Goal: Task Accomplishment & Management: Manage account settings

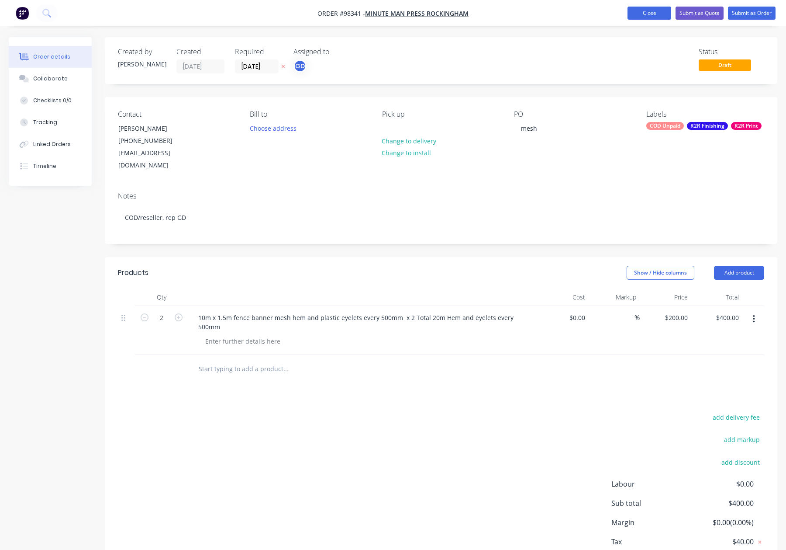
click at [636, 14] on button "Close" at bounding box center [650, 13] width 44 height 13
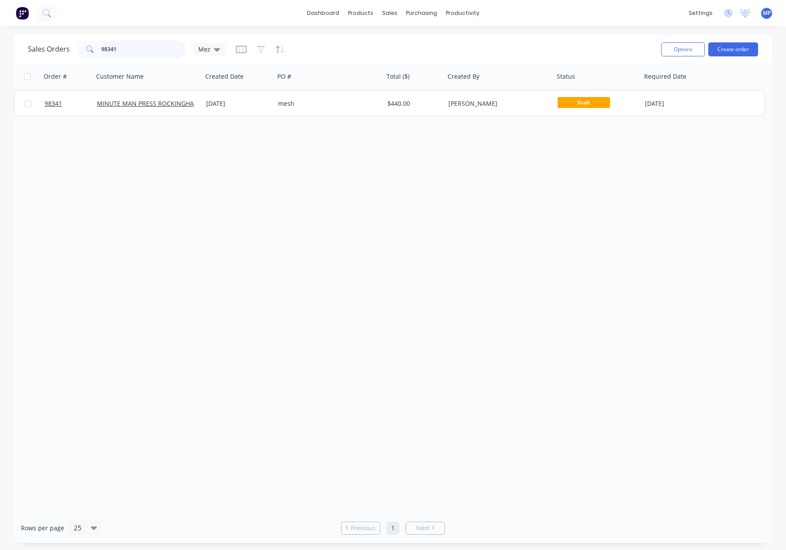
click at [128, 56] on input "98341" at bounding box center [143, 49] width 85 height 17
drag, startPoint x: 120, startPoint y: 49, endPoint x: 84, endPoint y: 49, distance: 35.8
click at [82, 49] on div "98341" at bounding box center [131, 49] width 109 height 17
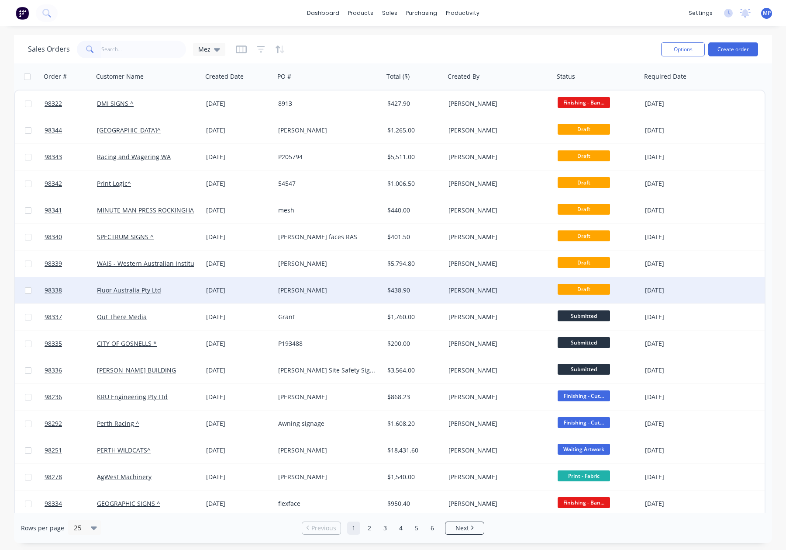
click at [187, 289] on div "Fluor Australia Pty Ltd" at bounding box center [145, 290] width 97 height 9
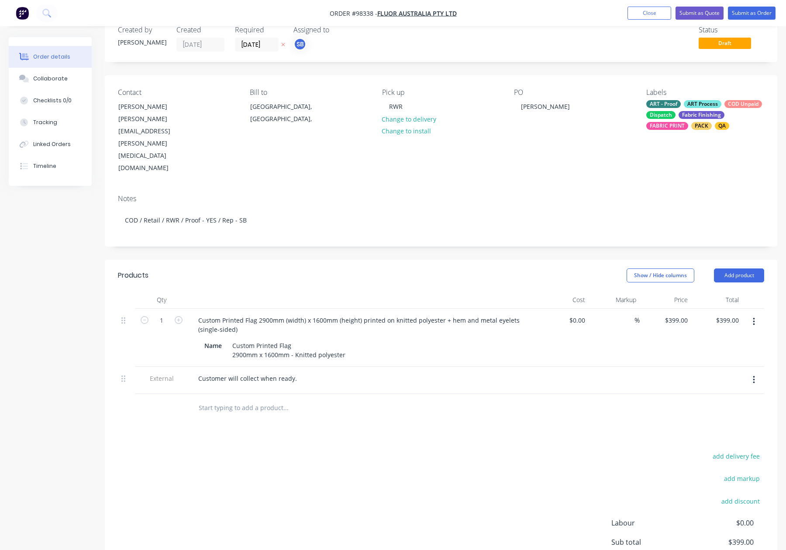
scroll to position [34, 0]
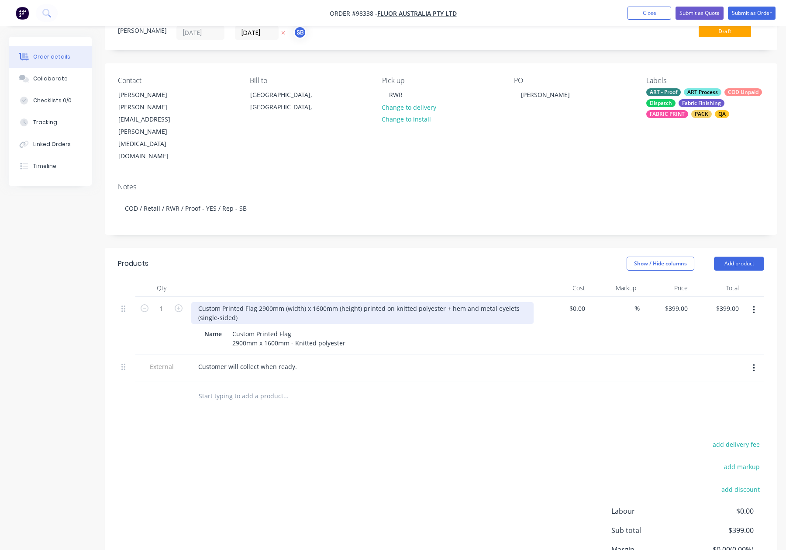
click at [521, 302] on div "Custom Printed Flag 2900mm (width) x 1600mm (height) printed on knitted polyest…" at bounding box center [362, 313] width 342 height 22
click at [209, 302] on div "Custom Printed Flag 2900mm (width) x 1600mm (height) printed on knitted polyest…" at bounding box center [362, 313] width 342 height 22
click at [258, 302] on div "Custom Printed Flag 2900mm (width) x 1600mm (height) printed on knitted polyest…" at bounding box center [362, 313] width 342 height 22
drag, startPoint x: 258, startPoint y: 263, endPoint x: 360, endPoint y: 265, distance: 101.8
click at [360, 302] on div "Custom Printed Flag 2900mm (width) x 1600mm (height) printed on knitted polyest…" at bounding box center [362, 313] width 342 height 22
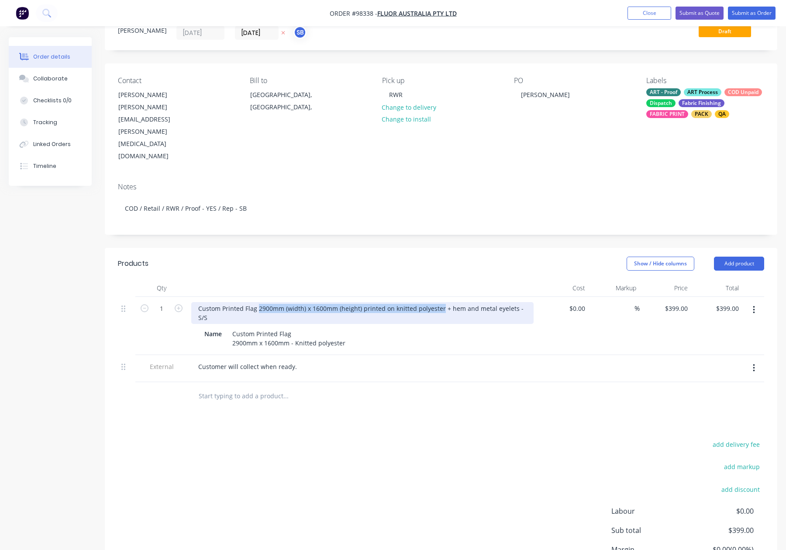
drag, startPoint x: 427, startPoint y: 264, endPoint x: 270, endPoint y: 266, distance: 157.3
click at [259, 302] on div "Custom Printed Flag 2900mm (width) x 1600mm (height) printed on knitted polyest…" at bounding box center [362, 313] width 342 height 22
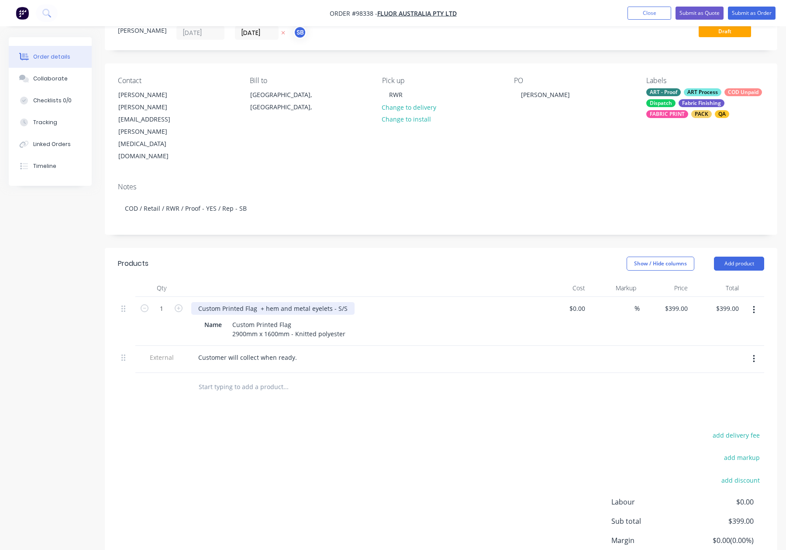
drag, startPoint x: 263, startPoint y: 264, endPoint x: 276, endPoint y: 267, distance: 14.3
click at [263, 302] on div "Custom Printed Flag + hem and metal eyelets - S/S" at bounding box center [272, 308] width 163 height 13
click at [337, 279] on div at bounding box center [362, 287] width 349 height 17
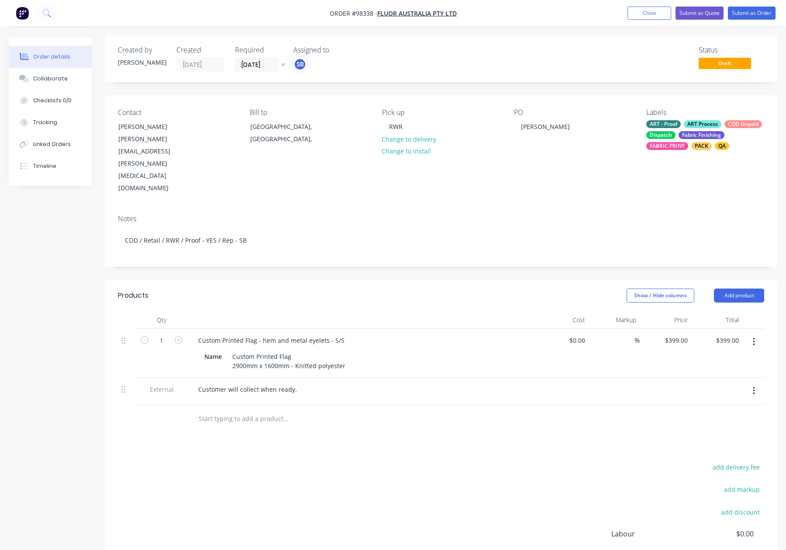
scroll to position [0, 0]
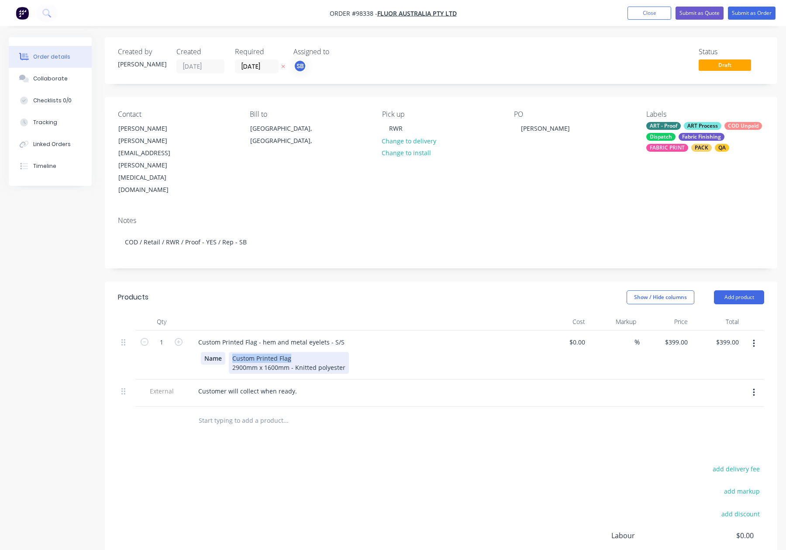
drag, startPoint x: 297, startPoint y: 314, endPoint x: 209, endPoint y: 312, distance: 87.8
click at [209, 352] on div "Name Custom Printed Flag 2900mm x 1600mm - Knitted polyester" at bounding box center [361, 363] width 320 height 22
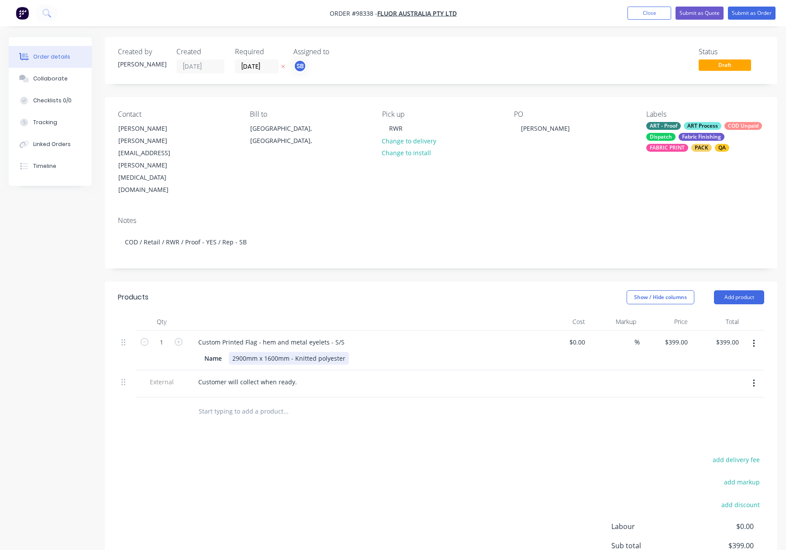
click at [233, 352] on div "2900mm x 1600mm - Knitted polyester" at bounding box center [289, 358] width 120 height 13
click at [244, 281] on header "Products Show / Hide columns Add product" at bounding box center [441, 296] width 673 height 31
click at [754, 8] on button "Submit as Order" at bounding box center [752, 13] width 48 height 13
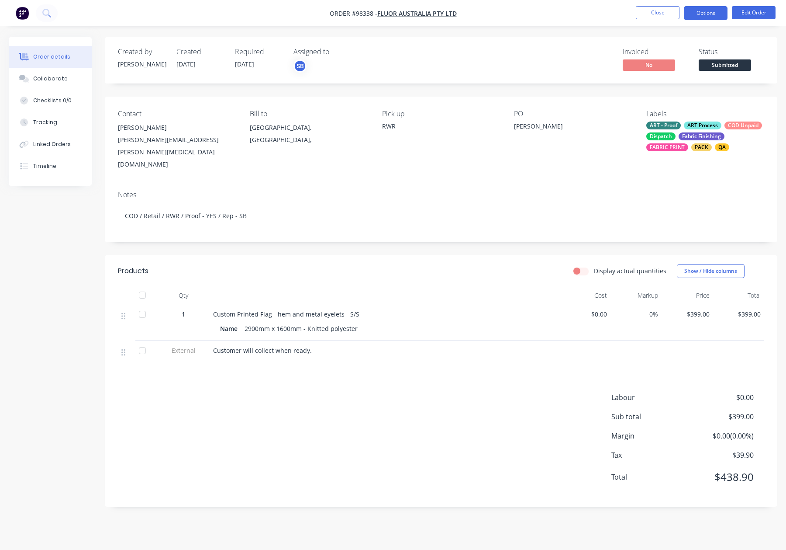
click at [706, 14] on button "Options" at bounding box center [706, 13] width 44 height 14
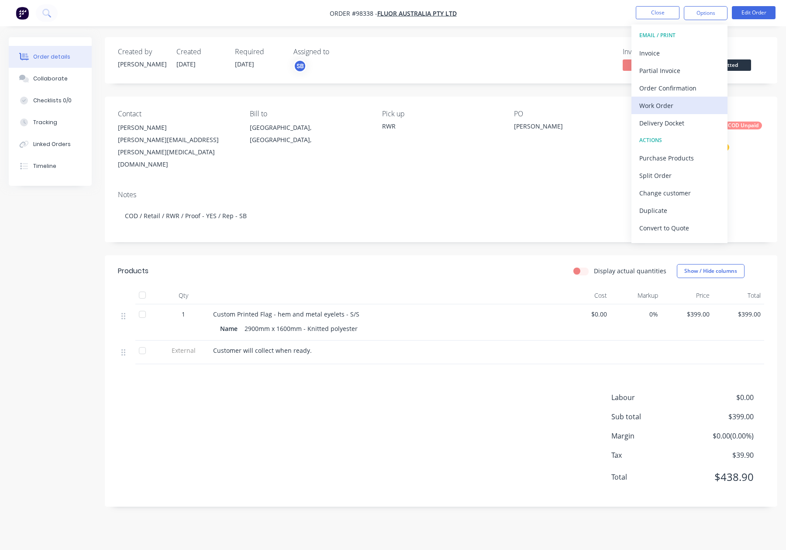
click at [683, 107] on div "Work Order" at bounding box center [679, 105] width 80 height 13
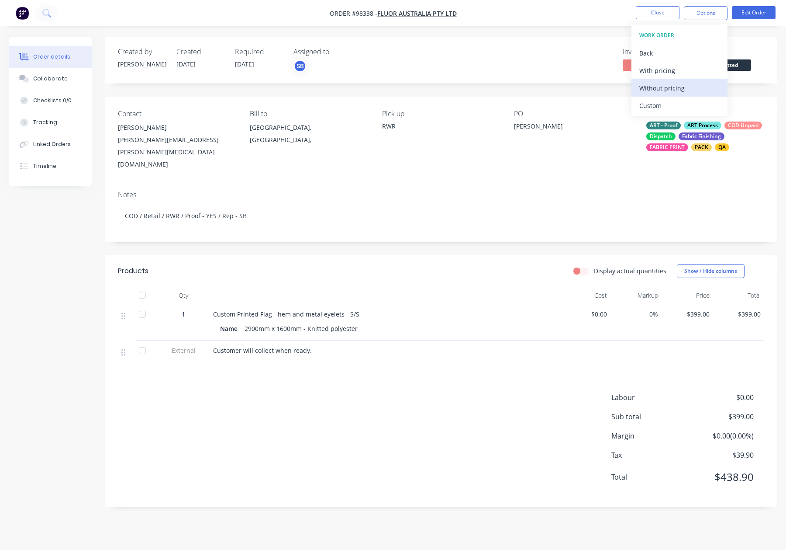
click at [684, 87] on div "Without pricing" at bounding box center [679, 88] width 80 height 13
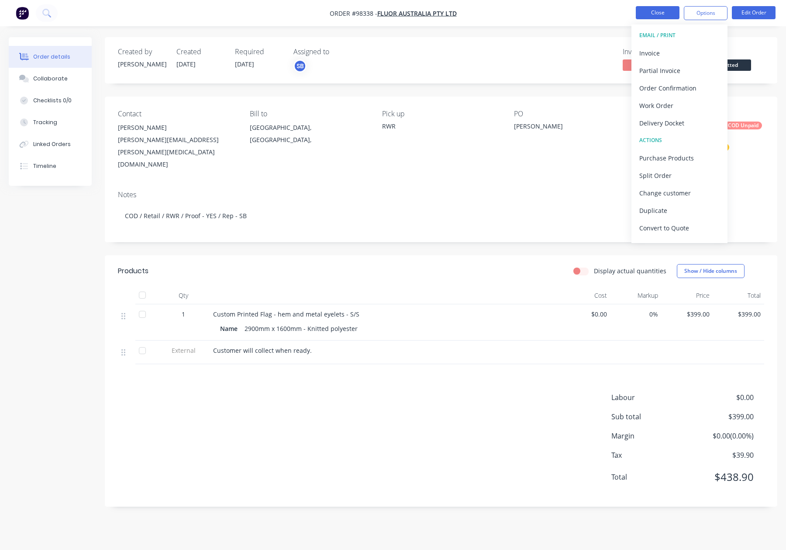
click at [664, 12] on button "Close" at bounding box center [658, 12] width 44 height 13
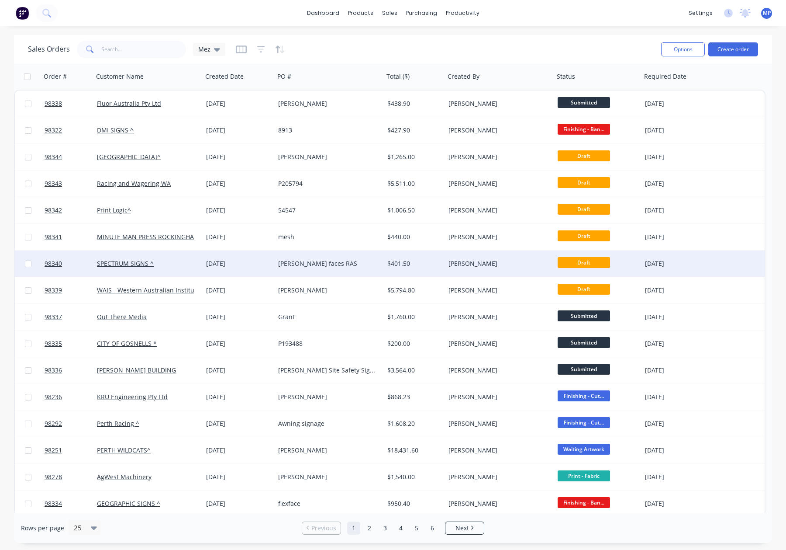
click at [355, 259] on div "[PERSON_NAME] faces RAS" at bounding box center [326, 263] width 97 height 9
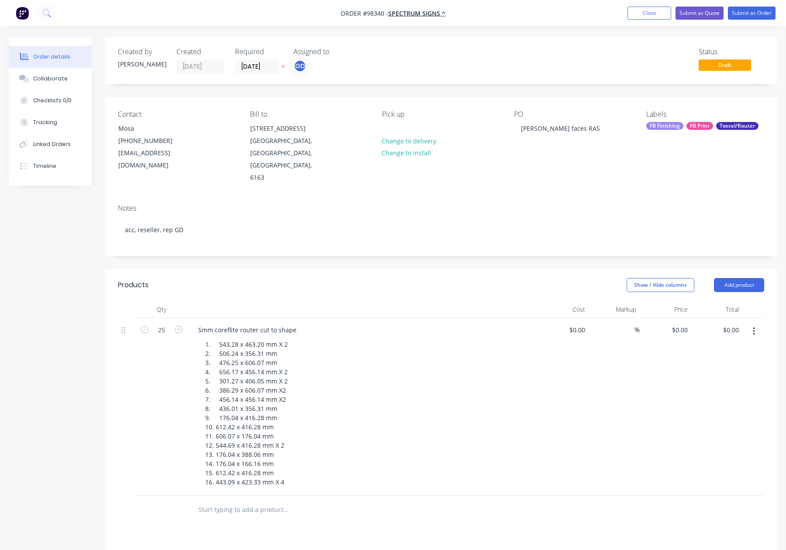
type input "$14.60"
type input "$365.00"
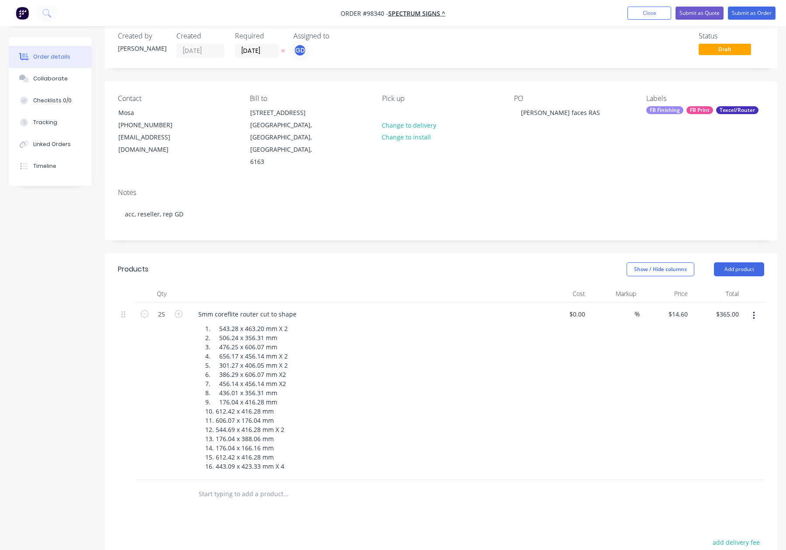
scroll to position [38, 0]
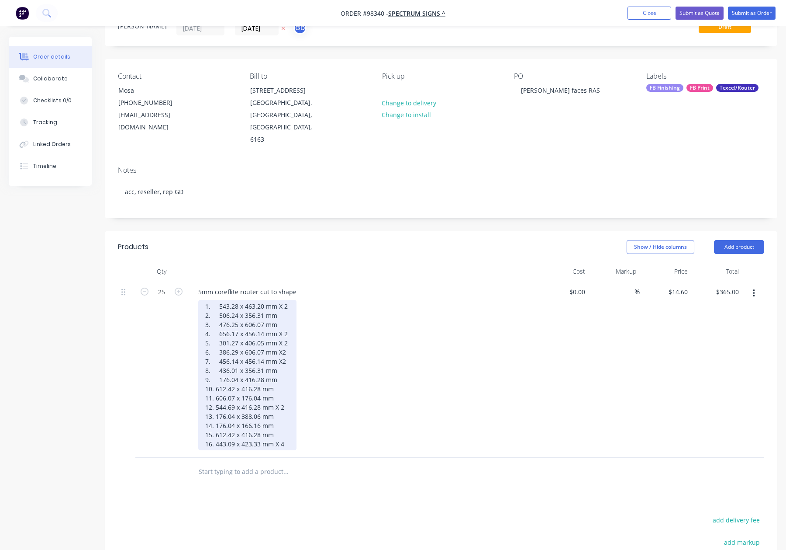
click at [216, 373] on div "1. 543.28 x 463.20 mm X 2 2. 506.24 x 356.31 mm 3. 476.25 x 606.07 mm 4. 656.17…" at bounding box center [247, 375] width 98 height 150
click at [215, 383] on div "1. 543.28 x 463.20 mm X 2 2. 506.24 x 356.31 mm 3. 476.25 x 606.07 mm 4. 656.17…" at bounding box center [247, 375] width 98 height 150
drag, startPoint x: 215, startPoint y: 393, endPoint x: 227, endPoint y: 405, distance: 16.4
click at [215, 393] on div "1. 543.28 x 463.20 mm X 2 2. 506.24 x 356.31 mm 3. 476.25 x 606.07 mm 4. 656.17…" at bounding box center [247, 375] width 98 height 150
click at [217, 401] on div "1. 543.28 x 463.20 mm X 2 2. 506.24 x 356.31 mm 3. 476.25 x 606.07 mm 4. 656.17…" at bounding box center [247, 375] width 98 height 150
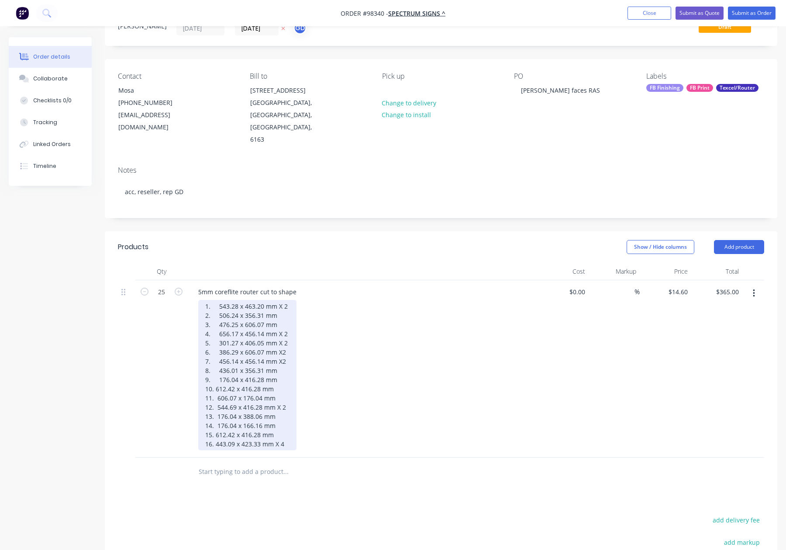
click at [216, 410] on div "1. 543.28 x 463.20 mm X 2 2. 506.24 x 356.31 mm 3. 476.25 x 606.07 mm 4. 656.17…" at bounding box center [247, 375] width 98 height 150
drag, startPoint x: 216, startPoint y: 419, endPoint x: 221, endPoint y: 423, distance: 6.7
click at [216, 419] on div "1. 543.28 x 463.20 mm X 2 2. 506.24 x 356.31 mm 3. 476.25 x 606.07 mm 4. 656.17…" at bounding box center [247, 375] width 98 height 150
click at [218, 356] on div "1. 543.28 x 463.20 mm X 2 2. 506.24 x 356.31 mm 3. 476.25 x 606.07 mm 4. 656.17…" at bounding box center [247, 375] width 98 height 150
click at [216, 364] on div "1. 543.28 x 463.20 mm X 2 2. 506.24 x 356.31 mm 3. 476.25 x 606.07 mm 4. 656.17…" at bounding box center [247, 375] width 98 height 150
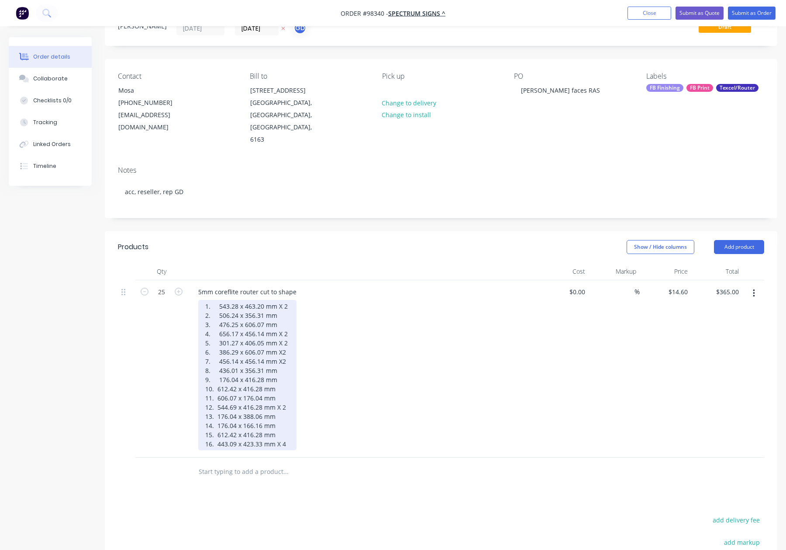
click at [220, 355] on div "1. 543.28 x 463.20 mm X 2 2. 506.24 x 356.31 mm 3. 476.25 x 606.07 mm 4. 656.17…" at bounding box center [247, 375] width 98 height 150
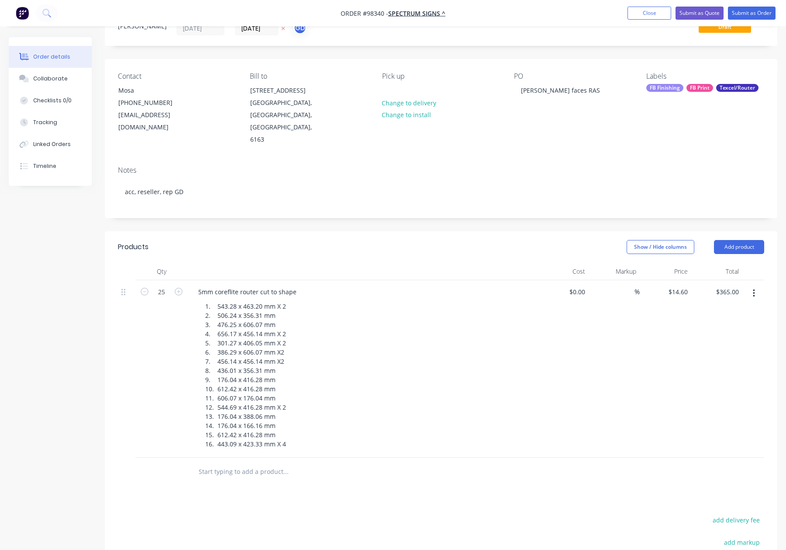
click at [381, 347] on div "1. 543.28 x 463.20 mm X 2 2. 506.24 x 356.31 mm 3. 476.25 x 606.07 mm 4. 656.17…" at bounding box center [365, 375] width 335 height 150
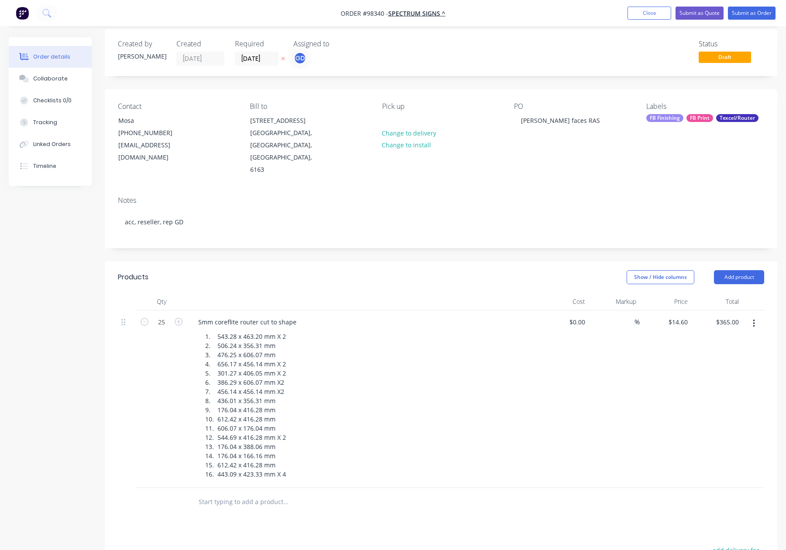
scroll to position [0, 0]
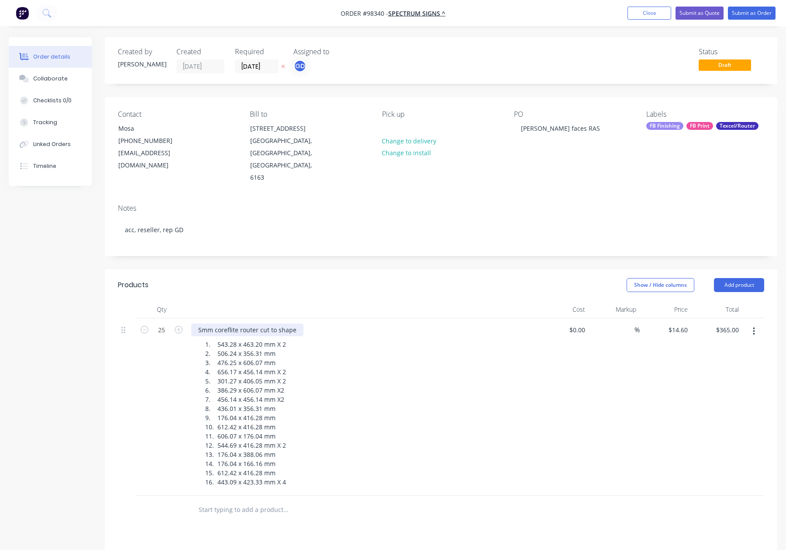
drag, startPoint x: 237, startPoint y: 306, endPoint x: 253, endPoint y: 310, distance: 16.6
click at [237, 323] on div "5mm coreflite router cut to shape" at bounding box center [247, 329] width 112 height 13
drag, startPoint x: 283, startPoint y: 253, endPoint x: 285, endPoint y: 259, distance: 6.1
click at [283, 278] on div "Show / Hide columns Add product" at bounding box center [510, 285] width 509 height 14
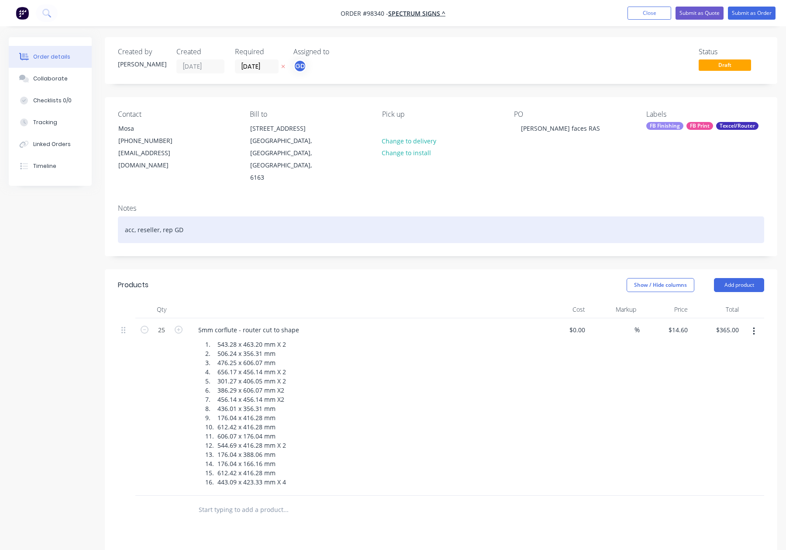
click at [218, 216] on div "acc, reseller, rep GD" at bounding box center [441, 229] width 646 height 27
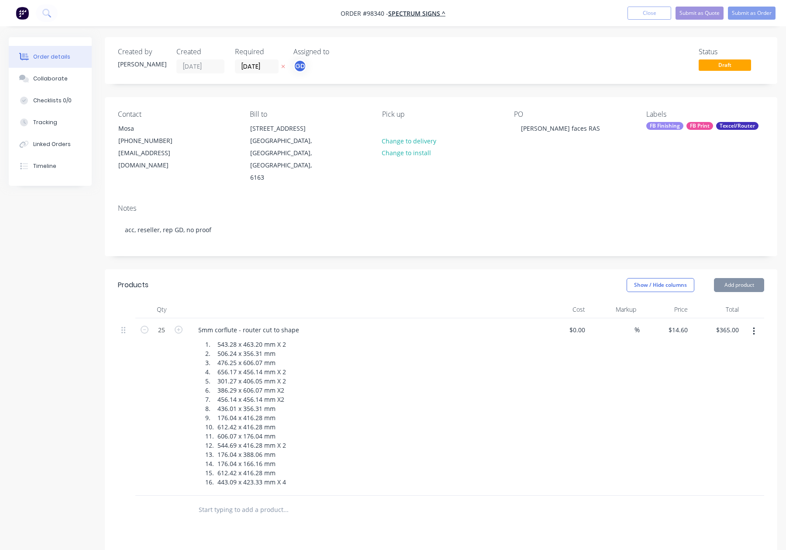
click at [396, 125] on div "Pick up Change to delivery Change to install" at bounding box center [441, 147] width 118 height 74
click at [388, 126] on div at bounding box center [389, 128] width 14 height 13
click at [450, 241] on div "Created by Gino Created 25/08/25 Required 28/08/25 Assigned to GD Status Draft …" at bounding box center [441, 385] width 673 height 696
click at [717, 124] on div "Texcel/Router" at bounding box center [737, 126] width 42 height 8
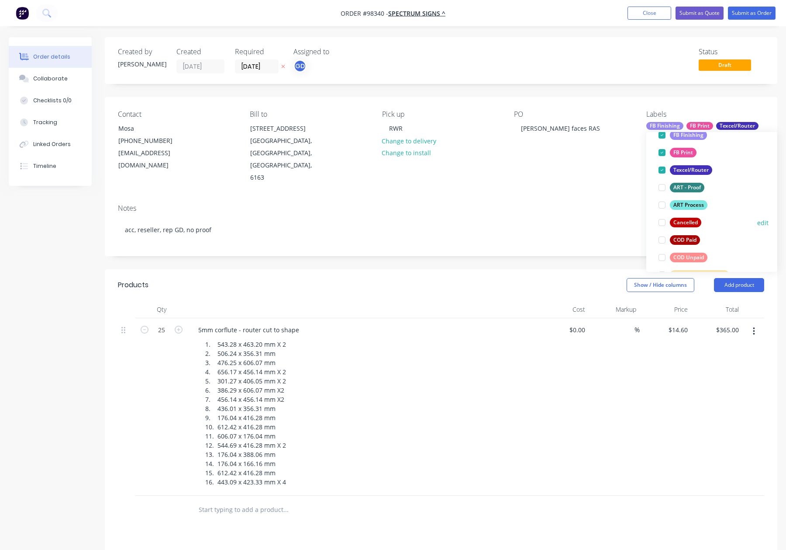
scroll to position [69, 0]
click at [686, 205] on div "ART Process" at bounding box center [689, 203] width 38 height 10
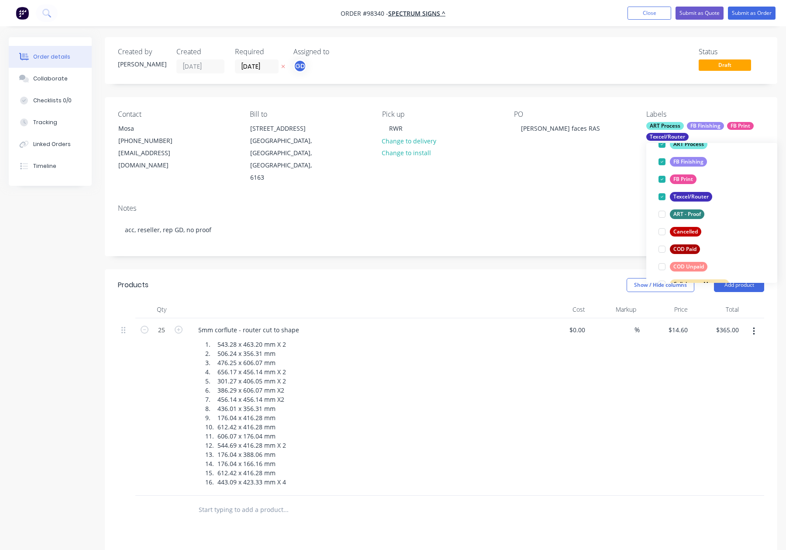
scroll to position [0, 0]
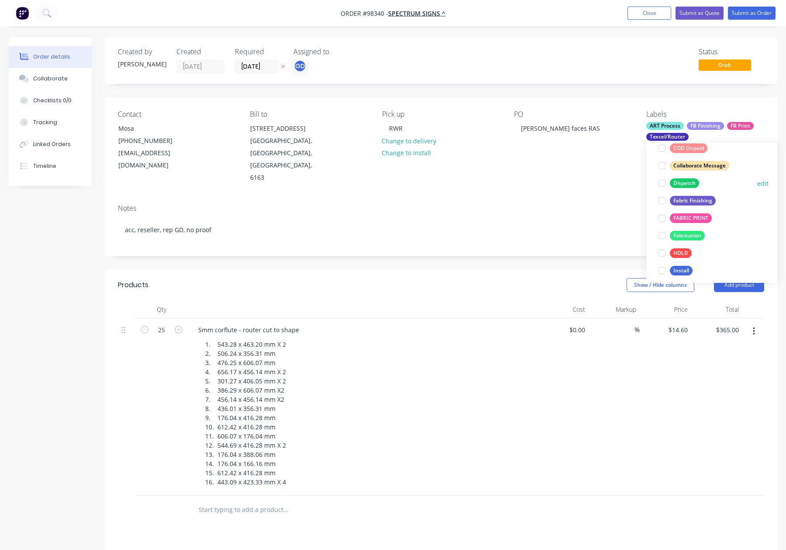
drag, startPoint x: 686, startPoint y: 183, endPoint x: 698, endPoint y: 181, distance: 12.8
click at [686, 183] on div "Dispatch" at bounding box center [684, 183] width 29 height 10
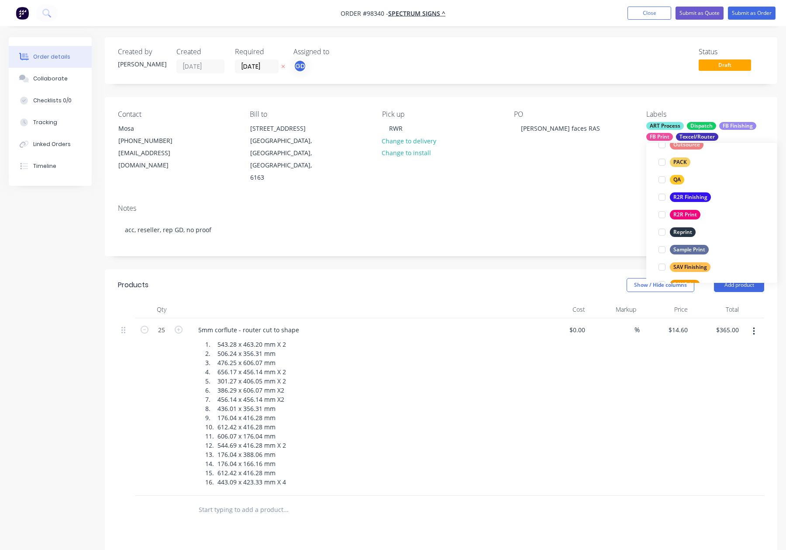
scroll to position [419, 0]
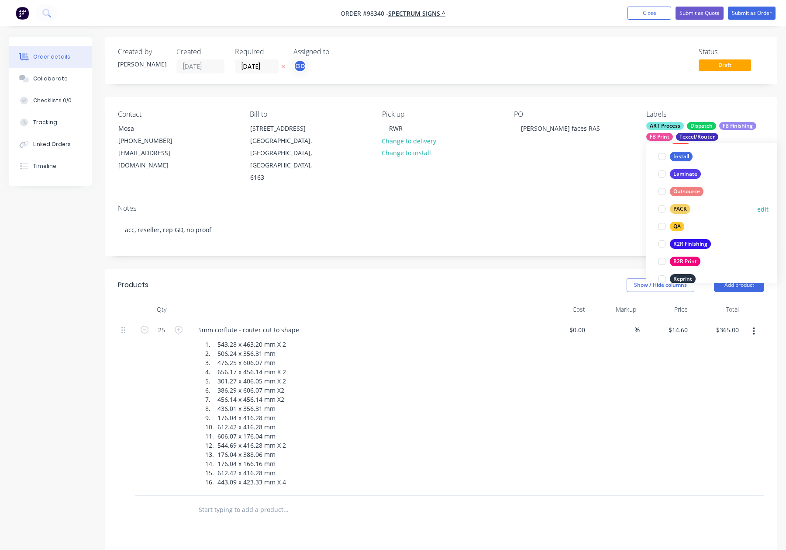
drag, startPoint x: 671, startPoint y: 204, endPoint x: 677, endPoint y: 205, distance: 5.7
click at [672, 204] on div "PACK" at bounding box center [680, 209] width 21 height 10
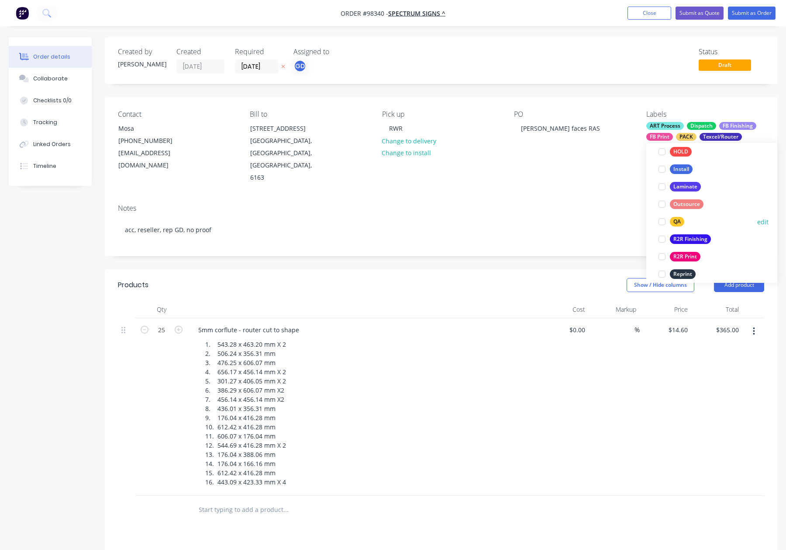
click at [676, 217] on div "QA" at bounding box center [677, 222] width 14 height 10
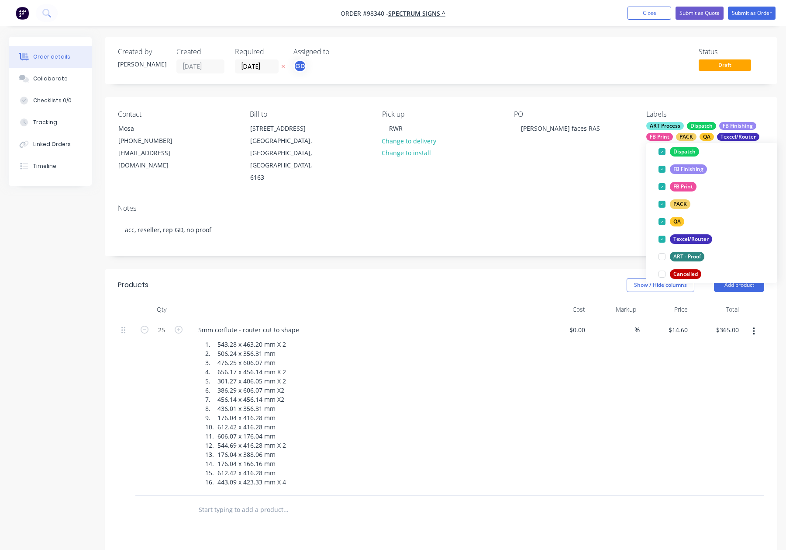
click at [608, 197] on div "Notes acc, reseller, rep GD, no proof" at bounding box center [441, 226] width 673 height 59
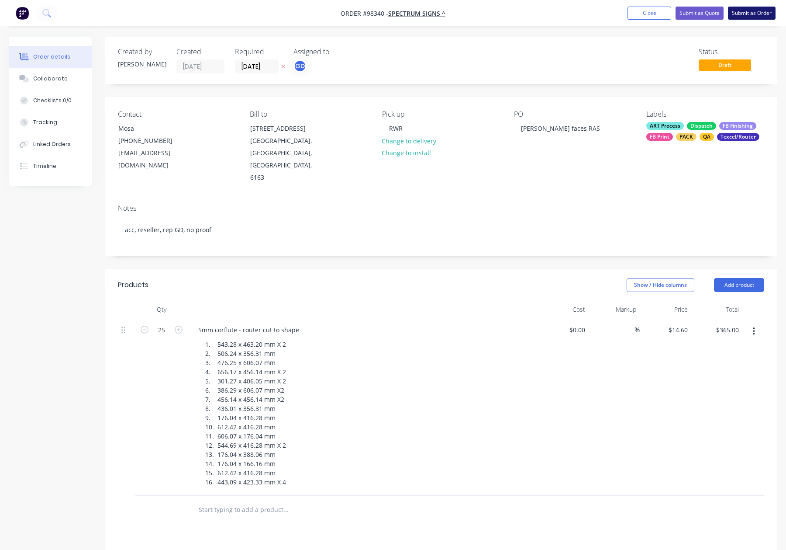
click at [738, 11] on button "Submit as Order" at bounding box center [752, 13] width 48 height 13
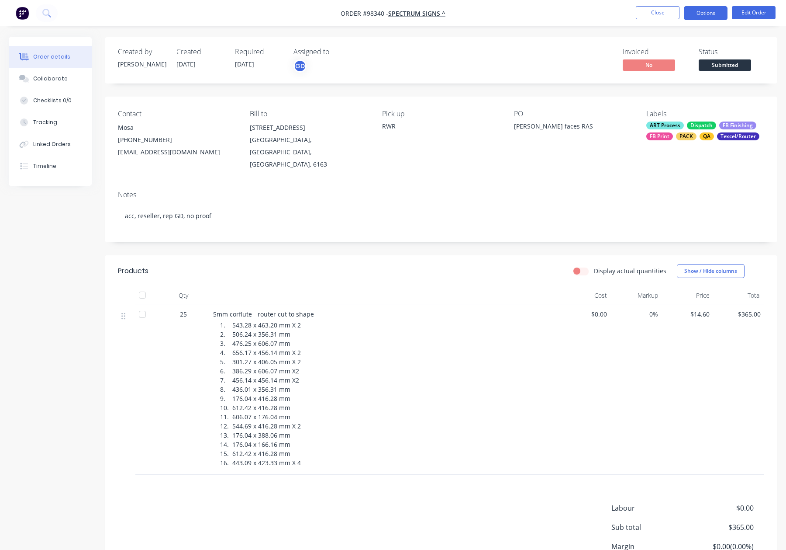
click at [704, 13] on button "Options" at bounding box center [706, 13] width 44 height 14
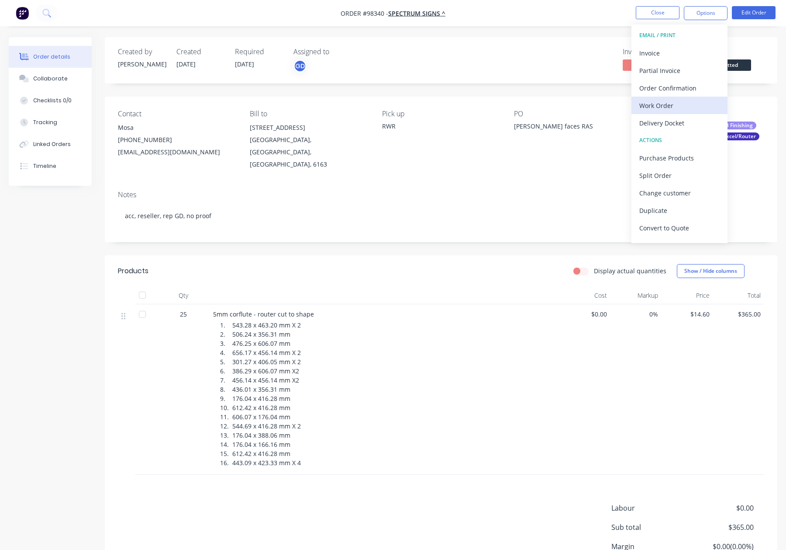
click at [693, 108] on div "Work Order" at bounding box center [679, 105] width 80 height 13
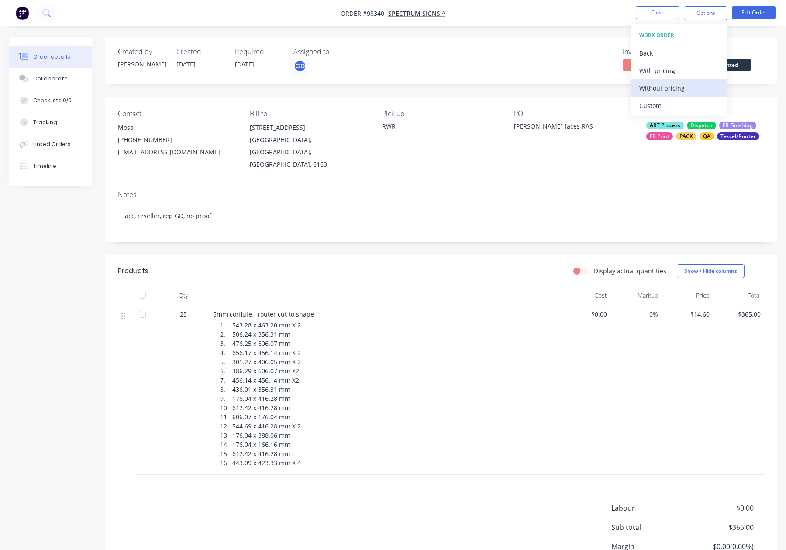
click at [690, 92] on div "Without pricing" at bounding box center [679, 88] width 80 height 13
click at [664, 12] on button "Close" at bounding box center [658, 12] width 44 height 13
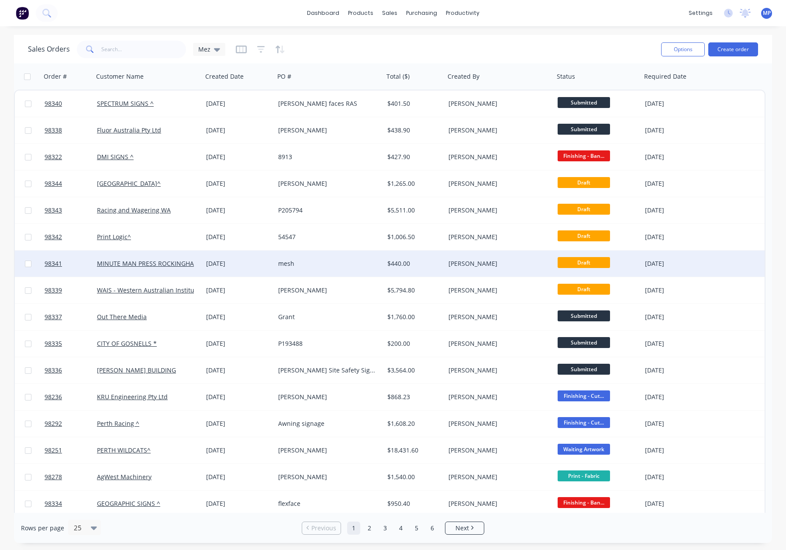
click at [319, 262] on div "mesh" at bounding box center [326, 263] width 97 height 9
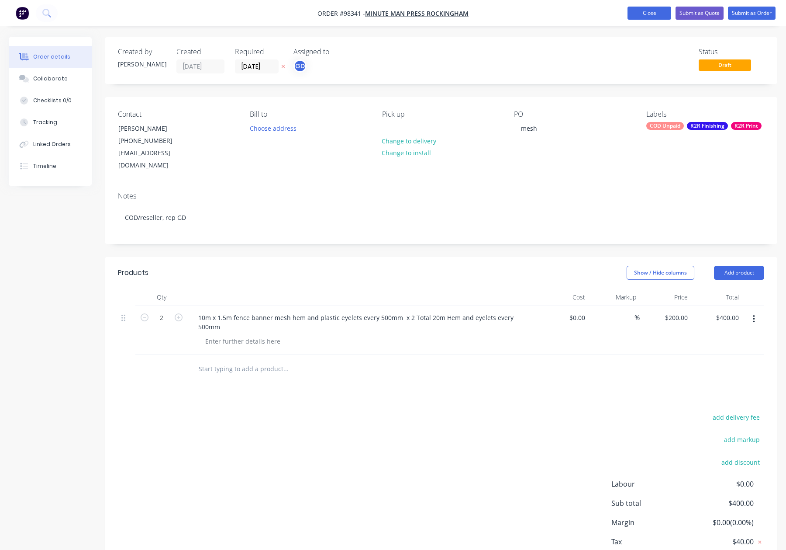
click at [644, 14] on button "Close" at bounding box center [650, 13] width 44 height 13
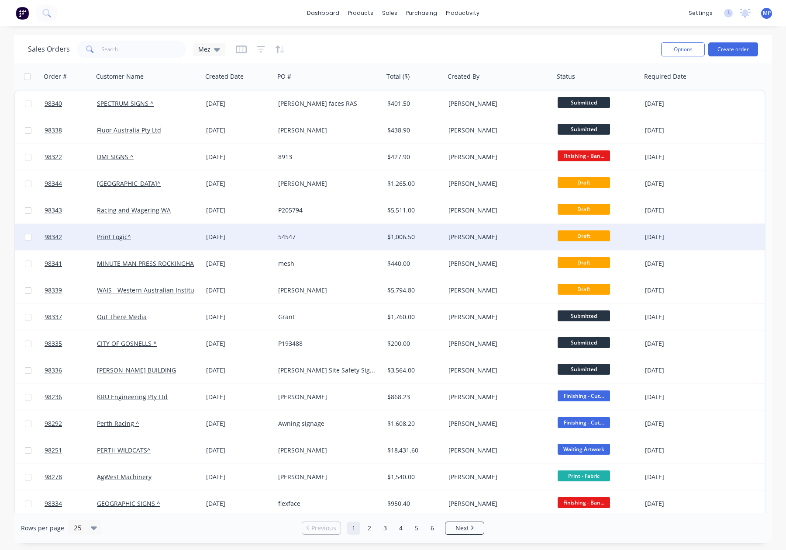
click at [159, 235] on div "Print Logic^" at bounding box center [145, 236] width 97 height 9
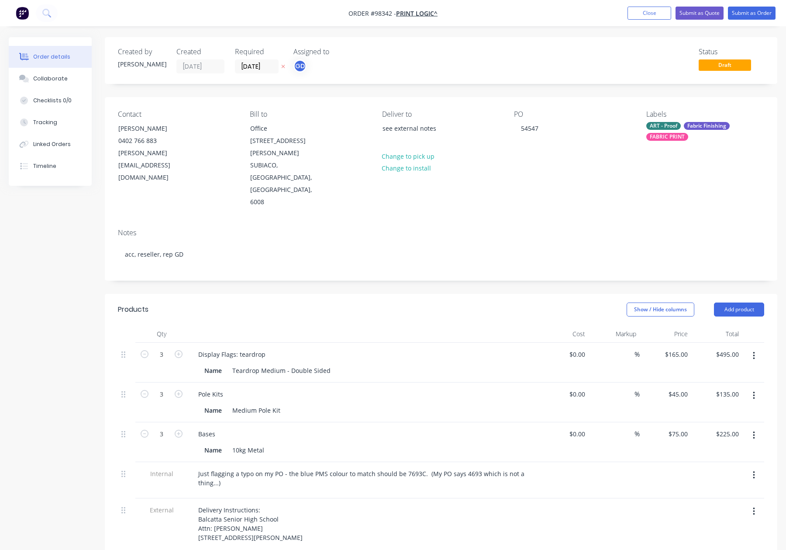
scroll to position [52, 0]
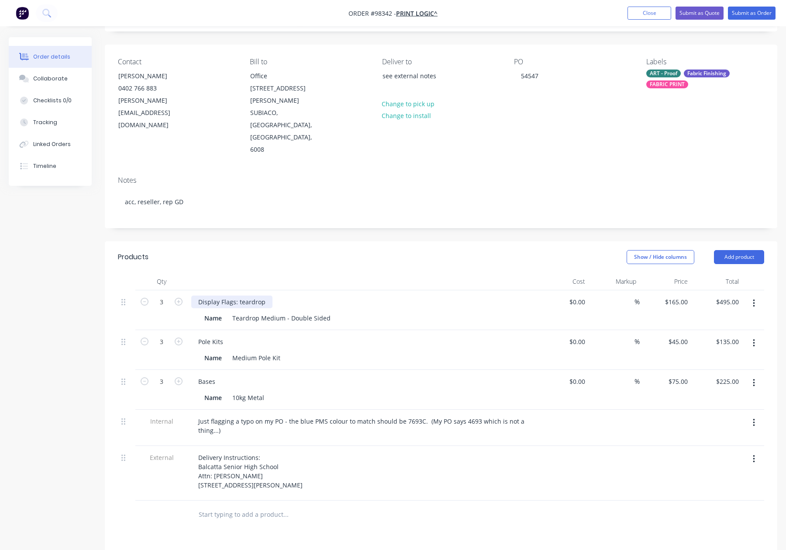
drag, startPoint x: 241, startPoint y: 265, endPoint x: 252, endPoint y: 270, distance: 11.8
click at [241, 295] on div "Display Flags: teardrop" at bounding box center [231, 301] width 81 height 13
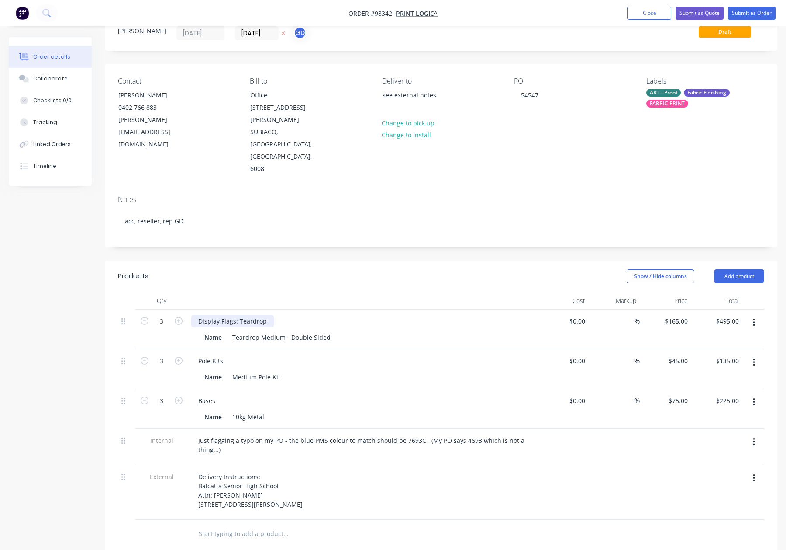
scroll to position [0, 0]
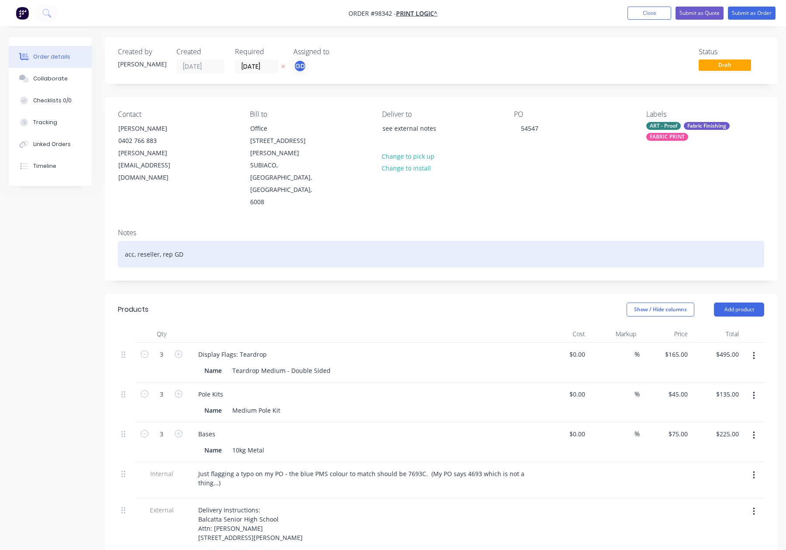
drag, startPoint x: 251, startPoint y: 211, endPoint x: 284, endPoint y: 215, distance: 33.4
click at [251, 241] on div "acc, reseller, rep GD" at bounding box center [441, 254] width 646 height 27
click at [284, 241] on div "acc, reseller, rep GD" at bounding box center [441, 254] width 646 height 27
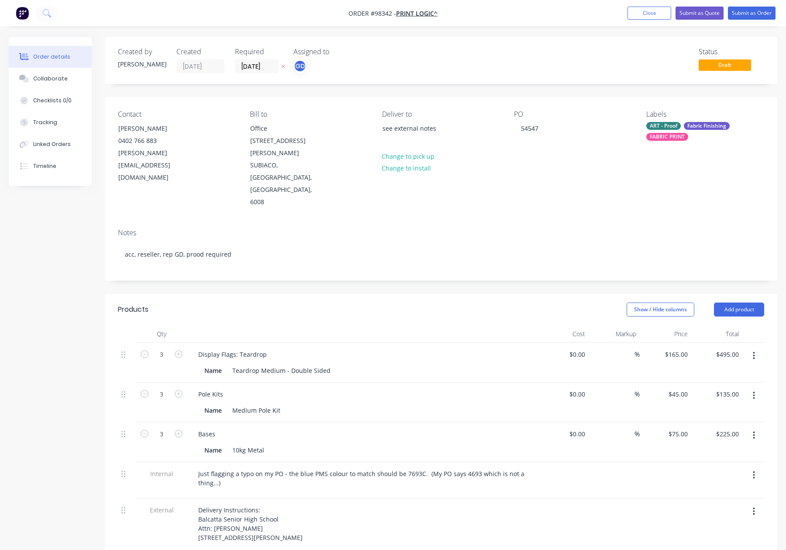
click at [345, 302] on div "Show / Hide columns Add product" at bounding box center [510, 309] width 509 height 14
click at [688, 126] on div "Fabric Finishing" at bounding box center [707, 126] width 46 height 8
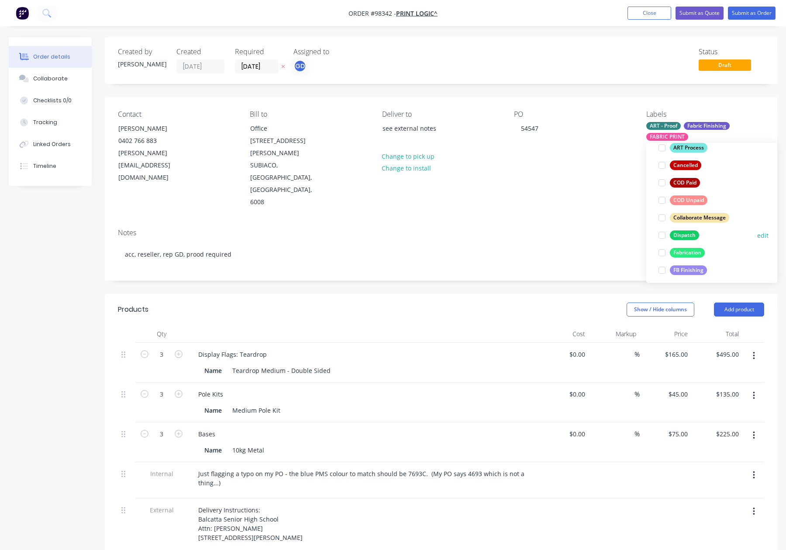
click at [693, 230] on div "Dispatch" at bounding box center [684, 235] width 29 height 10
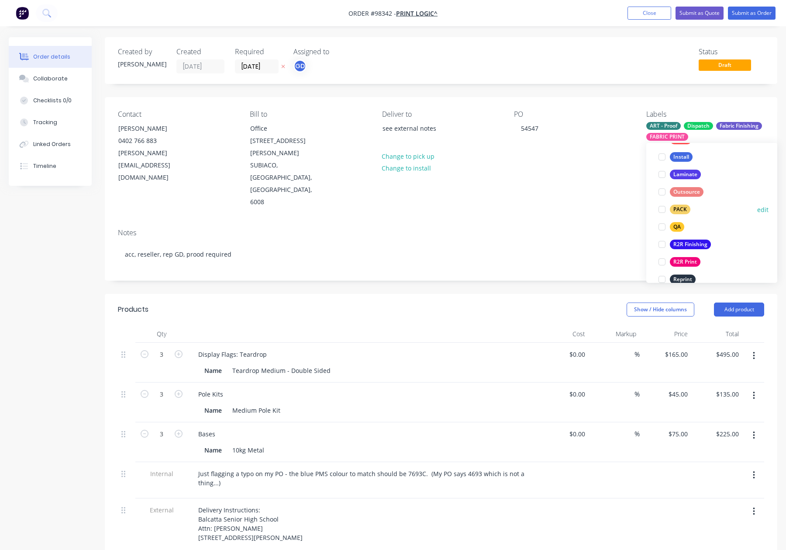
click at [689, 210] on div "PACK" at bounding box center [680, 209] width 21 height 10
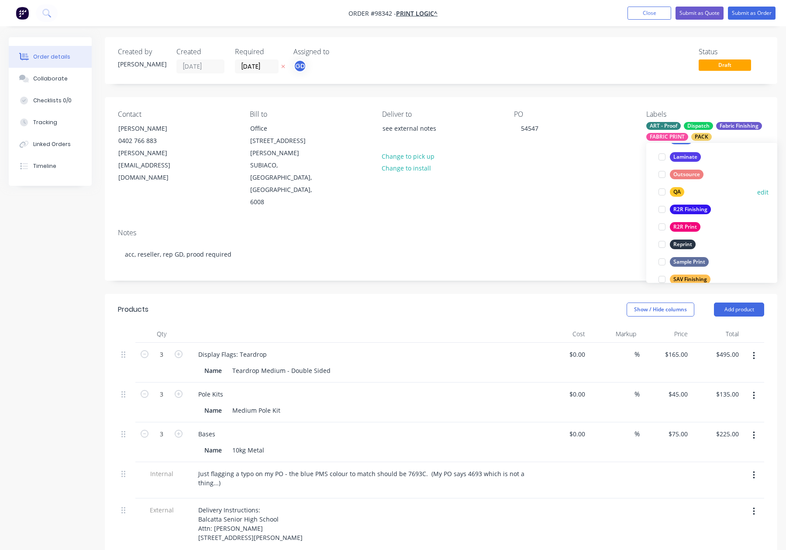
drag, startPoint x: 670, startPoint y: 189, endPoint x: 691, endPoint y: 189, distance: 20.5
click at [670, 189] on div at bounding box center [661, 191] width 17 height 17
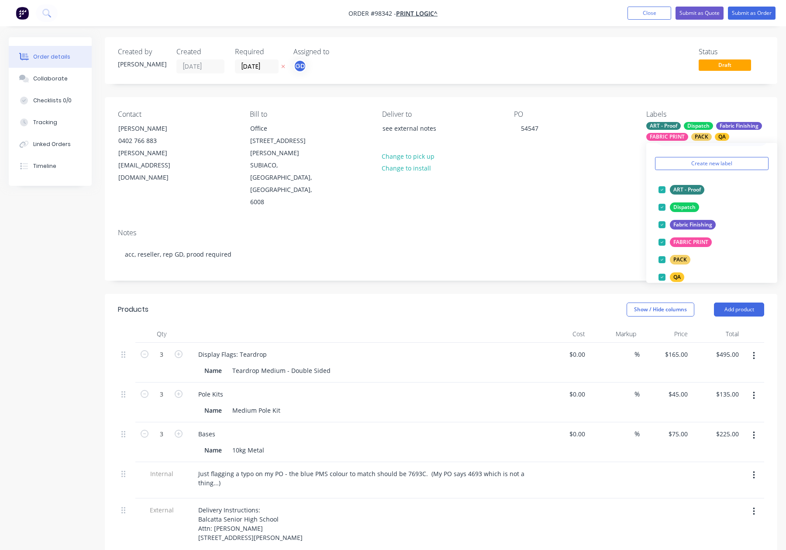
scroll to position [19, 0]
click at [602, 170] on div "PO 54547" at bounding box center [573, 159] width 118 height 98
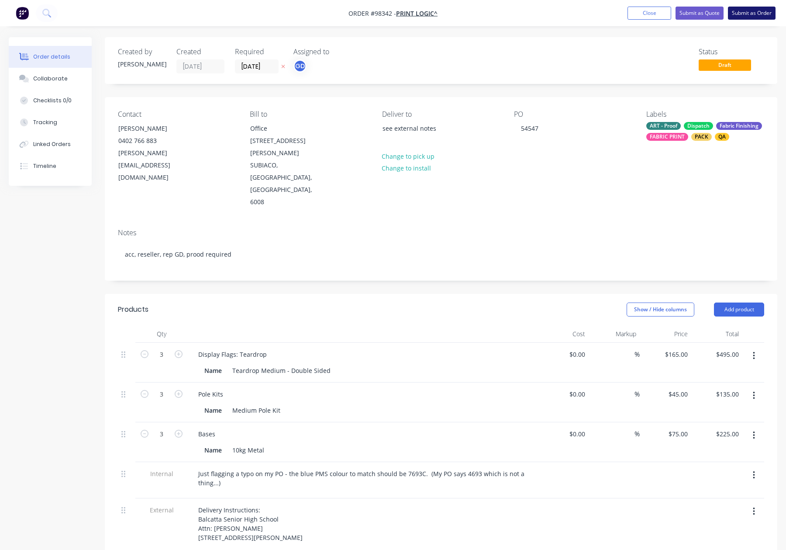
click at [753, 17] on button "Submit as Order" at bounding box center [752, 13] width 48 height 13
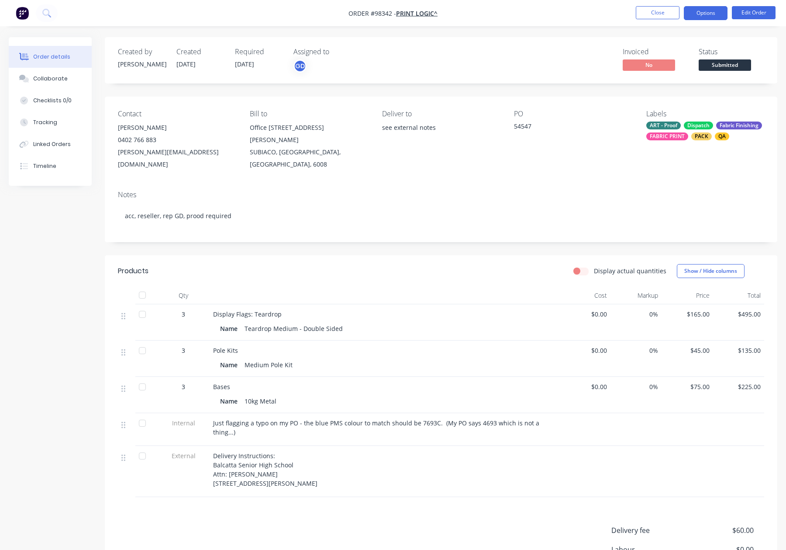
click at [703, 11] on button "Options" at bounding box center [706, 13] width 44 height 14
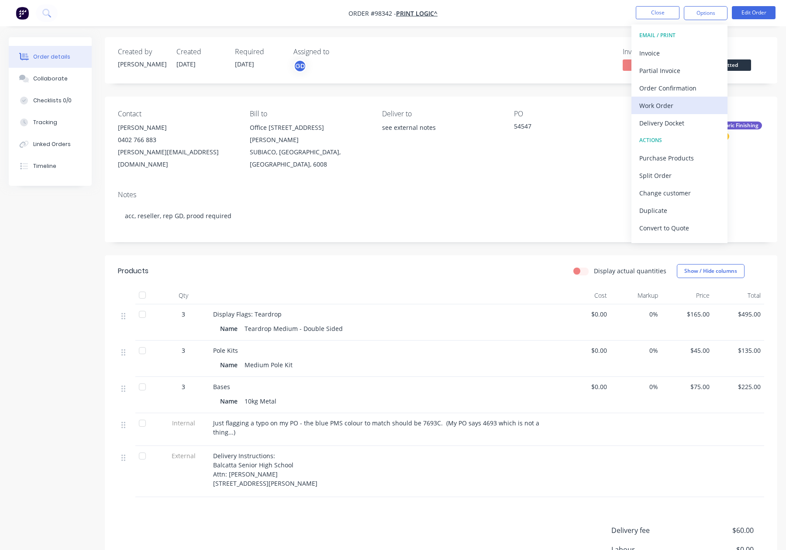
click at [672, 108] on div "Work Order" at bounding box center [679, 105] width 80 height 13
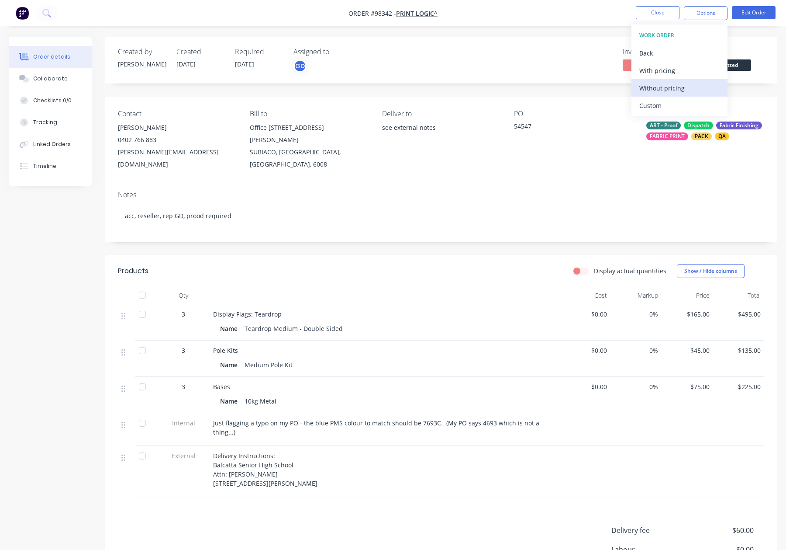
click at [674, 90] on div "Without pricing" at bounding box center [679, 88] width 80 height 13
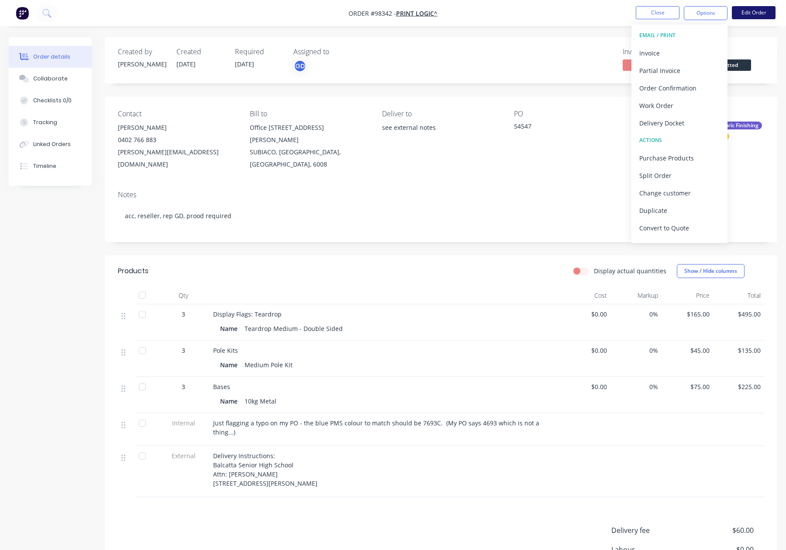
click at [752, 15] on button "Edit Order" at bounding box center [754, 12] width 44 height 13
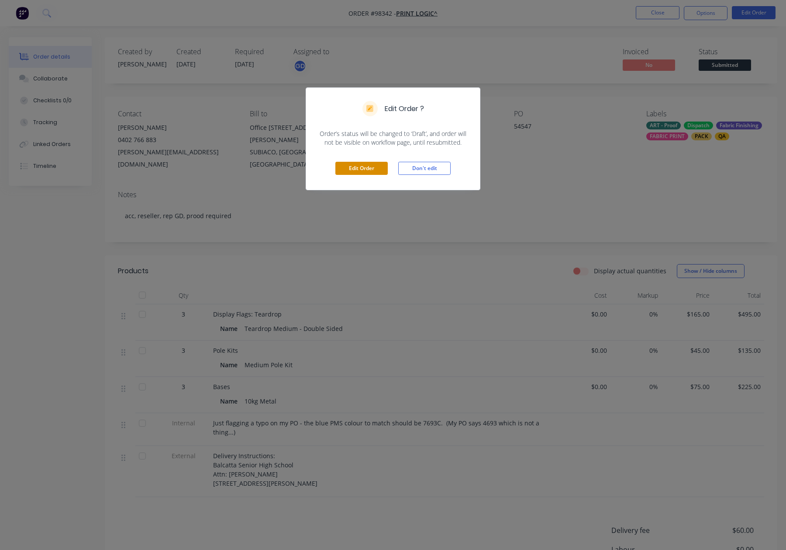
click at [368, 172] on button "Edit Order" at bounding box center [361, 168] width 52 height 13
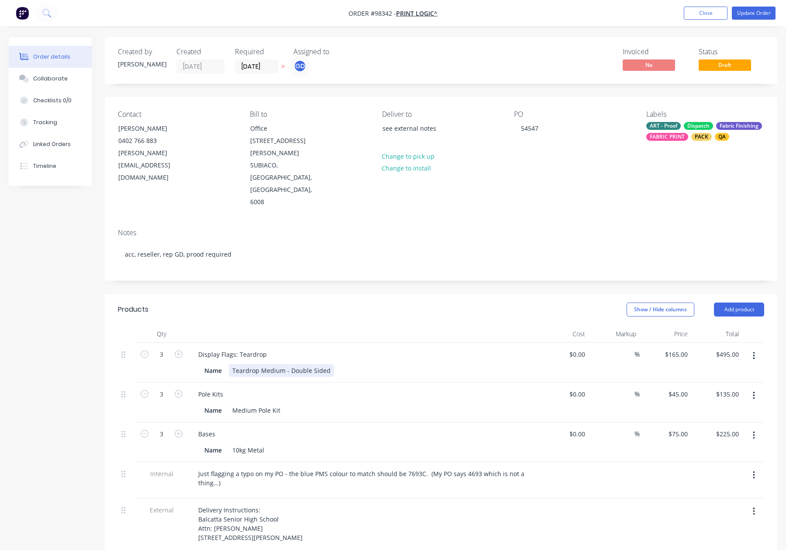
drag, startPoint x: 327, startPoint y: 333, endPoint x: 331, endPoint y: 334, distance: 4.5
click at [327, 364] on div "Teardrop Medium - Double Sided" at bounding box center [281, 370] width 105 height 13
click at [258, 71] on input "28/08/25" at bounding box center [256, 66] width 43 height 13
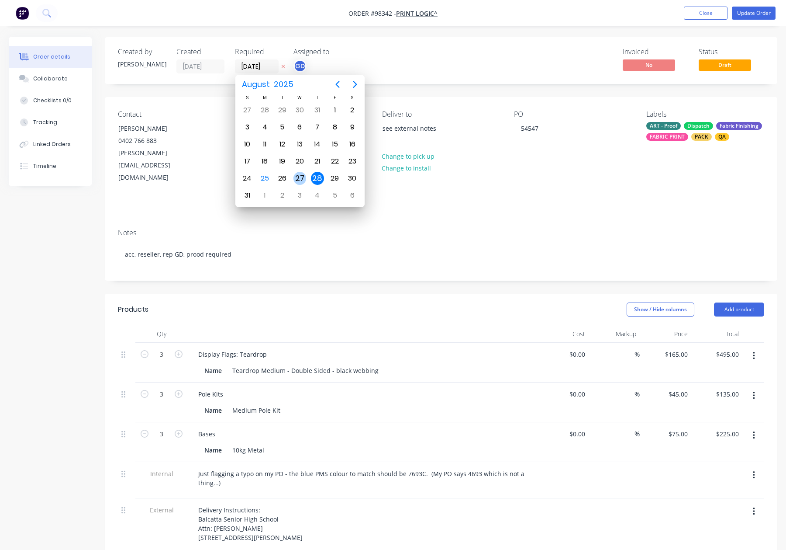
click at [305, 178] on div "27" at bounding box center [300, 178] width 13 height 13
type input "[DATE]"
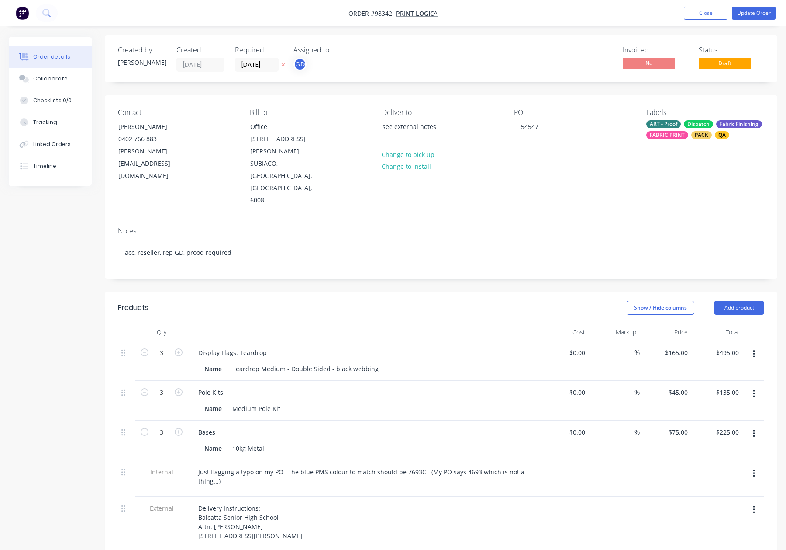
scroll to position [0, 0]
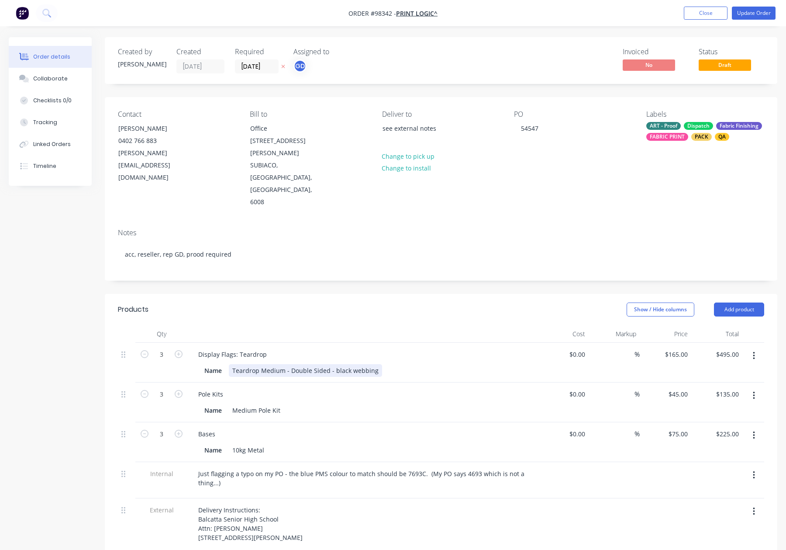
click at [333, 364] on div "Teardrop Medium - Double Sided - black webbing" at bounding box center [305, 370] width 153 height 13
click at [393, 325] on div at bounding box center [362, 333] width 349 height 17
click at [741, 10] on button "Update Order" at bounding box center [754, 13] width 44 height 13
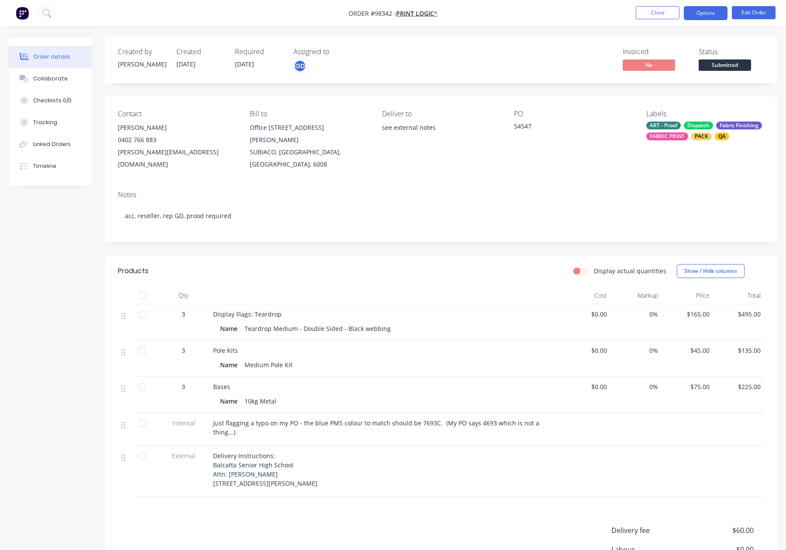
click at [705, 14] on button "Options" at bounding box center [706, 13] width 44 height 14
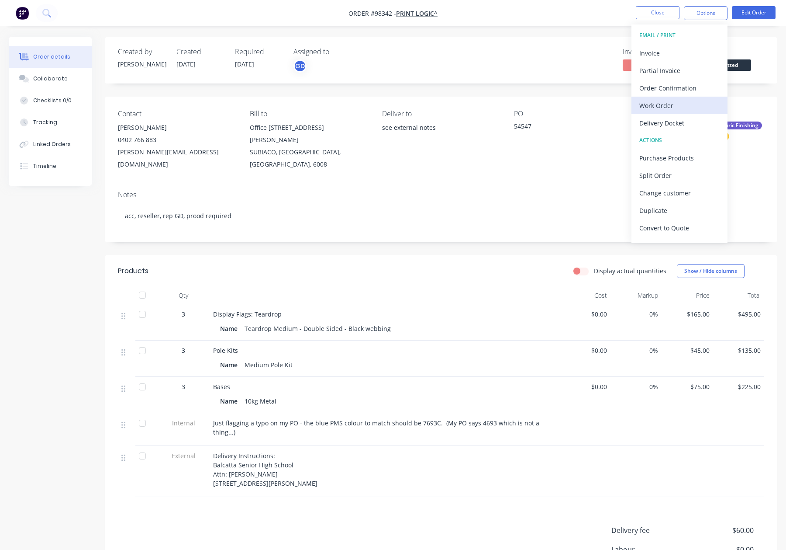
click at [670, 104] on div "Work Order" at bounding box center [679, 105] width 80 height 13
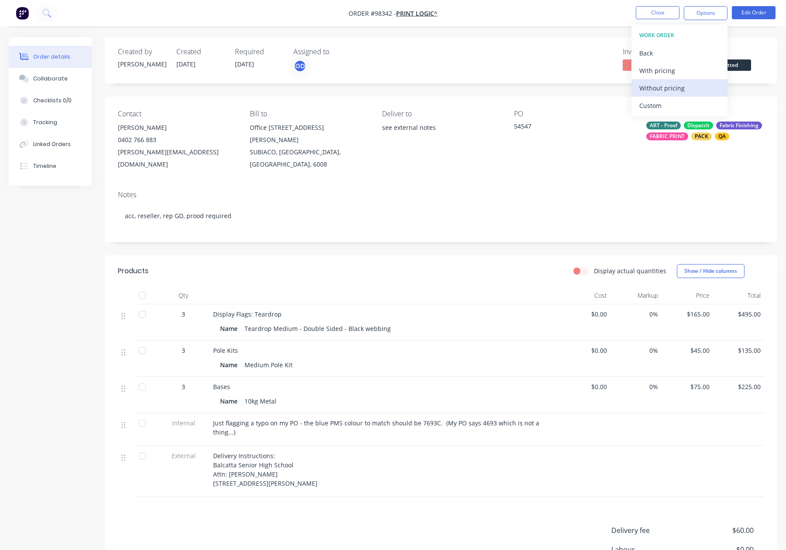
click at [670, 92] on div "Without pricing" at bounding box center [679, 88] width 80 height 13
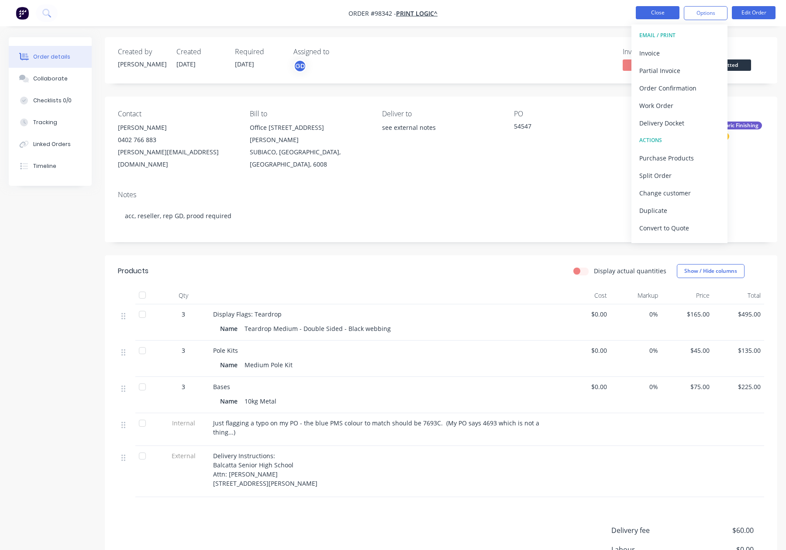
click at [652, 11] on button "Close" at bounding box center [658, 12] width 44 height 13
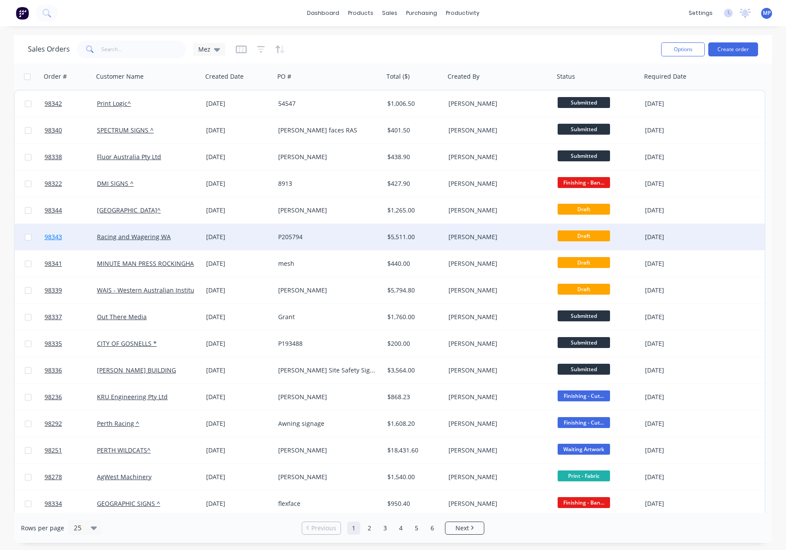
click at [72, 236] on link "98343" at bounding box center [71, 237] width 52 height 26
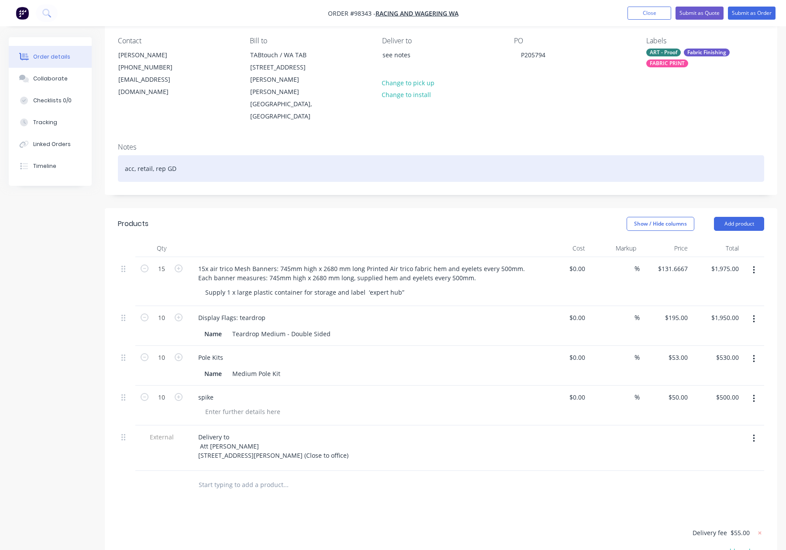
scroll to position [80, 0]
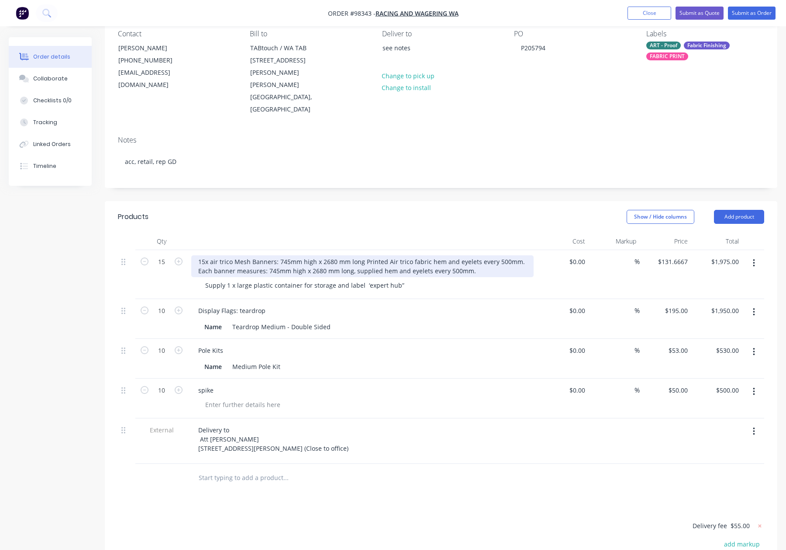
click at [234, 255] on div "15x air trico Mesh Banners: 745mm high x 2680 mm long Printed Air trico fabric …" at bounding box center [362, 266] width 342 height 22
click at [274, 255] on div "15x air trico Mesh Banners: 745mm high x 2680 mm long Printed Air trico fabric …" at bounding box center [362, 266] width 342 height 22
drag, startPoint x: 228, startPoint y: 238, endPoint x: 187, endPoint y: 238, distance: 41.1
click at [188, 250] on div "15x air trico Mesh Banners - air trico: 745mm high x 2680 mm long Printed Air t…" at bounding box center [362, 274] width 349 height 49
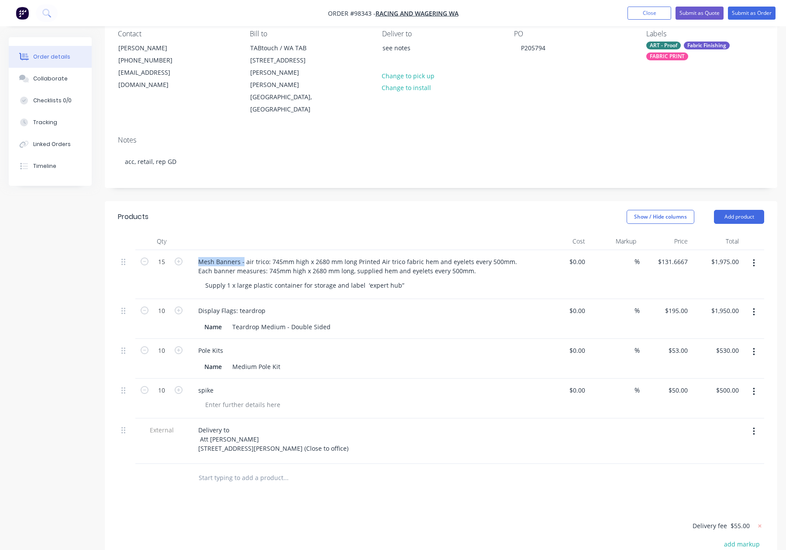
click at [275, 210] on div "Show / Hide columns Add product" at bounding box center [510, 217] width 509 height 14
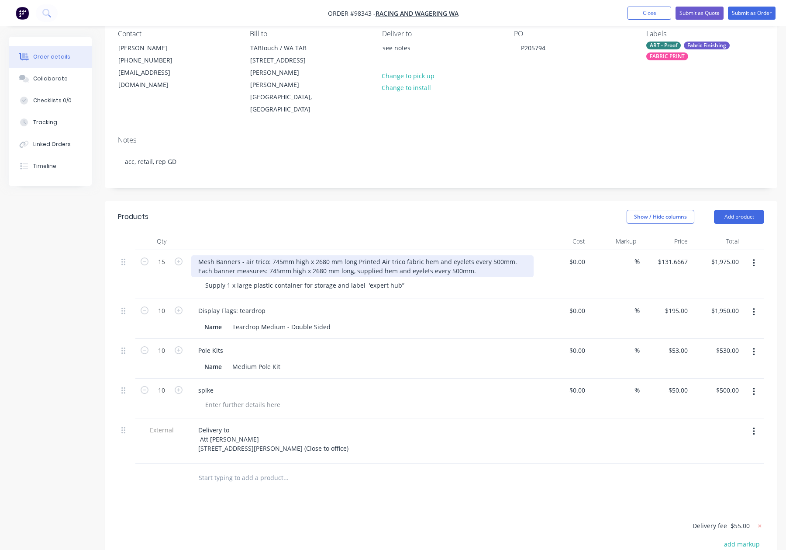
click at [270, 255] on div "Mesh Banners - air trico: 745mm high x 2680 mm long Printed Air trico fabric he…" at bounding box center [362, 266] width 342 height 22
drag, startPoint x: 353, startPoint y: 237, endPoint x: 361, endPoint y: 242, distance: 9.2
click at [353, 255] on div "Mesh Banners - air trico: 745mm high x 2680 mm long Printed Air trico fabric he…" at bounding box center [362, 266] width 342 height 22
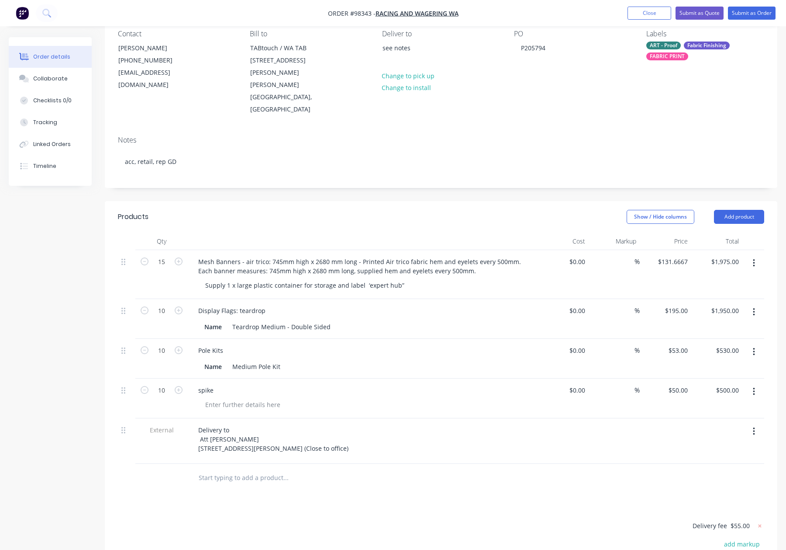
click at [386, 204] on header "Products Show / Hide columns Add product" at bounding box center [441, 216] width 673 height 31
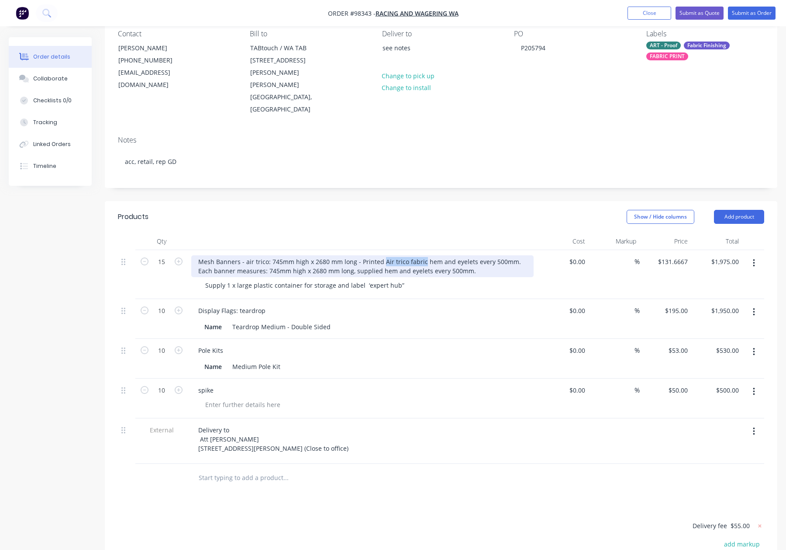
drag, startPoint x: 420, startPoint y: 237, endPoint x: 381, endPoint y: 237, distance: 39.3
click at [381, 255] on div "Mesh Banners - air trico: 745mm high x 2680 mm long - Printed Air trico fabric …" at bounding box center [362, 266] width 342 height 22
click at [360, 255] on div "Mesh Banners - air trico: 745mm high x 2680 mm long - hem and eyelets every 500…" at bounding box center [362, 266] width 342 height 22
click at [449, 255] on div "Mesh Banners - air trico: 745mm high x 2680 mm long - Hem and eyelets every 500…" at bounding box center [362, 266] width 342 height 22
drag, startPoint x: 449, startPoint y: 237, endPoint x: 256, endPoint y: 238, distance: 193.1
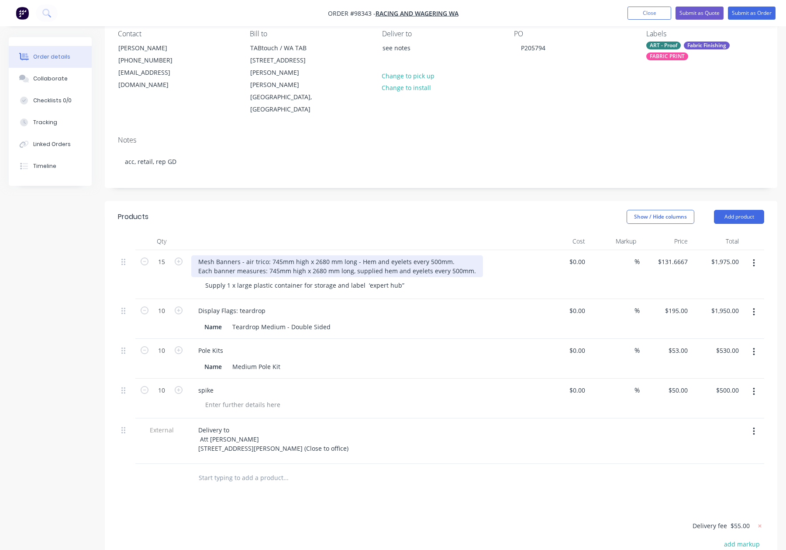
click at [245, 255] on div "Mesh Banners - air trico: 745mm high x 2680 mm long - Hem and eyelets every 500…" at bounding box center [337, 266] width 292 height 22
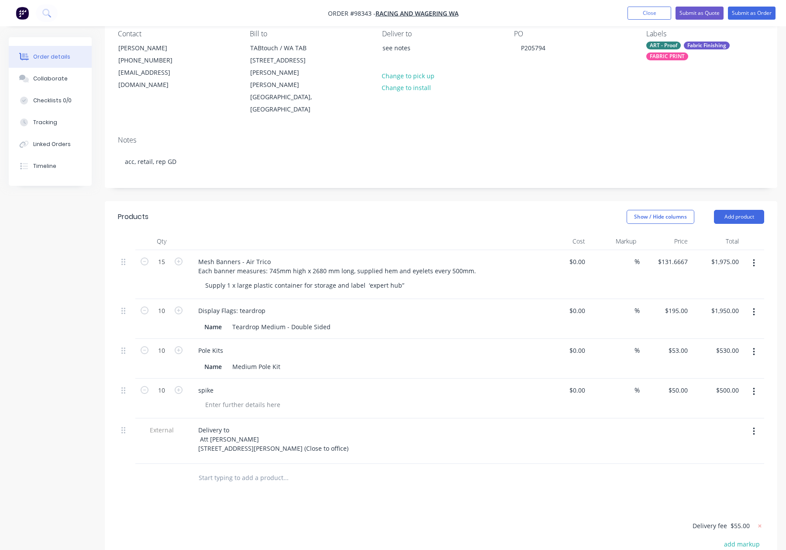
click at [321, 232] on div at bounding box center [362, 240] width 349 height 17
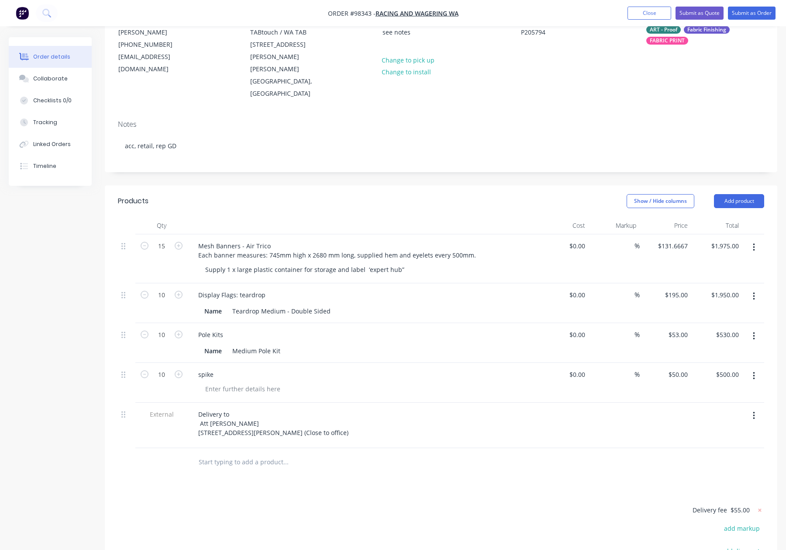
scroll to position [97, 0]
drag, startPoint x: 241, startPoint y: 269, endPoint x: 270, endPoint y: 272, distance: 29.5
click at [242, 287] on div "Display Flags: teardrop" at bounding box center [231, 293] width 81 height 13
click at [293, 193] on div "Show / Hide columns Add product" at bounding box center [510, 200] width 509 height 14
click at [238, 452] on input "text" at bounding box center [285, 460] width 175 height 17
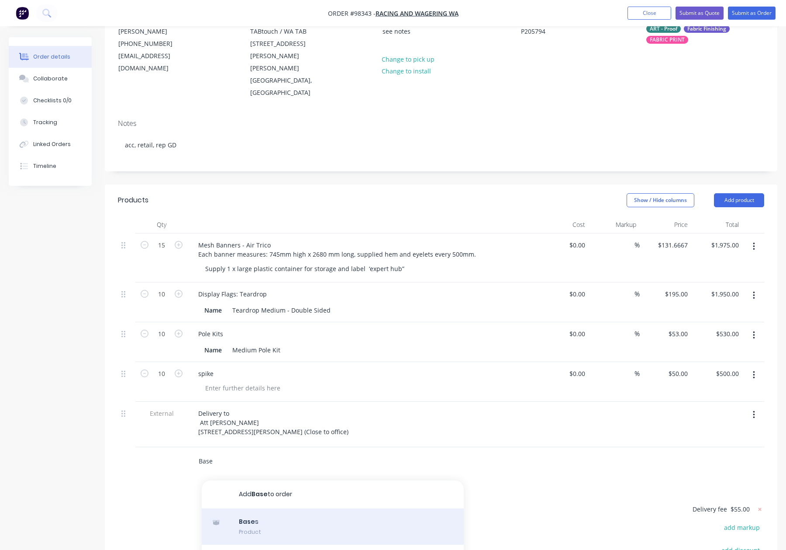
type input "Base"
click at [283, 508] on div "Base s Product" at bounding box center [333, 526] width 262 height 37
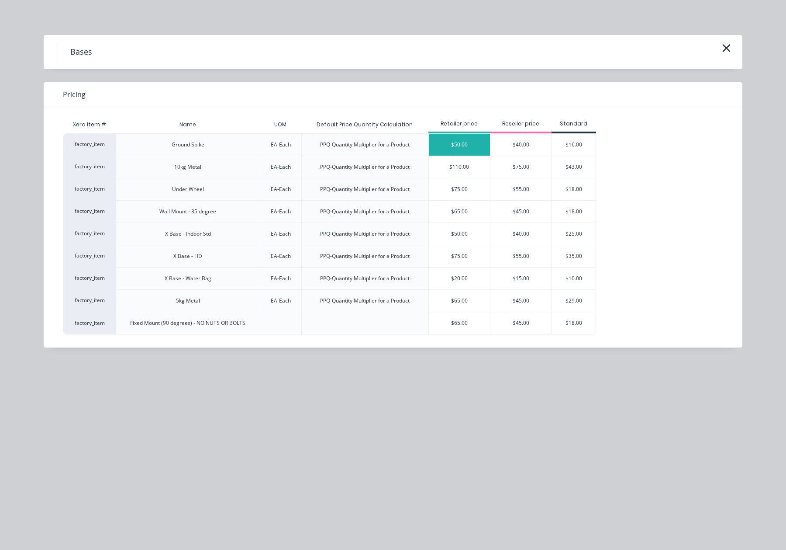
click at [470, 148] on div "$50.00" at bounding box center [459, 145] width 61 height 22
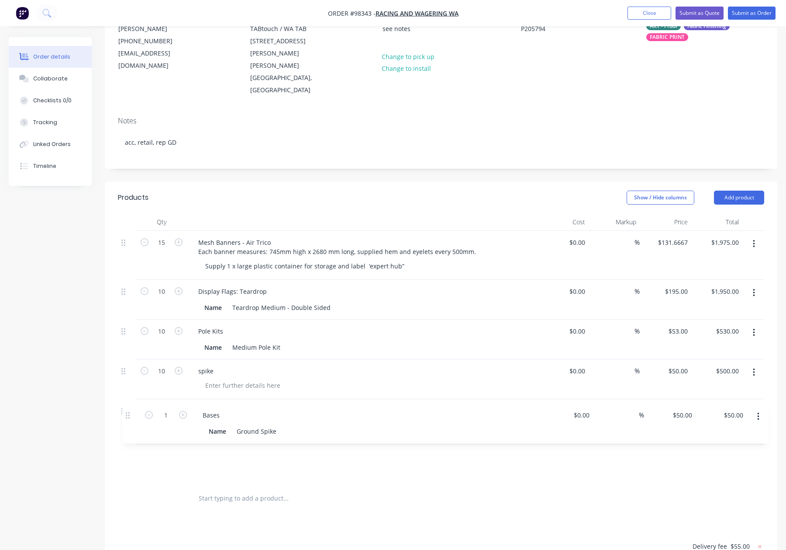
scroll to position [101, 0]
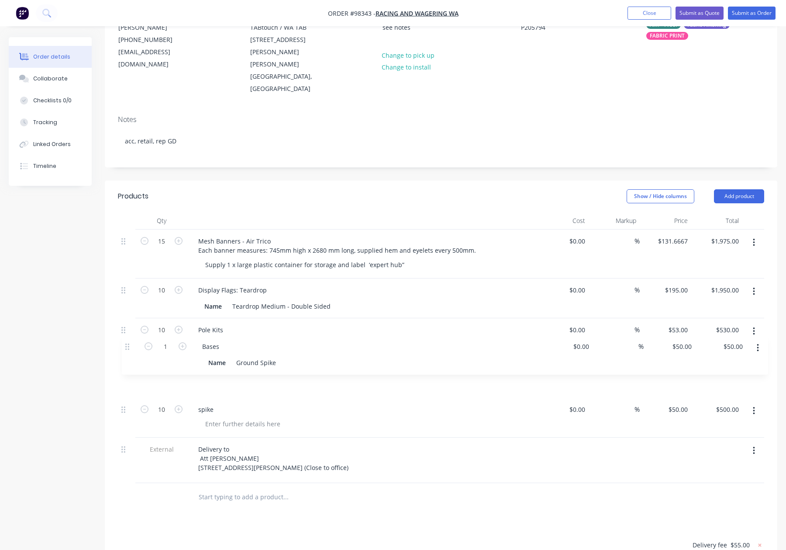
drag, startPoint x: 123, startPoint y: 437, endPoint x: 127, endPoint y: 348, distance: 89.6
click at [128, 346] on div "15 Mesh Banners - Air Trico Each banner measures: 745mm high x 2680 mm long, su…" at bounding box center [441, 355] width 646 height 253
click at [179, 365] on icon "button" at bounding box center [179, 369] width 8 height 8
type input "2"
type input "$100.00"
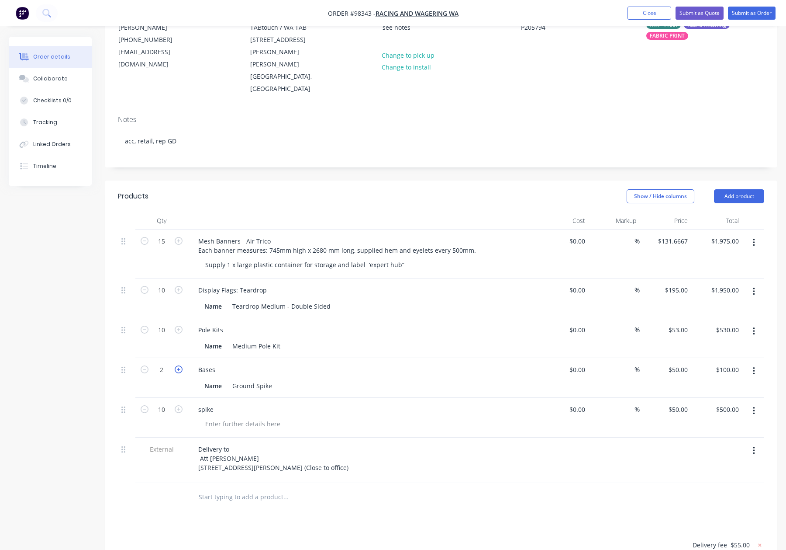
click at [179, 365] on icon "button" at bounding box center [179, 369] width 8 height 8
type input "3"
type input "$150.00"
click at [179, 365] on icon "button" at bounding box center [179, 369] width 8 height 8
type input "4"
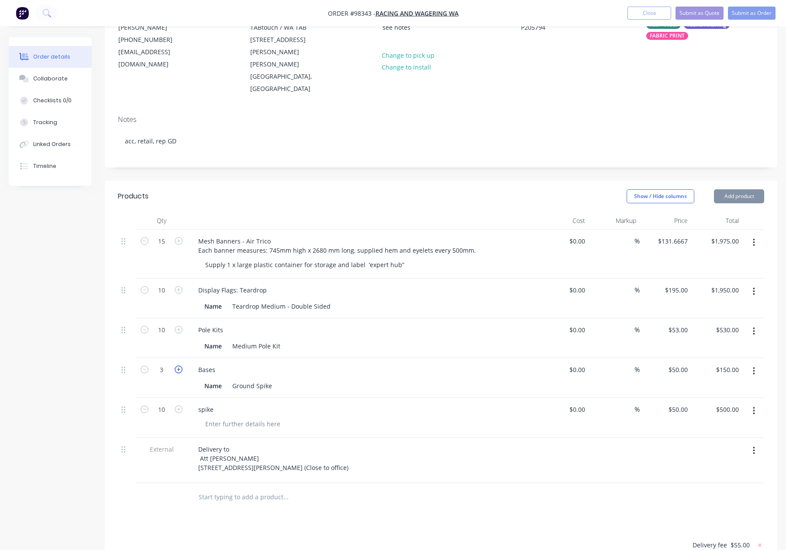
type input "$200.00"
click at [179, 365] on icon "button" at bounding box center [179, 369] width 8 height 8
type input "5"
type input "$250.00"
click at [179, 365] on icon "button" at bounding box center [179, 369] width 8 height 8
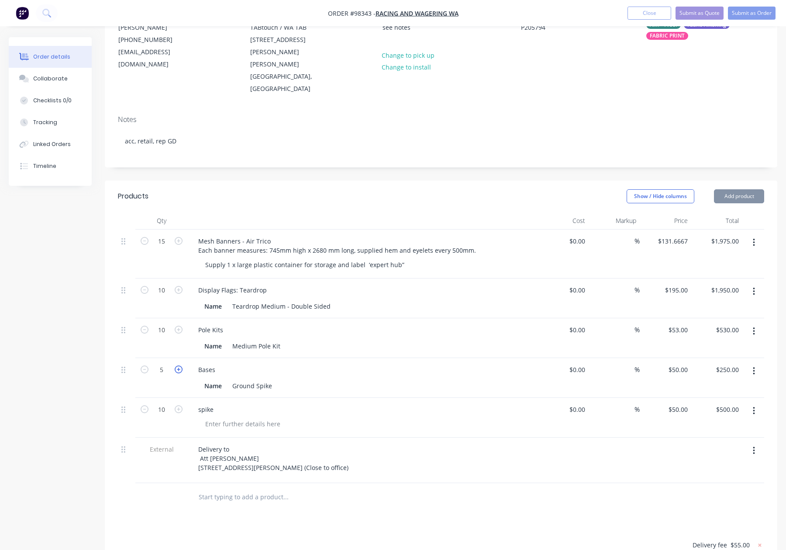
type input "6"
type input "$300.00"
click at [179, 365] on icon "button" at bounding box center [179, 369] width 8 height 8
type input "7"
type input "$350.00"
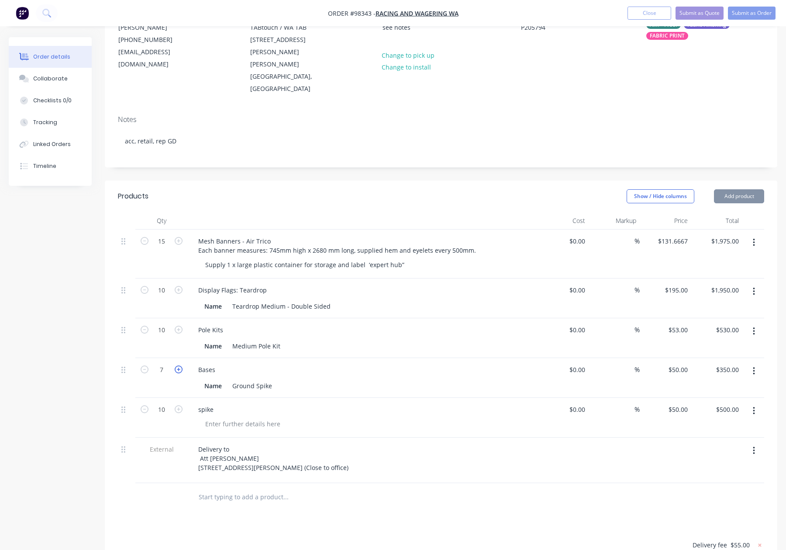
click at [179, 365] on icon "button" at bounding box center [179, 369] width 8 height 8
type input "8"
type input "$400.00"
click at [179, 365] on icon "button" at bounding box center [179, 369] width 8 height 8
type input "9"
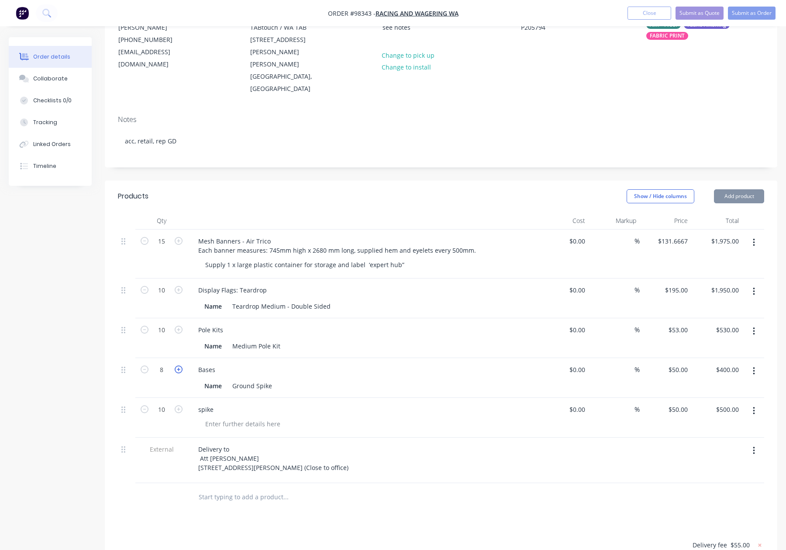
type input "$450.00"
click at [179, 365] on icon "button" at bounding box center [179, 369] width 8 height 8
type input "10"
type input "$500.00"
click at [680, 363] on input "50" at bounding box center [680, 369] width 24 height 13
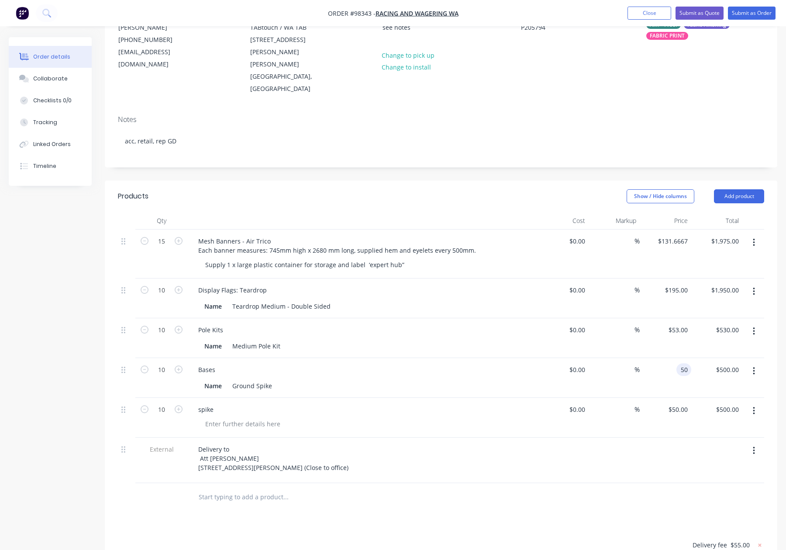
type input "$50.00"
drag, startPoint x: 340, startPoint y: 384, endPoint x: 406, endPoint y: 387, distance: 66.5
click at [340, 403] on div "spike" at bounding box center [362, 409] width 342 height 13
drag, startPoint x: 753, startPoint y: 383, endPoint x: 749, endPoint y: 392, distance: 9.6
click at [753, 406] on icon "button" at bounding box center [754, 411] width 2 height 10
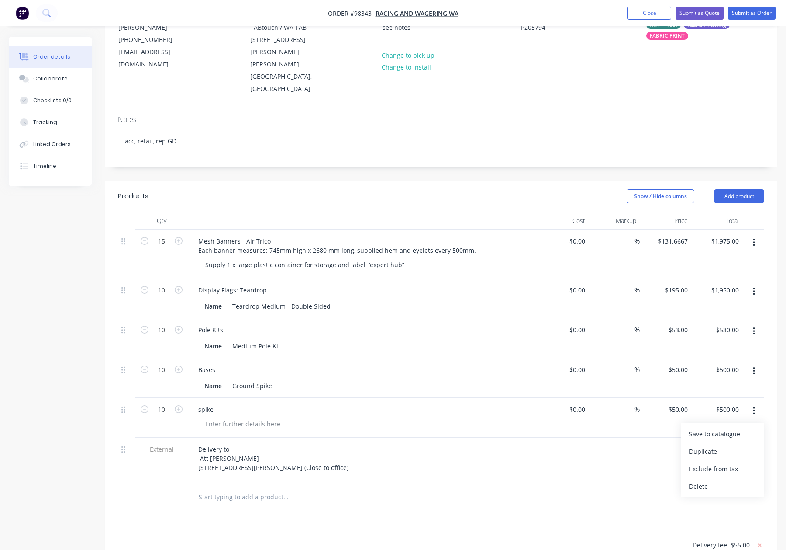
click at [727, 480] on div "Delete" at bounding box center [722, 486] width 67 height 13
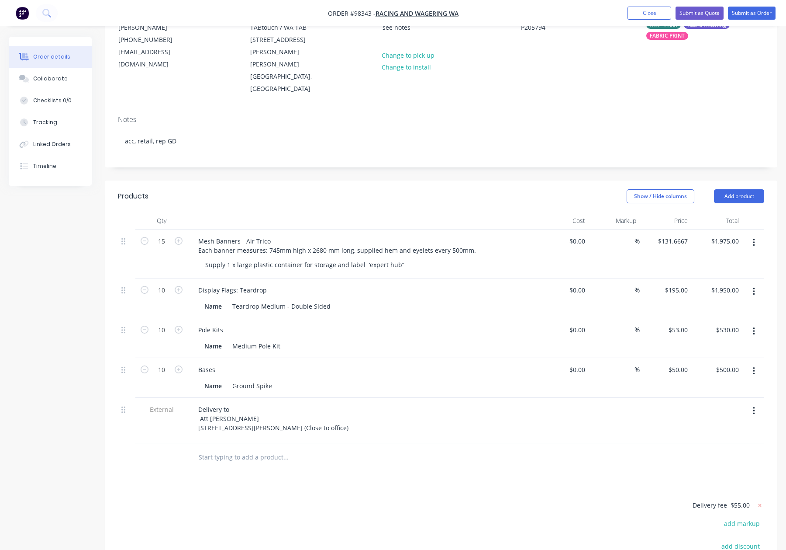
click at [437, 460] on div "Products Show / Hide columns Add product Qty Cost Markup Price Total 15 Mesh Ba…" at bounding box center [441, 428] width 673 height 496
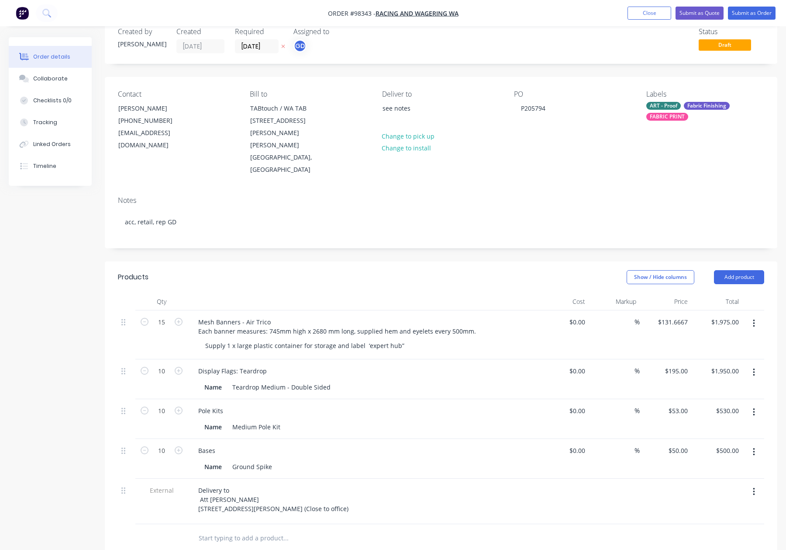
scroll to position [19, 0]
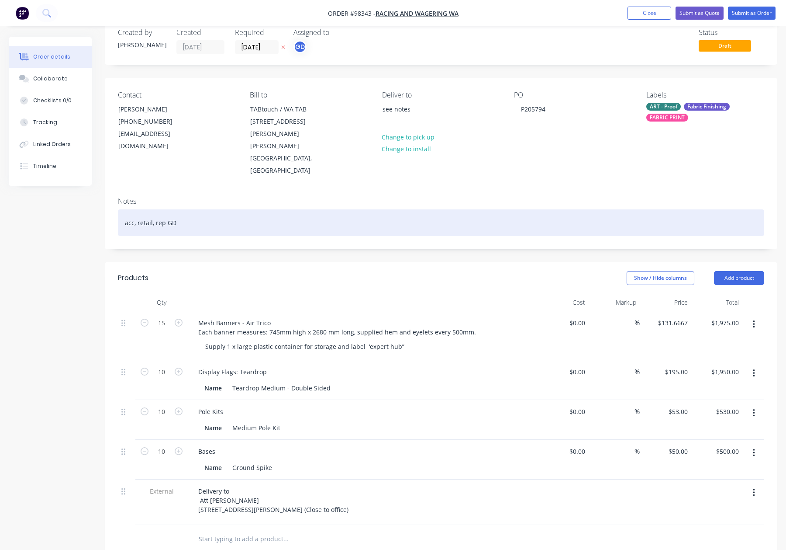
click at [208, 209] on div "acc, retail, rep GD" at bounding box center [441, 222] width 646 height 27
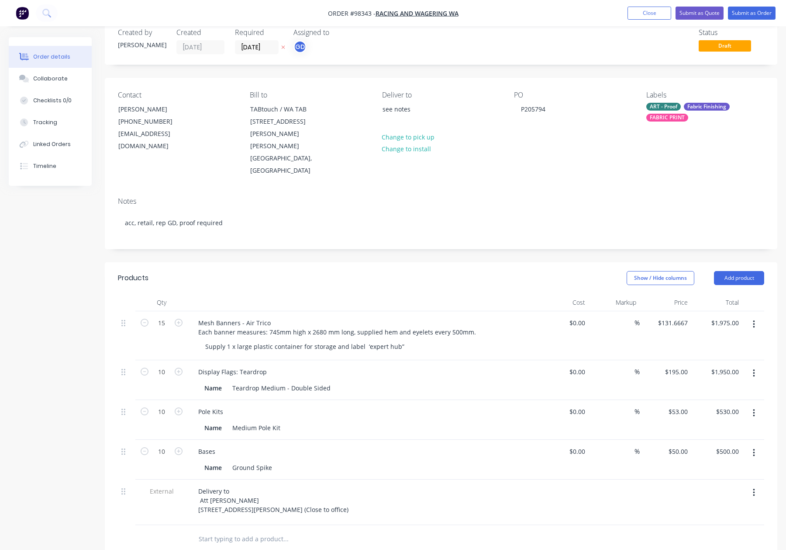
click at [276, 262] on header "Products Show / Hide columns Add product" at bounding box center [441, 277] width 673 height 31
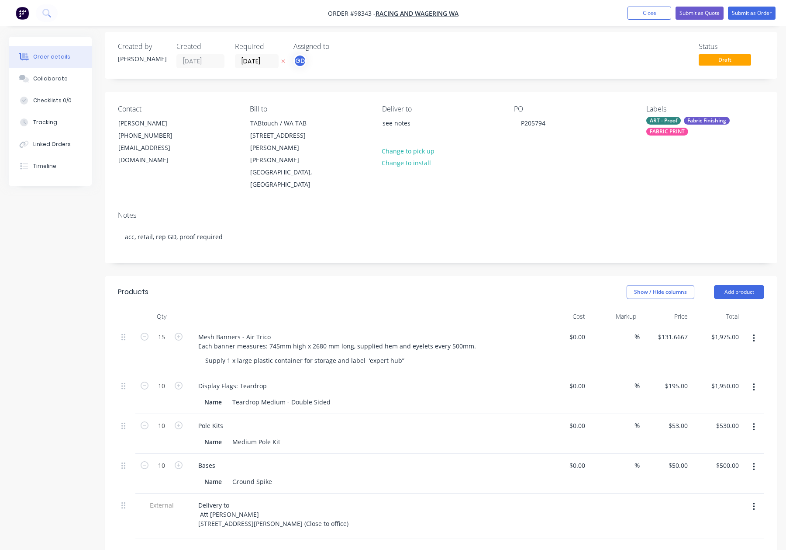
scroll to position [0, 0]
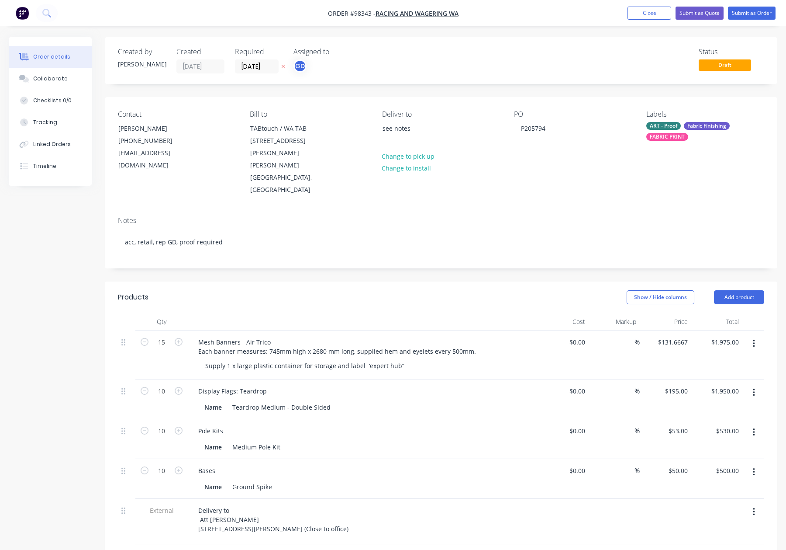
click at [686, 130] on div "ART - Proof Fabric Finishing FABRIC PRINT" at bounding box center [705, 131] width 118 height 19
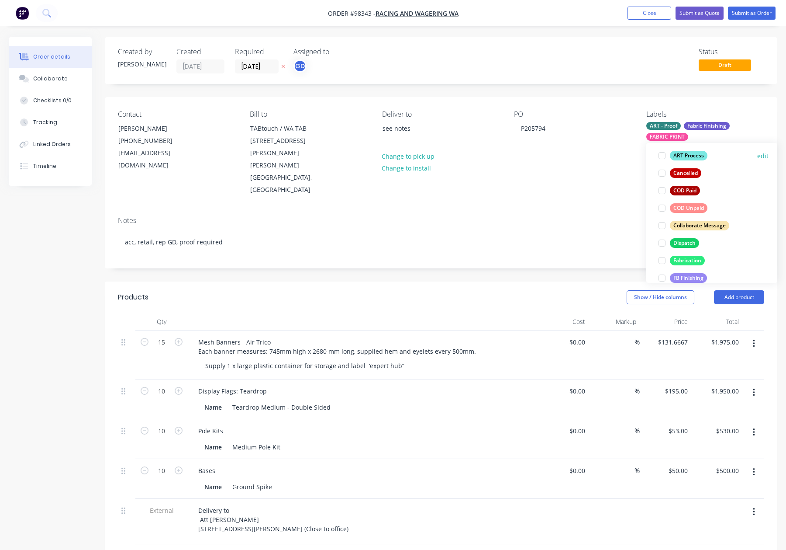
scroll to position [111, 0]
click at [681, 244] on div "Dispatch" at bounding box center [684, 241] width 29 height 10
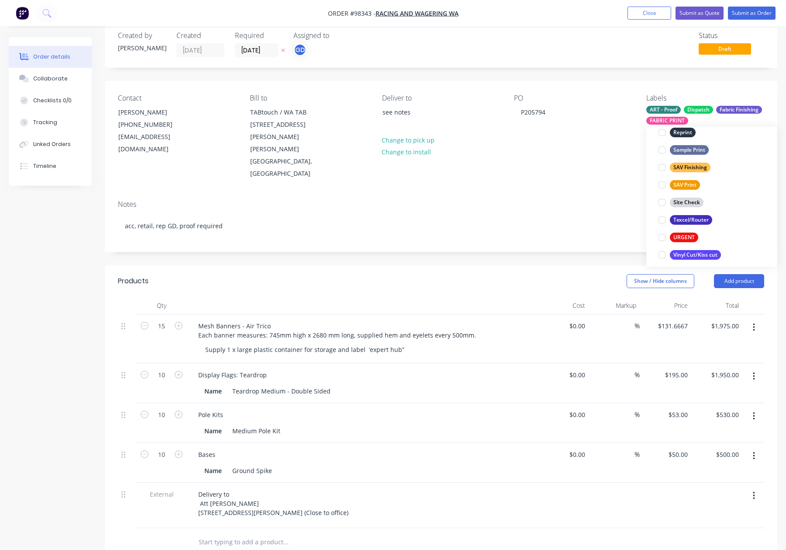
scroll to position [0, 0]
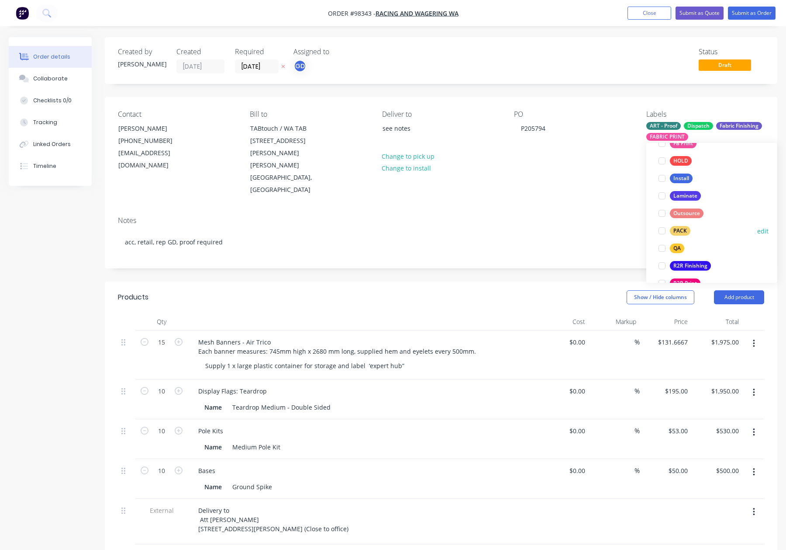
drag, startPoint x: 686, startPoint y: 228, endPoint x: 691, endPoint y: 224, distance: 6.3
click at [686, 228] on div "PACK" at bounding box center [680, 231] width 21 height 10
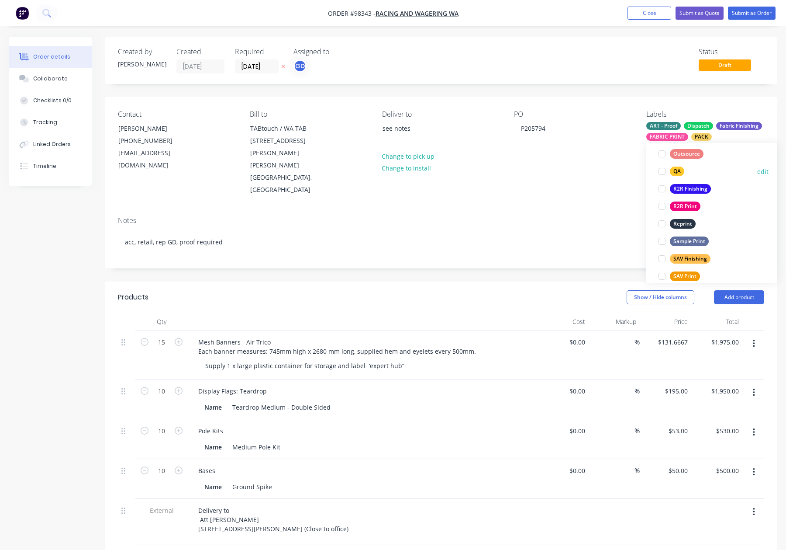
click at [675, 170] on div "QA" at bounding box center [677, 171] width 14 height 10
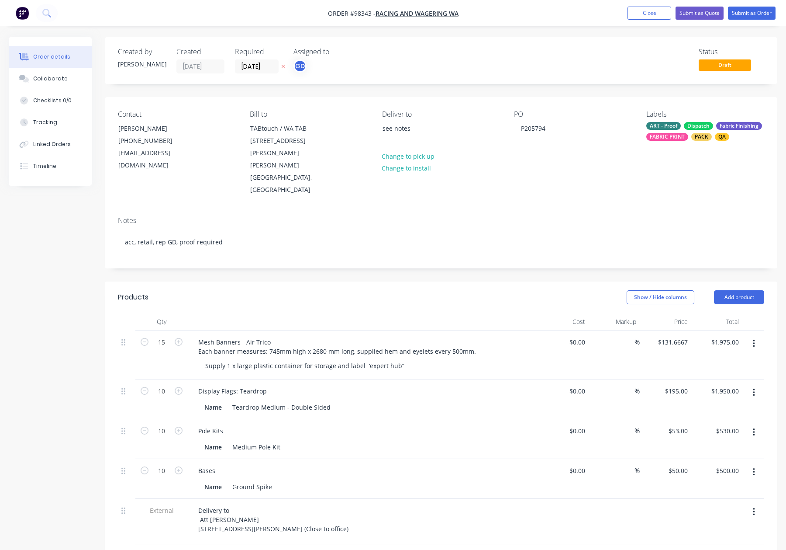
click at [565, 172] on div "Contact Lia Tapper (08) 9445 5191 lia.tapper@rwwa.com.au Bill to TABtouch / WA …" at bounding box center [441, 153] width 673 height 112
click at [740, 10] on button "Submit as Order" at bounding box center [752, 13] width 48 height 13
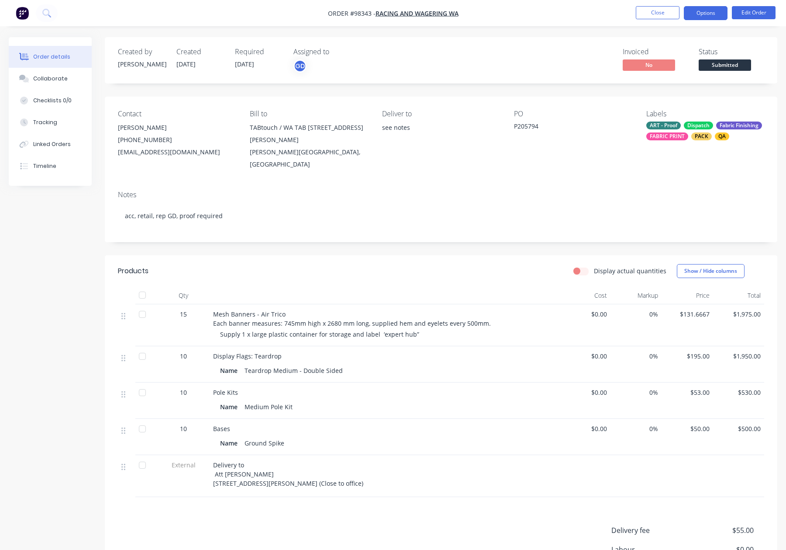
click at [698, 11] on button "Options" at bounding box center [706, 13] width 44 height 14
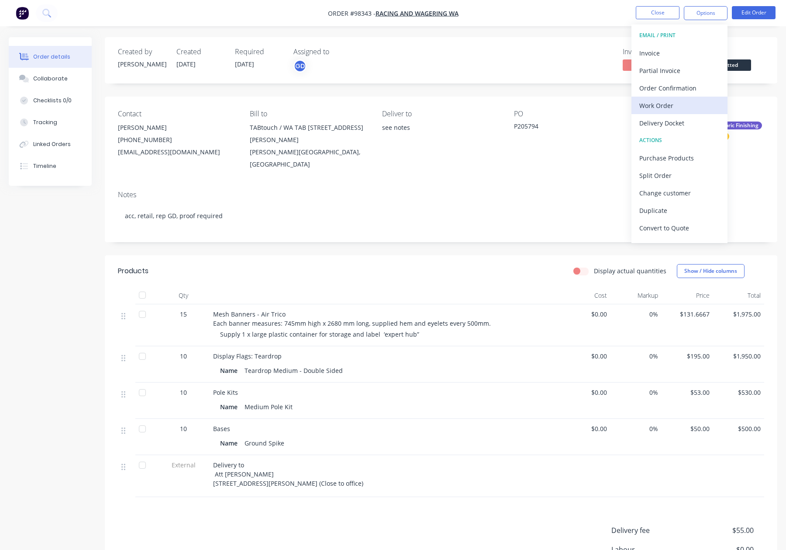
click at [678, 100] on div "Work Order" at bounding box center [679, 105] width 80 height 13
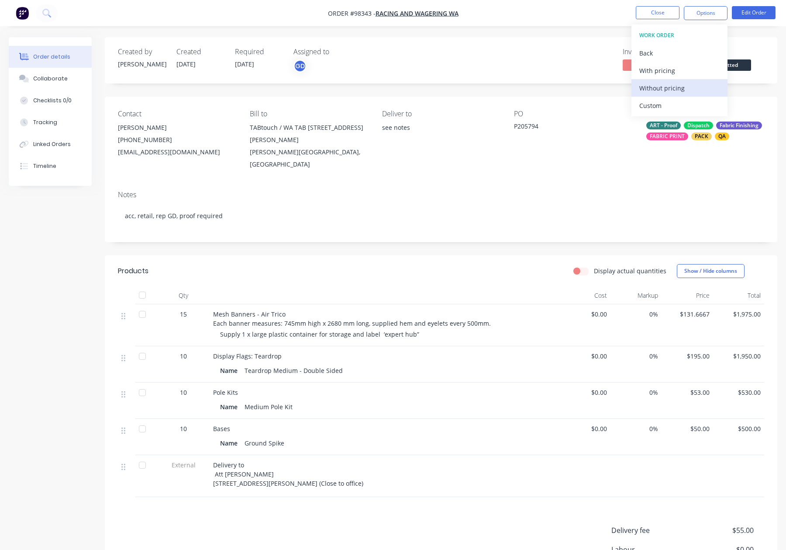
click at [681, 86] on div "Without pricing" at bounding box center [679, 88] width 80 height 13
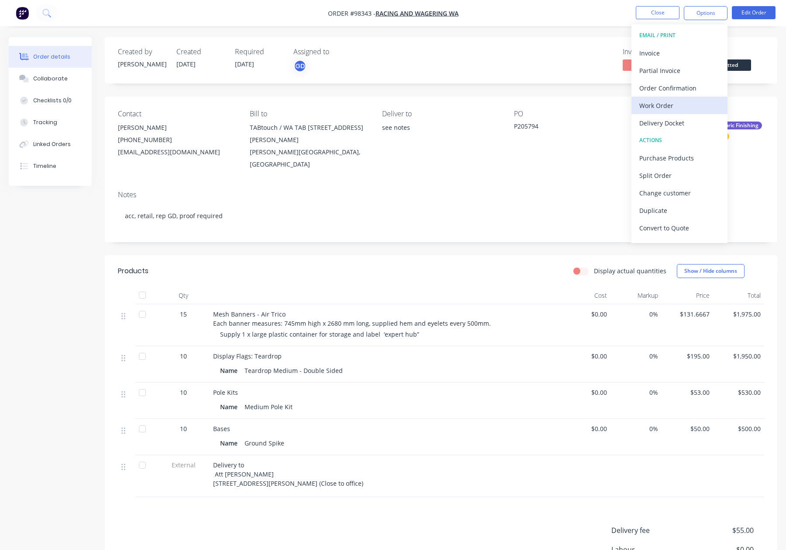
click at [673, 104] on div "Work Order" at bounding box center [679, 105] width 80 height 13
click at [673, 104] on div "Custom" at bounding box center [679, 105] width 80 height 13
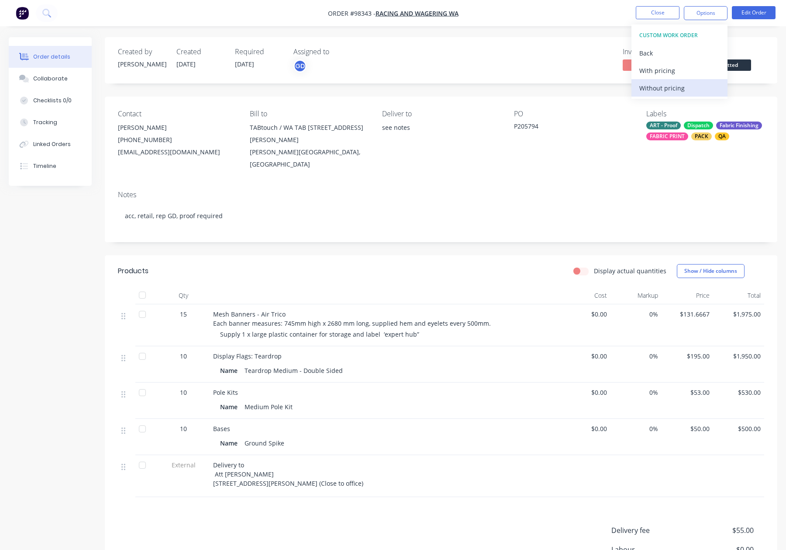
click at [677, 88] on div "Without pricing" at bounding box center [679, 88] width 80 height 13
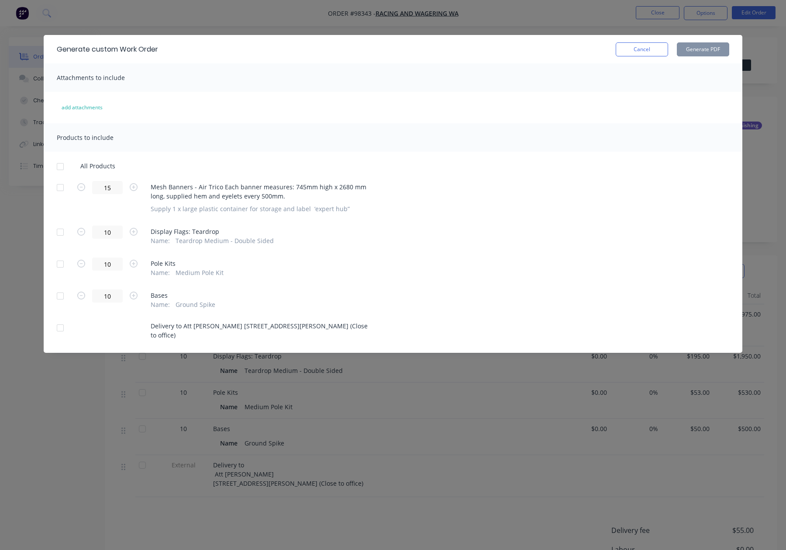
click at [61, 187] on div at bounding box center [60, 187] width 17 height 17
click at [59, 325] on div at bounding box center [60, 327] width 17 height 17
click at [689, 52] on button "Generate PDF" at bounding box center [703, 49] width 52 height 14
click at [61, 232] on div at bounding box center [60, 231] width 17 height 17
click at [60, 256] on div at bounding box center [60, 263] width 17 height 17
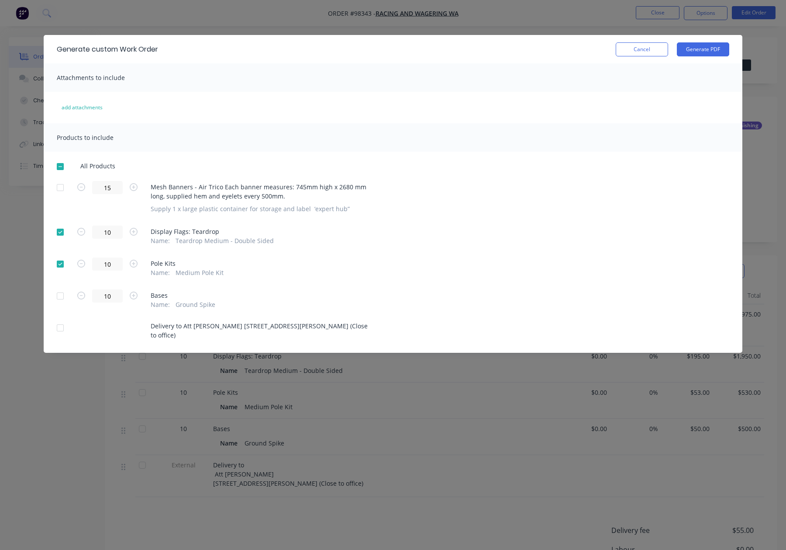
drag, startPoint x: 58, startPoint y: 294, endPoint x: 60, endPoint y: 301, distance: 7.2
click at [58, 294] on div at bounding box center [60, 295] width 17 height 17
drag, startPoint x: 62, startPoint y: 329, endPoint x: 79, endPoint y: 323, distance: 17.1
click at [62, 329] on div at bounding box center [60, 327] width 17 height 17
click at [709, 53] on button "Generate PDF" at bounding box center [703, 49] width 52 height 14
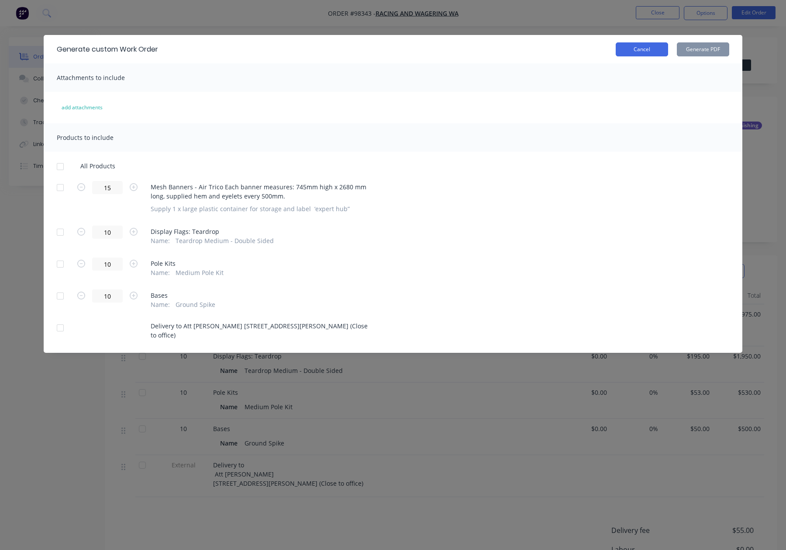
click at [641, 44] on button "Cancel" at bounding box center [642, 49] width 52 height 14
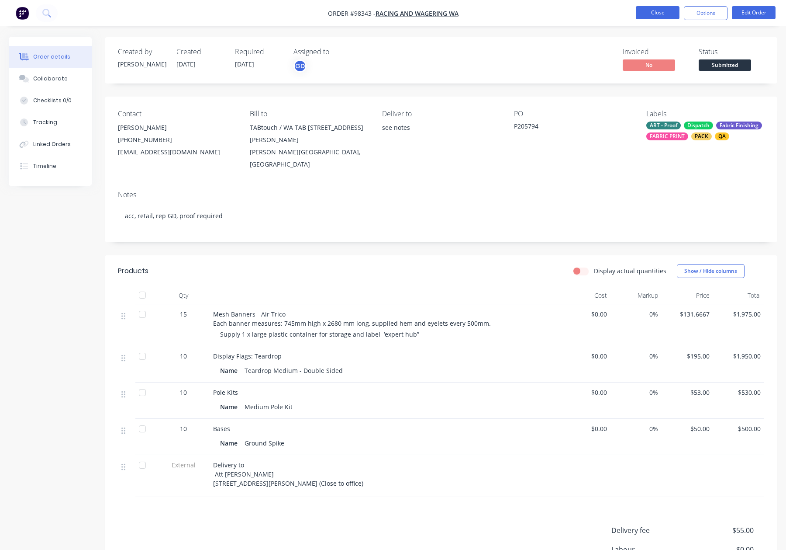
click at [647, 17] on button "Close" at bounding box center [658, 12] width 44 height 13
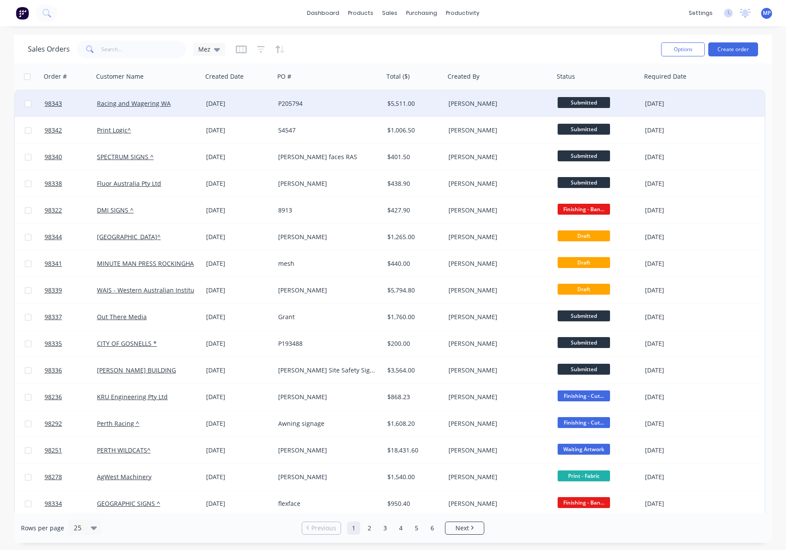
click at [365, 108] on div "P205794" at bounding box center [329, 103] width 109 height 26
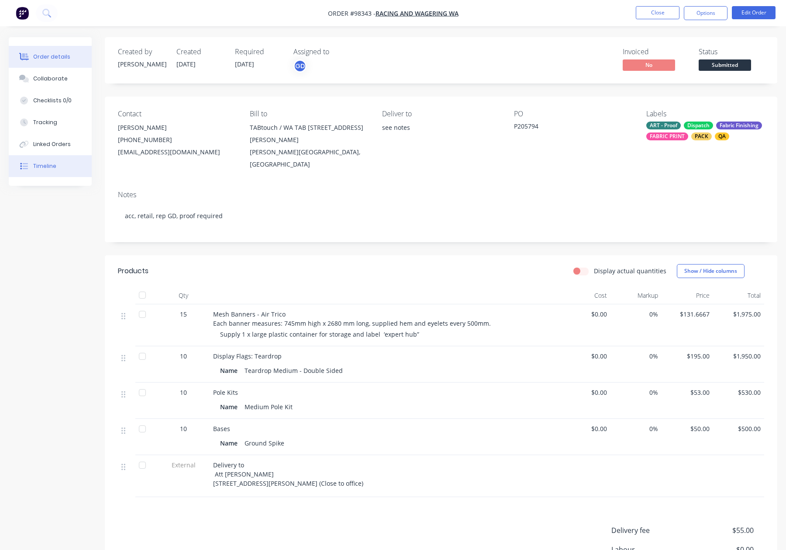
click at [55, 169] on div "Timeline" at bounding box center [44, 166] width 23 height 8
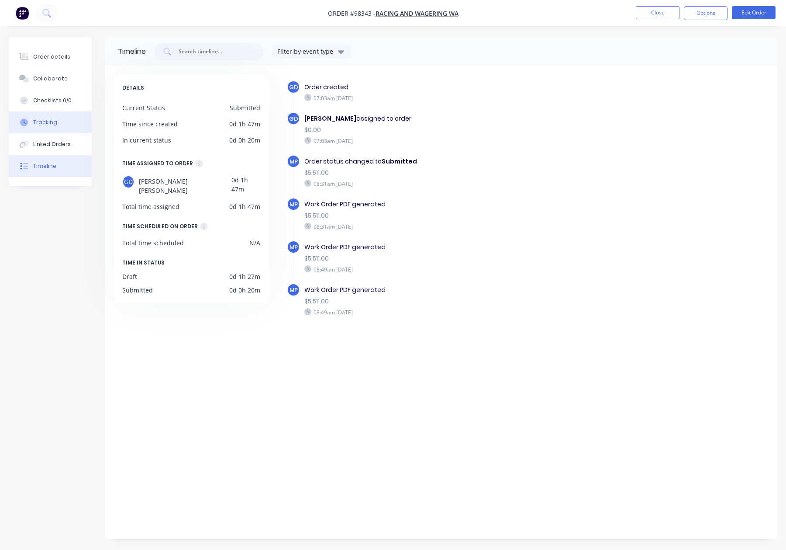
click at [40, 124] on div "Tracking" at bounding box center [45, 122] width 24 height 8
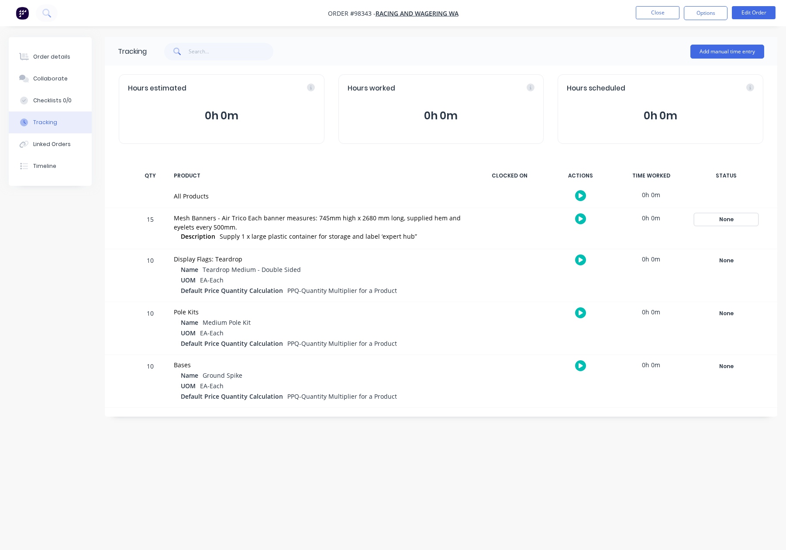
click at [722, 218] on div "None" at bounding box center [726, 219] width 63 height 11
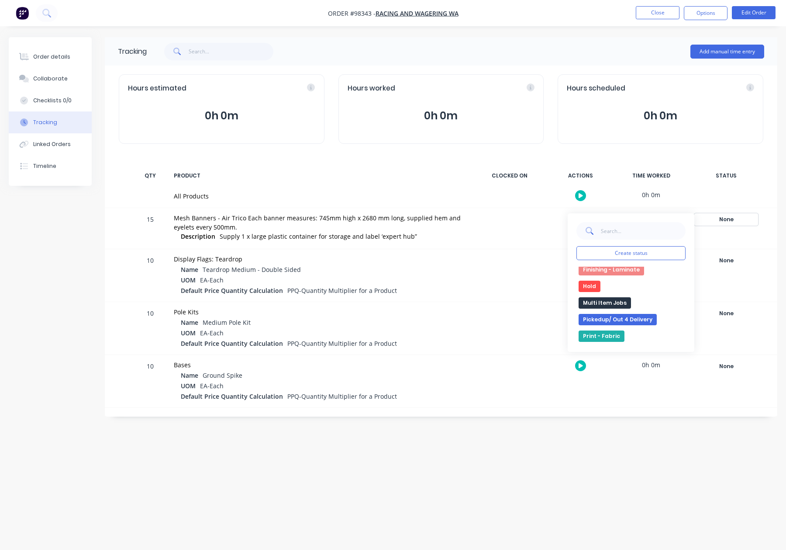
scroll to position [176, 0]
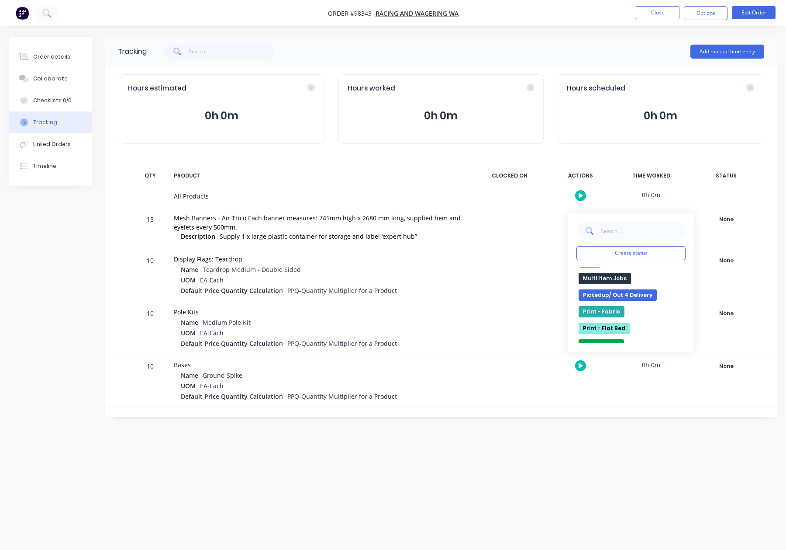
click at [604, 273] on button "Multi Item Jobs" at bounding box center [605, 278] width 52 height 11
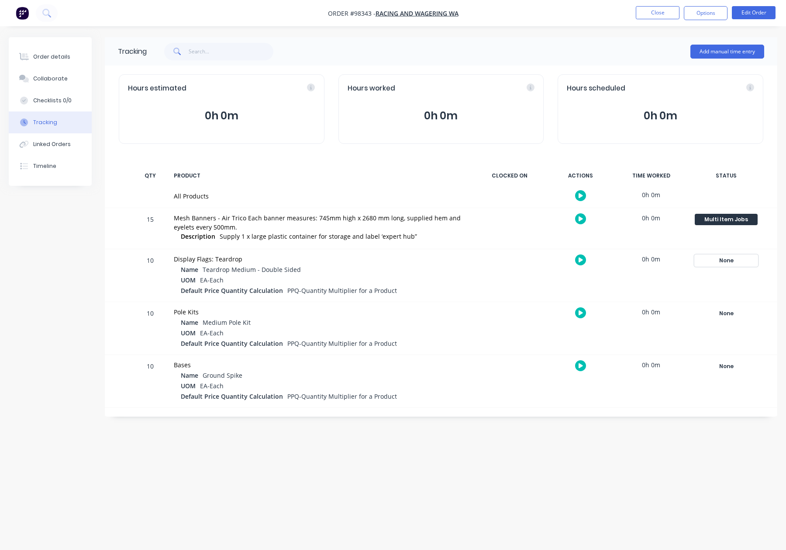
click at [724, 257] on div "None" at bounding box center [726, 260] width 63 height 11
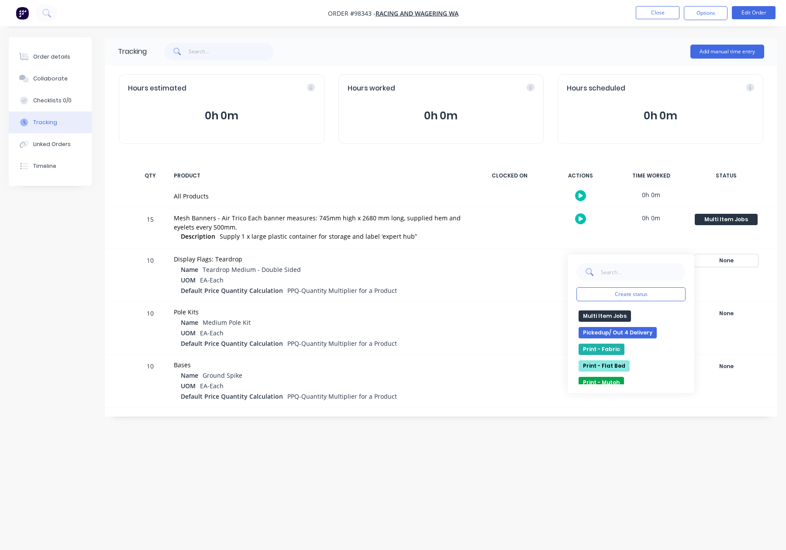
scroll to position [186, 0]
click at [617, 311] on button "Multi Item Jobs" at bounding box center [605, 309] width 52 height 11
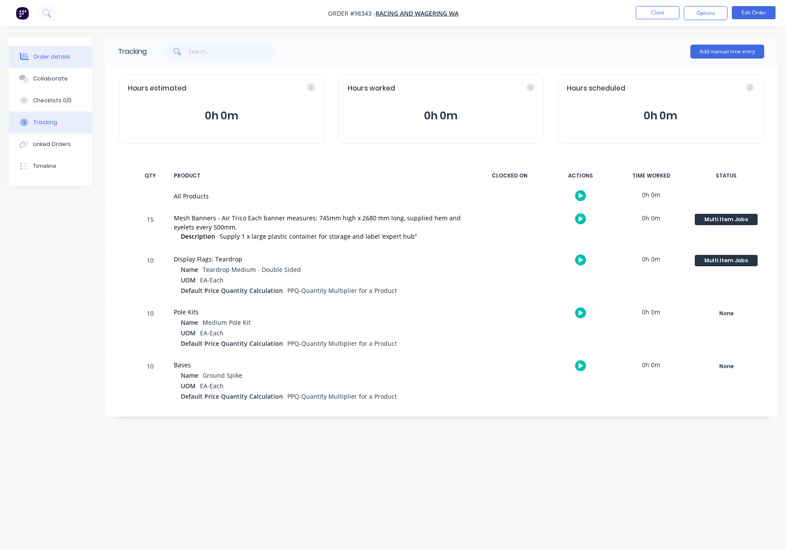
click at [67, 61] on button "Order details" at bounding box center [50, 57] width 83 height 22
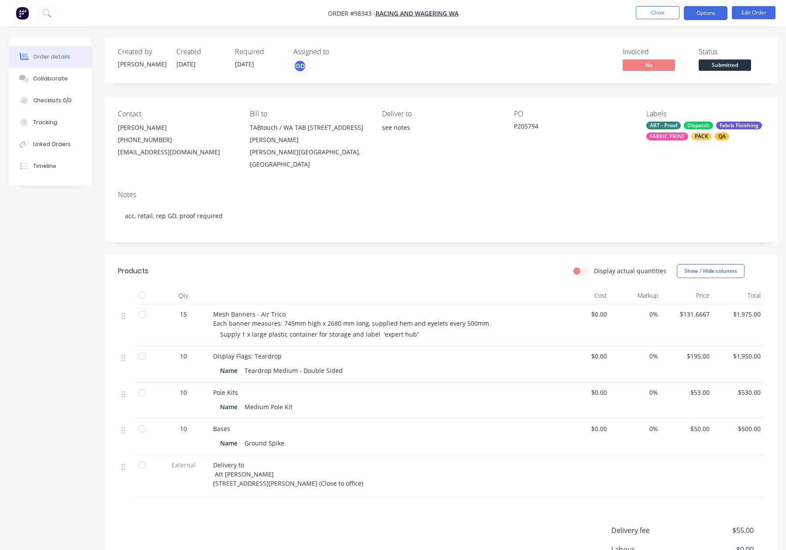
click at [719, 15] on button "Options" at bounding box center [706, 13] width 44 height 14
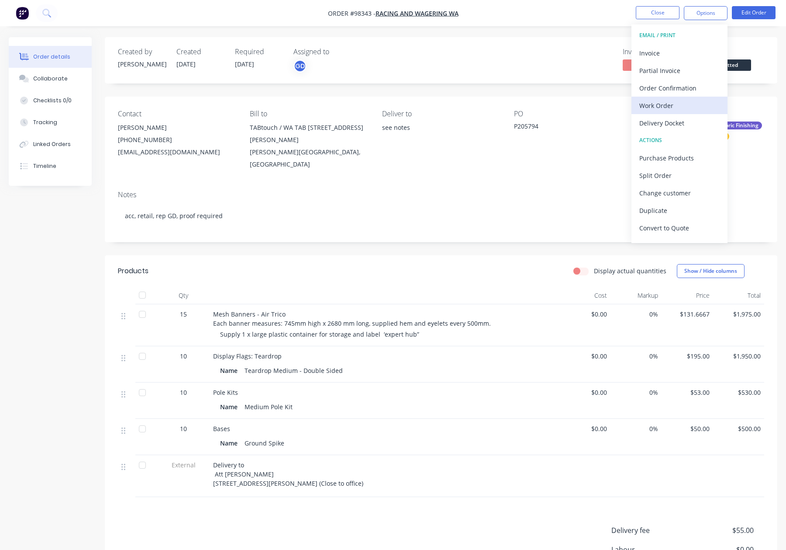
click at [677, 109] on div "Work Order" at bounding box center [679, 105] width 80 height 13
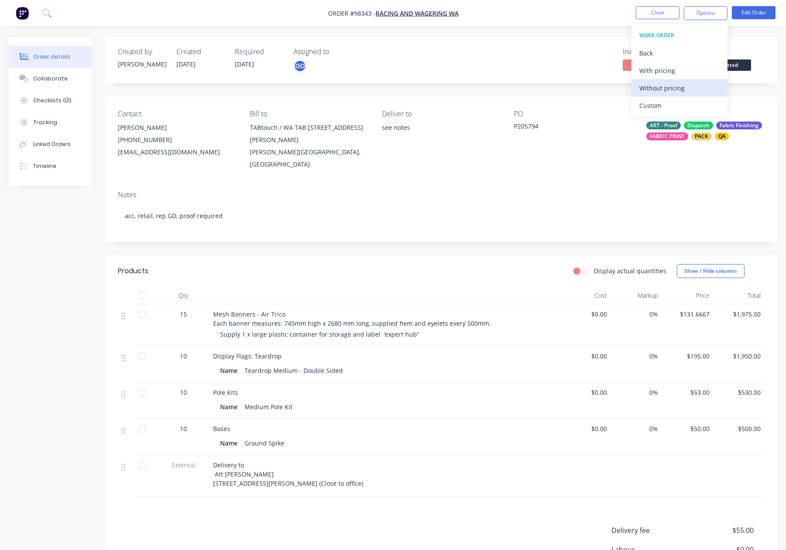
click at [678, 91] on div "Without pricing" at bounding box center [679, 88] width 80 height 13
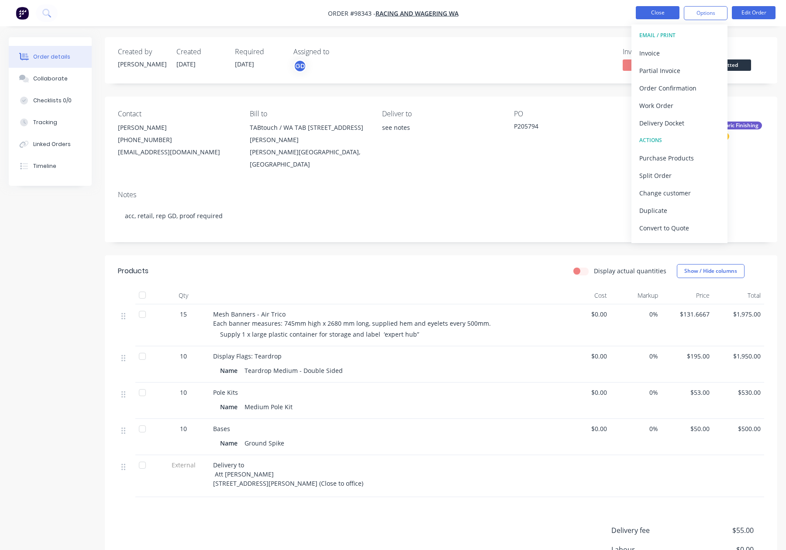
click at [645, 14] on button "Close" at bounding box center [658, 12] width 44 height 13
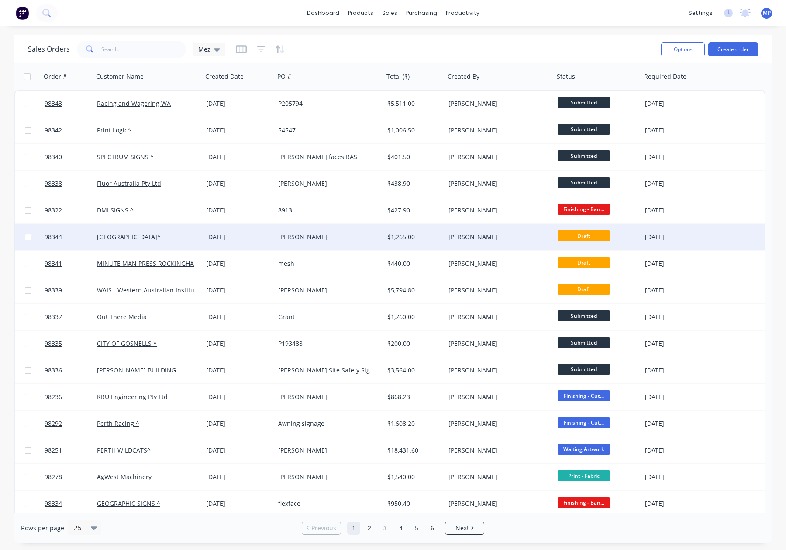
click at [336, 233] on div "[PERSON_NAME]" at bounding box center [326, 236] width 97 height 9
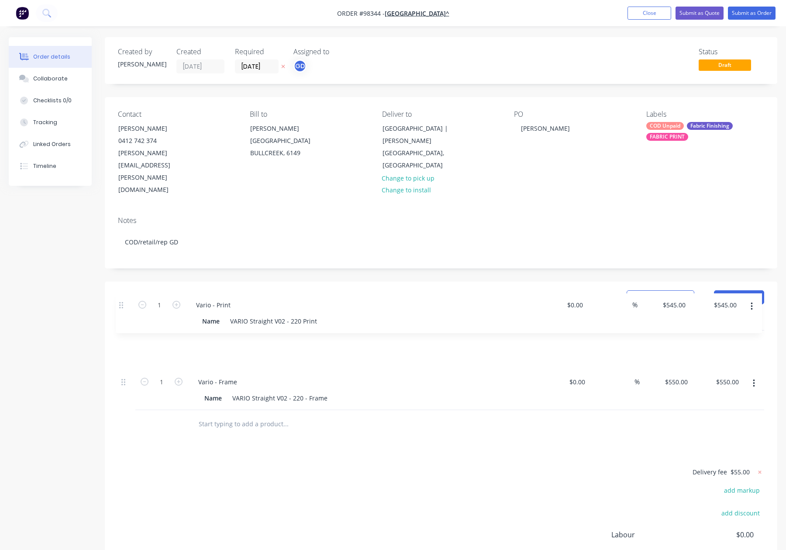
drag, startPoint x: 122, startPoint y: 346, endPoint x: 121, endPoint y: 299, distance: 46.8
click at [121, 330] on div "1 Vario - Frame Name VARIO Straight V02 - 220 - Frame $0.00 $0.00 % $550.00 $55…" at bounding box center [441, 369] width 646 height 79
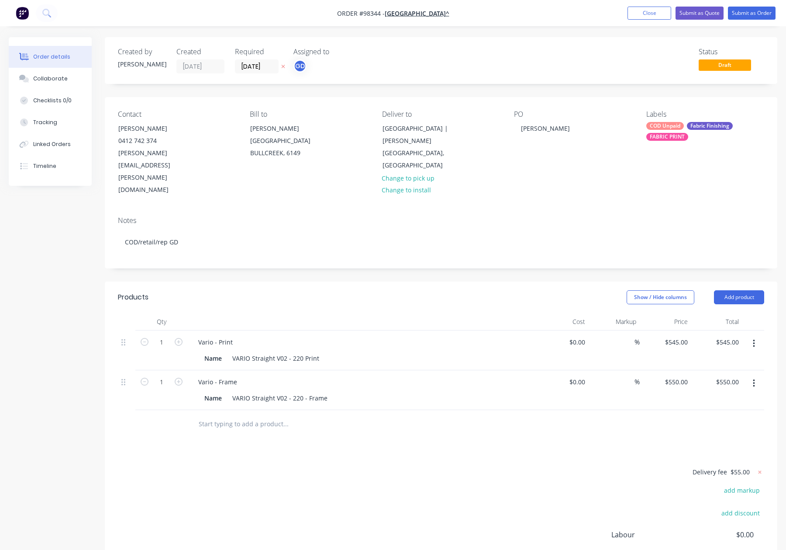
click at [246, 335] on div "Vario - Print" at bounding box center [362, 341] width 342 height 13
click at [236, 335] on div "Vario - Print" at bounding box center [215, 341] width 48 height 13
click at [315, 290] on div "Show / Hide columns Add product" at bounding box center [510, 297] width 509 height 14
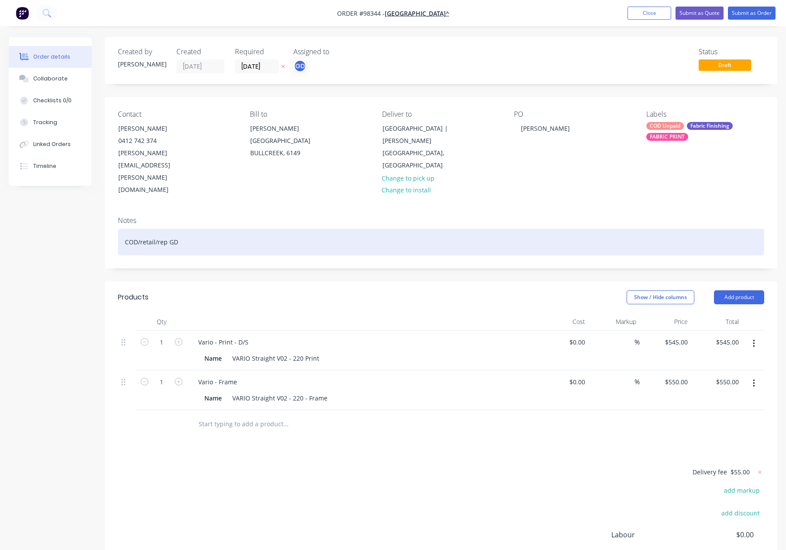
click at [218, 228] on div "COD/retail/rep GD" at bounding box center [441, 241] width 646 height 27
click at [252, 228] on div "COD/retail/rep GD" at bounding box center [441, 241] width 646 height 27
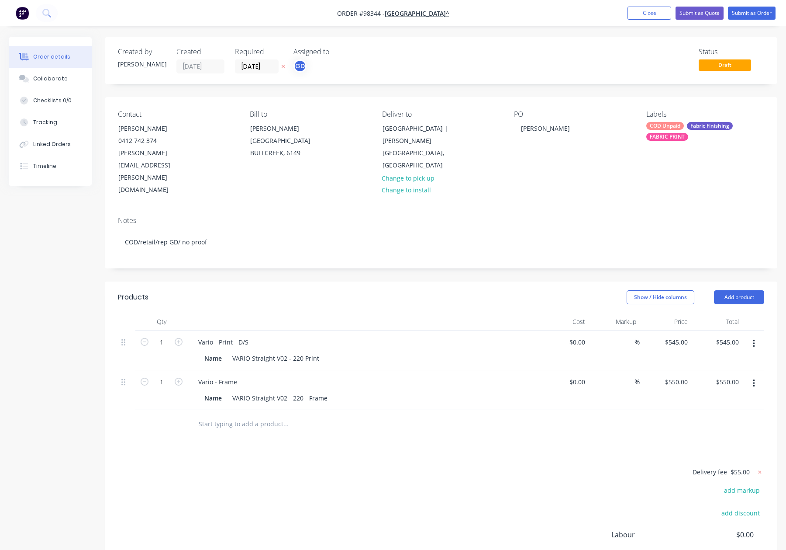
click at [668, 134] on div "FABRIC PRINT" at bounding box center [667, 137] width 42 height 8
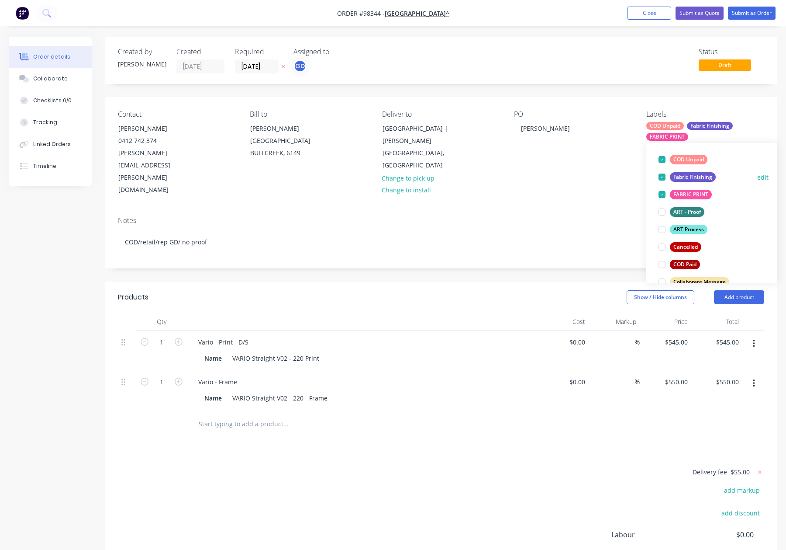
scroll to position [59, 0]
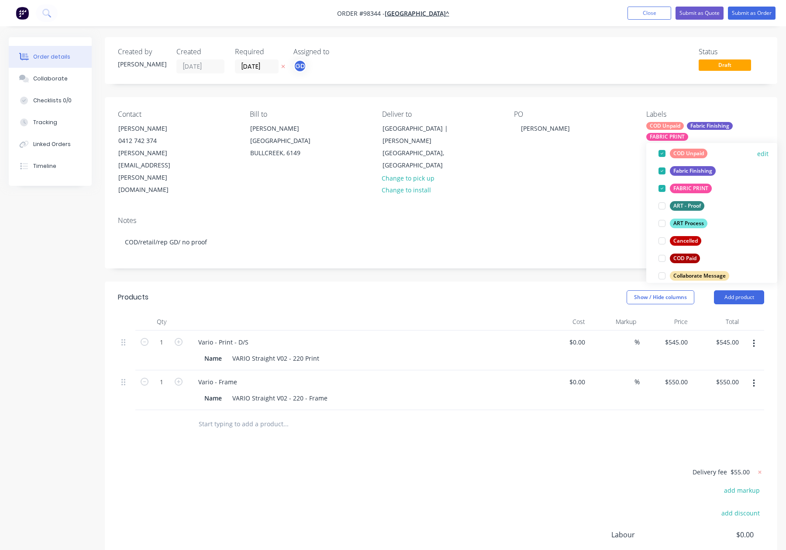
click at [693, 222] on div "ART Process" at bounding box center [689, 223] width 38 height 10
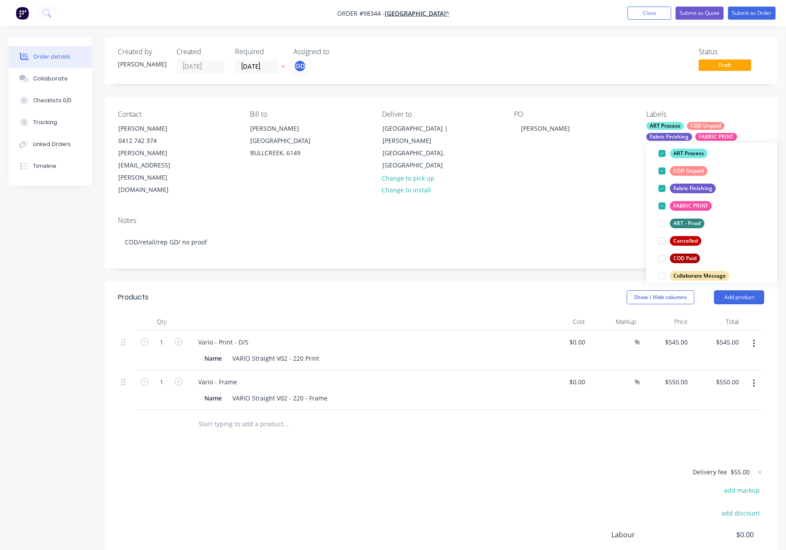
scroll to position [0, 0]
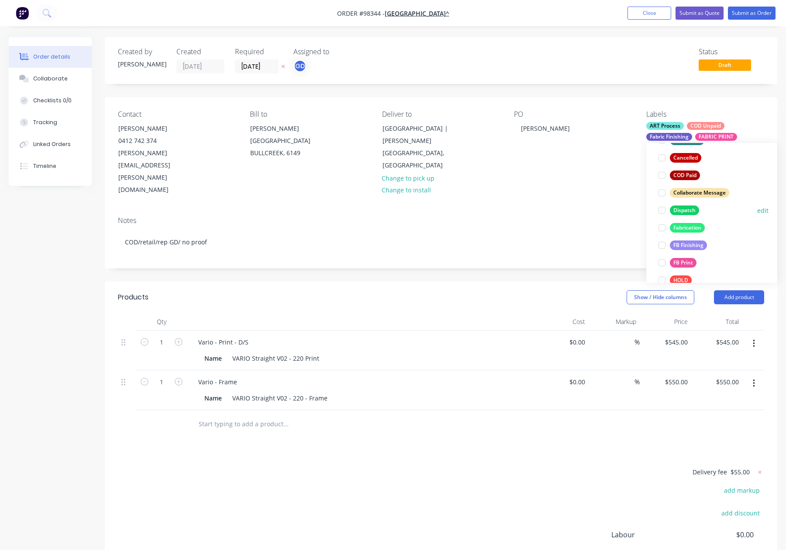
click at [684, 209] on div "Dispatch" at bounding box center [684, 210] width 29 height 10
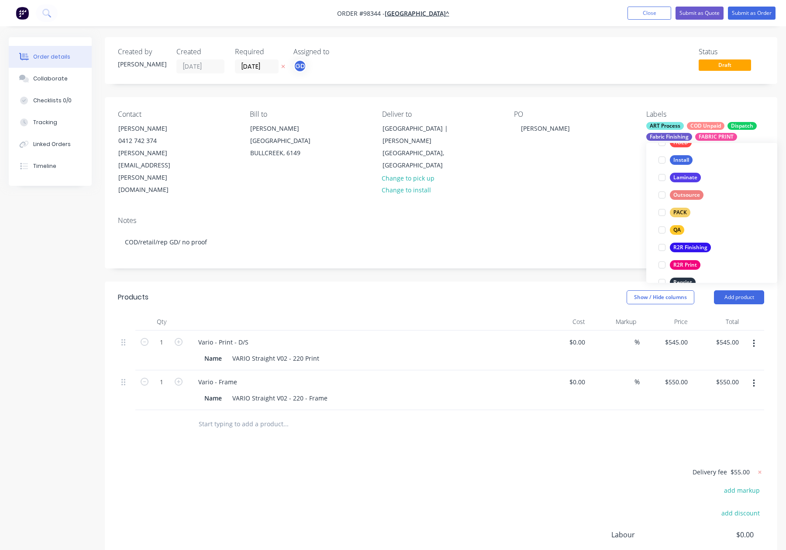
scroll to position [294, 0]
click at [695, 199] on div "PACK edit" at bounding box center [712, 197] width 114 height 17
drag, startPoint x: 675, startPoint y: 198, endPoint x: 681, endPoint y: 195, distance: 6.8
click at [675, 198] on div "PACK" at bounding box center [680, 198] width 21 height 10
click at [676, 214] on div "QA" at bounding box center [677, 212] width 14 height 10
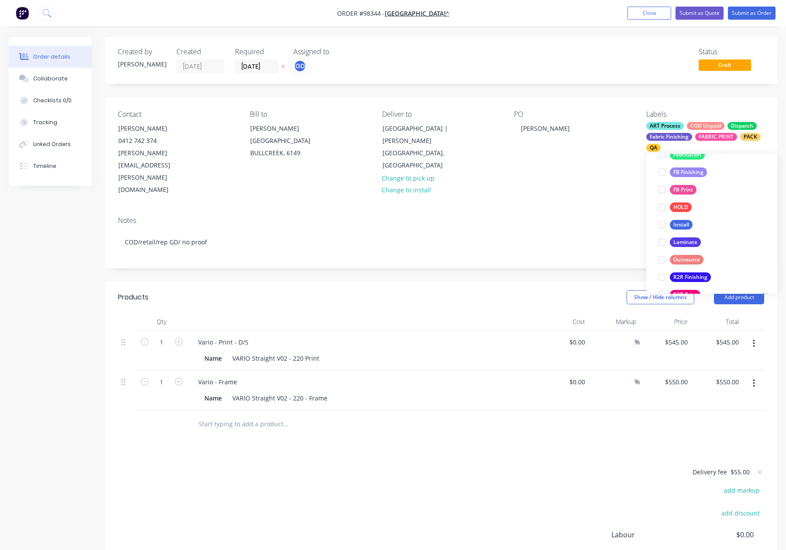
scroll to position [419, 0]
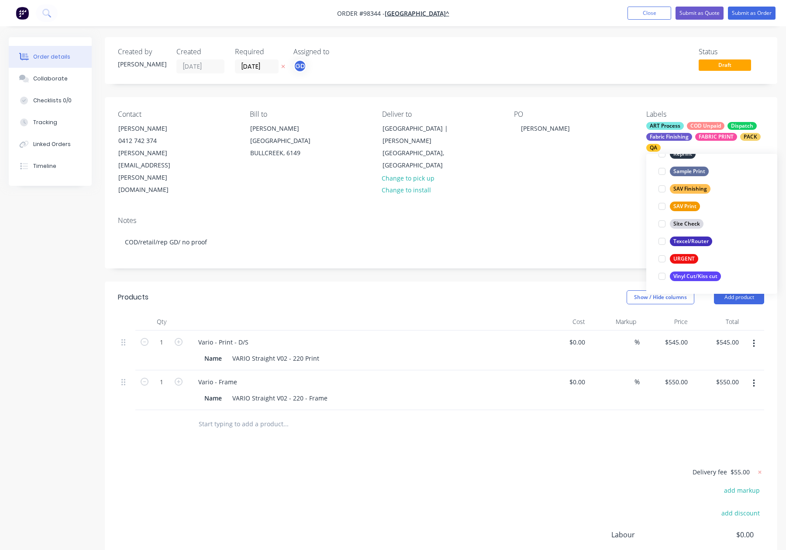
click at [556, 216] on div "Notes" at bounding box center [441, 220] width 646 height 8
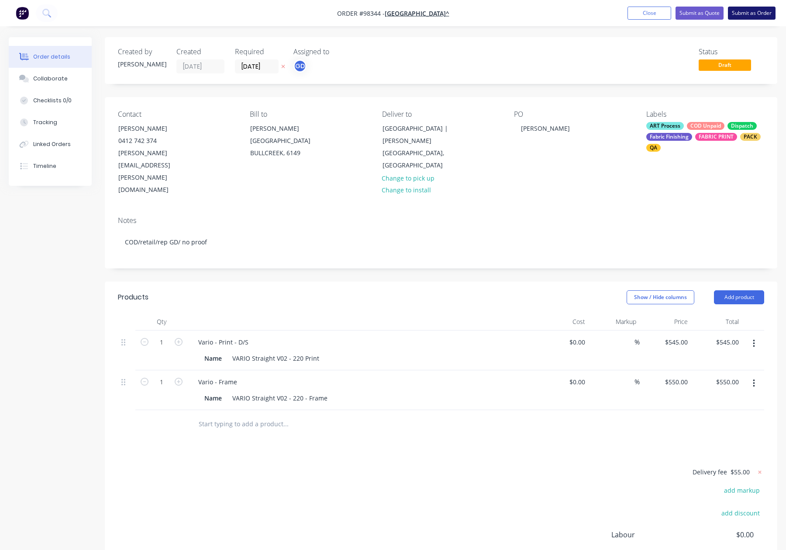
drag, startPoint x: 758, startPoint y: 1, endPoint x: 756, endPoint y: 7, distance: 6.3
click at [758, 1] on nav "Order #98344 - ALL SAINTS COLLEGE^ Add product Close Submit as Quote Submit as …" at bounding box center [393, 13] width 786 height 26
click at [755, 7] on button "Submit as Order" at bounding box center [752, 13] width 48 height 13
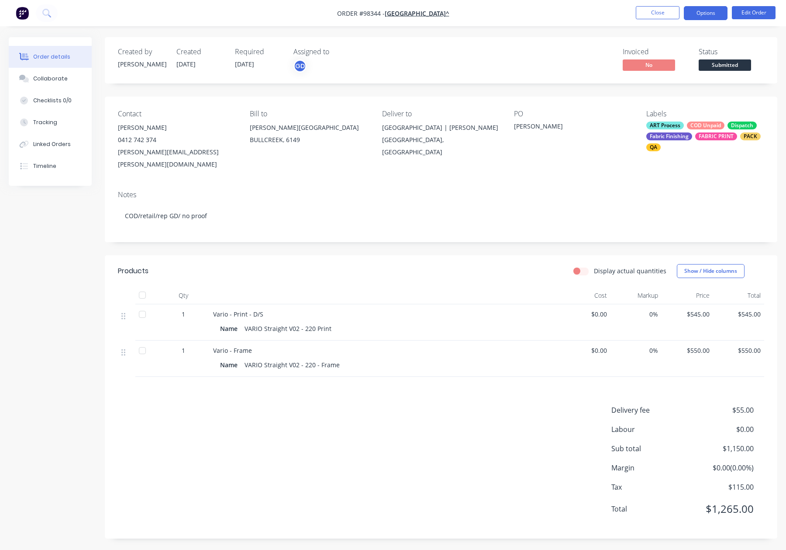
click at [709, 10] on button "Options" at bounding box center [706, 13] width 44 height 14
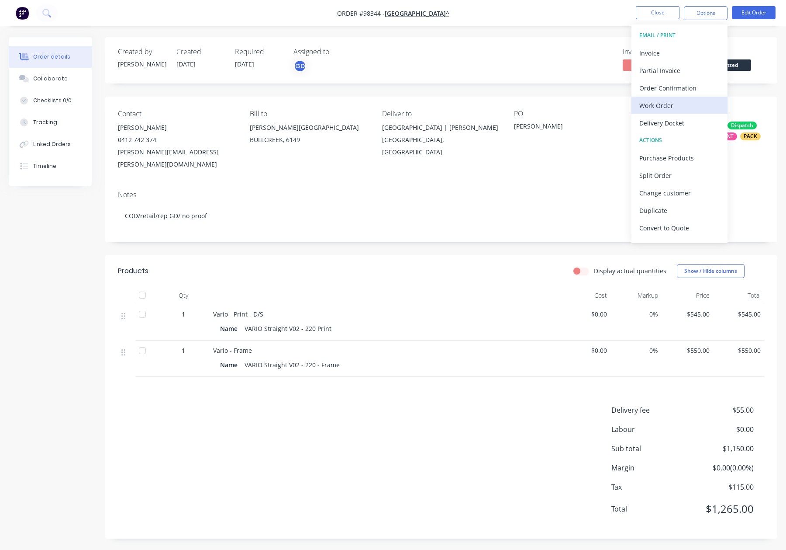
click at [678, 104] on div "Work Order" at bounding box center [679, 105] width 80 height 13
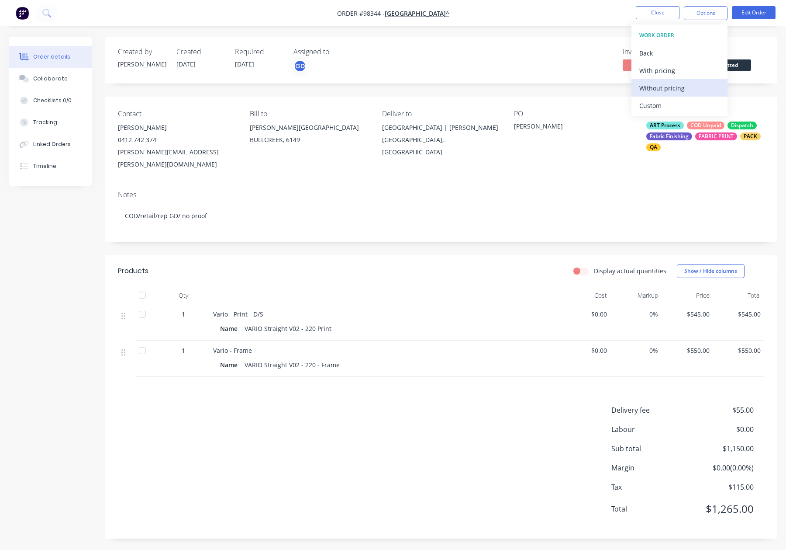
click at [677, 91] on div "Without pricing" at bounding box center [679, 88] width 80 height 13
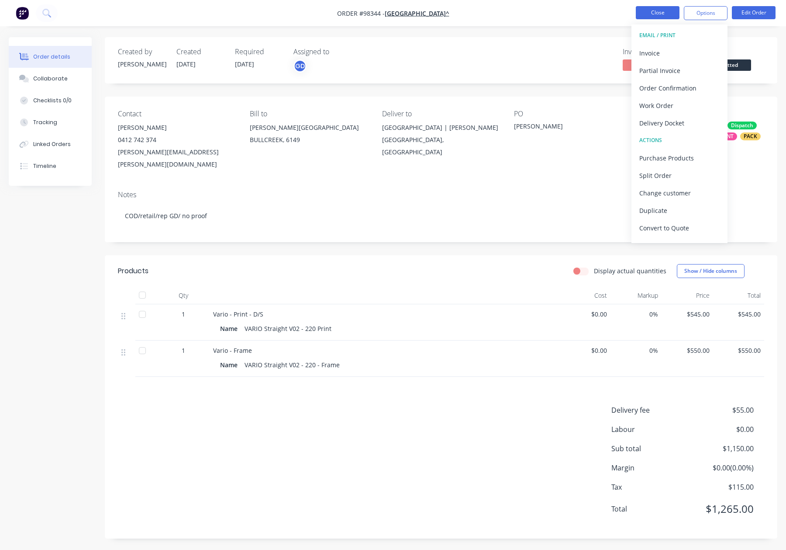
click at [664, 12] on button "Close" at bounding box center [658, 12] width 44 height 13
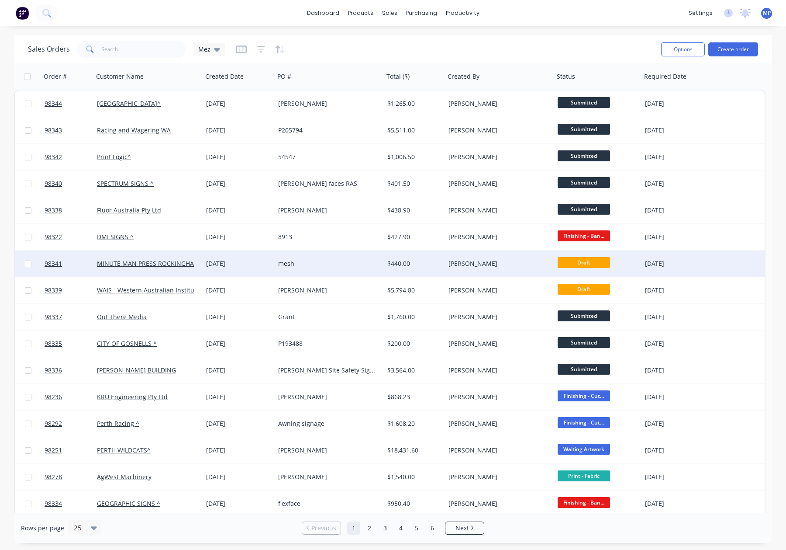
click at [328, 257] on div "mesh" at bounding box center [329, 263] width 109 height 26
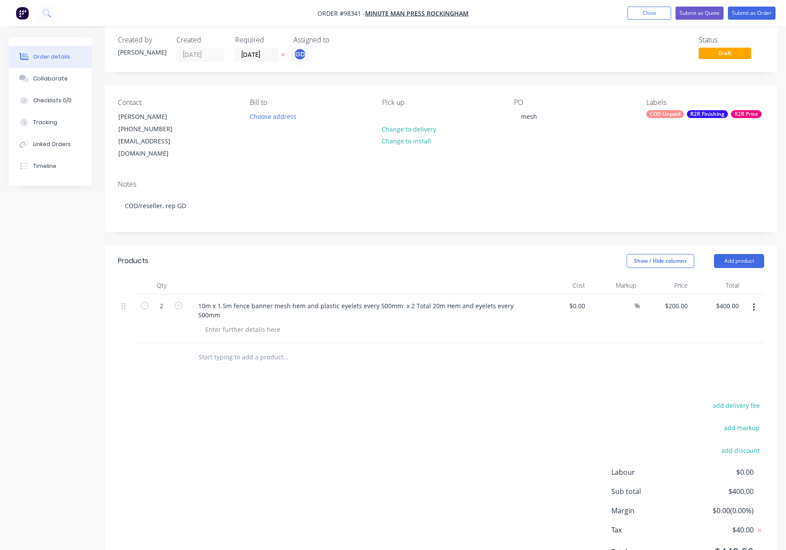
scroll to position [13, 0]
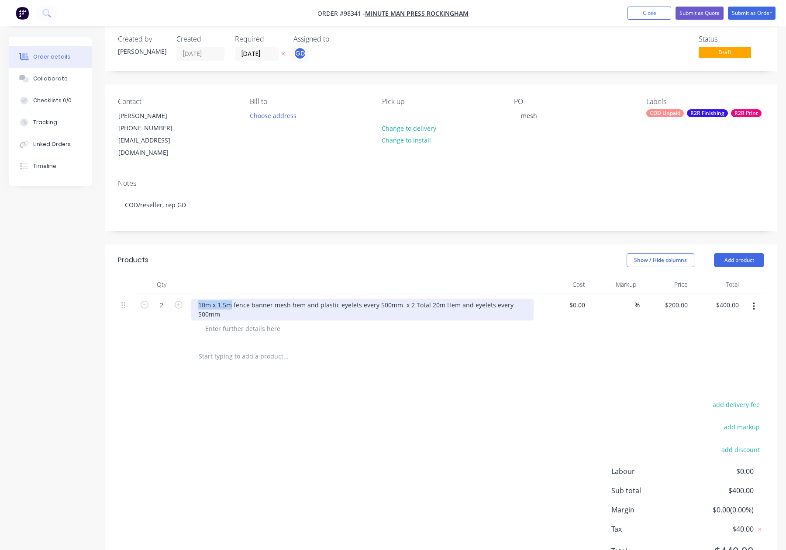
drag, startPoint x: 199, startPoint y: 293, endPoint x: 229, endPoint y: 293, distance: 29.7
click at [229, 298] on div "10m x 1.5m fence banner mesh hem and plastic eyelets every 500mm x 2 Total 20m …" at bounding box center [362, 309] width 342 height 22
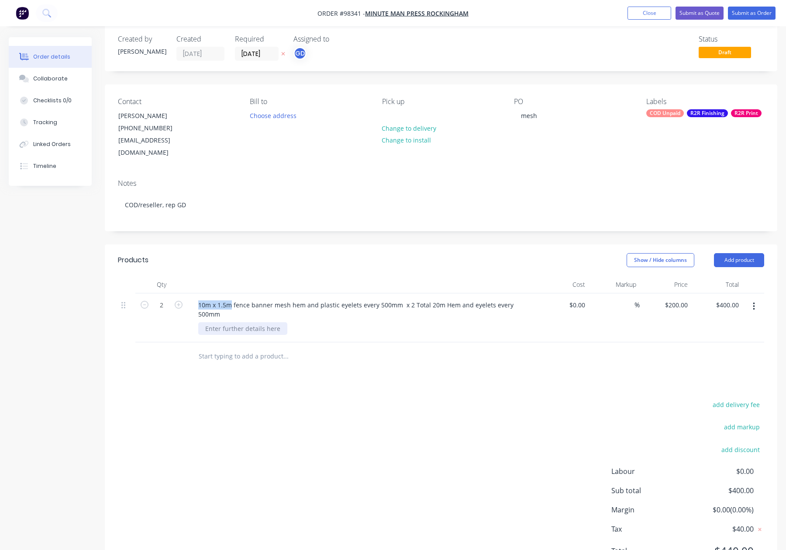
click at [234, 322] on div at bounding box center [242, 328] width 89 height 13
click at [247, 322] on div at bounding box center [242, 328] width 89 height 13
paste div
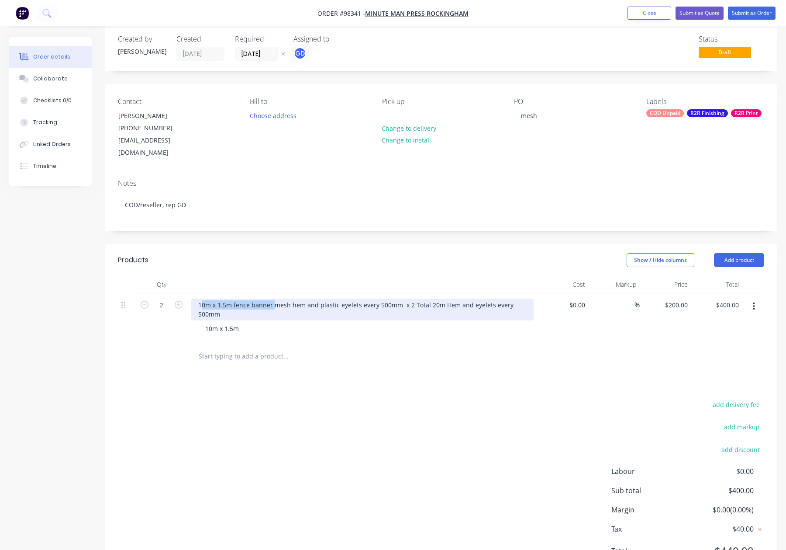
drag, startPoint x: 273, startPoint y: 293, endPoint x: 202, endPoint y: 292, distance: 70.8
click at [202, 298] on div "10m x 1.5m fence banner mesh hem and plastic eyelets every 500mm x 2 Total 20m …" at bounding box center [362, 309] width 342 height 22
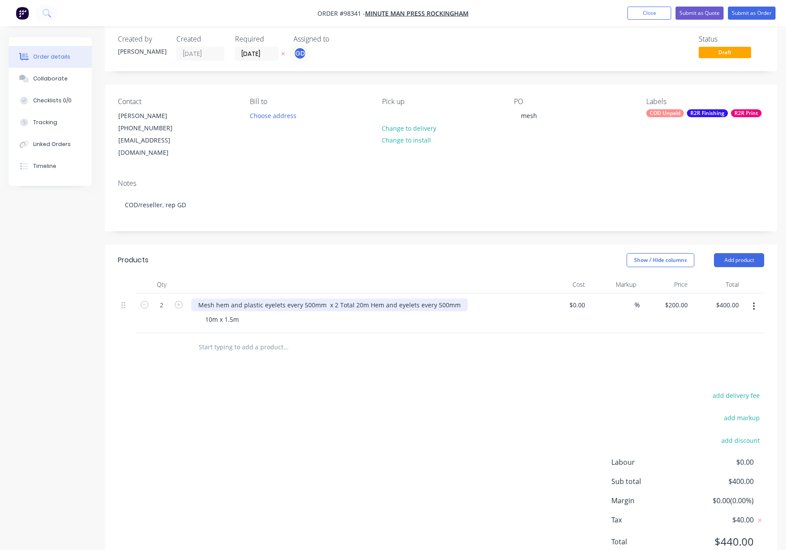
click at [213, 298] on div "Mesh hem and plastic eyelets every 500mm x 2 Total 20m Hem and eyelets every 50…" at bounding box center [329, 304] width 276 height 13
drag, startPoint x: 377, startPoint y: 293, endPoint x: 382, endPoint y: 297, distance: 7.1
click at [377, 298] on div "Mesh Banner - hem and plastic eyelets every 500mm x 2 Total 20m Hem and eyelets…" at bounding box center [343, 304] width 304 height 13
drag, startPoint x: 392, startPoint y: 292, endPoint x: 350, endPoint y: 292, distance: 41.9
click at [350, 298] on div "Mesh Banner - hem and plastic eyelets every 500mm x 2 Total - 20m Hem and eyele…" at bounding box center [345, 304] width 308 height 13
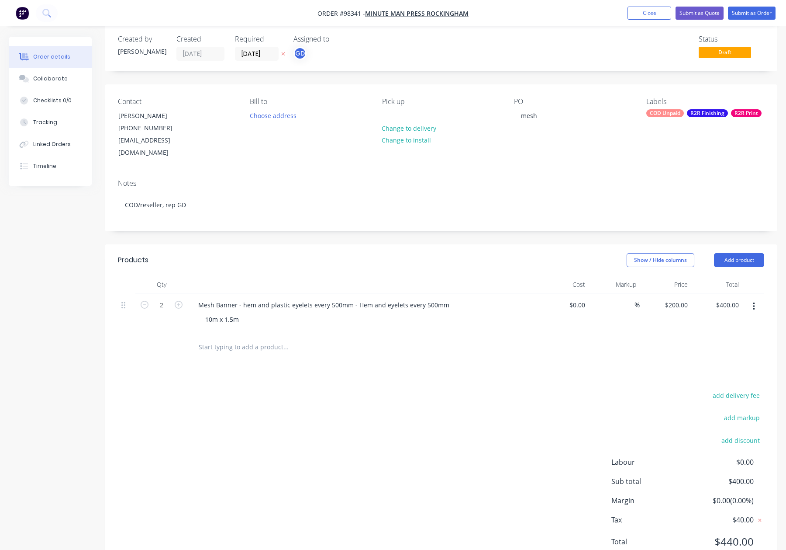
click at [383, 263] on header "Products Show / Hide columns Add product" at bounding box center [441, 259] width 673 height 31
drag, startPoint x: 351, startPoint y: 293, endPoint x: 481, endPoint y: 297, distance: 130.2
click at [481, 298] on div "Mesh Banner - hem and plastic eyelets every 500mm - Hem and eyelets every 500mm" at bounding box center [362, 304] width 342 height 13
click at [417, 262] on header "Products Show / Hide columns Add product" at bounding box center [441, 259] width 673 height 31
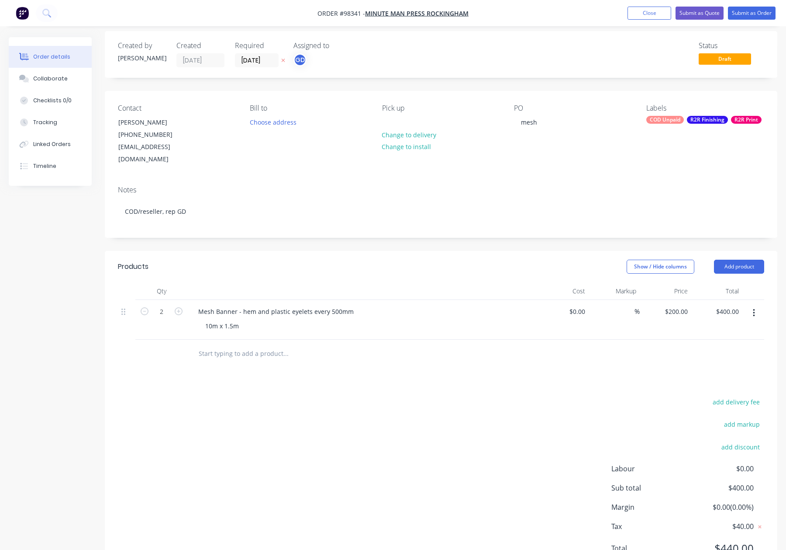
scroll to position [0, 0]
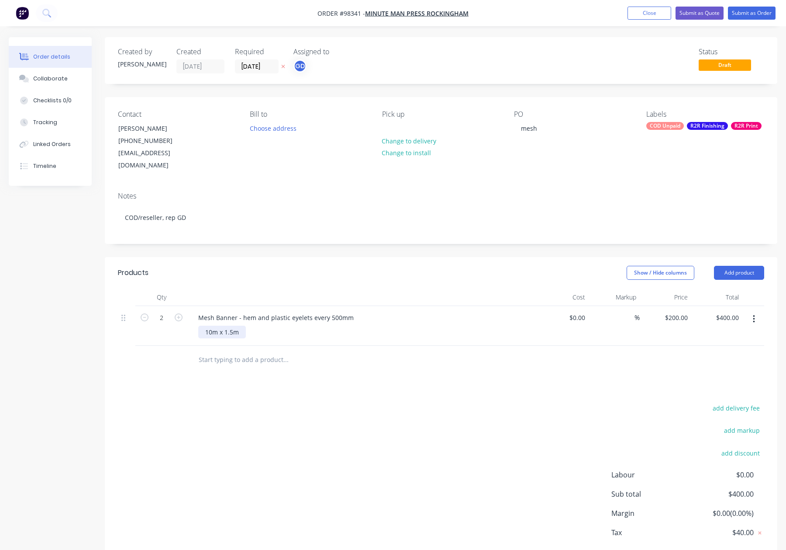
click at [231, 325] on div "10m x 1.5m" at bounding box center [222, 331] width 48 height 13
click at [214, 325] on div "10m x 1500m" at bounding box center [224, 331] width 53 height 13
click at [262, 325] on div "10000mm x 1500m" at bounding box center [232, 331] width 69 height 13
click at [390, 368] on div "Products Show / Hide columns Add product Qty Cost Markup Price Total 2 Mesh Ban…" at bounding box center [441, 420] width 673 height 327
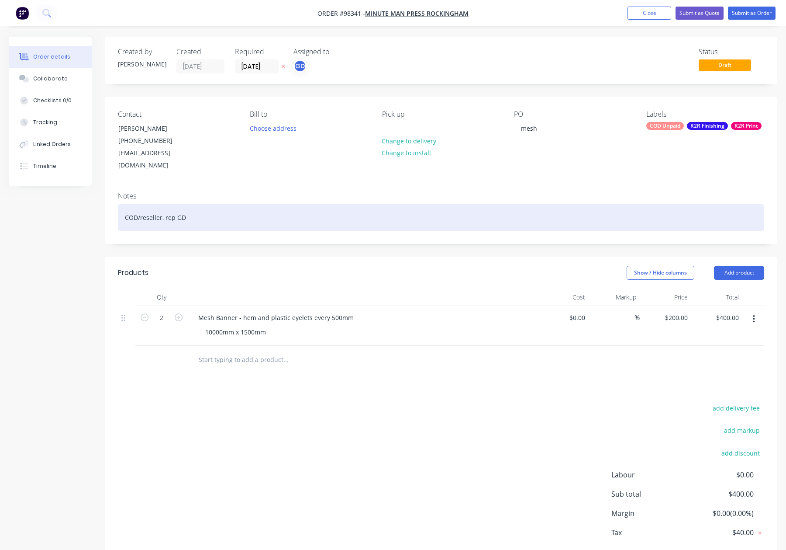
click at [202, 208] on div "COD/reseller, rep GD" at bounding box center [441, 217] width 646 height 27
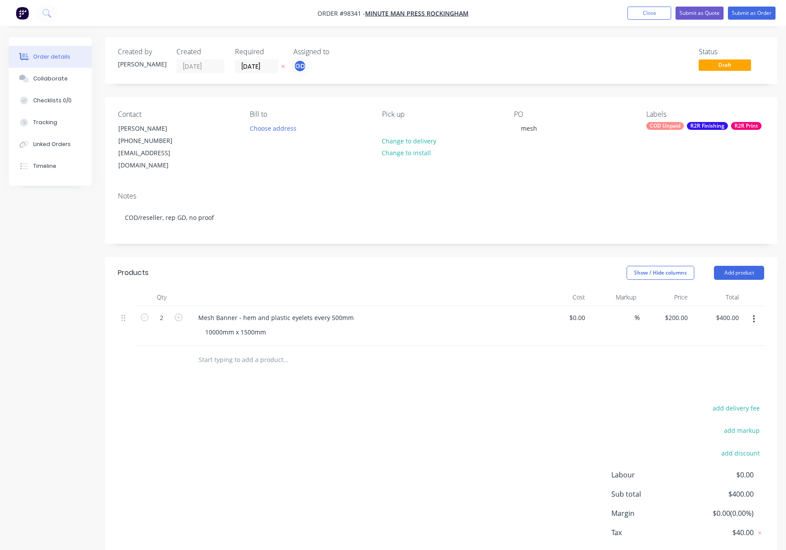
click at [701, 122] on div "R2R Finishing" at bounding box center [707, 126] width 41 height 8
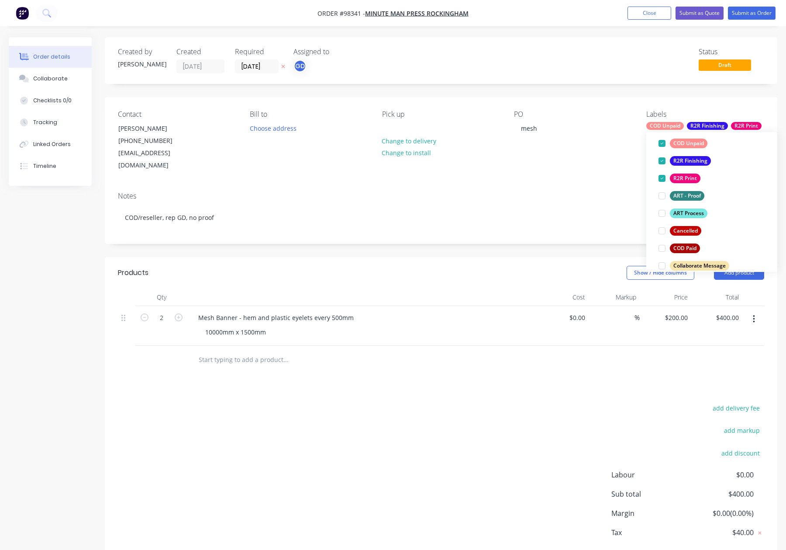
scroll to position [64, 0]
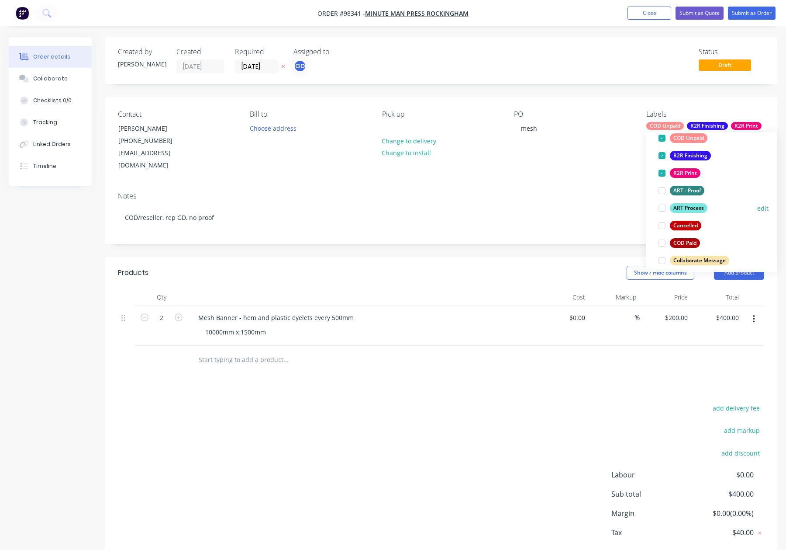
click at [682, 207] on div "ART Process" at bounding box center [689, 208] width 38 height 10
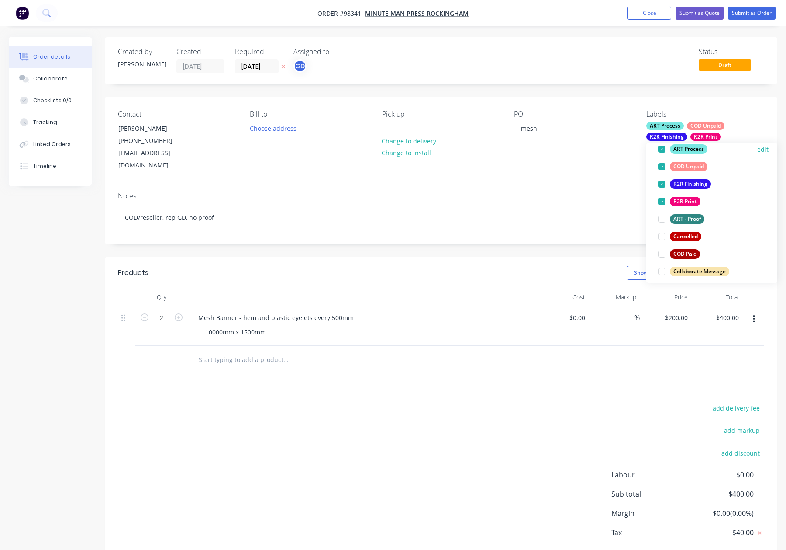
scroll to position [0, 0]
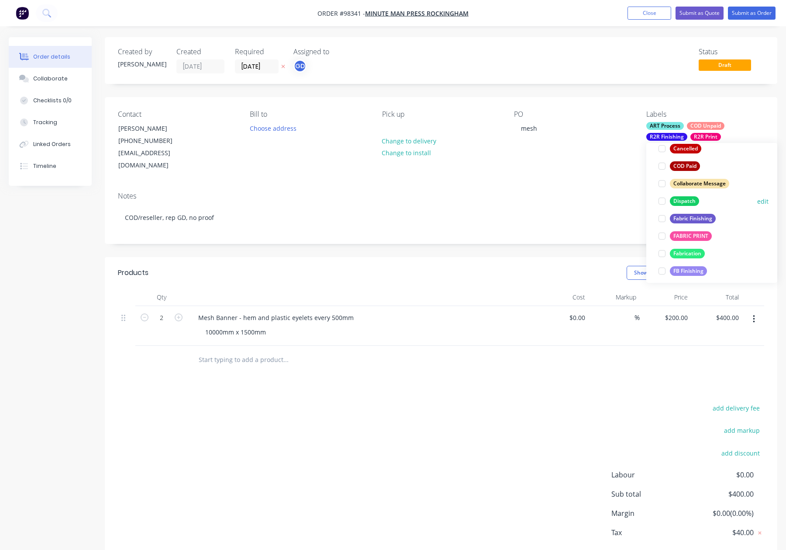
drag, startPoint x: 675, startPoint y: 200, endPoint x: 685, endPoint y: 199, distance: 9.8
click at [676, 200] on div "Dispatch" at bounding box center [684, 201] width 29 height 10
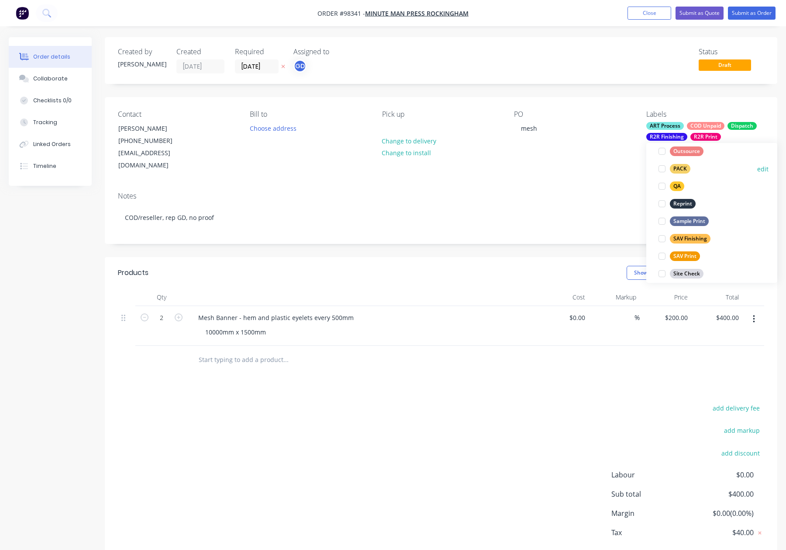
drag, startPoint x: 676, startPoint y: 167, endPoint x: 696, endPoint y: 168, distance: 20.1
click at [677, 168] on div "PACK" at bounding box center [680, 169] width 21 height 10
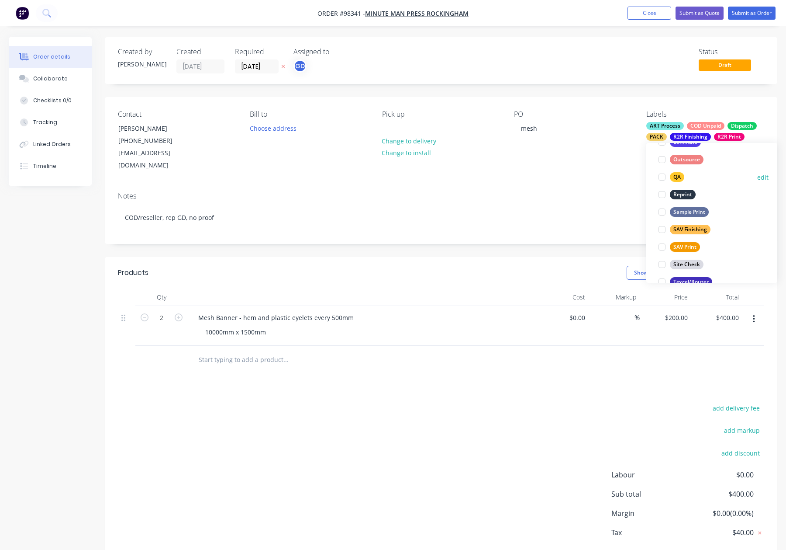
click at [678, 177] on div "QA" at bounding box center [677, 177] width 14 height 10
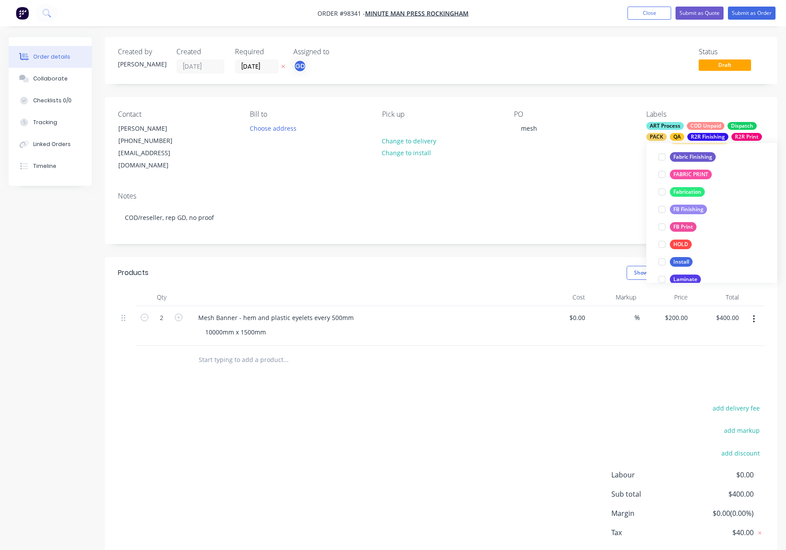
scroll to position [419, 0]
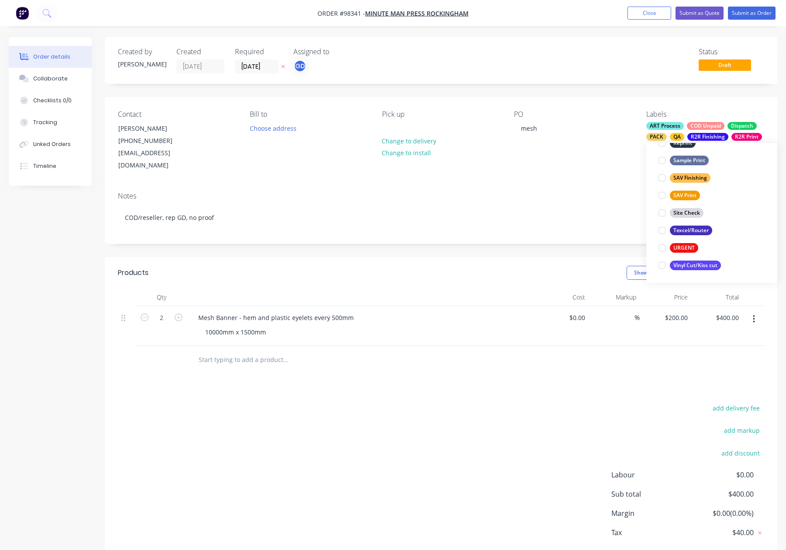
click at [589, 192] on div "Notes" at bounding box center [441, 196] width 646 height 8
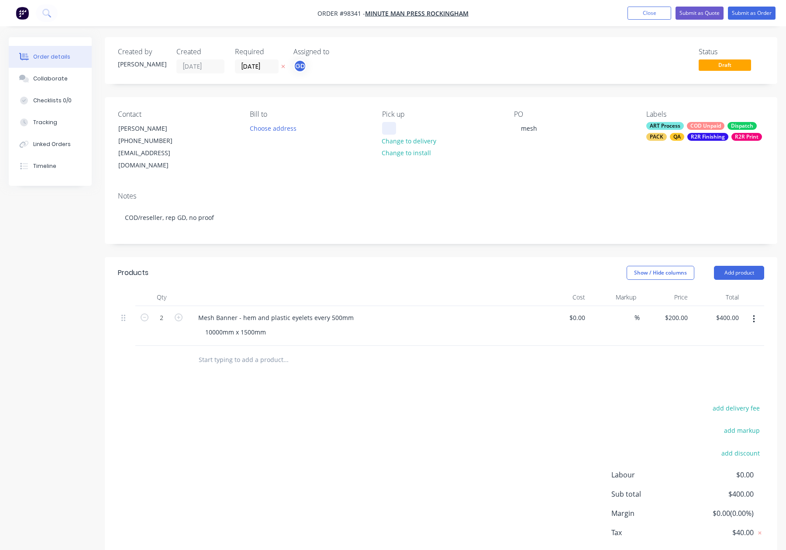
click at [387, 124] on div at bounding box center [389, 128] width 14 height 13
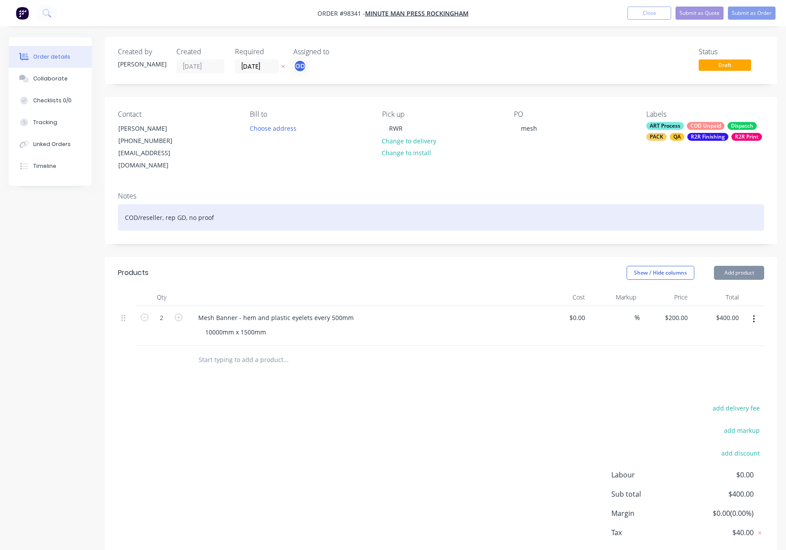
click at [416, 204] on div "COD/reseller, rep GD, no proof" at bounding box center [441, 217] width 646 height 27
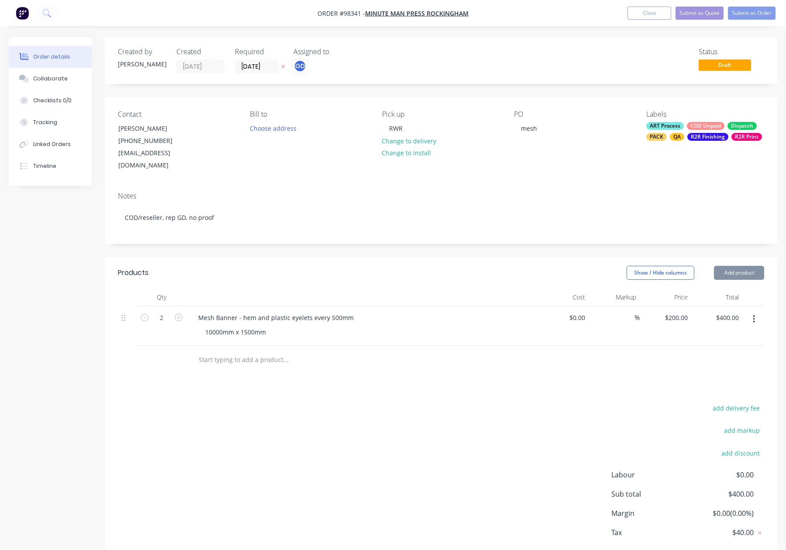
click at [429, 237] on div "Created by Gino Created 25/08/25 Required 25/08/25 Assigned to GD Status Draft …" at bounding box center [441, 310] width 673 height 546
click at [254, 64] on input "[DATE]" at bounding box center [256, 66] width 43 height 13
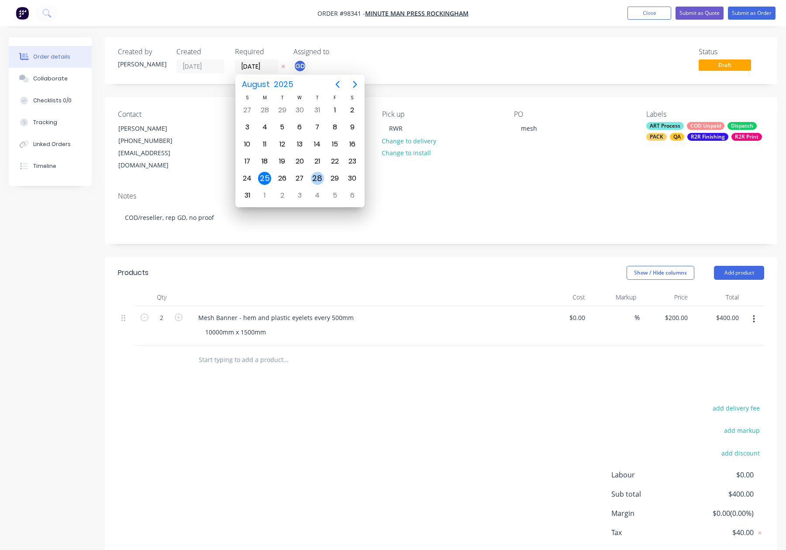
click at [322, 176] on div "28" at bounding box center [317, 178] width 13 height 13
type input "28/08/25"
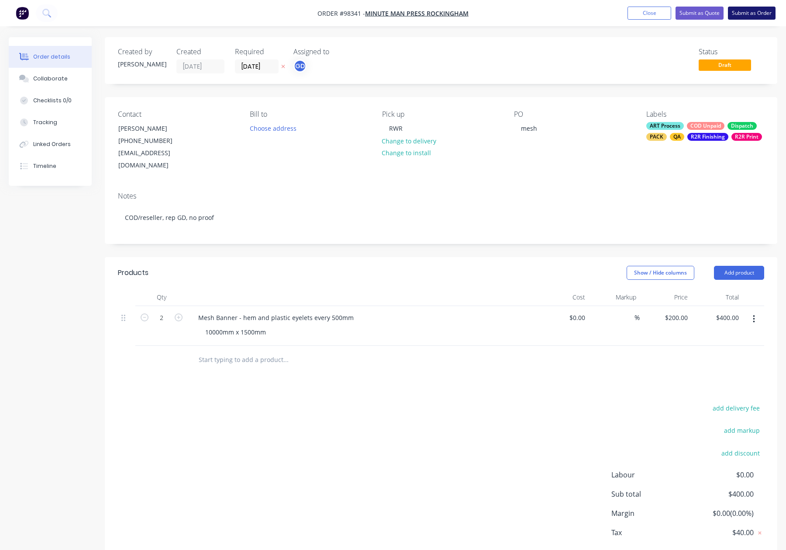
click at [742, 19] on button "Submit as Order" at bounding box center [752, 13] width 48 height 13
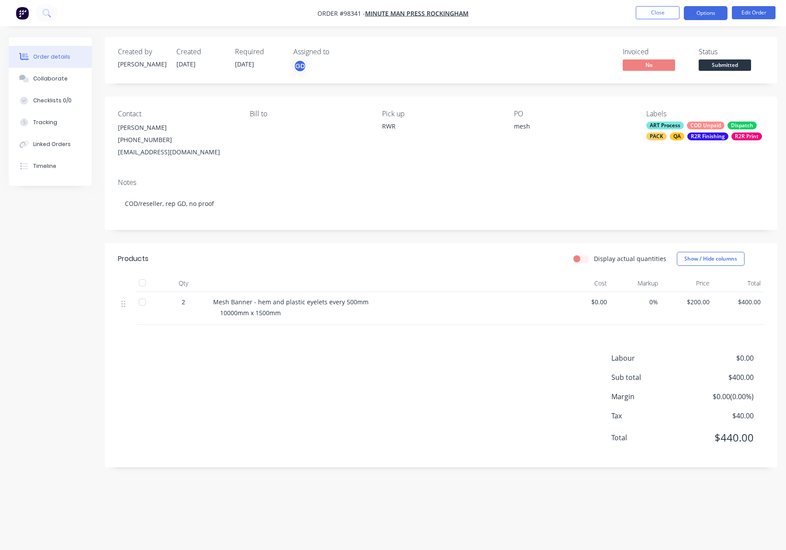
click at [699, 11] on button "Options" at bounding box center [706, 13] width 44 height 14
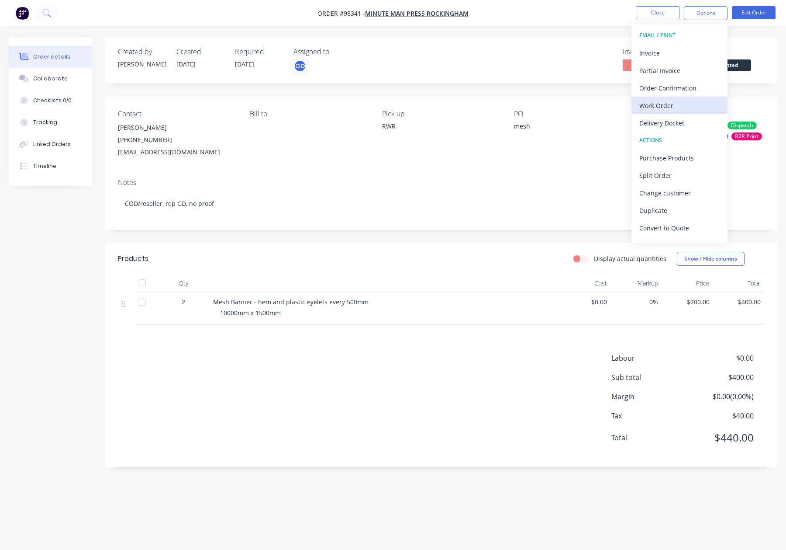
click at [678, 107] on div "Work Order" at bounding box center [679, 105] width 80 height 13
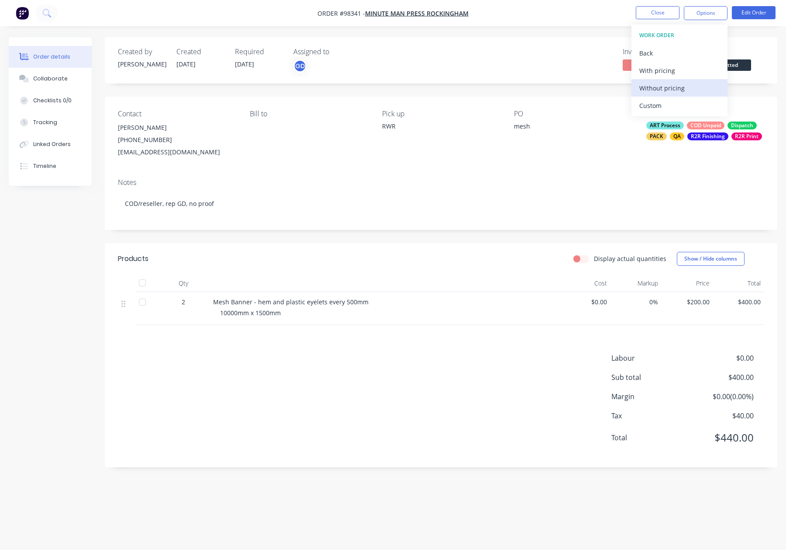
click at [681, 82] on div "Without pricing" at bounding box center [679, 88] width 80 height 13
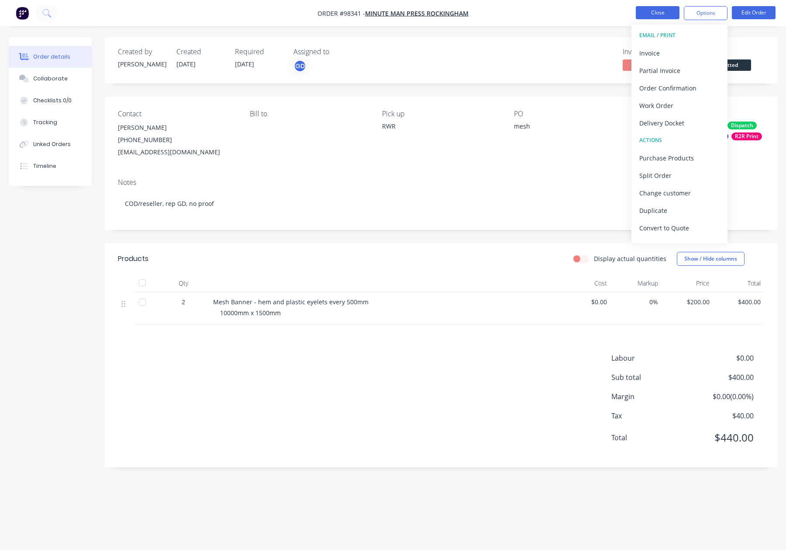
click at [655, 13] on button "Close" at bounding box center [658, 12] width 44 height 13
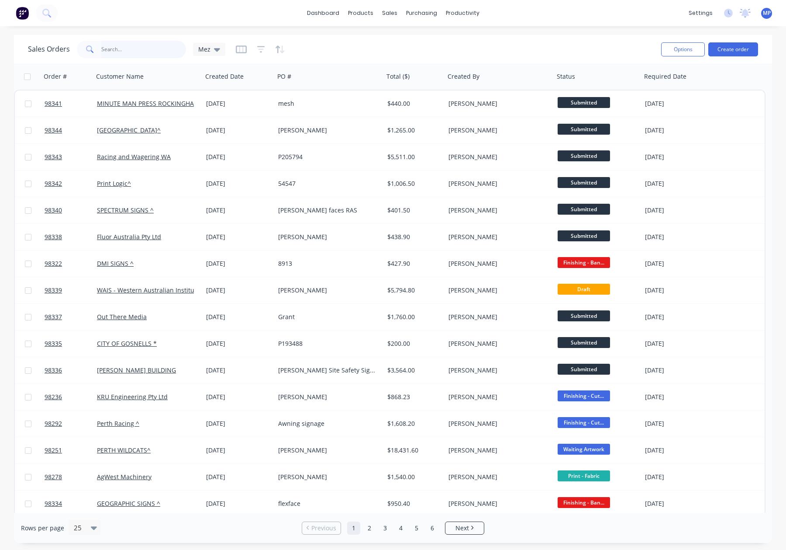
click at [112, 49] on input "text" at bounding box center [143, 49] width 85 height 17
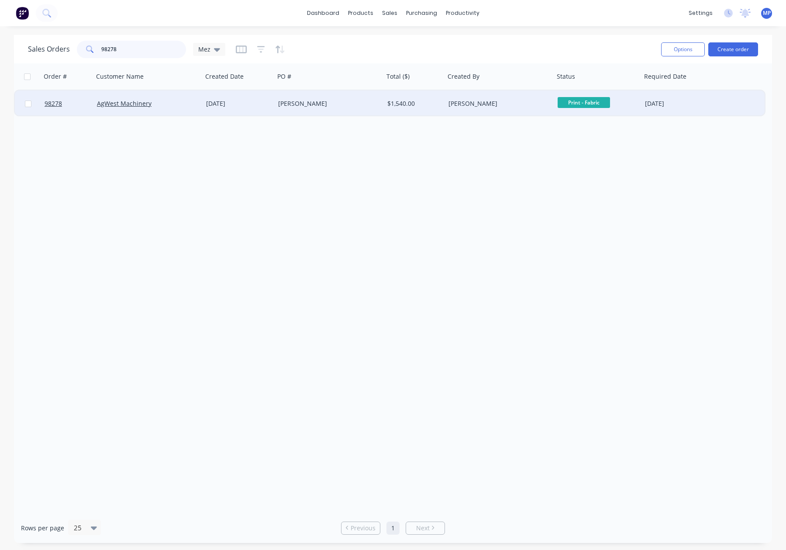
type input "98278"
click at [252, 106] on div "18 Aug 2025" at bounding box center [238, 103] width 65 height 9
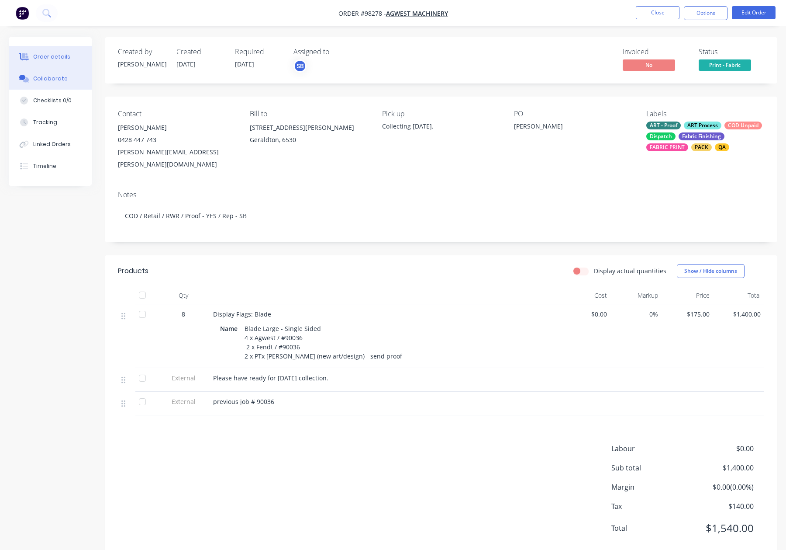
click at [42, 75] on div "Collaborate" at bounding box center [50, 79] width 35 height 8
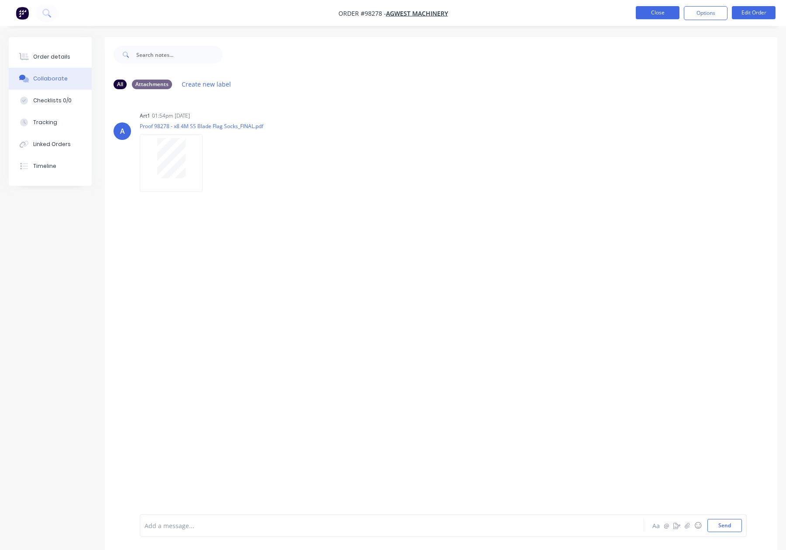
click at [636, 14] on button "Close" at bounding box center [658, 12] width 44 height 13
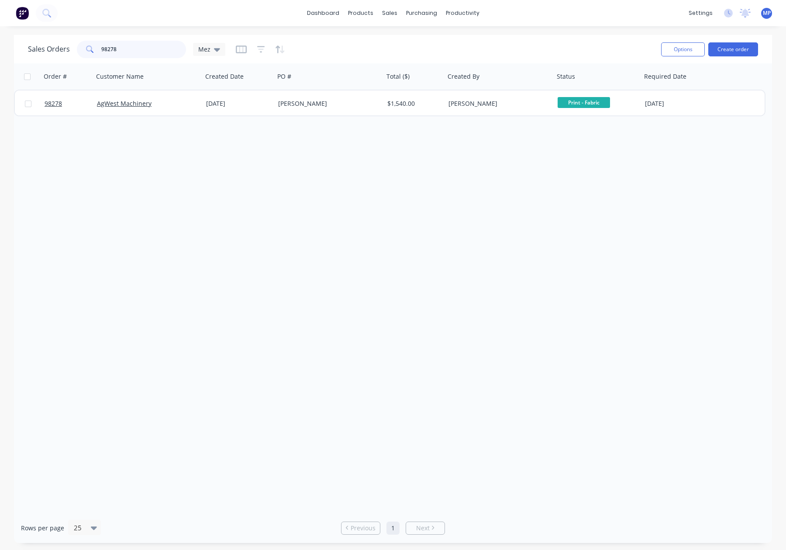
drag, startPoint x: 150, startPoint y: 53, endPoint x: 68, endPoint y: 44, distance: 83.1
click at [64, 44] on div "Sales Orders 98278 Mez" at bounding box center [126, 49] width 197 height 17
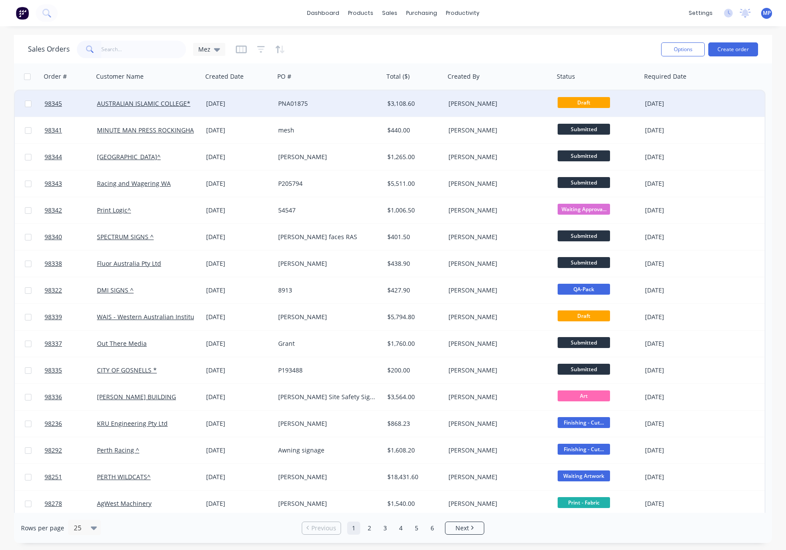
click at [328, 103] on div "PNA01875" at bounding box center [326, 103] width 97 height 9
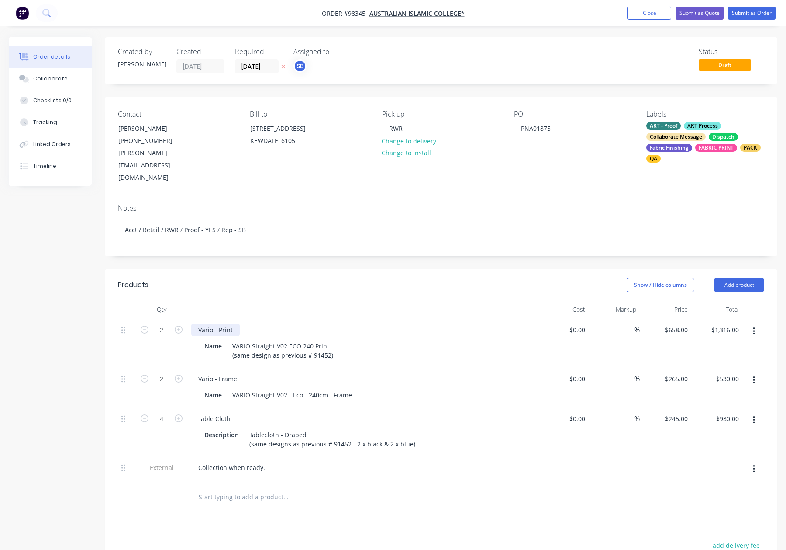
click at [235, 323] on div "Vario - Print" at bounding box center [215, 329] width 48 height 13
click at [639, 10] on button "Close" at bounding box center [650, 13] width 44 height 13
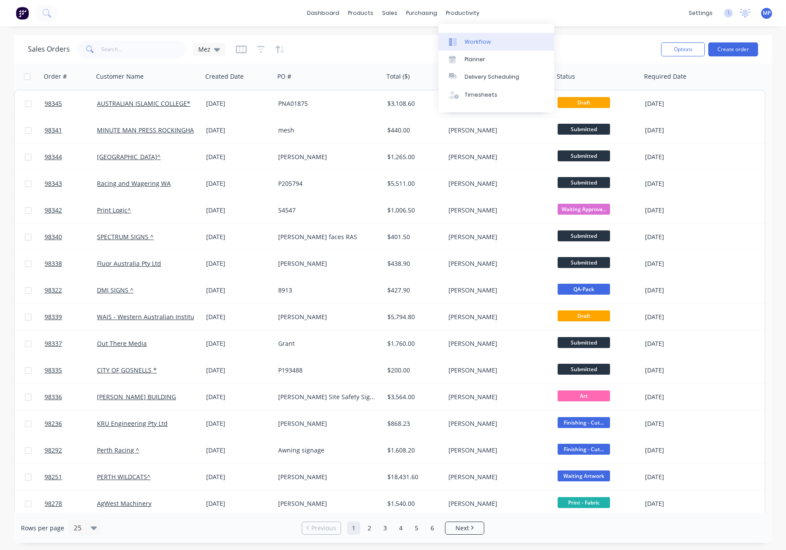
click at [476, 41] on div "Workflow" at bounding box center [478, 42] width 26 height 8
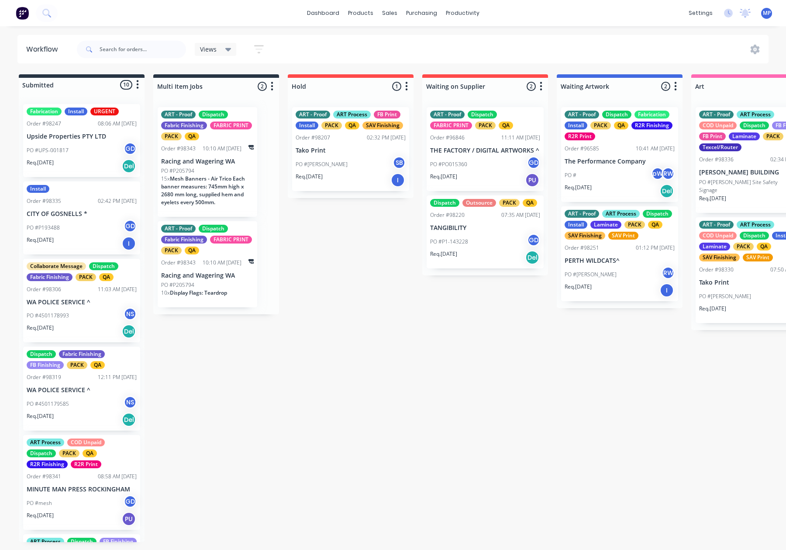
click at [74, 150] on div "PO #UPS-001817 GD" at bounding box center [82, 150] width 110 height 17
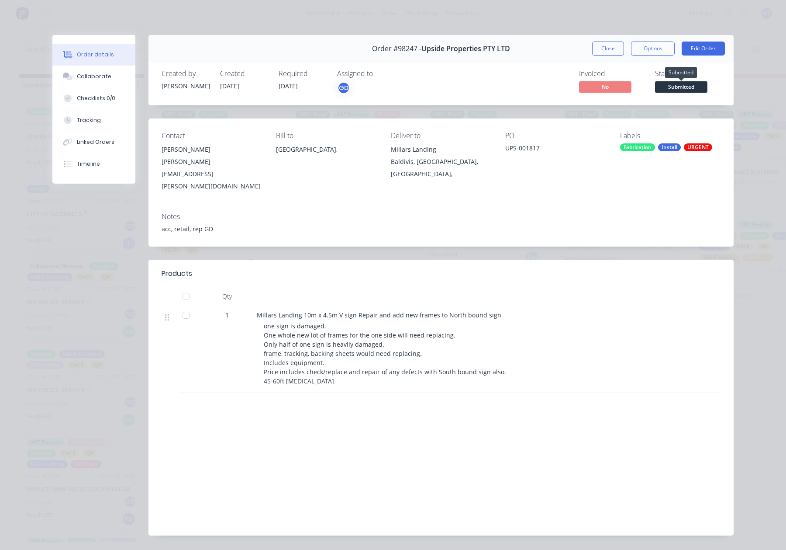
click at [677, 88] on span "Submitted" at bounding box center [681, 86] width 52 height 11
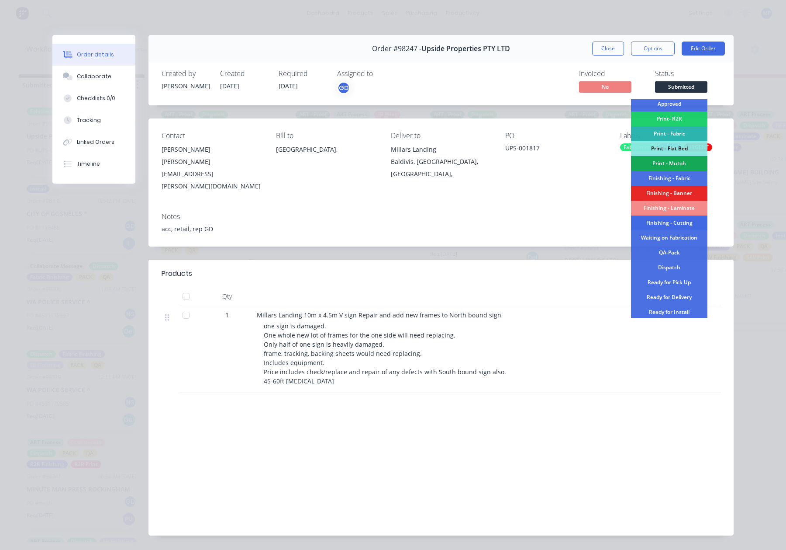
scroll to position [93, 0]
click at [666, 237] on div "Waiting on Fabrication" at bounding box center [669, 236] width 76 height 15
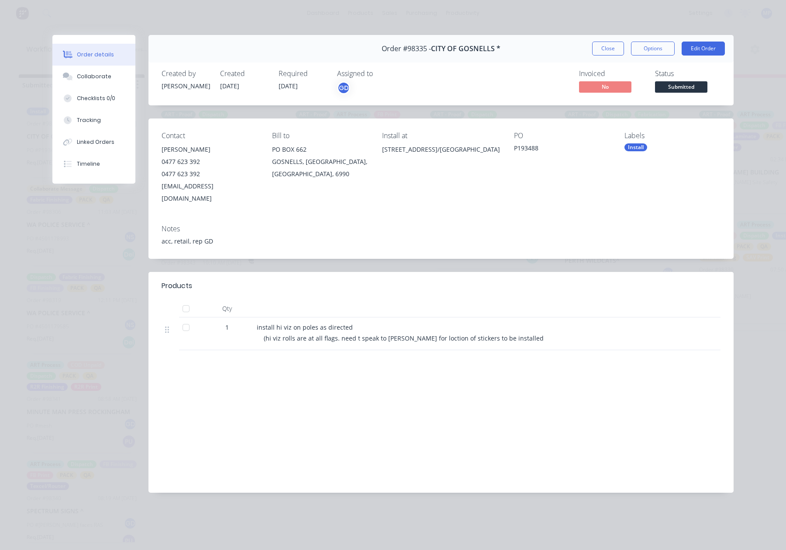
click at [676, 88] on span "Submitted" at bounding box center [681, 86] width 52 height 11
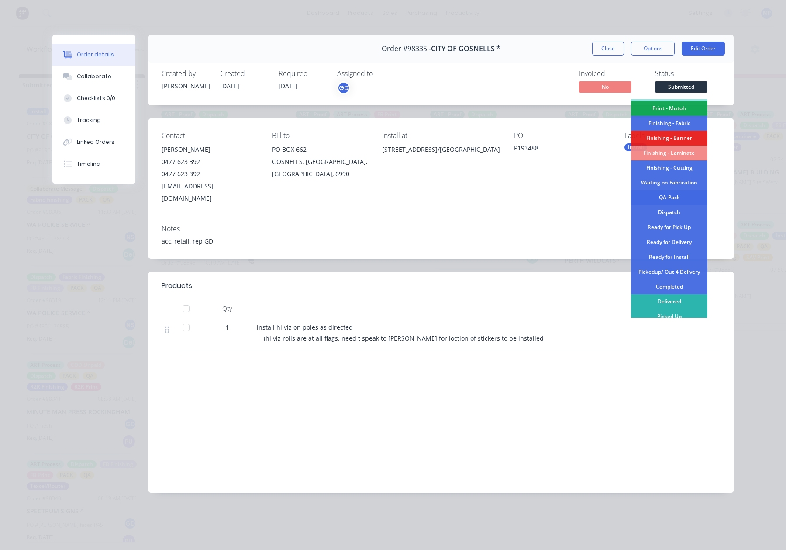
scroll to position [153, 0]
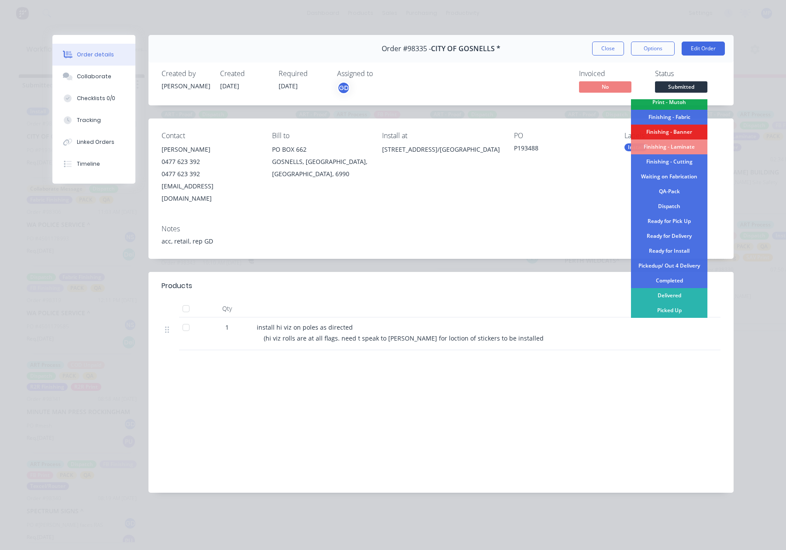
drag, startPoint x: 683, startPoint y: 251, endPoint x: 296, endPoint y: 241, distance: 387.2
click at [683, 251] on div "Ready for Install" at bounding box center [669, 250] width 76 height 15
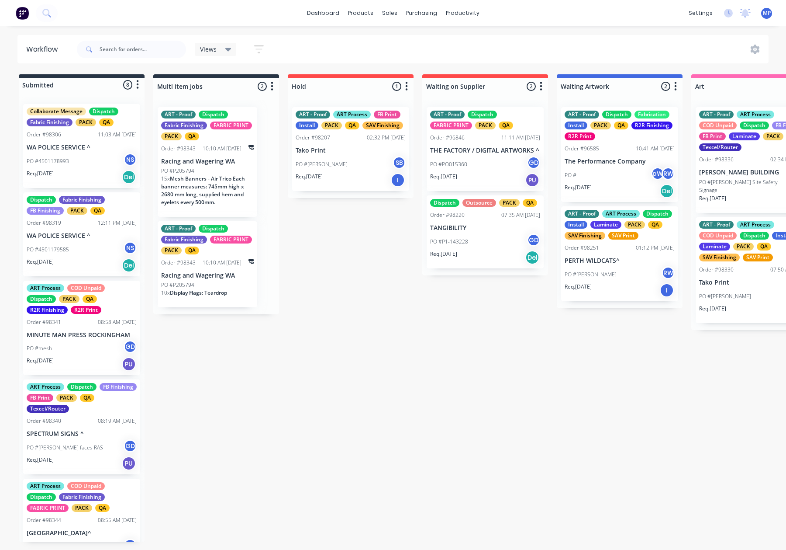
click at [81, 149] on p "WA POLICE SERVICE ^" at bounding box center [82, 147] width 110 height 7
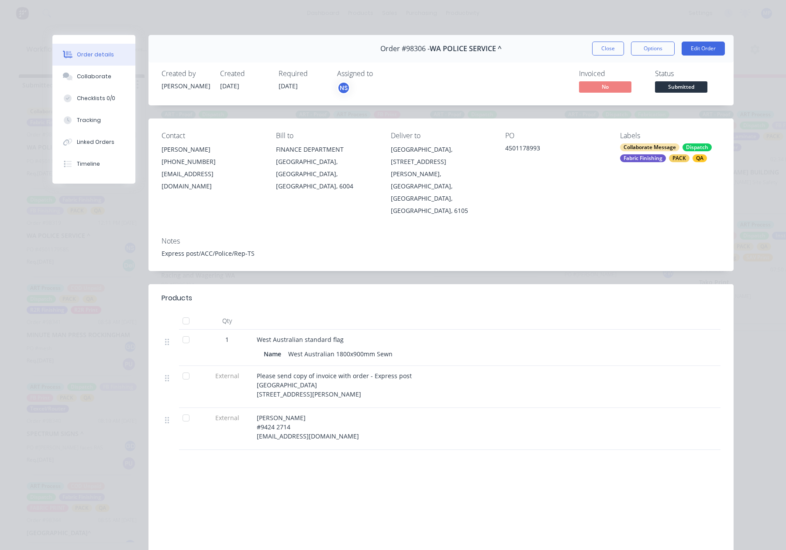
click at [681, 86] on span "Submitted" at bounding box center [681, 86] width 52 height 11
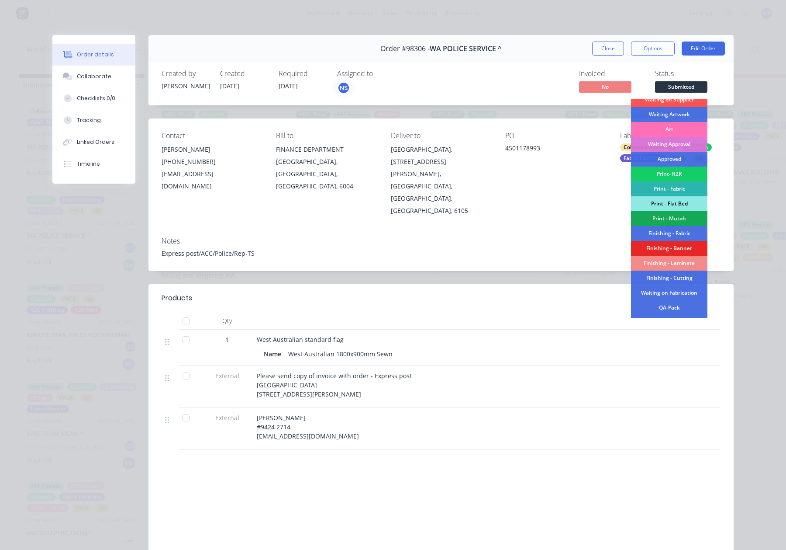
scroll to position [69, 0]
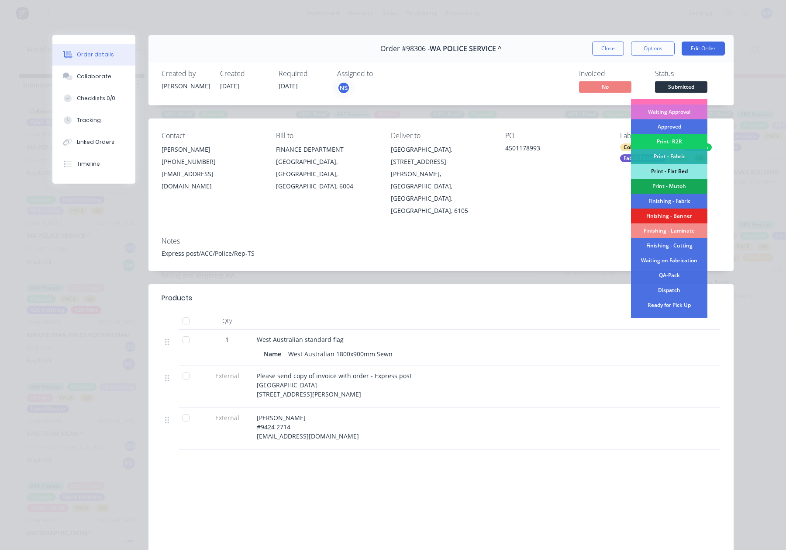
click at [683, 198] on div "Finishing - Fabric" at bounding box center [669, 201] width 76 height 15
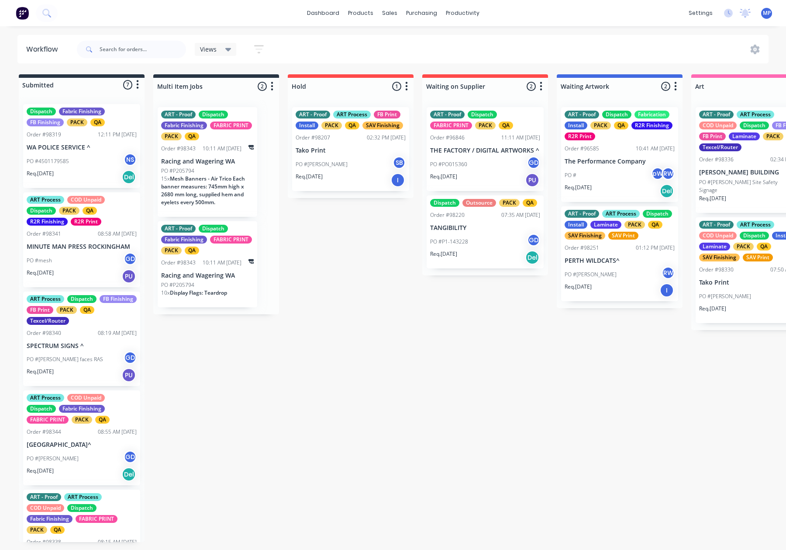
click at [63, 136] on div "Order #98319 12:11 PM 21/08/25" at bounding box center [82, 135] width 110 height 8
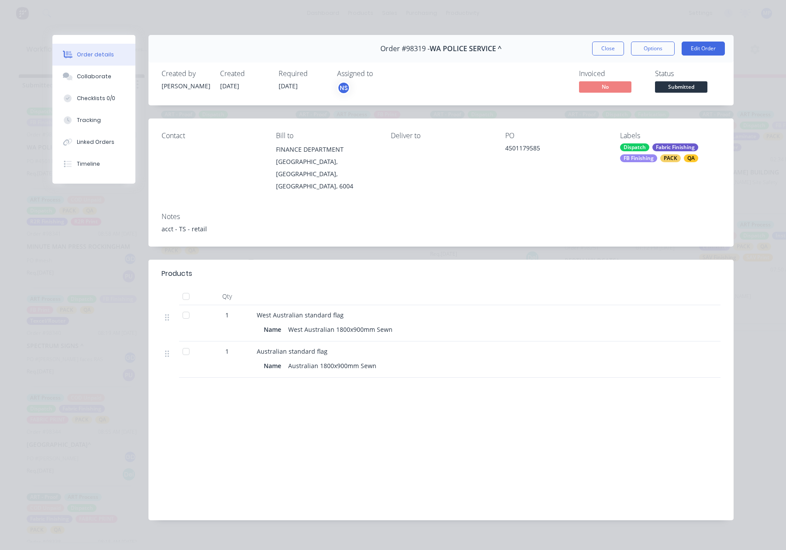
click at [662, 153] on div "Dispatch Fabric Finishing FB Finishing PACK QA" at bounding box center [670, 152] width 100 height 19
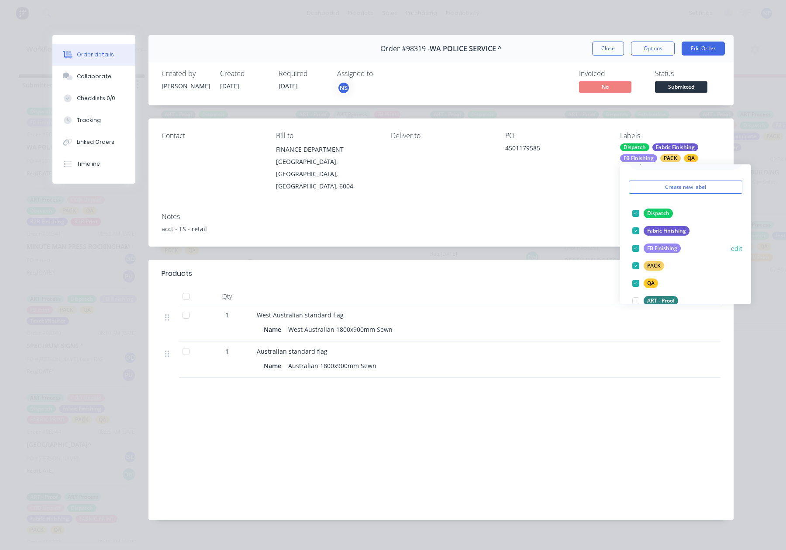
click at [664, 246] on div "FB Finishing" at bounding box center [662, 248] width 37 height 10
click at [524, 185] on div "Contact Bill to FINANCE DEPARTMENT EAST PERTH, Western Australia, Australia, 60…" at bounding box center [441, 161] width 585 height 87
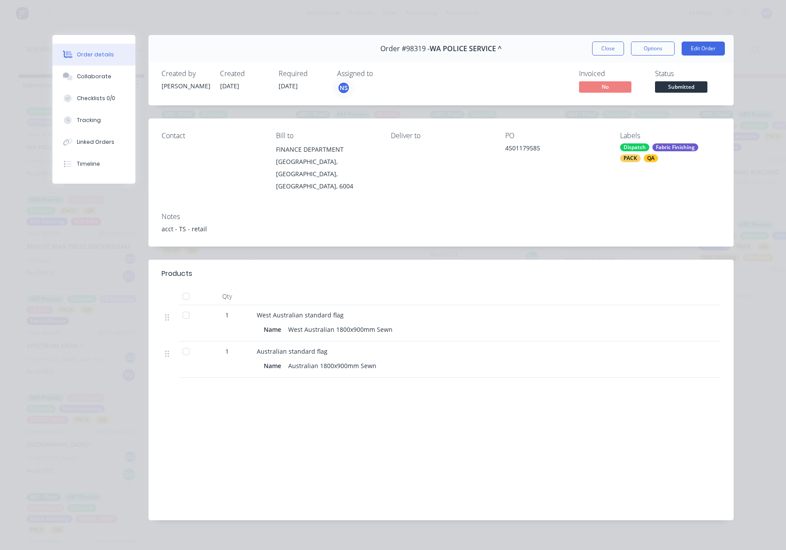
click at [679, 82] on span "Submitted" at bounding box center [681, 86] width 52 height 11
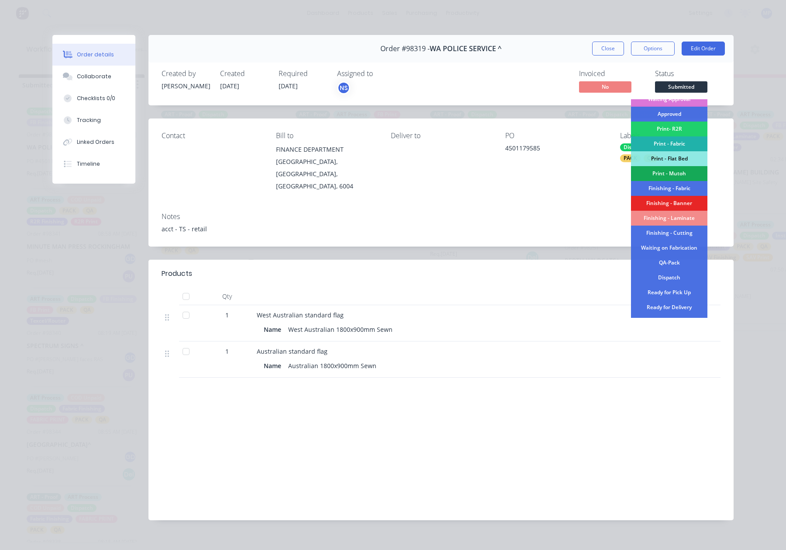
scroll to position [86, 0]
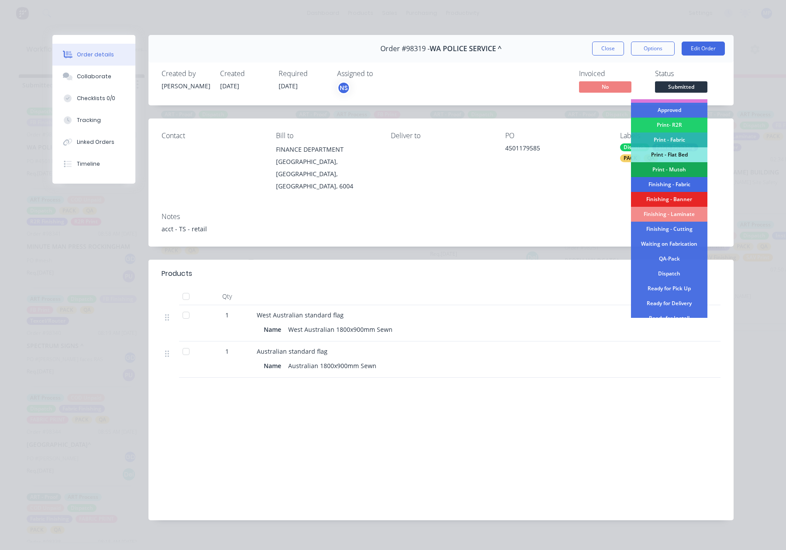
click at [668, 183] on div "Finishing - Fabric" at bounding box center [669, 184] width 76 height 15
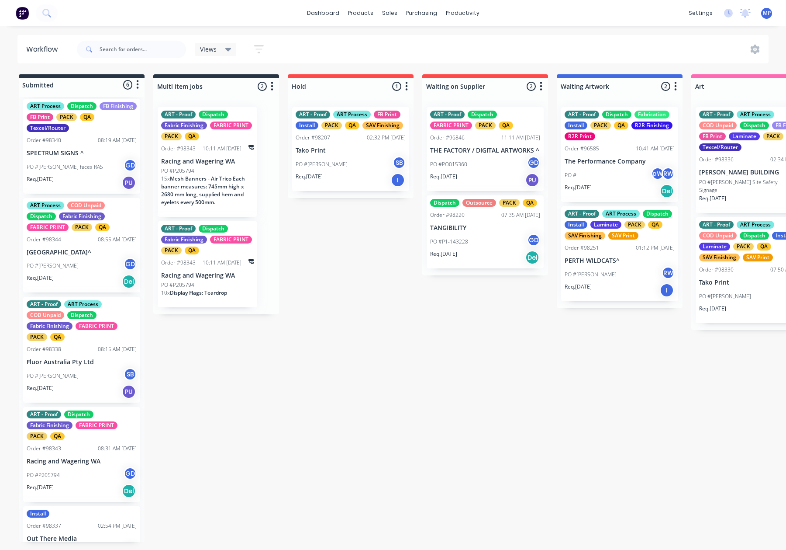
scroll to position [149, 0]
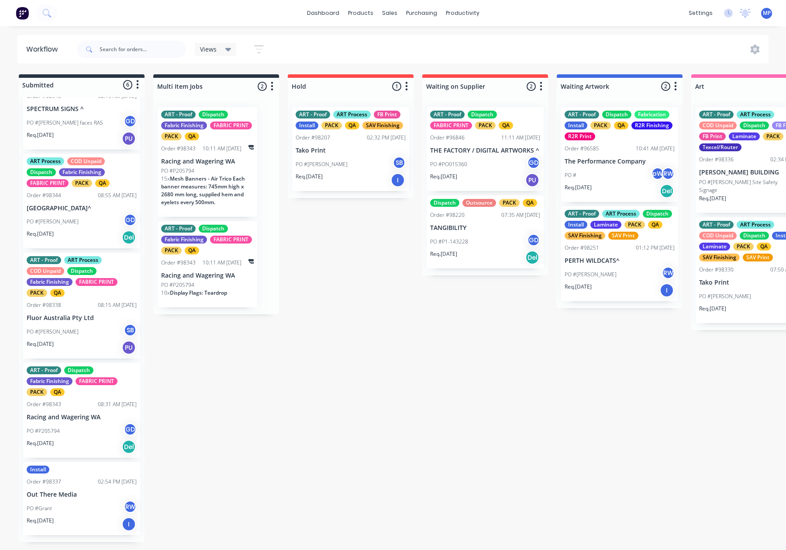
click at [86, 491] on p "Out There Media" at bounding box center [82, 494] width 110 height 7
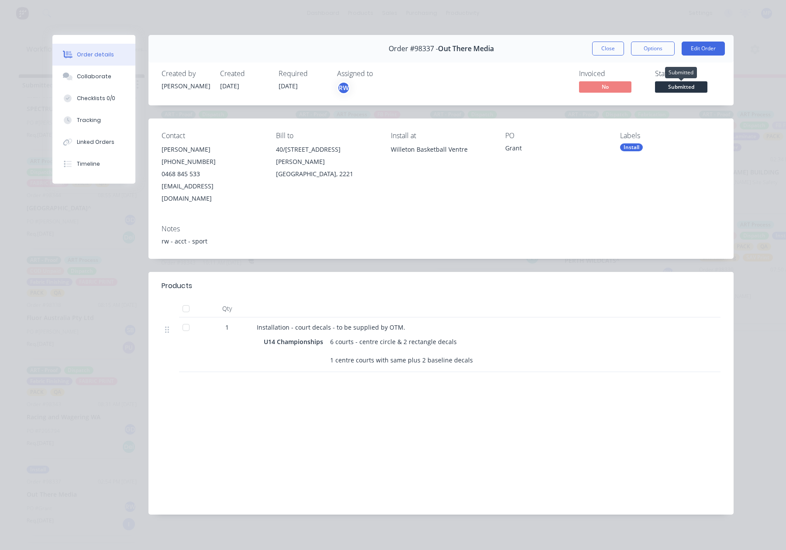
click at [674, 87] on span "Submitted" at bounding box center [681, 86] width 52 height 11
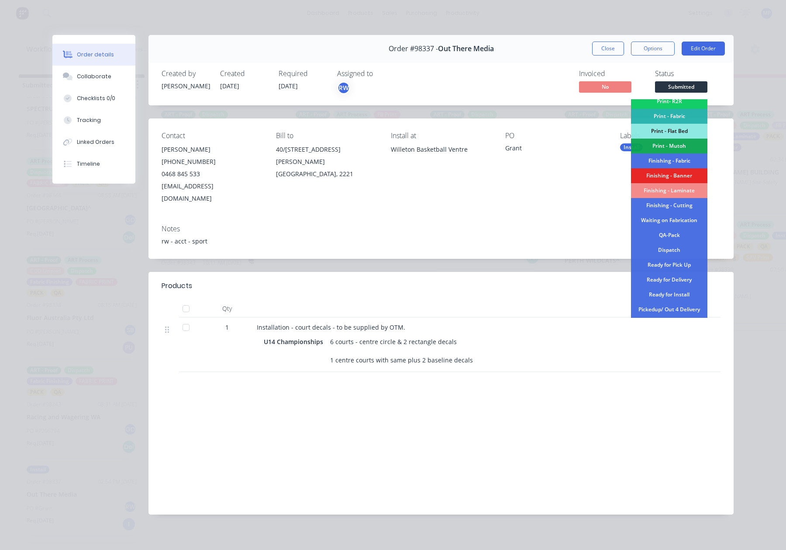
scroll to position [153, 0]
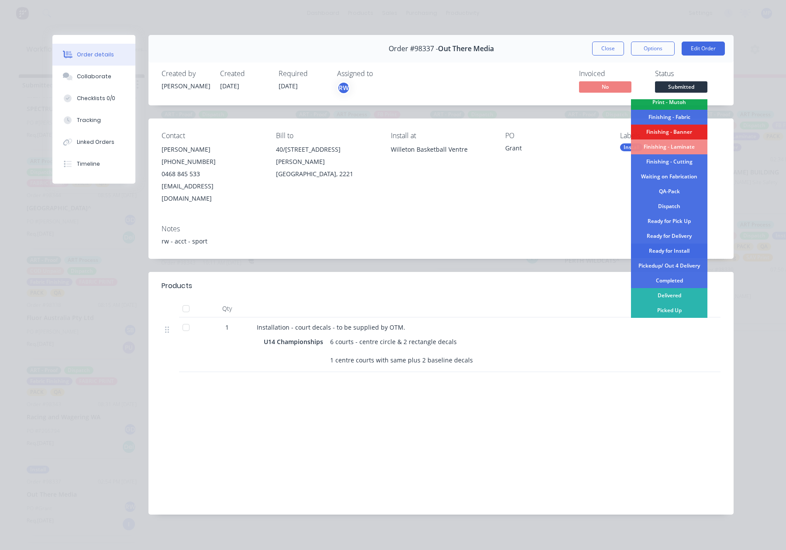
click at [677, 252] on div "Ready for Install" at bounding box center [669, 250] width 76 height 15
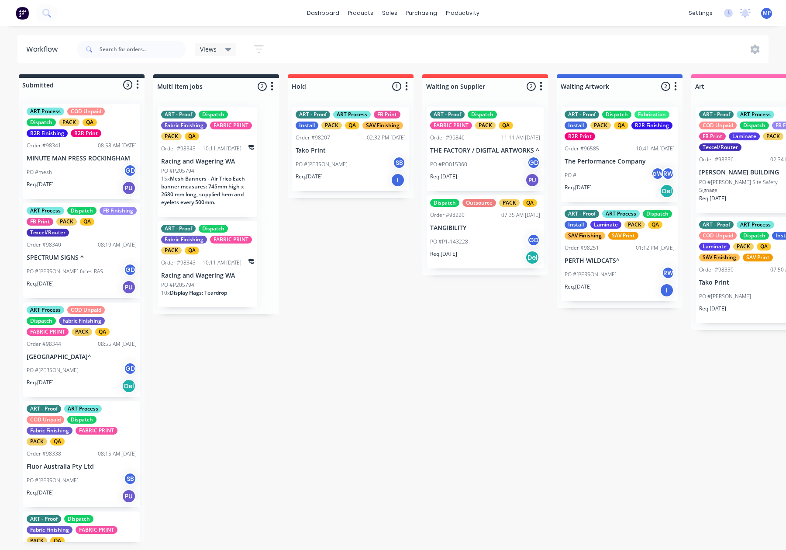
scroll to position [71, 0]
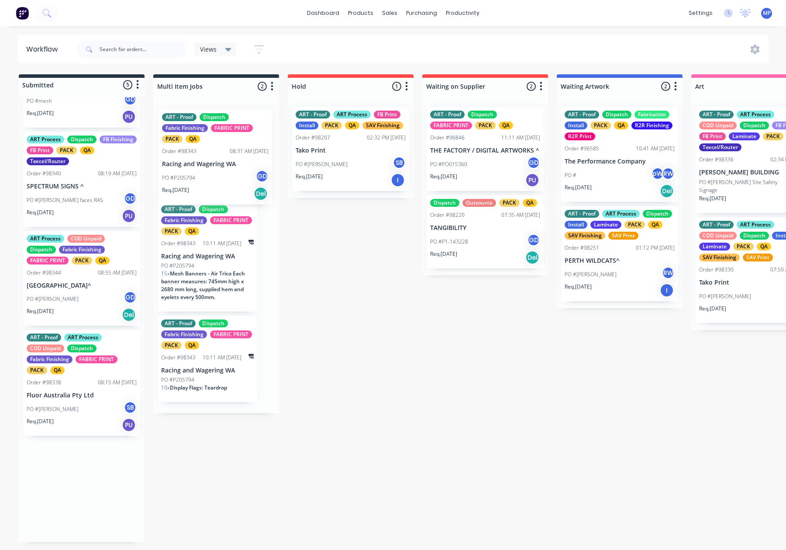
drag, startPoint x: 78, startPoint y: 486, endPoint x: 214, endPoint y: 153, distance: 359.8
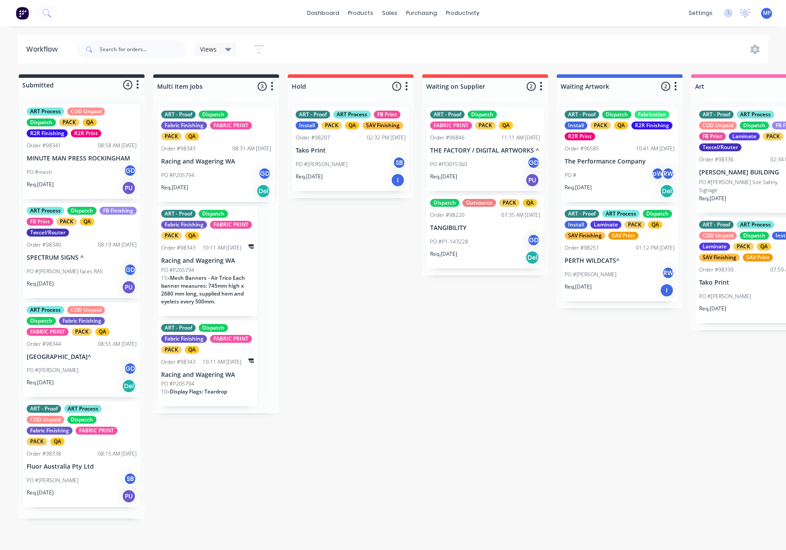
scroll to position [0, 0]
click at [410, 45] on div "Sales Orders" at bounding box center [422, 42] width 36 height 8
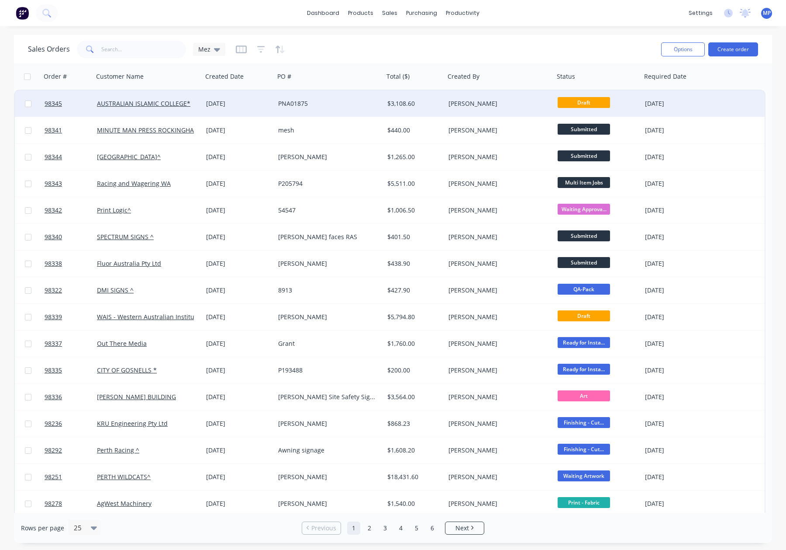
click at [464, 97] on div "[PERSON_NAME]" at bounding box center [499, 103] width 109 height 26
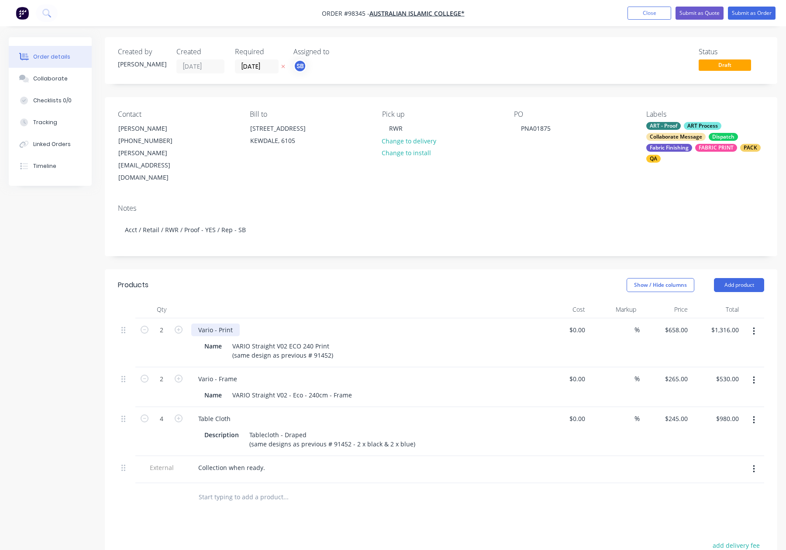
click at [236, 323] on div "Vario - Print" at bounding box center [215, 329] width 48 height 13
click at [740, 17] on button "Submit as Order" at bounding box center [752, 13] width 48 height 13
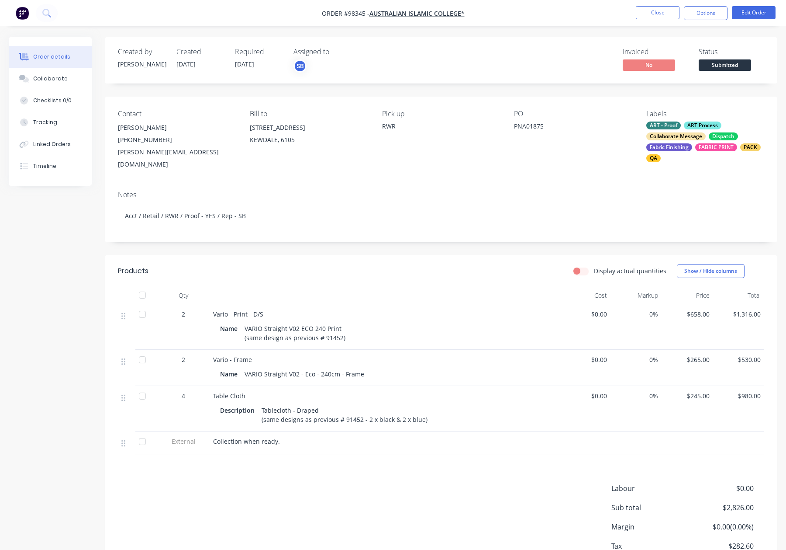
drag, startPoint x: 702, startPoint y: 13, endPoint x: 705, endPoint y: 21, distance: 8.6
click at [702, 13] on button "Options" at bounding box center [706, 13] width 44 height 14
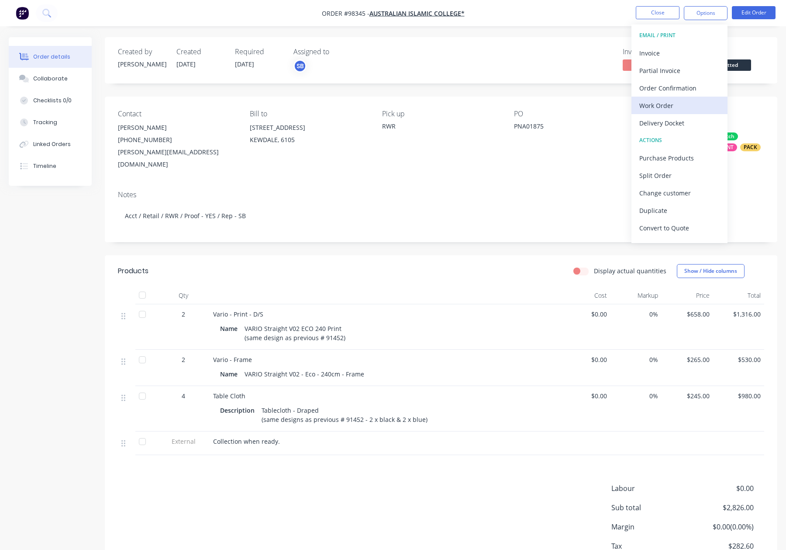
click at [678, 104] on div "Work Order" at bounding box center [679, 105] width 80 height 13
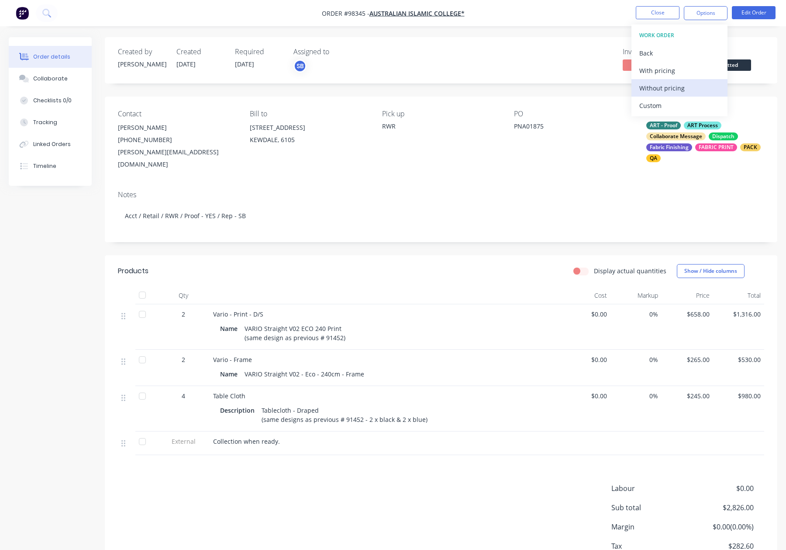
click at [678, 86] on div "Without pricing" at bounding box center [679, 88] width 80 height 13
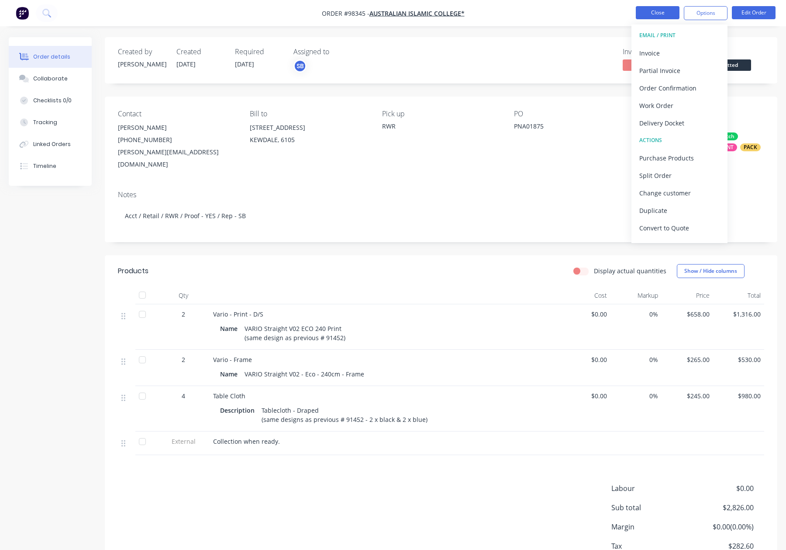
click at [647, 14] on button "Close" at bounding box center [658, 12] width 44 height 13
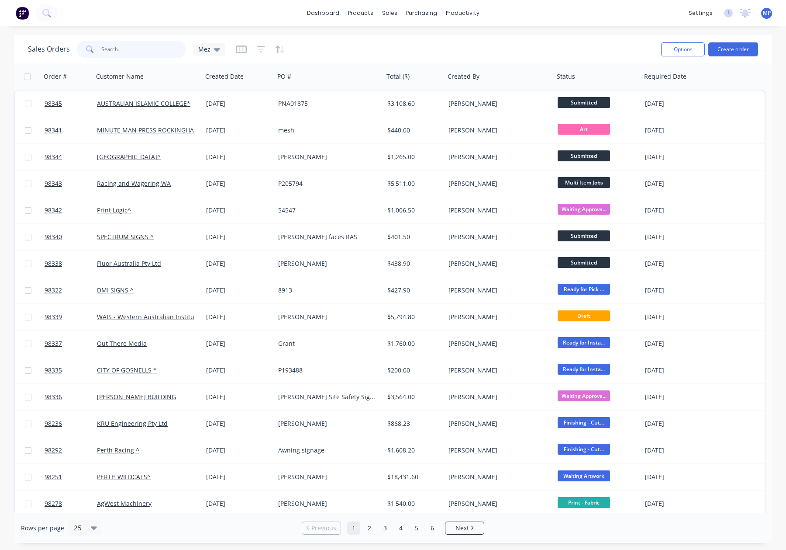
click at [108, 47] on input "text" at bounding box center [143, 49] width 85 height 17
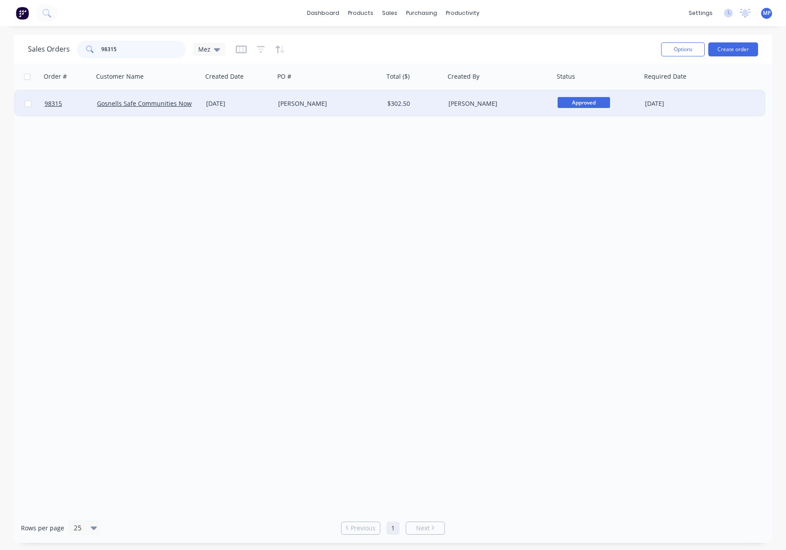
type input "98315"
click at [328, 94] on div "[PERSON_NAME]" at bounding box center [329, 103] width 109 height 26
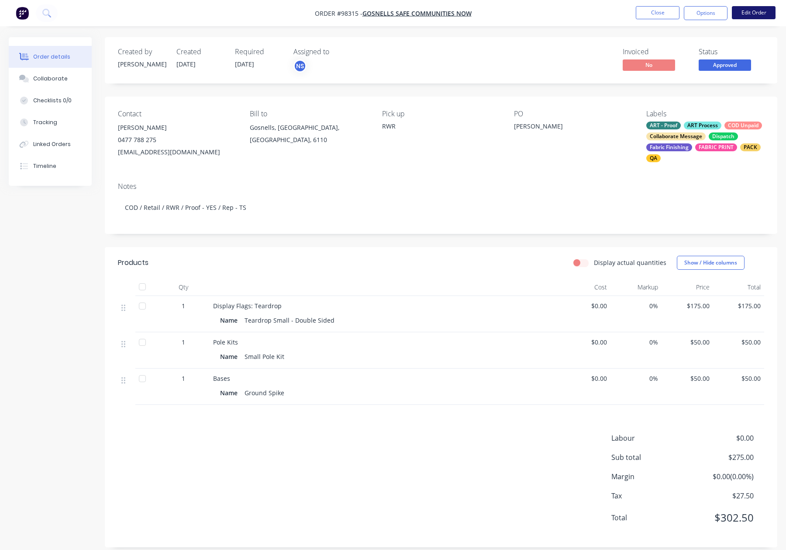
click at [746, 11] on button "Edit Order" at bounding box center [754, 12] width 44 height 13
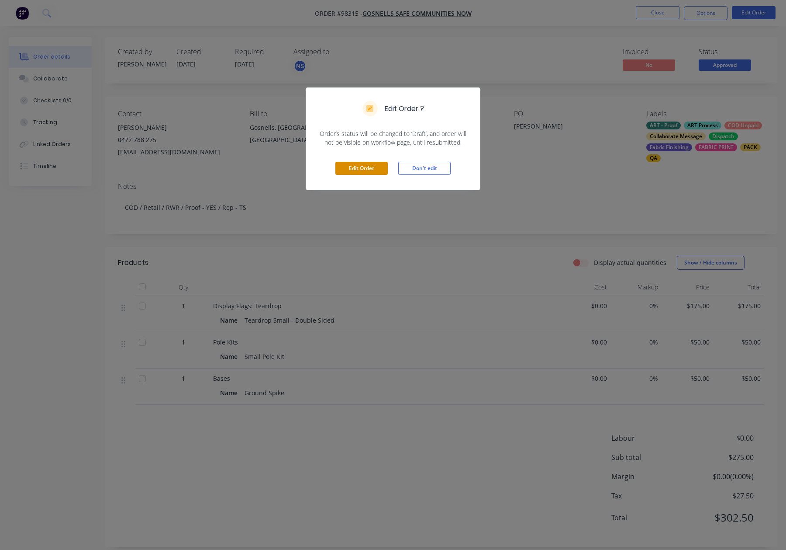
click at [371, 164] on button "Edit Order" at bounding box center [361, 168] width 52 height 13
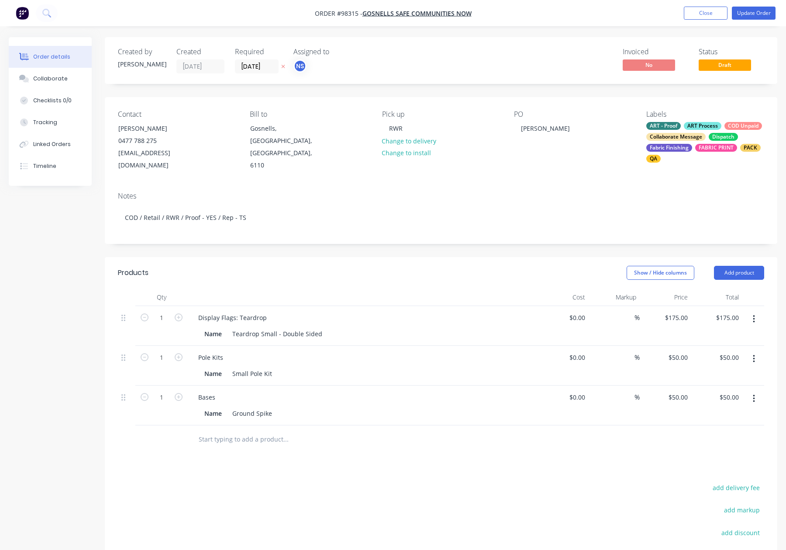
drag, startPoint x: 177, startPoint y: 305, endPoint x: 178, endPoint y: 314, distance: 8.8
click at [177, 313] on icon "button" at bounding box center [179, 317] width 8 height 8
type input "2"
type input "$350.00"
click at [180, 353] on icon "button" at bounding box center [179, 357] width 8 height 8
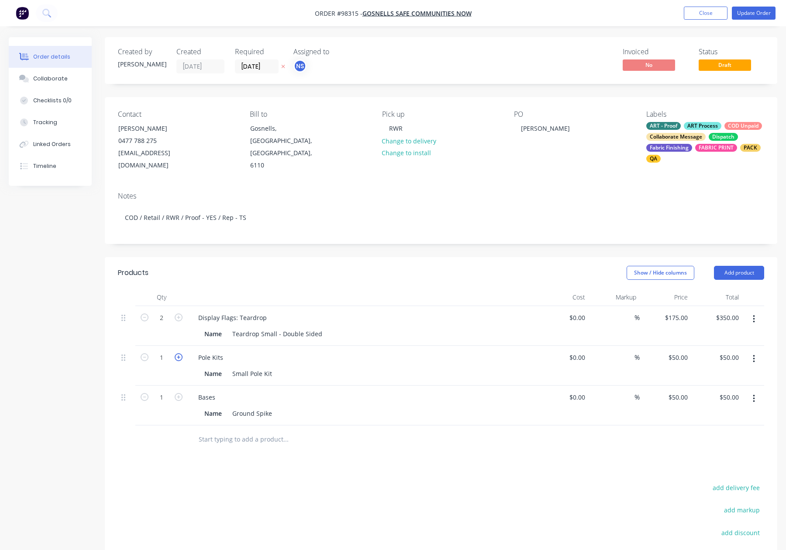
type input "2"
type input "$100.00"
click at [177, 392] on form "1" at bounding box center [161, 396] width 45 height 13
click at [177, 393] on icon "button" at bounding box center [179, 397] width 8 height 8
type input "2"
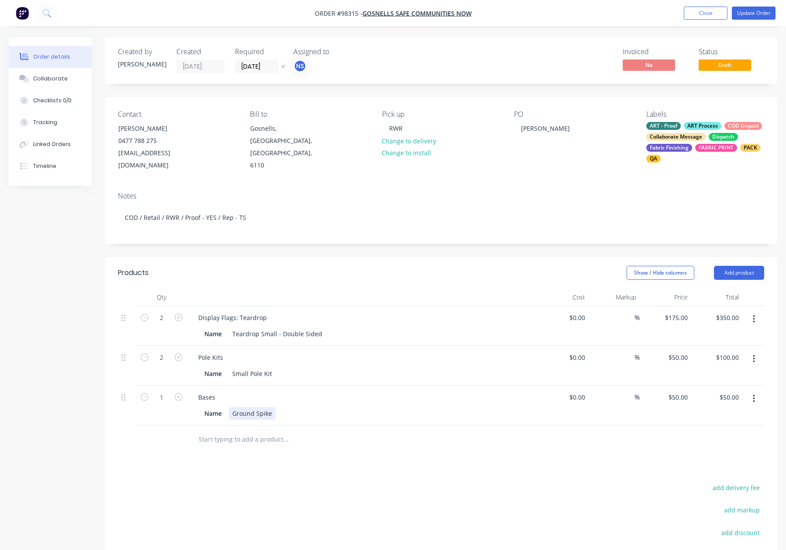
type input "$100.00"
click at [744, 18] on button "Update Order" at bounding box center [754, 13] width 44 height 13
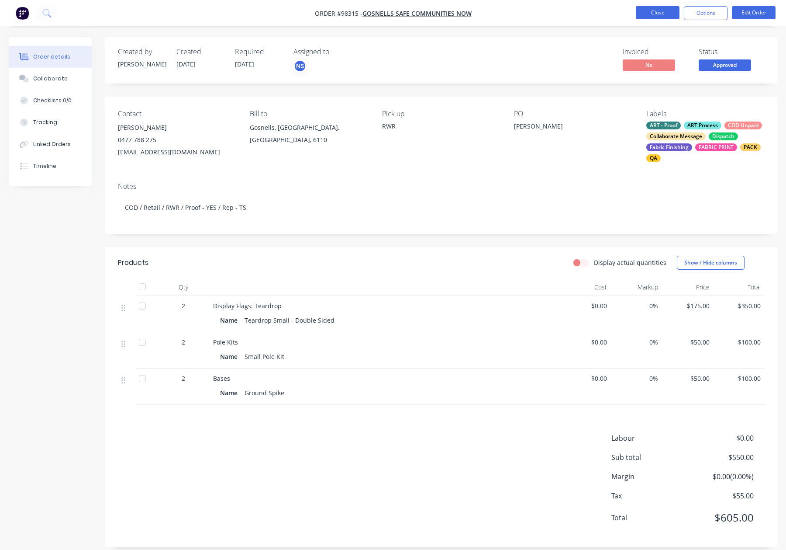
click at [658, 12] on button "Close" at bounding box center [658, 12] width 44 height 13
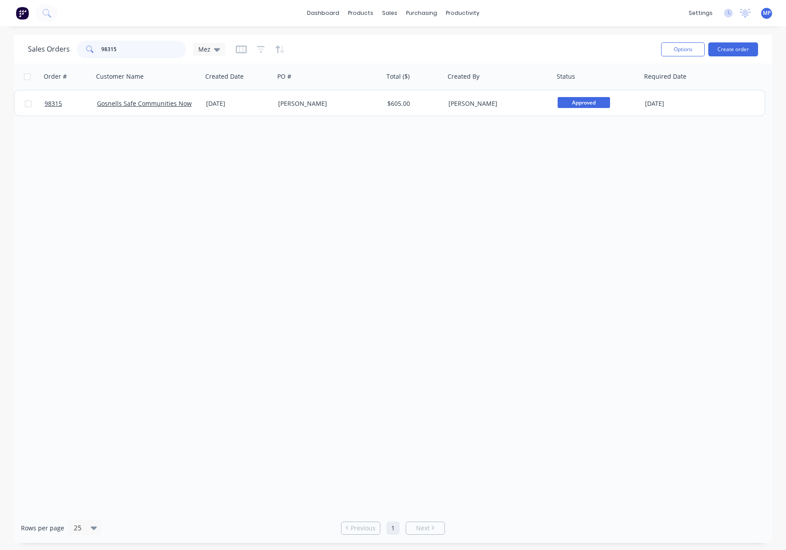
drag, startPoint x: 136, startPoint y: 49, endPoint x: 56, endPoint y: 46, distance: 80.0
click at [56, 46] on div "Sales Orders 98315 Mez" at bounding box center [126, 49] width 197 height 17
drag, startPoint x: 124, startPoint y: 47, endPoint x: 88, endPoint y: 46, distance: 36.3
click at [86, 47] on div "98315" at bounding box center [131, 49] width 109 height 17
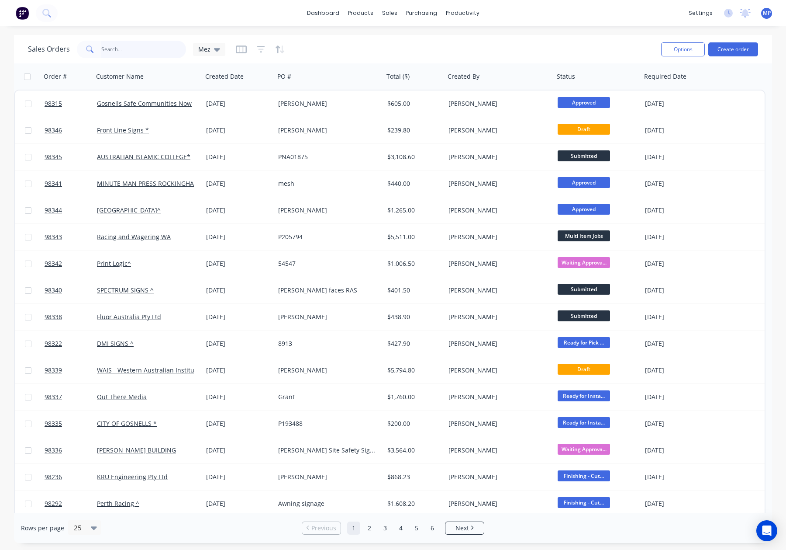
click at [117, 48] on input "text" at bounding box center [143, 49] width 85 height 17
click at [131, 56] on input "text" at bounding box center [143, 49] width 85 height 17
click at [121, 51] on input "text" at bounding box center [143, 49] width 85 height 17
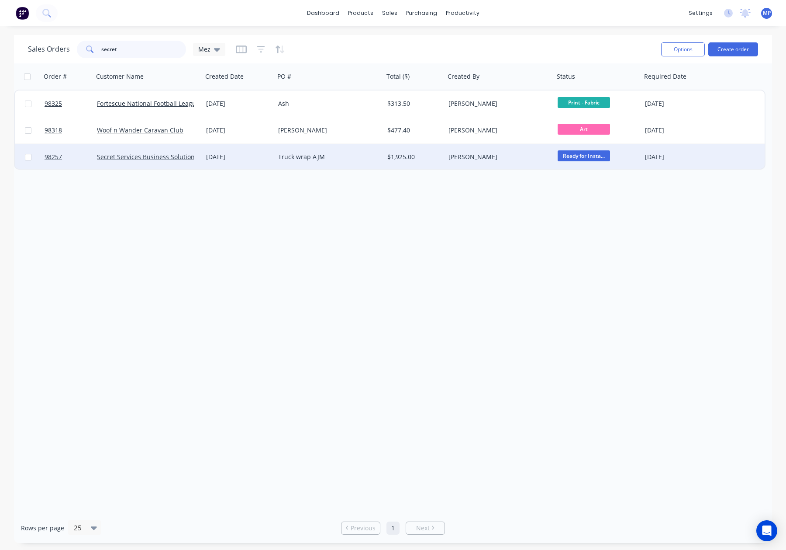
type input "secret"
click at [348, 154] on div "Truck wrap AJM" at bounding box center [326, 156] width 97 height 9
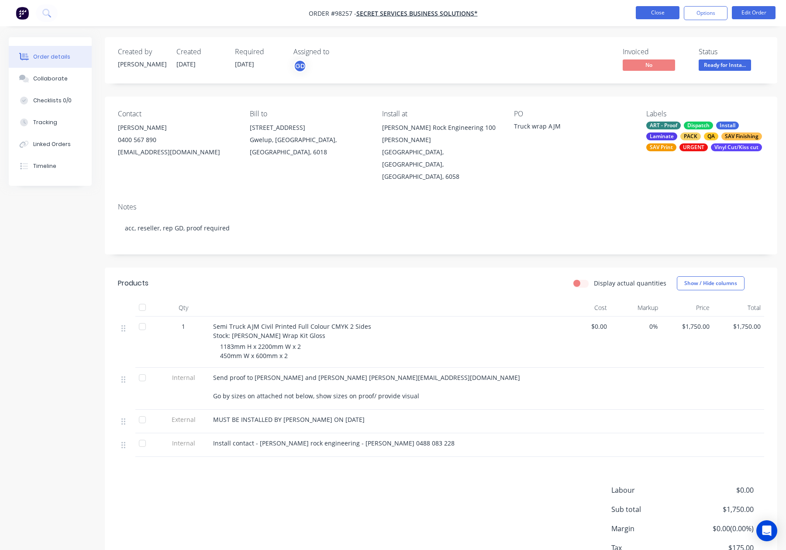
click at [644, 11] on button "Close" at bounding box center [658, 12] width 44 height 13
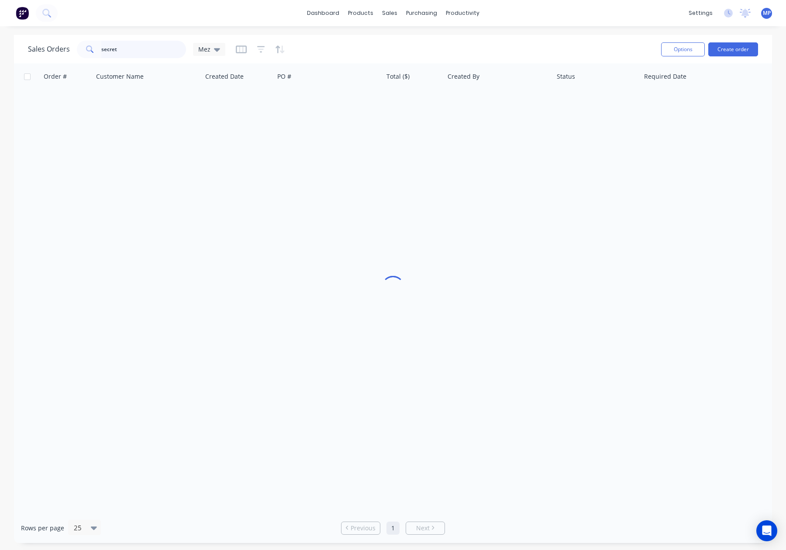
click at [103, 44] on input "secret" at bounding box center [143, 49] width 85 height 17
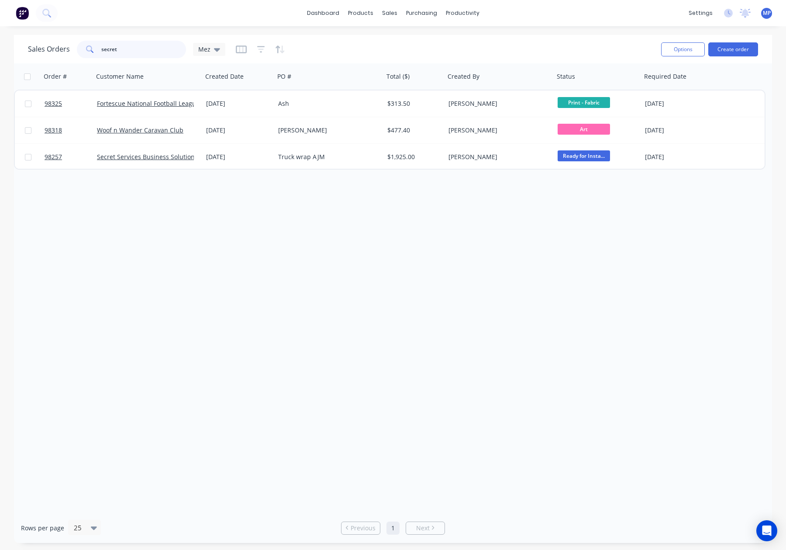
drag, startPoint x: 143, startPoint y: 48, endPoint x: 79, endPoint y: 47, distance: 64.2
click at [79, 47] on div "secret" at bounding box center [131, 49] width 109 height 17
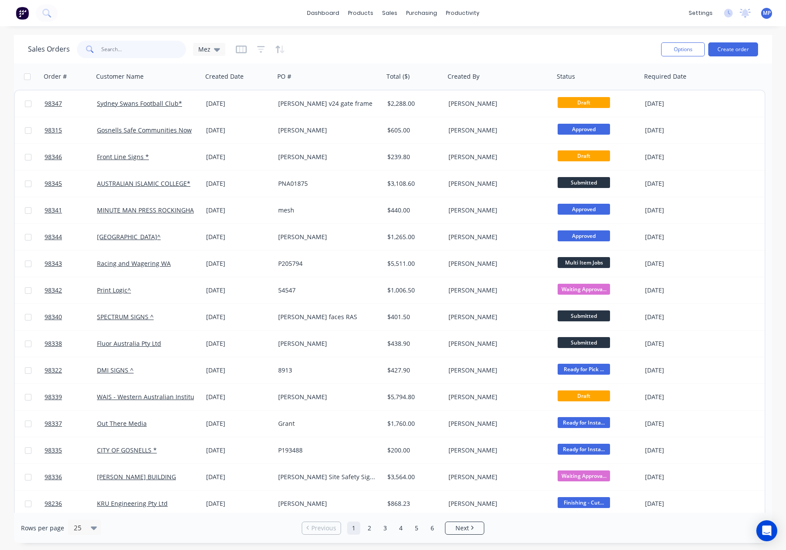
click at [119, 50] on input "text" at bounding box center [143, 49] width 85 height 17
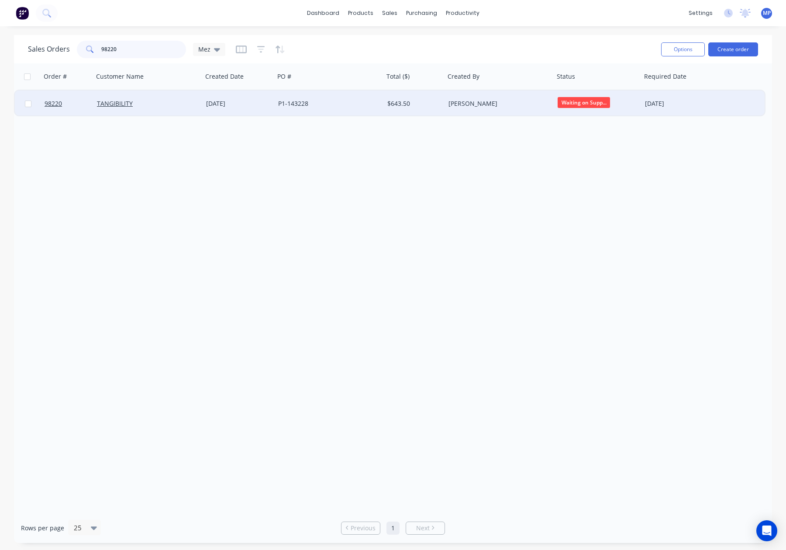
type input "98220"
click at [173, 103] on div "TANGIBILITY" at bounding box center [145, 103] width 97 height 9
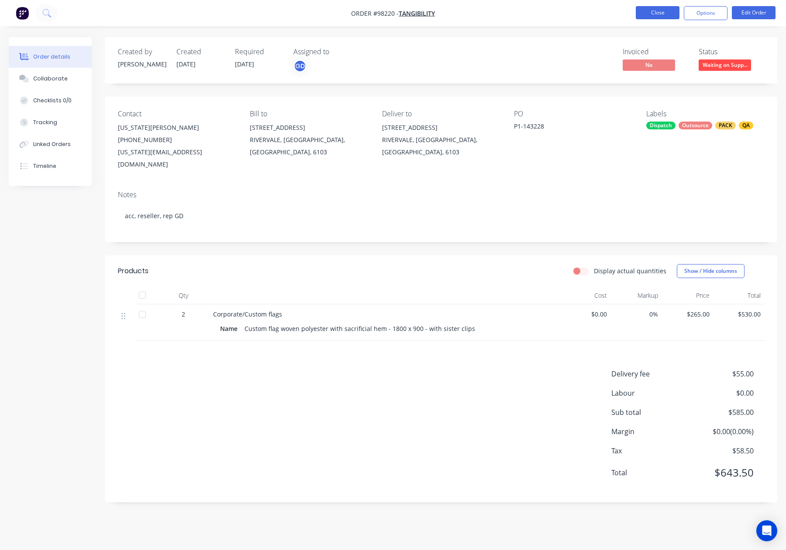
click at [647, 15] on button "Close" at bounding box center [658, 12] width 44 height 13
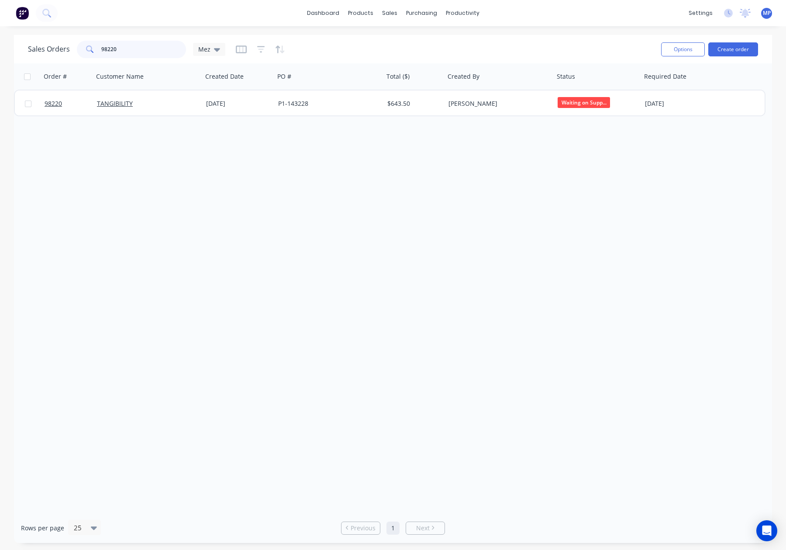
drag, startPoint x: 112, startPoint y: 48, endPoint x: 76, endPoint y: 48, distance: 35.4
click at [77, 48] on div "98220" at bounding box center [131, 49] width 109 height 17
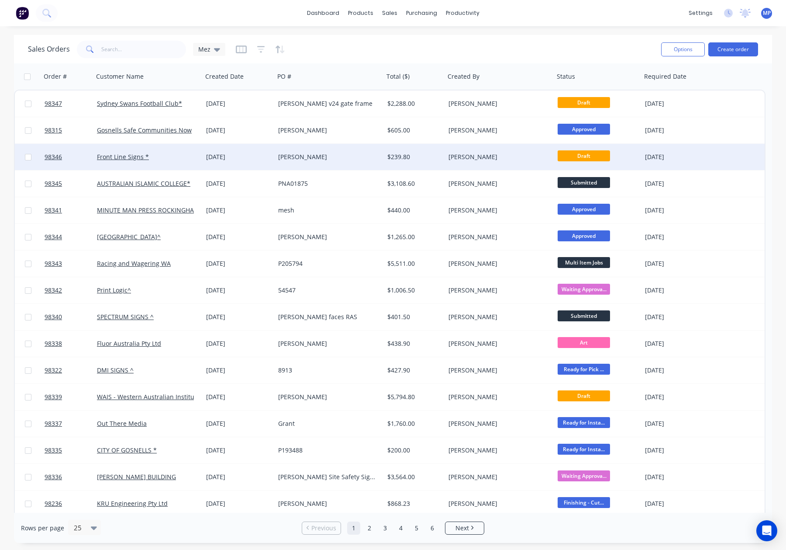
click at [182, 157] on div "Front Line Signs *" at bounding box center [145, 156] width 97 height 9
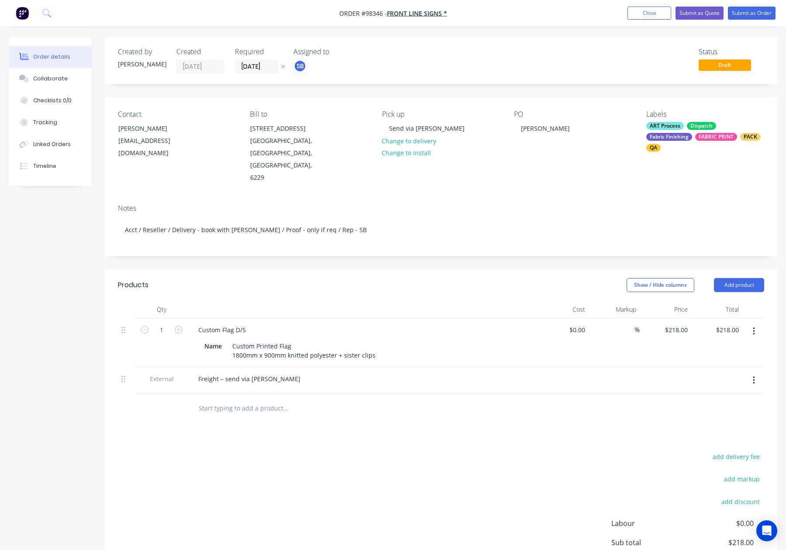
scroll to position [20, 0]
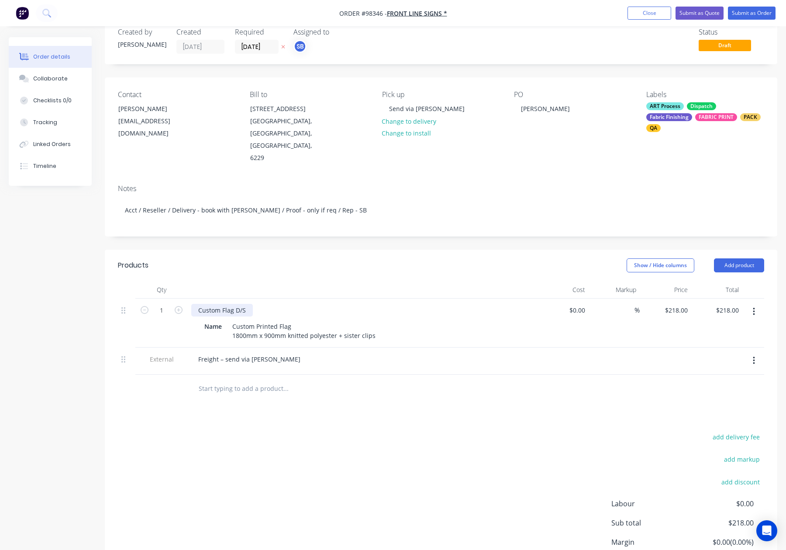
click at [233, 304] on div "Custom Flag D/S" at bounding box center [222, 310] width 62 height 13
drag, startPoint x: 299, startPoint y: 299, endPoint x: 204, endPoint y: 300, distance: 95.2
click at [206, 320] on div "Name Custom Printed Flag 1800mm x 900mm knitted polyester + sister clips" at bounding box center [361, 331] width 320 height 22
copy div "Custom Printed Flag"
drag, startPoint x: 232, startPoint y: 286, endPoint x: 172, endPoint y: 284, distance: 60.3
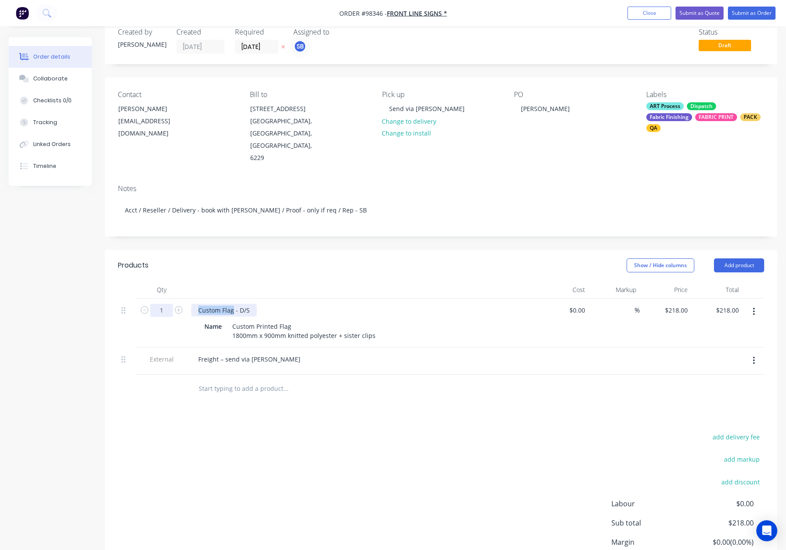
click at [172, 298] on div "1 Custom Flag - D/S Name Custom Printed Flag 1800mm x 900mm knitted polyester +…" at bounding box center [441, 322] width 646 height 49
drag, startPoint x: 303, startPoint y: 302, endPoint x: 182, endPoint y: 300, distance: 121.0
click at [182, 300] on div "1 Custom Printed Flag - D/S Name Custom Printed Flag 1800mm x 900mm knitted pol…" at bounding box center [441, 322] width 646 height 49
drag, startPoint x: 335, startPoint y: 300, endPoint x: 321, endPoint y: 304, distance: 14.6
click at [335, 320] on div "Custom Printed Flag 1800mm x 900mm knitted polyester + sister clips" at bounding box center [304, 331] width 150 height 22
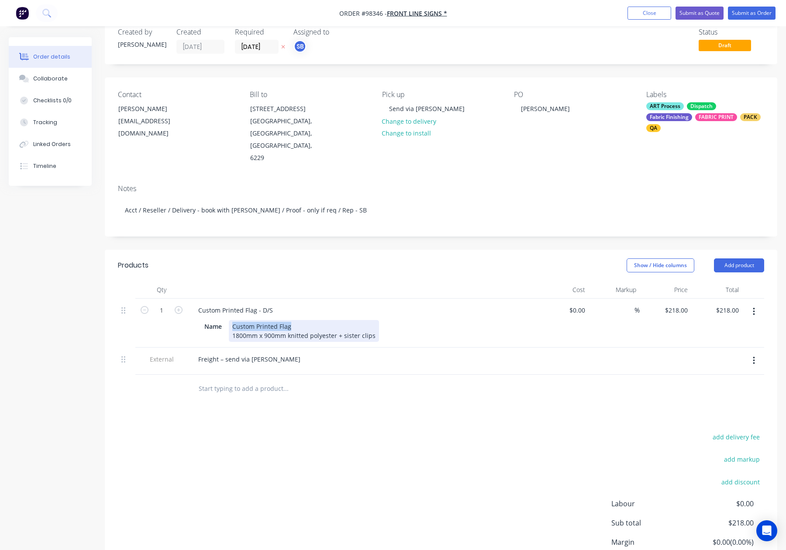
drag, startPoint x: 294, startPoint y: 304, endPoint x: 233, endPoint y: 305, distance: 60.3
click at [228, 320] on div "Name Custom Printed Flag 1800mm x 900mm knitted polyester + sister clips" at bounding box center [361, 331] width 320 height 22
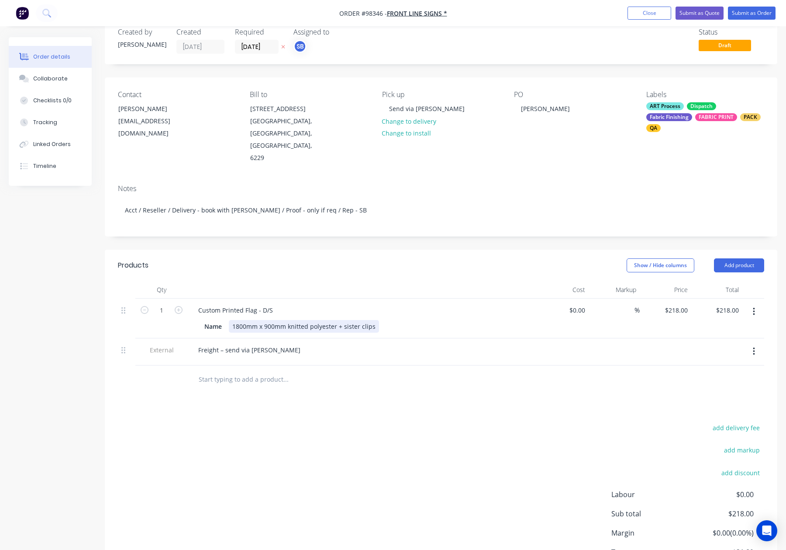
click at [232, 320] on div "1800mm x 900mm knitted polyester + sister clips" at bounding box center [304, 326] width 150 height 13
click at [372, 384] on div "Products Show / Hide columns Add product Qty Cost Markup Price Total 1 Custom P…" at bounding box center [441, 426] width 673 height 354
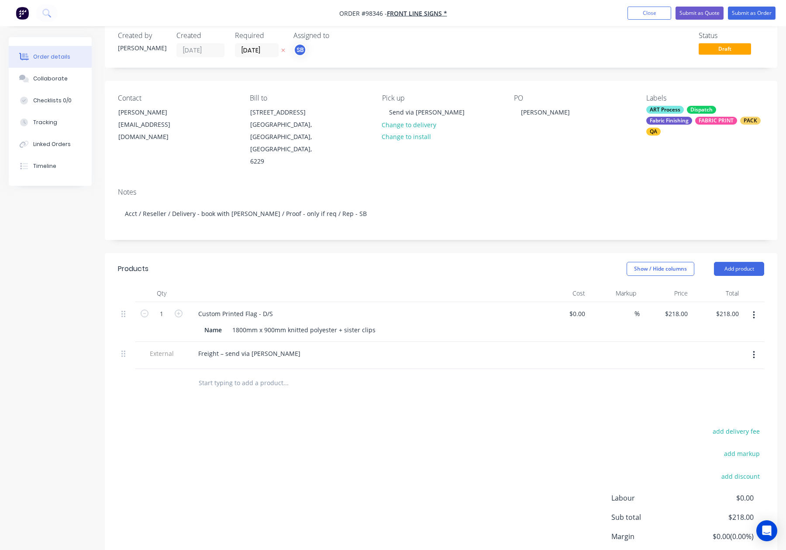
scroll to position [0, 0]
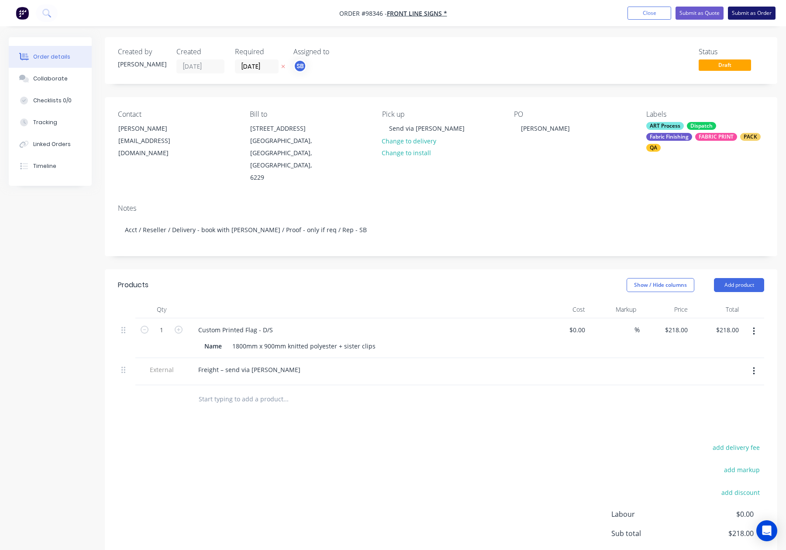
click at [741, 14] on button "Submit as Order" at bounding box center [752, 13] width 48 height 13
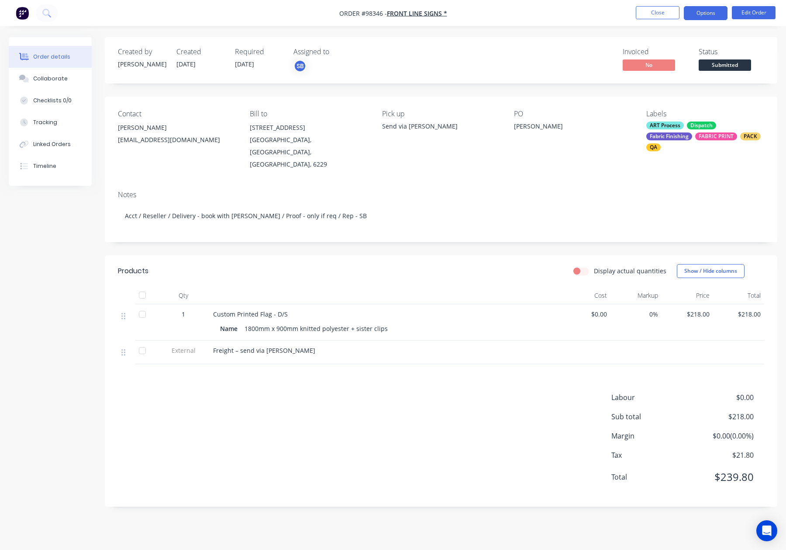
drag, startPoint x: 707, startPoint y: 13, endPoint x: 707, endPoint y: 20, distance: 6.6
click at [707, 13] on button "Options" at bounding box center [706, 13] width 44 height 14
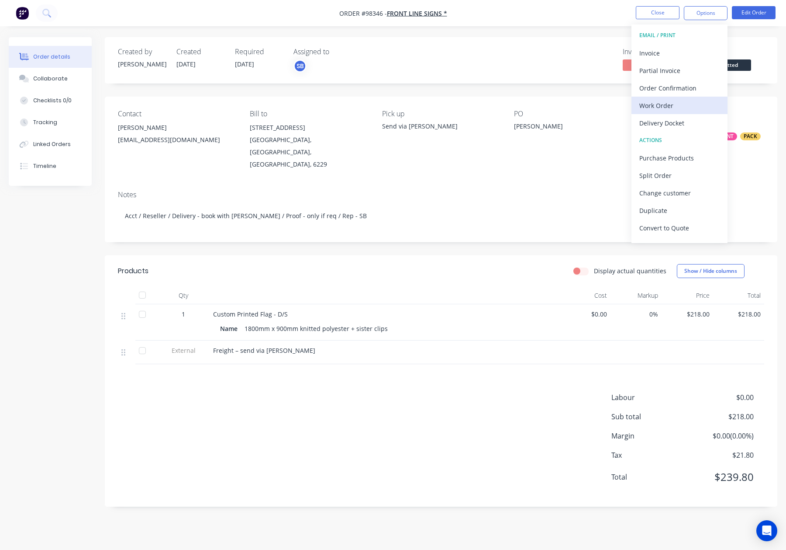
click at [664, 104] on div "Work Order" at bounding box center [679, 105] width 80 height 13
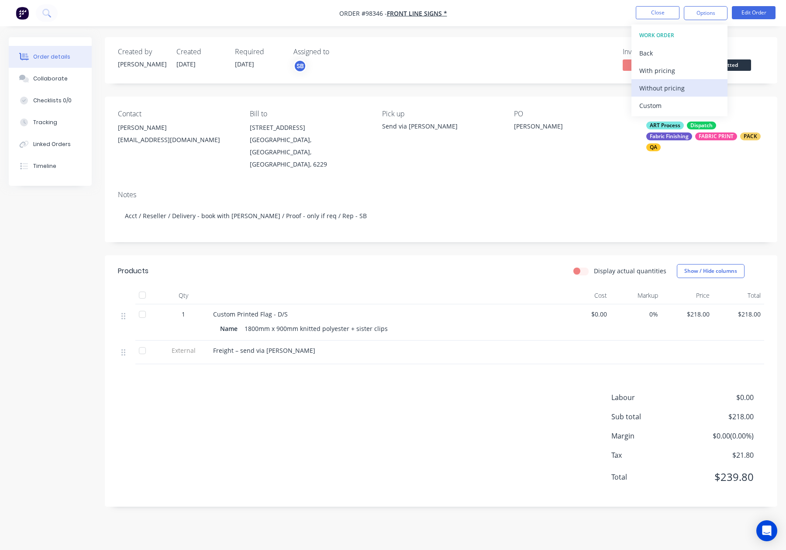
click at [673, 85] on div "Without pricing" at bounding box center [679, 88] width 80 height 13
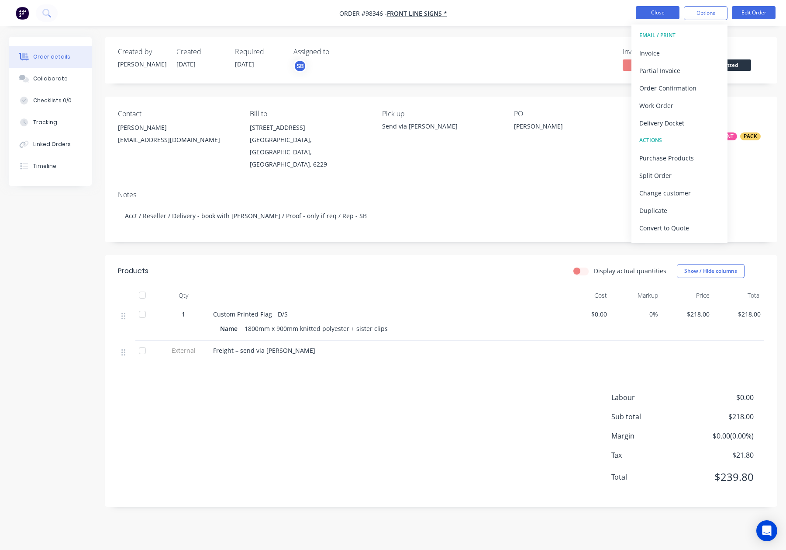
click at [660, 14] on button "Close" at bounding box center [658, 12] width 44 height 13
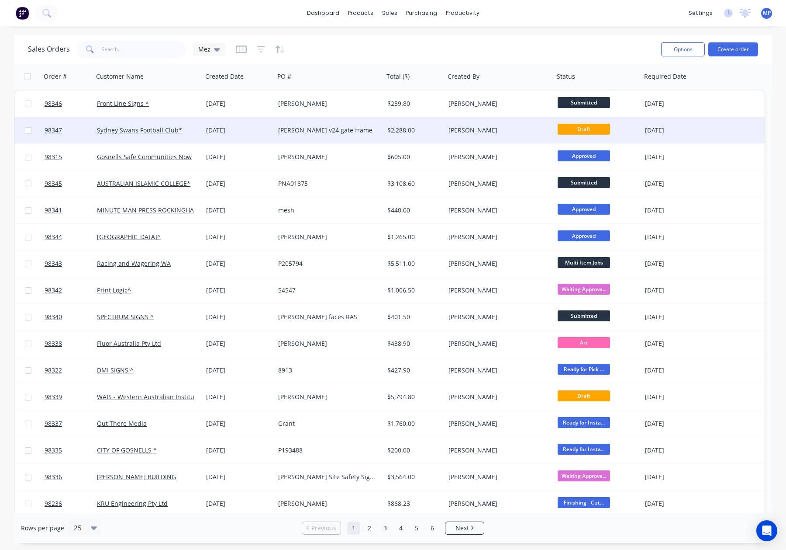
click at [477, 128] on div "[PERSON_NAME]" at bounding box center [497, 130] width 97 height 9
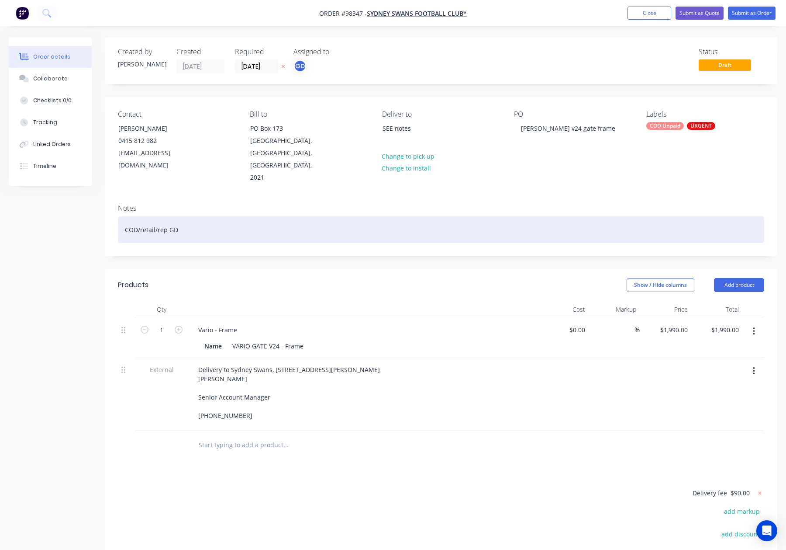
click at [249, 216] on div "COD/retail/rep GD" at bounding box center [441, 229] width 646 height 27
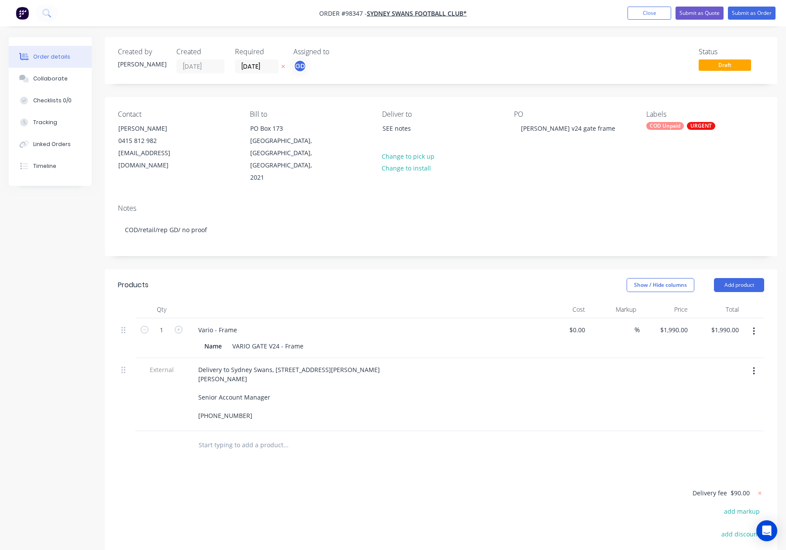
click at [675, 125] on div "COD Unpaid" at bounding box center [665, 126] width 38 height 8
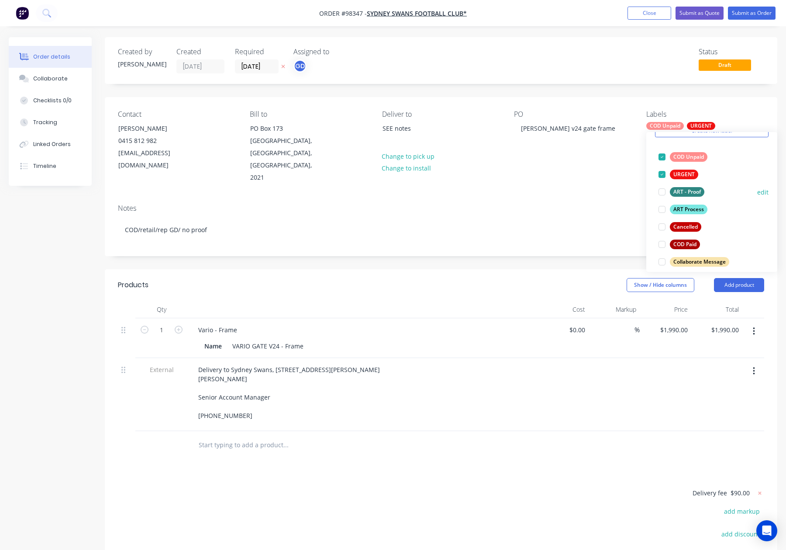
click at [694, 211] on div "ART Process" at bounding box center [689, 209] width 38 height 10
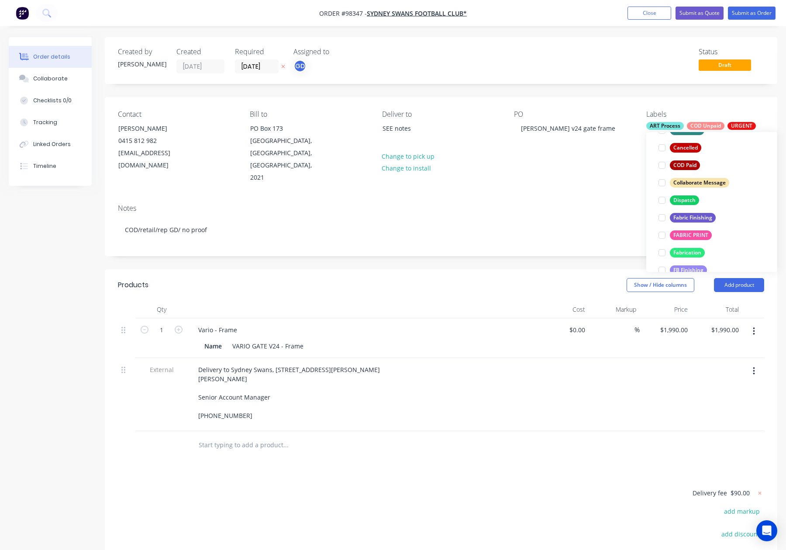
drag, startPoint x: 694, startPoint y: 198, endPoint x: 705, endPoint y: 190, distance: 13.2
click at [695, 197] on div "Dispatch" at bounding box center [684, 200] width 29 height 10
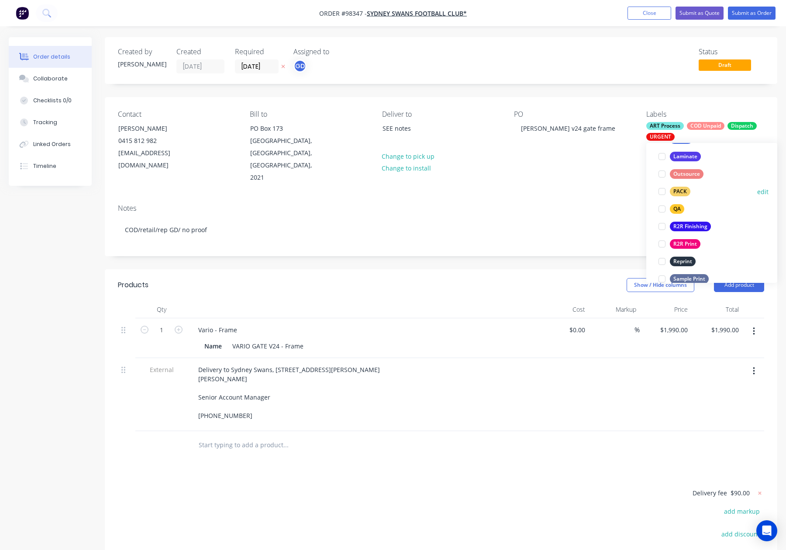
click at [694, 189] on div "PACK edit" at bounding box center [712, 191] width 114 height 17
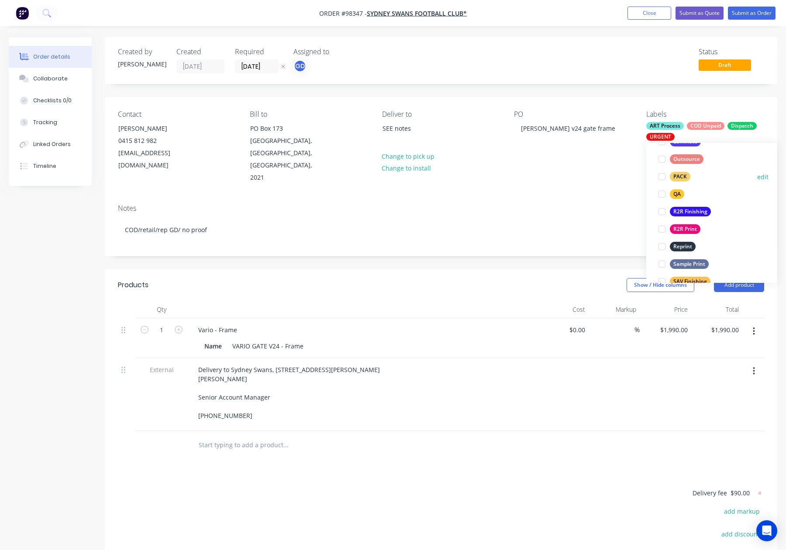
click at [680, 175] on div "PACK" at bounding box center [680, 177] width 21 height 10
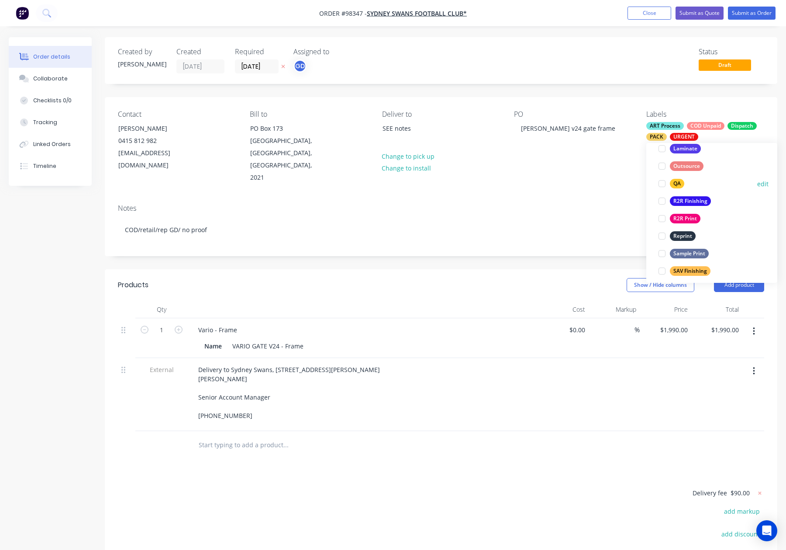
click at [677, 182] on div "QA" at bounding box center [677, 184] width 14 height 10
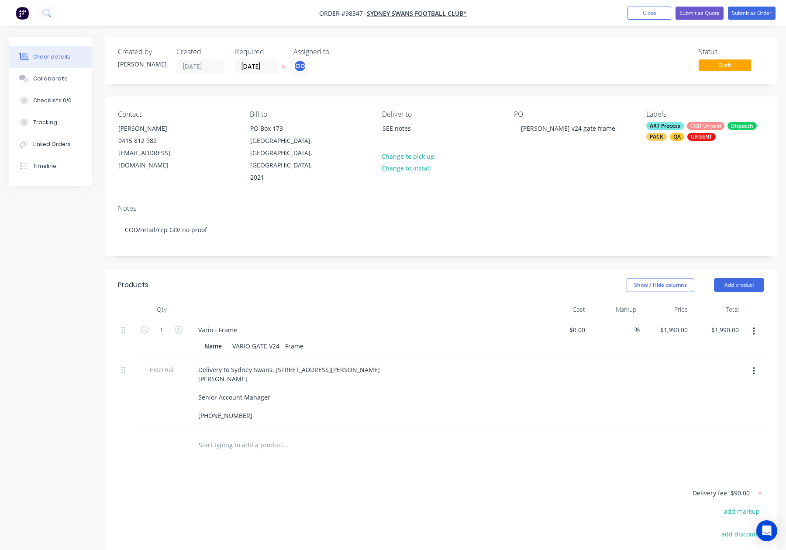
click at [600, 153] on div "PO Sarah Bassam v24 gate frame" at bounding box center [573, 147] width 118 height 74
click at [664, 125] on div "ART Process" at bounding box center [665, 126] width 38 height 8
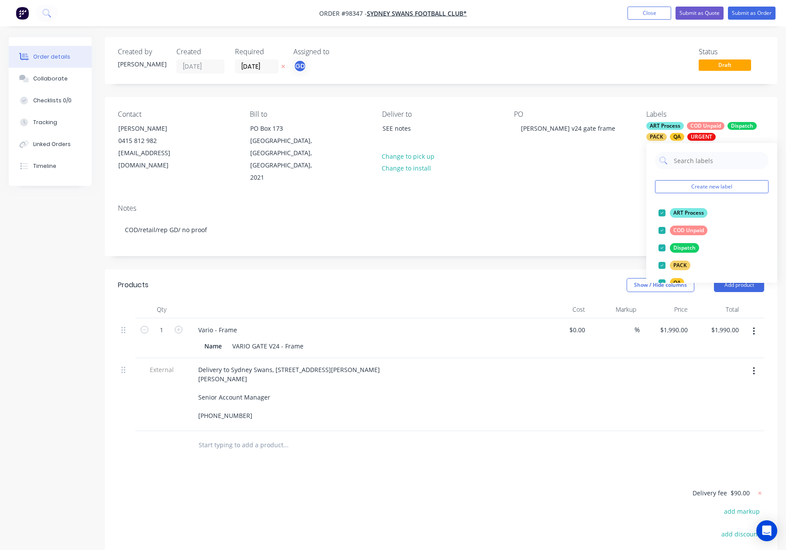
click at [699, 211] on div "ART Process" at bounding box center [689, 213] width 38 height 10
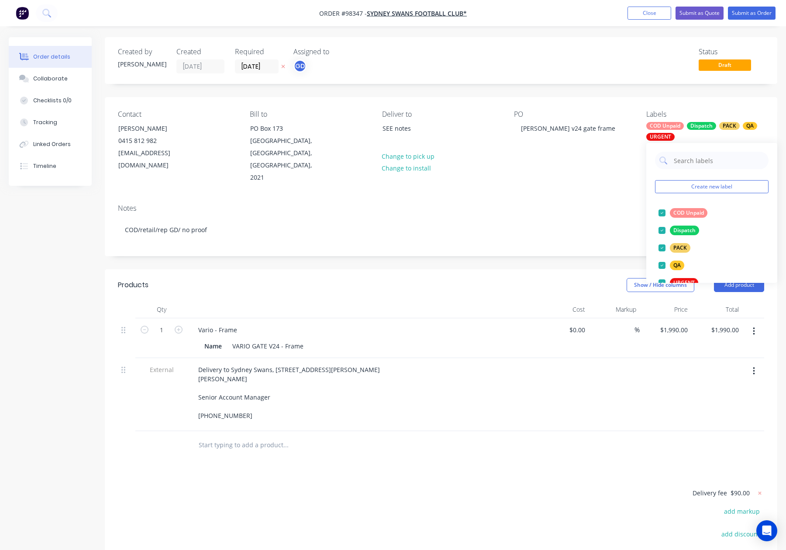
scroll to position [0, 0]
click at [598, 197] on div "Notes COD/retail/rep GD/ no proof" at bounding box center [441, 226] width 673 height 59
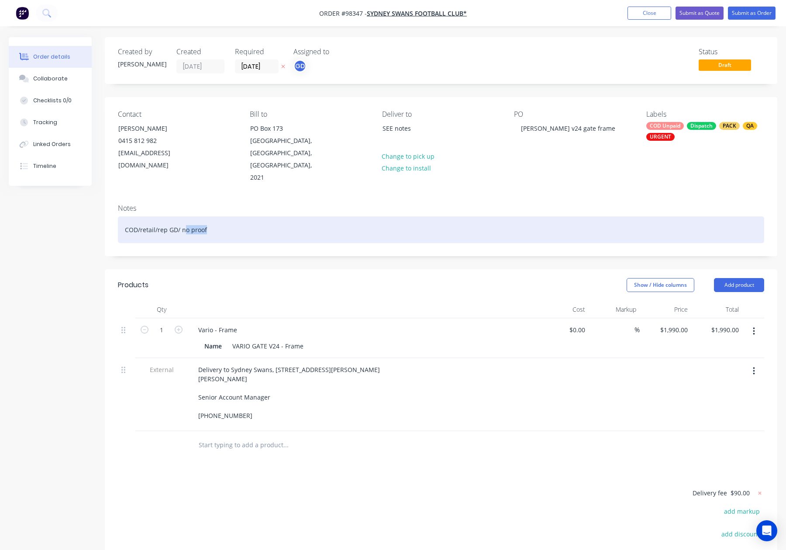
drag, startPoint x: 183, startPoint y: 207, endPoint x: 294, endPoint y: 207, distance: 110.5
click at [292, 216] on div "COD/retail/rep GD/ no proof" at bounding box center [441, 229] width 646 height 27
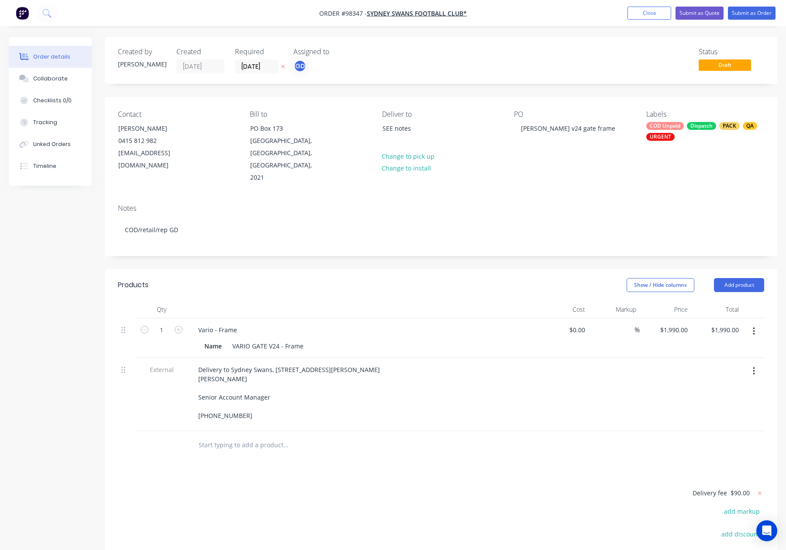
click at [329, 269] on header "Products Show / Hide columns Add product" at bounding box center [441, 284] width 673 height 31
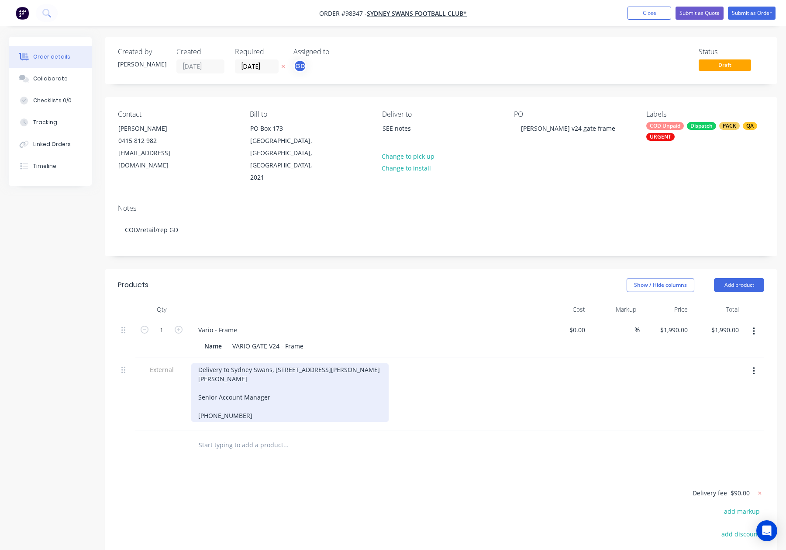
click at [232, 363] on div "Delivery to Sydney Swans, 1 Driver Ave, Moore Park 2021 Sarah Bassam Senior Acc…" at bounding box center [289, 392] width 197 height 59
click at [195, 363] on div "Delivery to Sydney Swans, 1 Driver Ave, Moore Park 2021 Sarah Bassam Senior Acc…" at bounding box center [289, 392] width 197 height 59
click at [274, 363] on div "Delivery to Sydney Swans, 1 Driver Ave, Moore Park 2021 Att: Sarah Bassam Senio…" at bounding box center [289, 392] width 197 height 59
drag, startPoint x: 249, startPoint y: 354, endPoint x: 253, endPoint y: 359, distance: 7.2
click at [249, 363] on div "Delivery to Sydney Swans, 1 Driver Ave, Moore Park 2021 Att: Sarah Bassam Senio…" at bounding box center [289, 392] width 197 height 59
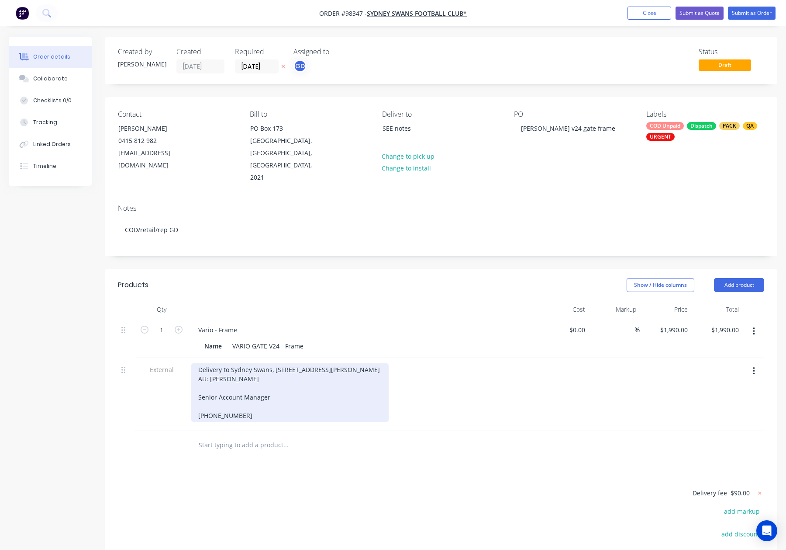
click at [215, 363] on div "Delivery to Sydney Swans, 1 Driver Ave, Moore Park 2021 Att: Sarah Bassam Senio…" at bounding box center [289, 392] width 197 height 59
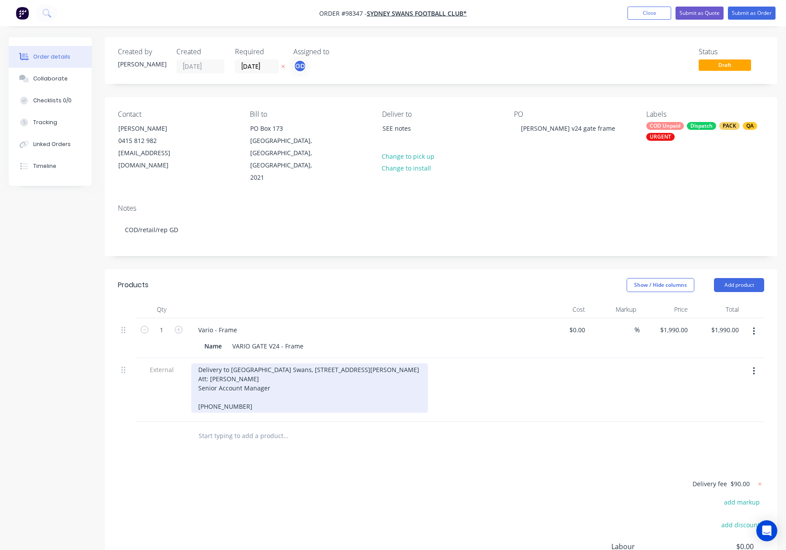
click at [225, 369] on div "Delivery to Sydney Swans, 1 Driver Ave, Moore Park 2021 Att: Sarah Bassam Senio…" at bounding box center [309, 387] width 237 height 49
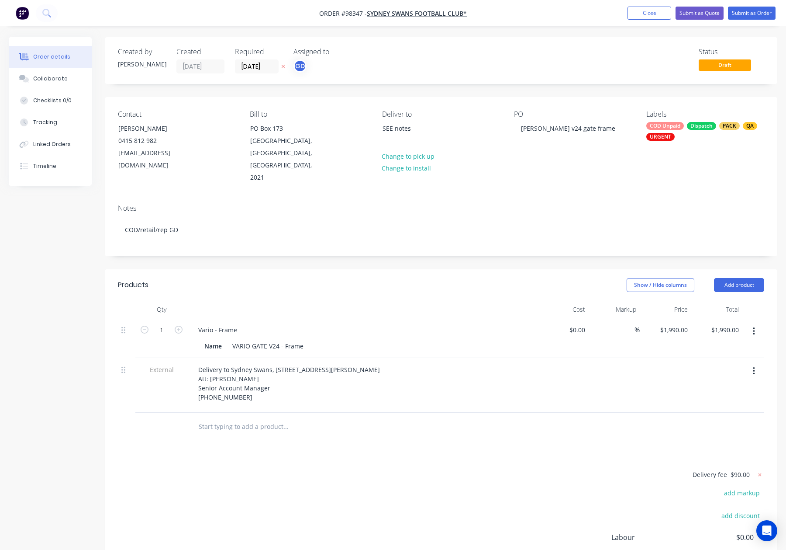
click at [388, 278] on div "Show / Hide columns Add product" at bounding box center [510, 285] width 509 height 14
click at [757, 14] on button "Submit as Order" at bounding box center [752, 13] width 48 height 13
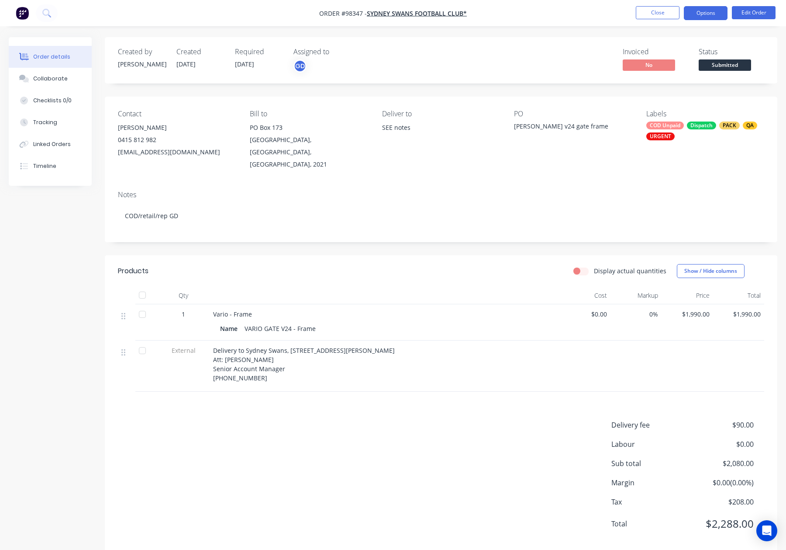
click at [700, 12] on button "Options" at bounding box center [706, 13] width 44 height 14
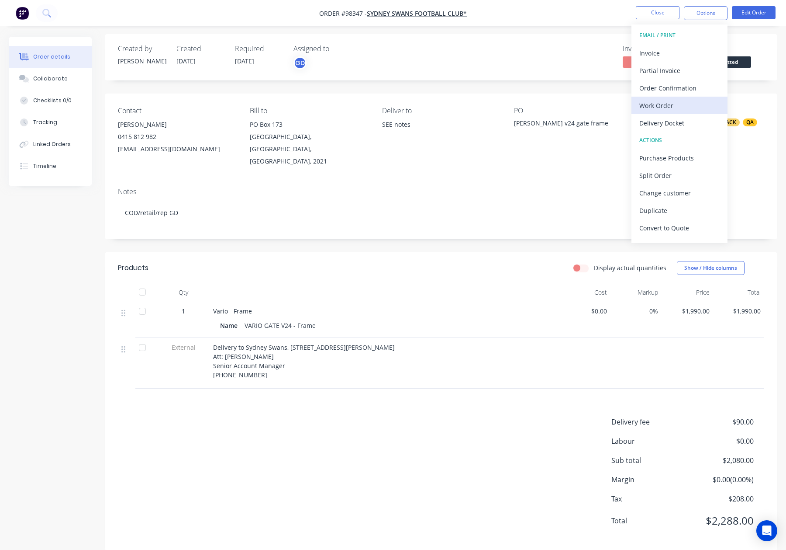
click at [672, 99] on div "Work Order" at bounding box center [679, 105] width 80 height 13
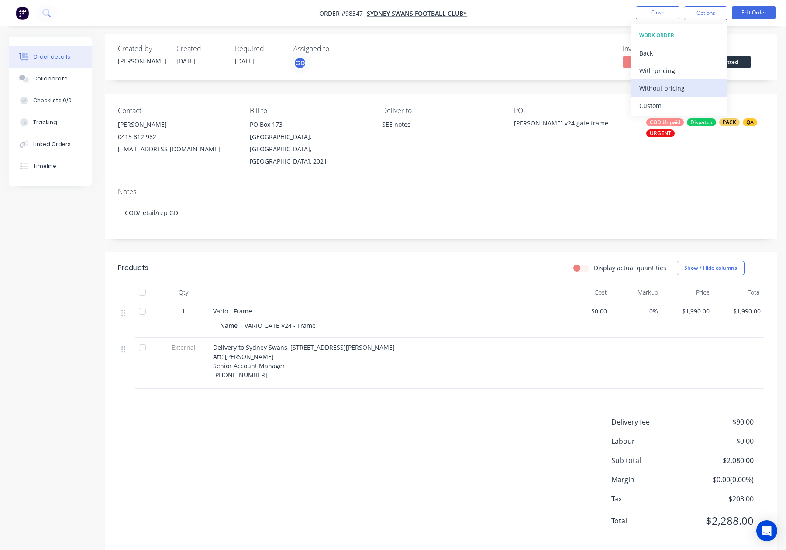
click at [670, 90] on div "Without pricing" at bounding box center [679, 88] width 80 height 13
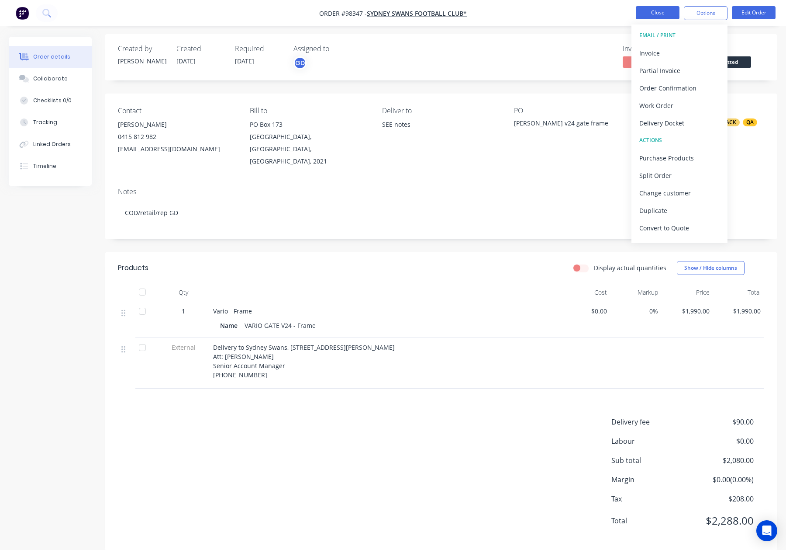
click at [646, 7] on button "Close" at bounding box center [658, 12] width 44 height 13
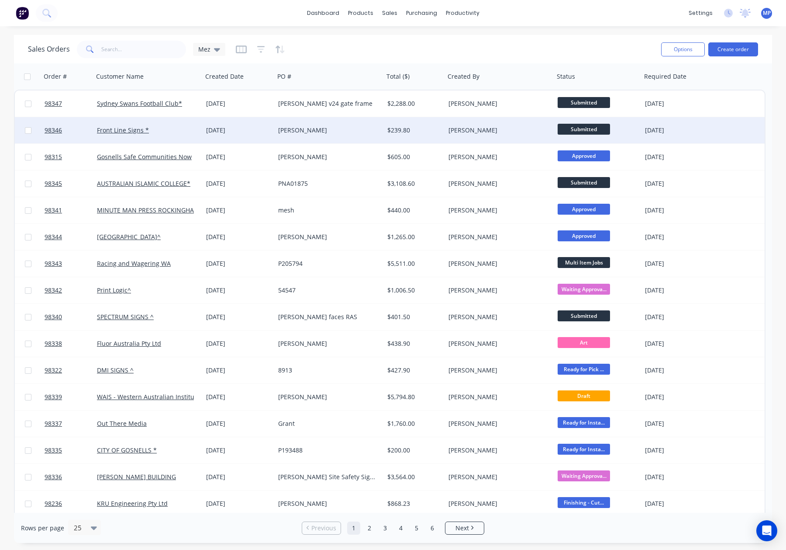
click at [494, 129] on div "[PERSON_NAME]" at bounding box center [497, 130] width 97 height 9
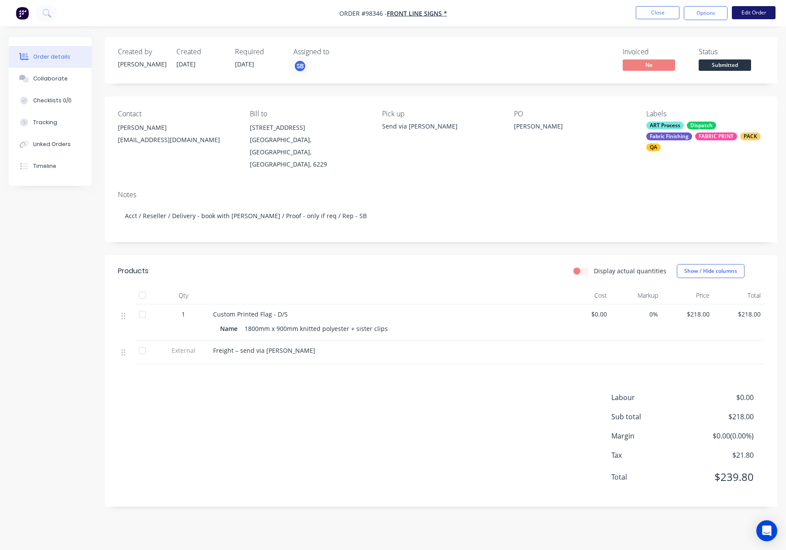
click at [755, 15] on button "Edit Order" at bounding box center [754, 12] width 44 height 13
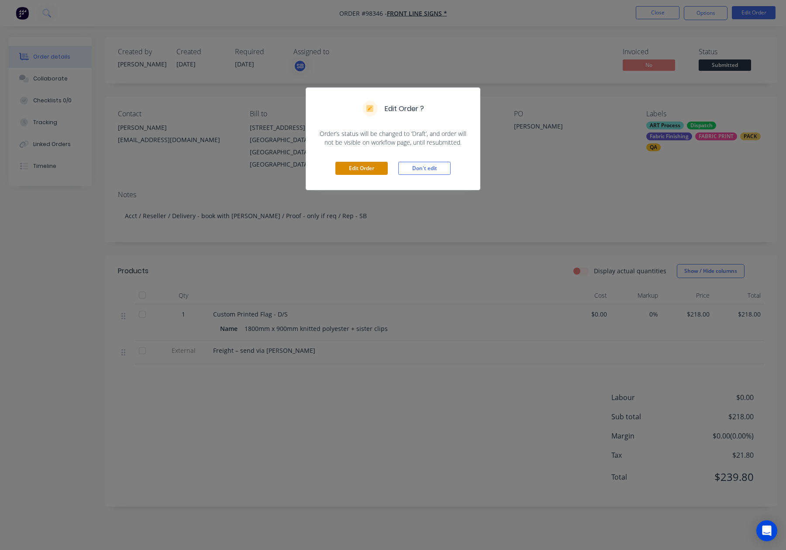
click at [360, 166] on button "Edit Order" at bounding box center [361, 168] width 52 height 13
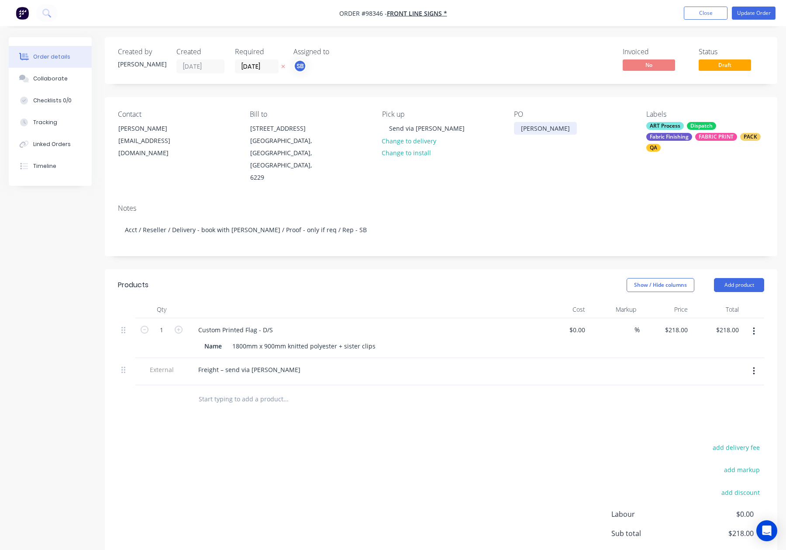
drag, startPoint x: 521, startPoint y: 124, endPoint x: 519, endPoint y: 128, distance: 4.6
click at [521, 124] on div "Deidre" at bounding box center [545, 128] width 63 height 13
drag, startPoint x: 520, startPoint y: 128, endPoint x: 570, endPoint y: 126, distance: 49.8
click at [570, 126] on div "PO Deidre" at bounding box center [573, 147] width 118 height 74
click at [742, 13] on button "Update Order" at bounding box center [754, 13] width 44 height 13
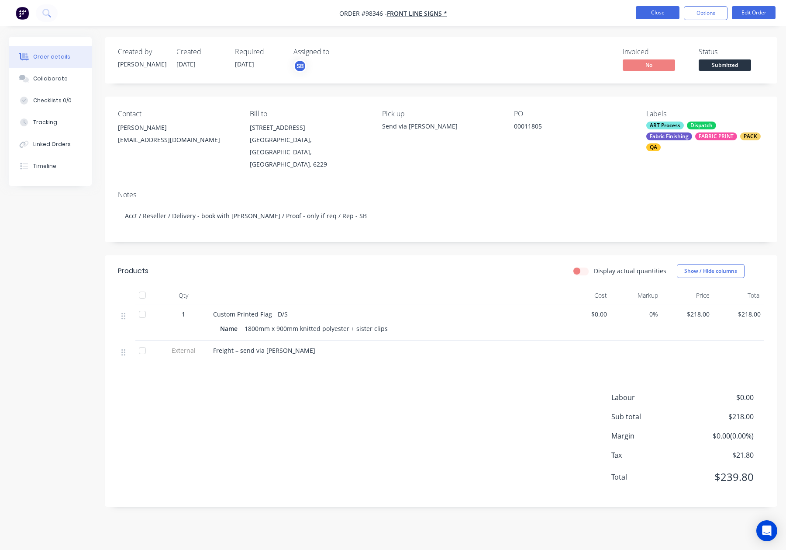
click at [657, 13] on button "Close" at bounding box center [658, 12] width 44 height 13
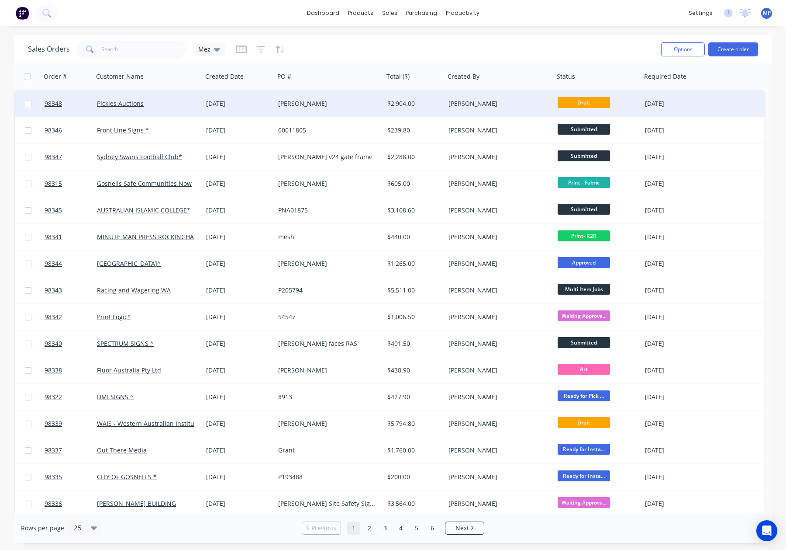
click at [334, 102] on div "[PERSON_NAME]" at bounding box center [326, 103] width 97 height 9
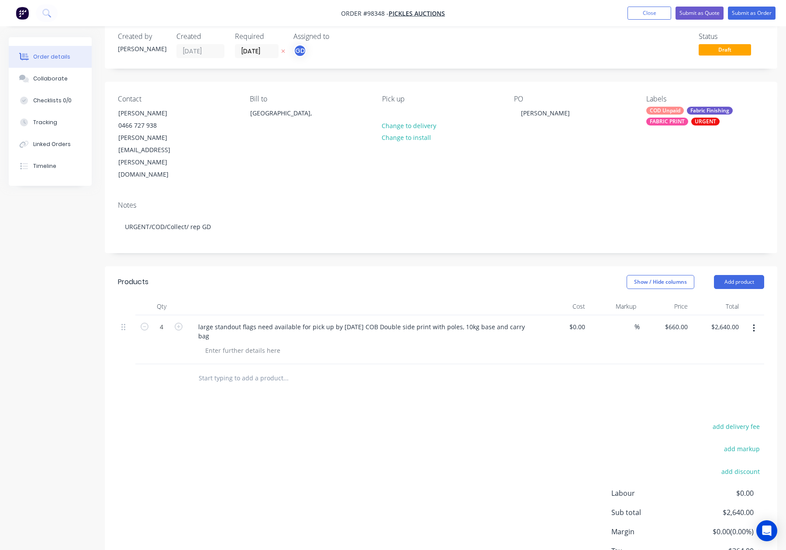
scroll to position [19, 0]
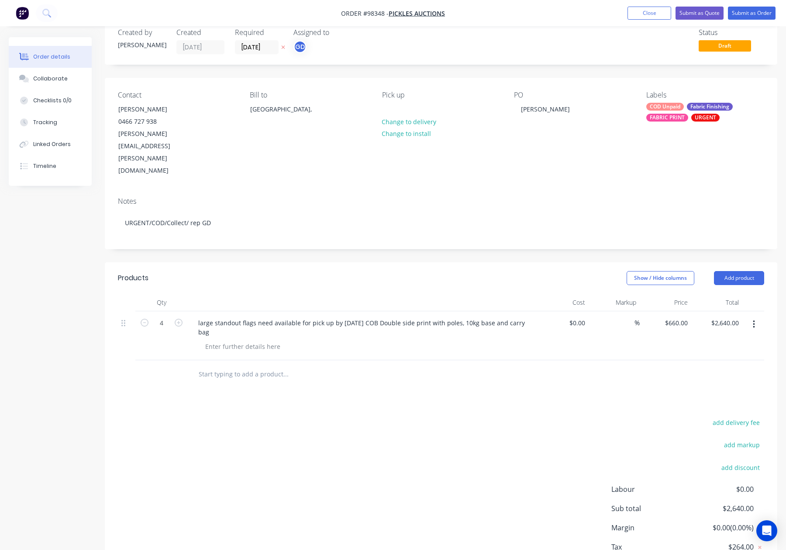
click at [249, 365] on input "text" at bounding box center [285, 373] width 175 height 17
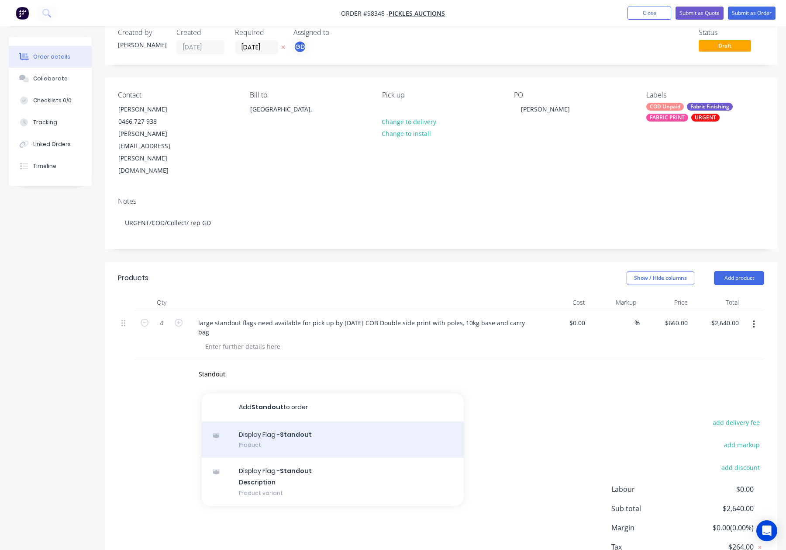
click at [285, 421] on div "Display Flag - Standout Product" at bounding box center [333, 439] width 262 height 37
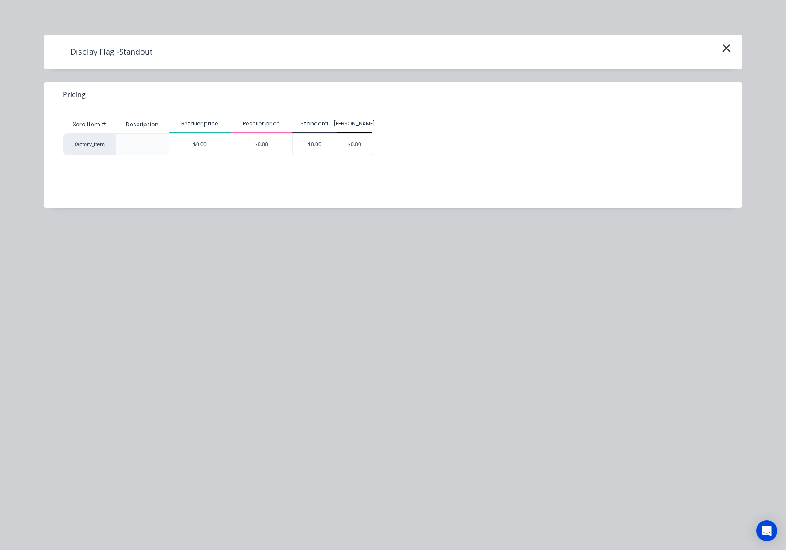
drag, startPoint x: 729, startPoint y: 48, endPoint x: 697, endPoint y: 69, distance: 38.3
click at [729, 48] on icon "button" at bounding box center [726, 48] width 9 height 12
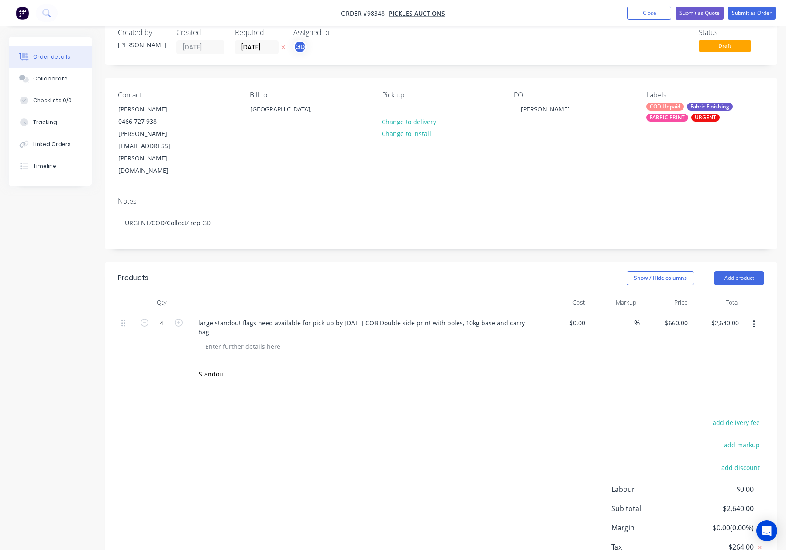
drag, startPoint x: 193, startPoint y: 354, endPoint x: 202, endPoint y: 349, distance: 11.2
click at [193, 354] on div "Products Show / Hide columns Add product Qty Cost Markup Price Total 4 large st…" at bounding box center [441, 430] width 673 height 336
click at [229, 365] on input "Standout" at bounding box center [285, 373] width 175 height 17
drag, startPoint x: 232, startPoint y: 336, endPoint x: 166, endPoint y: 335, distance: 66.4
click at [166, 360] on div "Standout Add Standout to order Display Flag - Standout Product Display Flag - S…" at bounding box center [441, 374] width 646 height 28
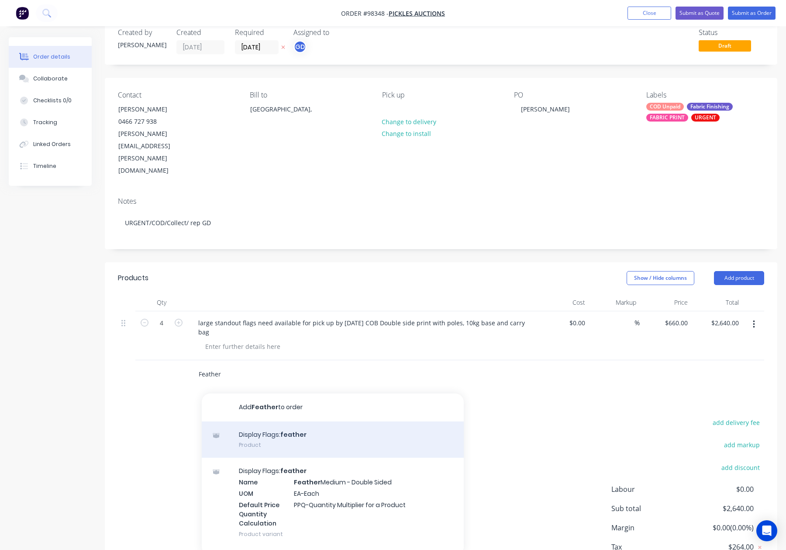
type input "Feather"
click at [338, 421] on div "Display Flags: feather Product" at bounding box center [333, 439] width 262 height 37
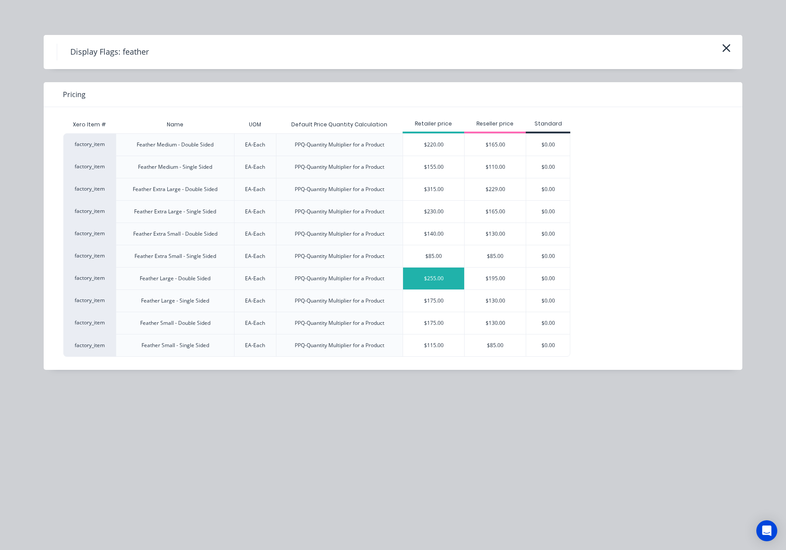
click at [440, 280] on div "$255.00" at bounding box center [433, 278] width 61 height 22
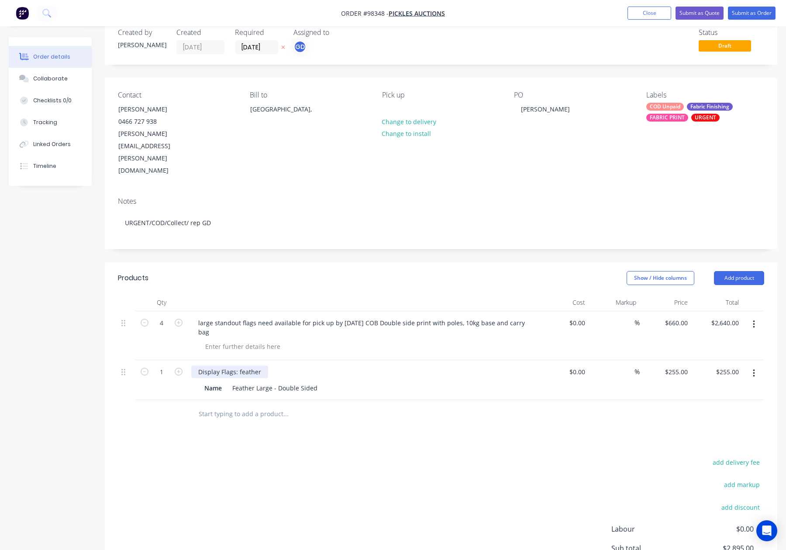
drag, startPoint x: 245, startPoint y: 335, endPoint x: 282, endPoint y: 337, distance: 36.3
click at [282, 365] on div "Display Flags: feather" at bounding box center [362, 371] width 342 height 13
drag, startPoint x: 258, startPoint y: 335, endPoint x: 240, endPoint y: 335, distance: 17.9
click at [240, 365] on div "Display Flags: feather" at bounding box center [229, 371] width 77 height 13
drag, startPoint x: 254, startPoint y: 351, endPoint x: 221, endPoint y: 350, distance: 33.7
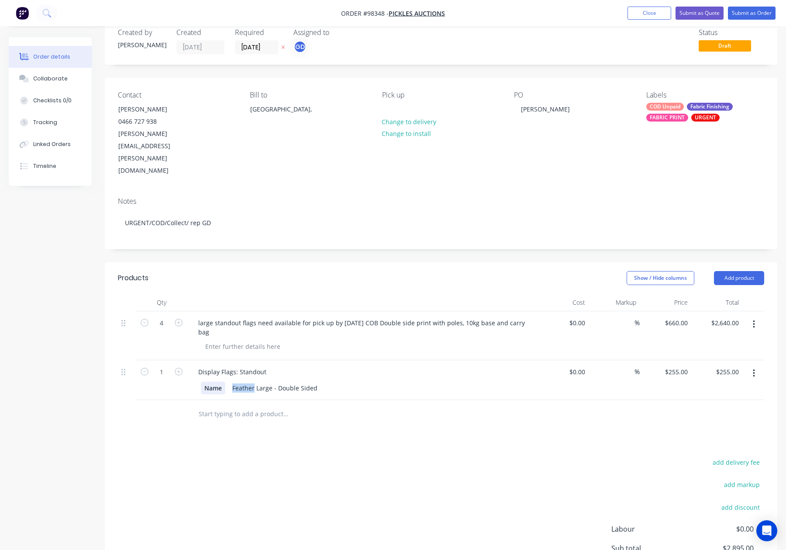
click at [221, 381] on div "Name Feather Large - Double Sided" at bounding box center [361, 387] width 320 height 13
click at [257, 381] on div "Feather Large - Double Sided" at bounding box center [275, 387] width 92 height 13
drag, startPoint x: 253, startPoint y: 351, endPoint x: 227, endPoint y: 351, distance: 26.2
click at [227, 381] on div "Name Feather Large - Double Sided" at bounding box center [361, 387] width 320 height 13
click at [358, 400] on div "Products Show / Hide columns Add product Qty Cost Markup Price Total 4 large st…" at bounding box center [441, 450] width 673 height 376
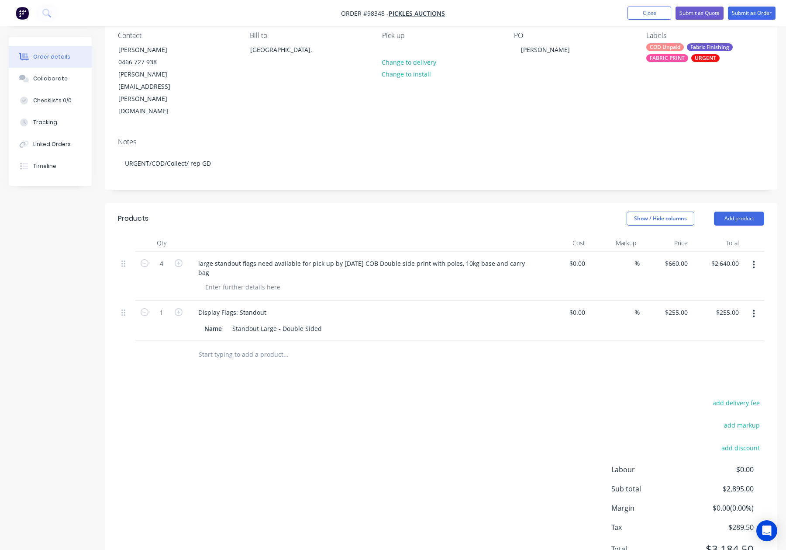
scroll to position [84, 0]
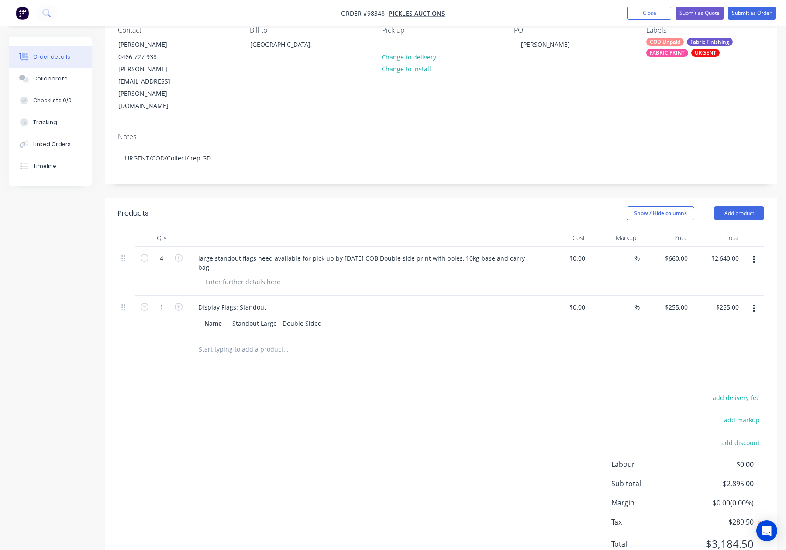
drag, startPoint x: 233, startPoint y: 308, endPoint x: 271, endPoint y: 318, distance: 38.8
click at [234, 340] on input "text" at bounding box center [285, 348] width 175 height 17
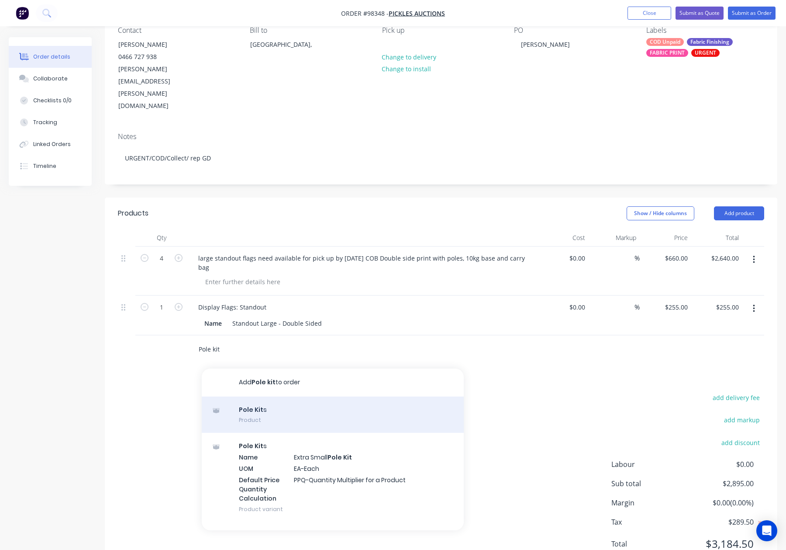
type input "Pole kit"
click at [277, 396] on div "Pole Kit s Product" at bounding box center [333, 414] width 262 height 37
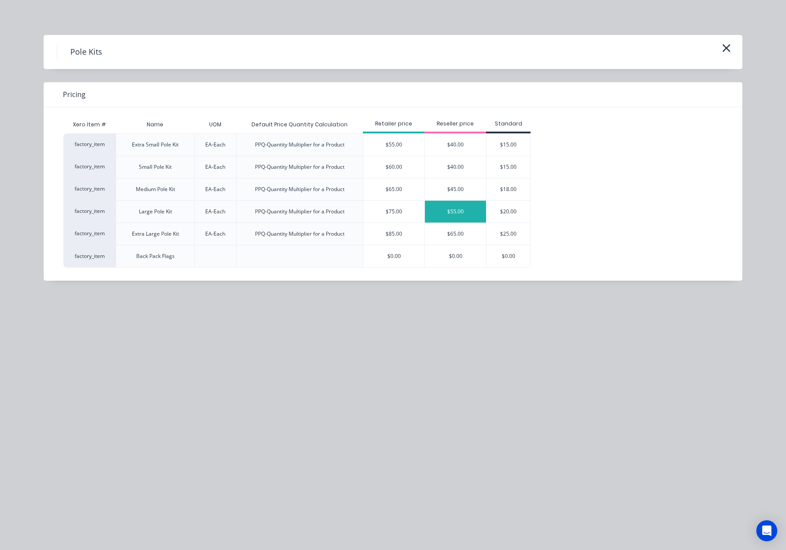
click at [453, 211] on div "$55.00" at bounding box center [455, 211] width 61 height 22
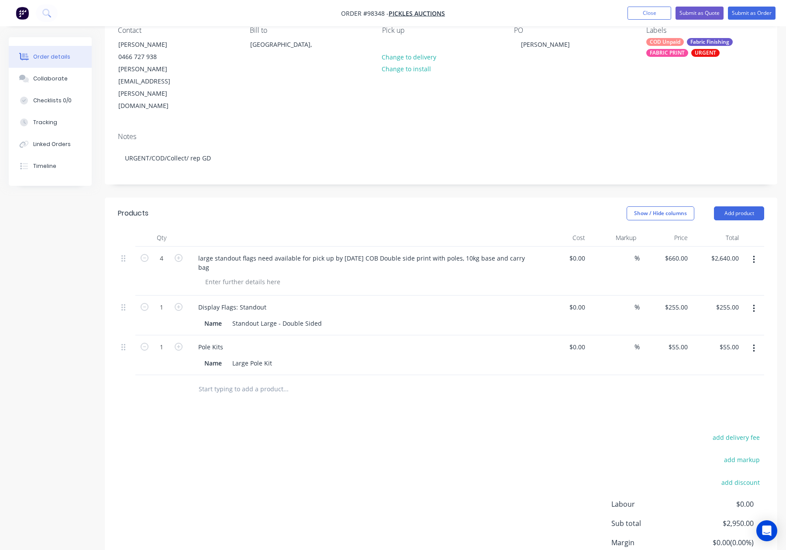
click at [265, 380] on input "text" at bounding box center [285, 388] width 175 height 17
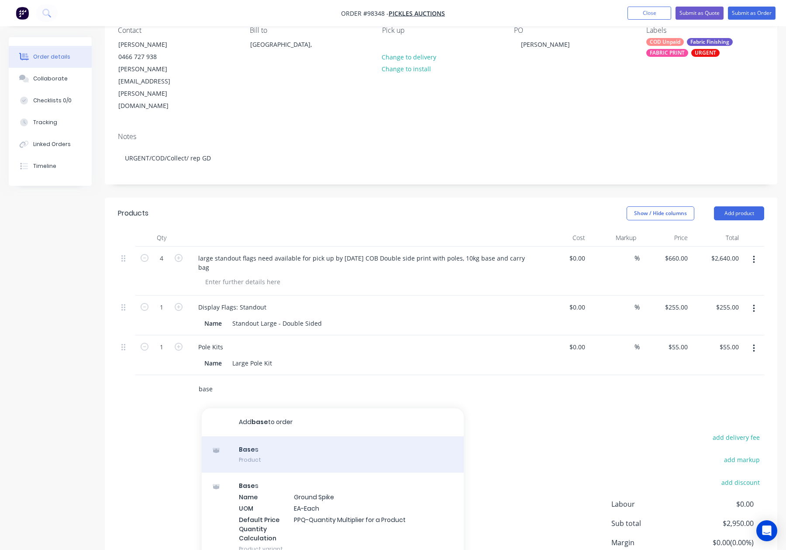
type input "base"
click at [296, 436] on div "Base s Product" at bounding box center [333, 454] width 262 height 37
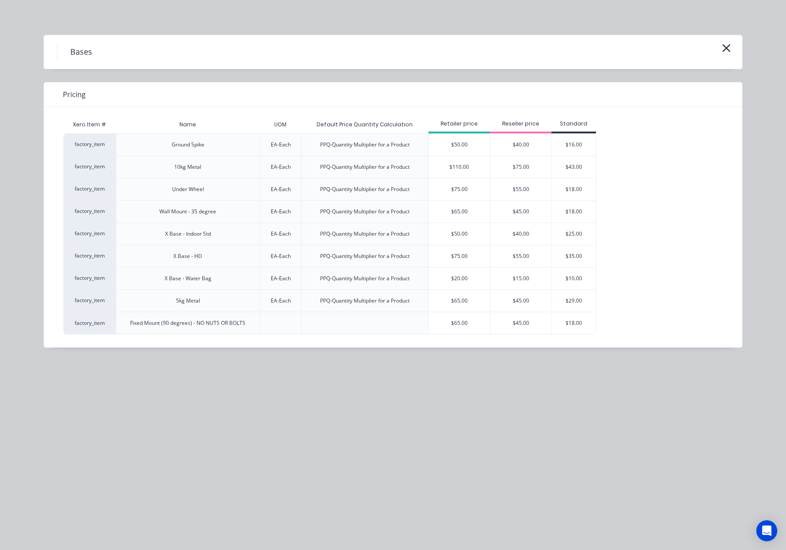
click at [512, 163] on div "$75.00" at bounding box center [521, 167] width 61 height 22
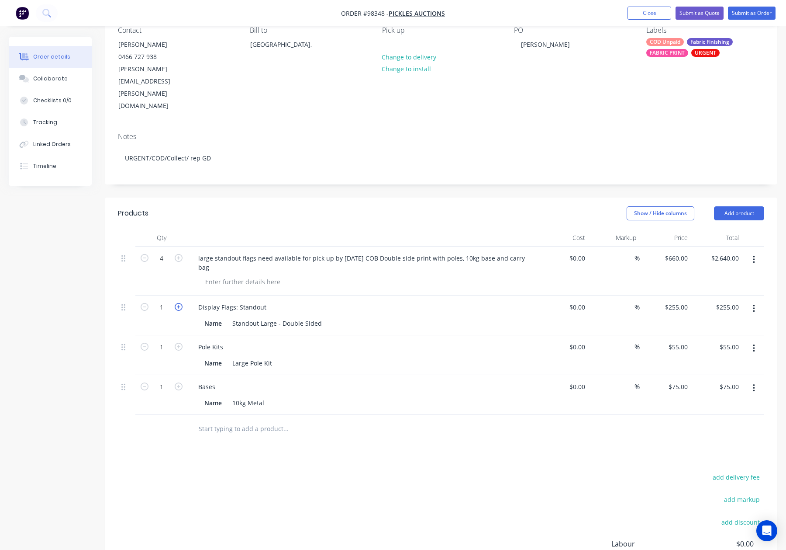
click at [175, 303] on icon "button" at bounding box center [179, 307] width 8 height 8
type input "2"
type input "$510.00"
click at [180, 303] on icon "button" at bounding box center [179, 307] width 8 height 8
type input "3"
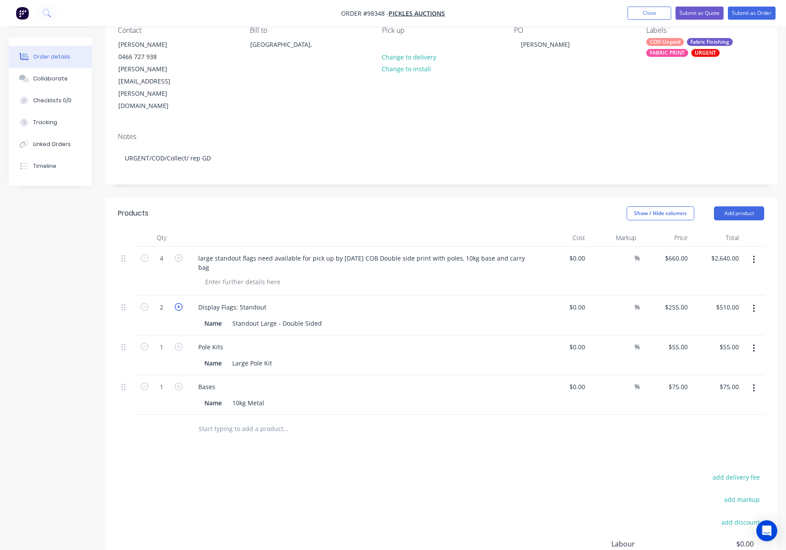
type input "$765.00"
click at [180, 303] on icon "button" at bounding box center [179, 307] width 8 height 8
type input "4"
type input "$1,020.00"
click at [177, 342] on icon "button" at bounding box center [179, 346] width 8 height 8
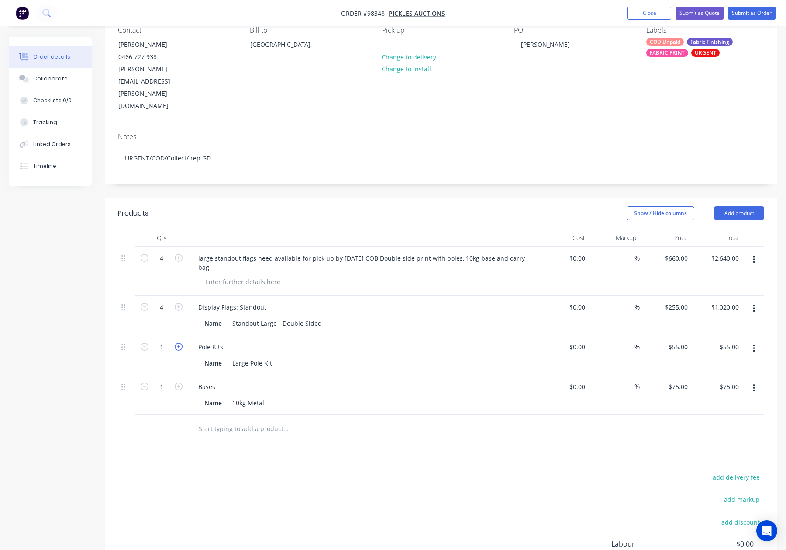
type input "2"
type input "$110.00"
click at [177, 342] on icon "button" at bounding box center [179, 346] width 8 height 8
type input "3"
type input "$165.00"
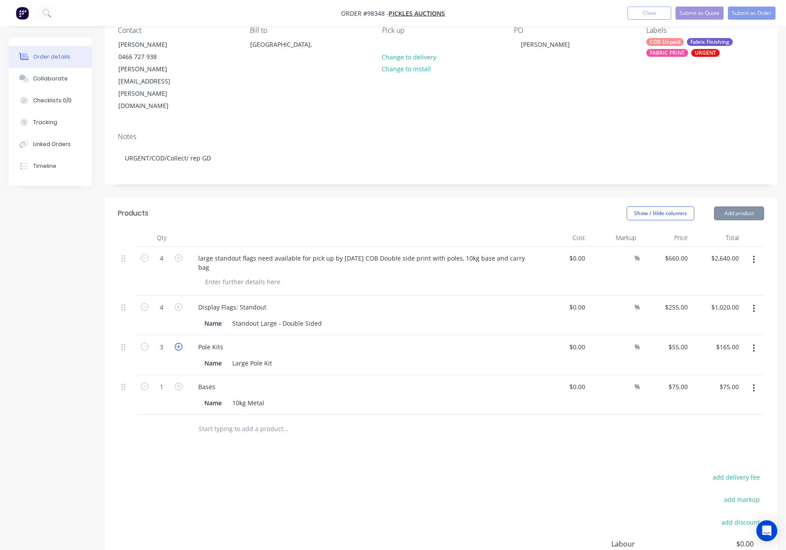
click at [177, 342] on icon "button" at bounding box center [179, 346] width 8 height 8
type input "4"
type input "$220.00"
click at [178, 382] on icon "button" at bounding box center [179, 386] width 8 height 8
type input "2"
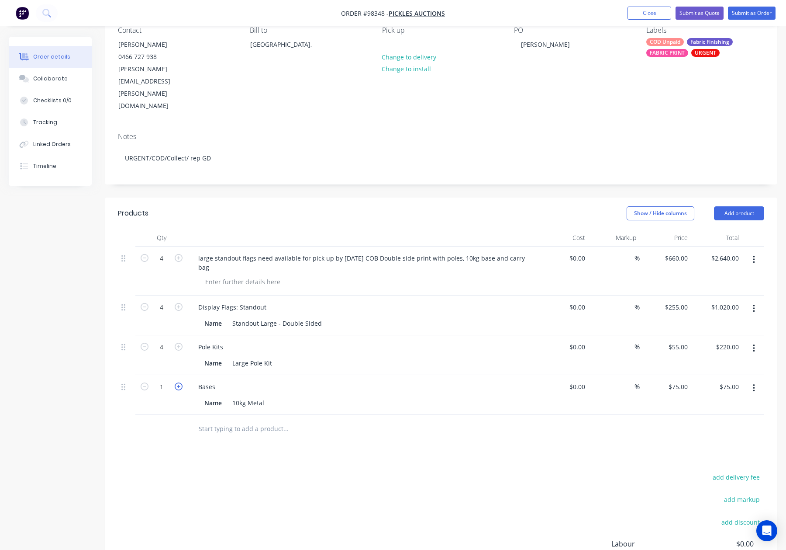
type input "$150.00"
click at [178, 382] on icon "button" at bounding box center [179, 386] width 8 height 8
type input "3"
type input "$225.00"
click at [179, 382] on icon "button" at bounding box center [179, 386] width 8 height 8
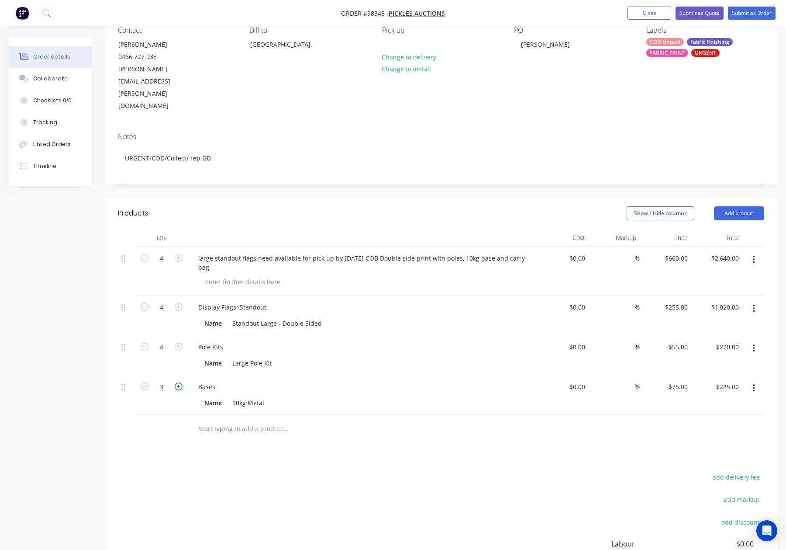
type input "4"
type input "$300.00"
drag, startPoint x: 753, startPoint y: 222, endPoint x: 750, endPoint y: 231, distance: 9.7
click at [753, 255] on icon "button" at bounding box center [754, 260] width 2 height 10
click at [733, 328] on div "Delete" at bounding box center [722, 334] width 67 height 13
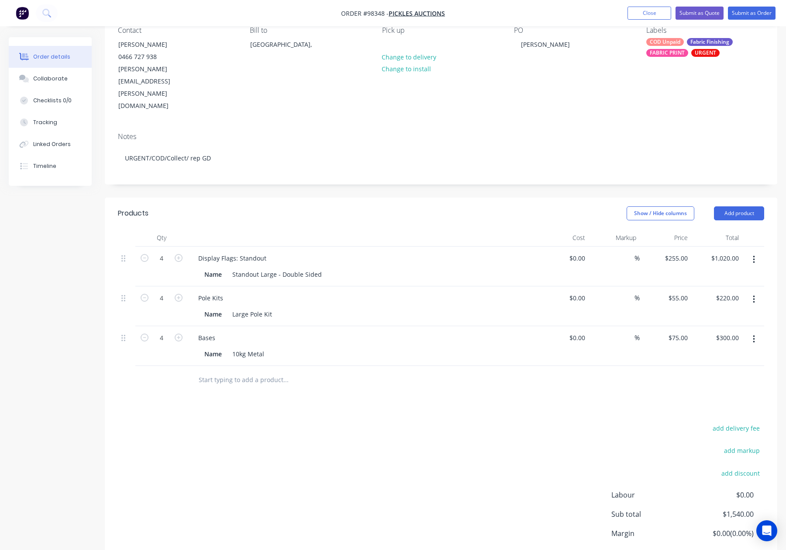
click at [411, 197] on header "Products Show / Hide columns Add product" at bounding box center [441, 212] width 673 height 31
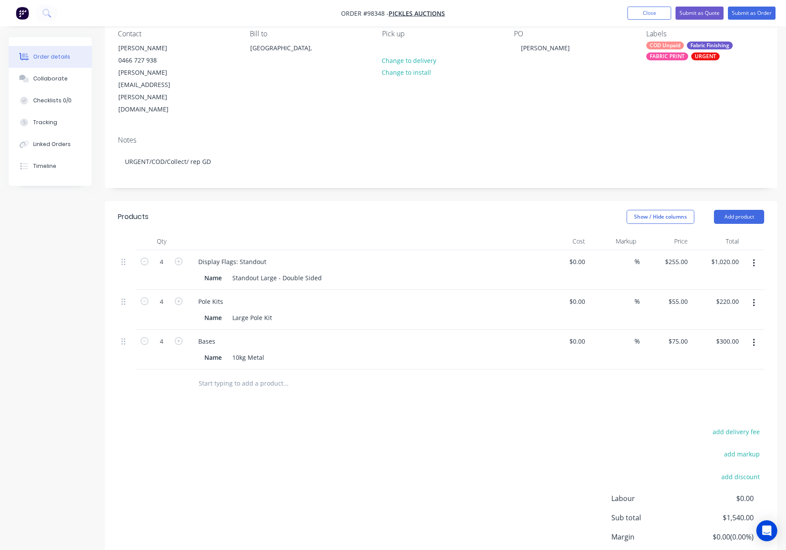
scroll to position [84, 0]
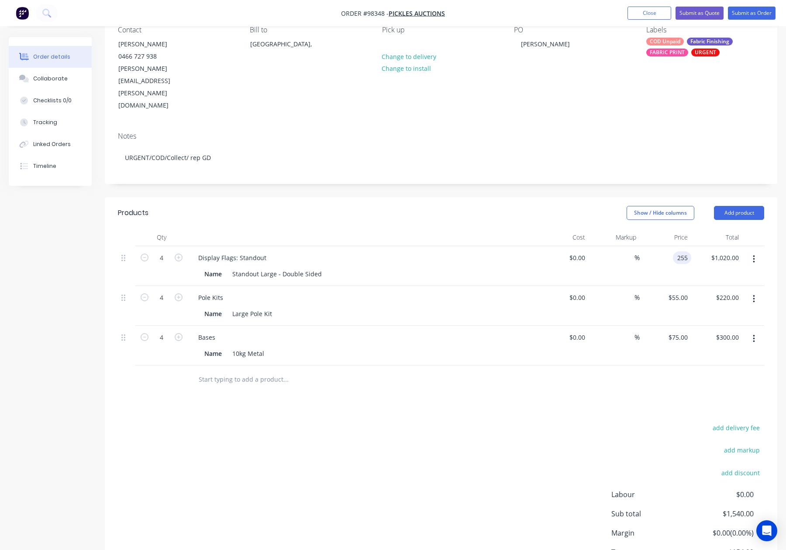
click at [672, 246] on div "255 255" at bounding box center [666, 266] width 52 height 40
type input "$300.00"
type input "$1,200.00"
click at [676, 291] on div "55 $55.00" at bounding box center [677, 297] width 27 height 13
type input "$75.00"
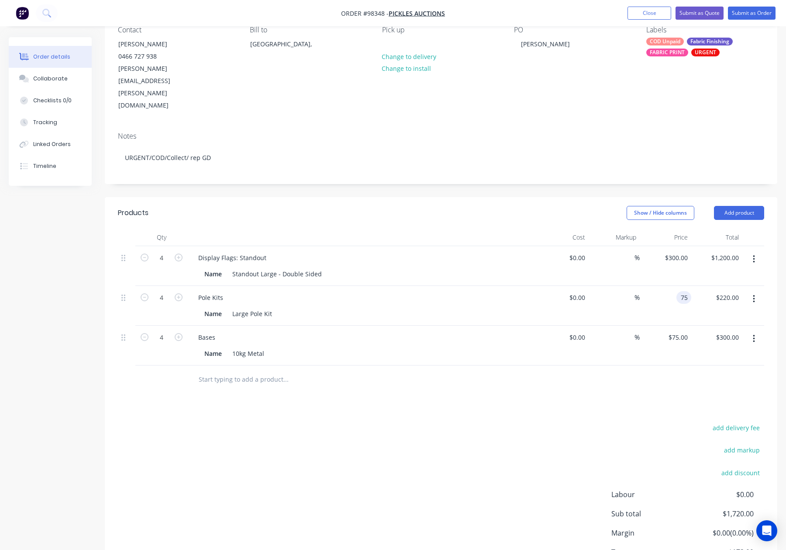
type input "$300.00"
click at [699, 365] on div at bounding box center [441, 379] width 646 height 28
click at [675, 251] on div "300 $300.00" at bounding box center [676, 257] width 31 height 13
type input "$375.00"
type input "$1,500.00"
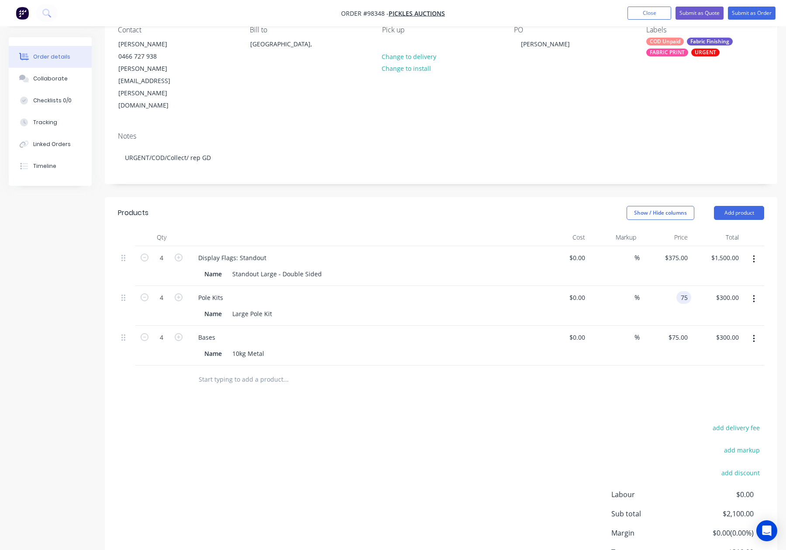
click at [677, 291] on div "75 75" at bounding box center [684, 297] width 15 height 13
type input "$85.00"
type input "$340.00"
click at [680, 331] on input "75" at bounding box center [680, 337] width 24 height 13
type input "85"
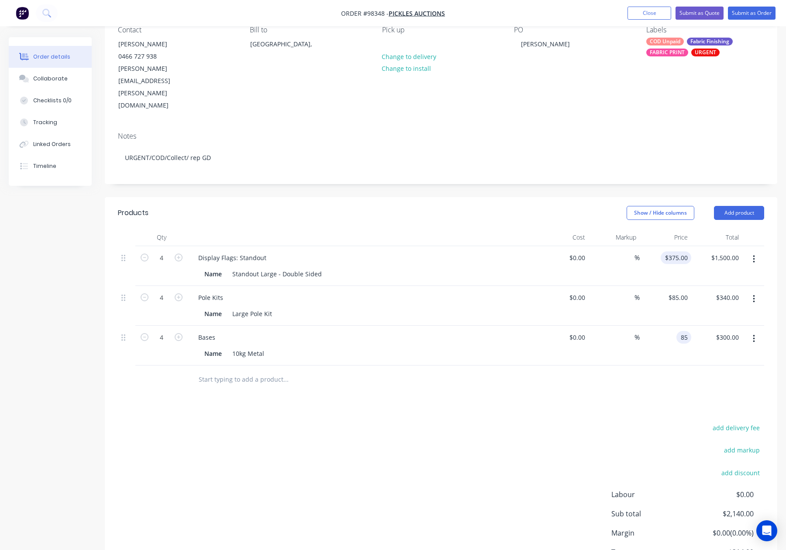
type input "375"
type input "$85.00"
type input "$340.00"
click at [677, 251] on input "375" at bounding box center [677, 257] width 27 height 13
type input "$475.00"
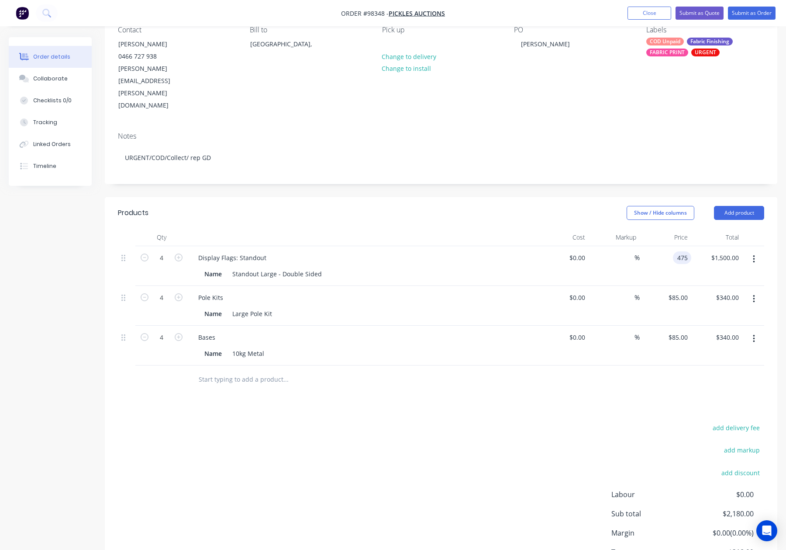
type input "$1,900.00"
click at [672, 286] on div "85 $85.00" at bounding box center [666, 306] width 52 height 40
click at [684, 291] on input "85" at bounding box center [685, 297] width 11 height 13
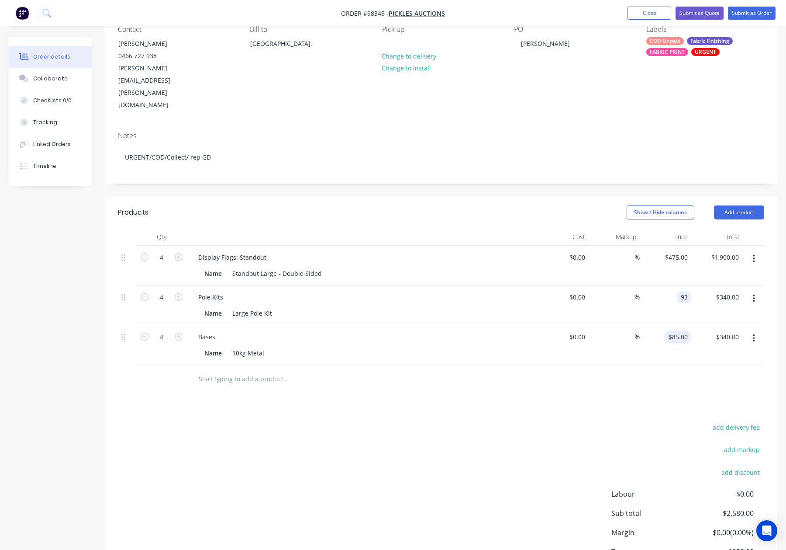
type input "$93.00"
type input "$372.00"
click at [681, 330] on input "85" at bounding box center [680, 336] width 24 height 13
type input "93"
type input "475"
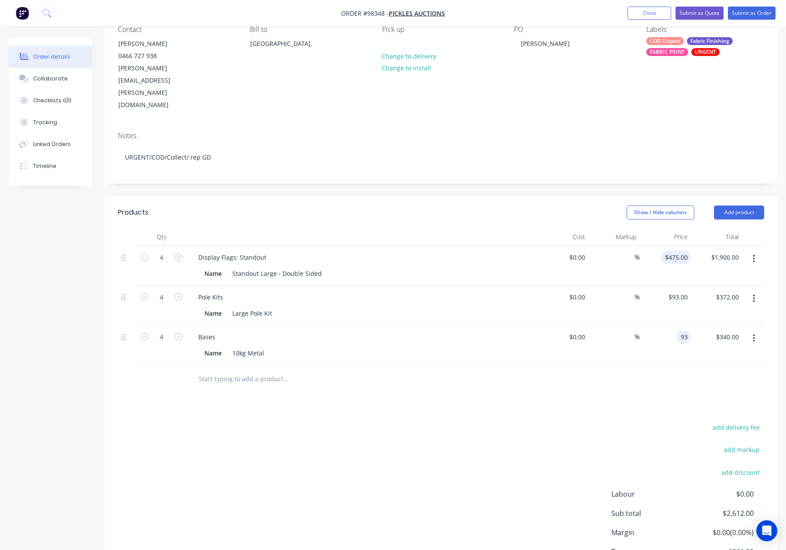
type input "$93.00"
type input "$372.00"
click at [679, 251] on input "475" at bounding box center [677, 257] width 27 height 13
type input "$480.00"
type input "$1,920.00"
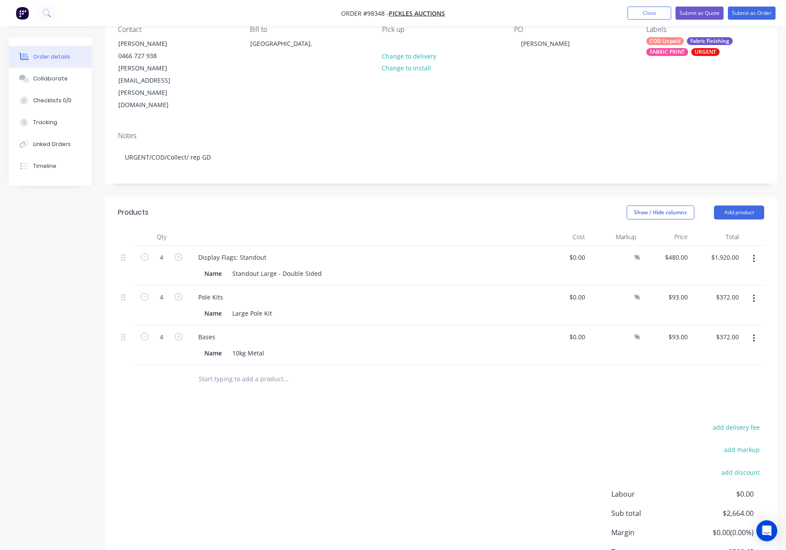
click at [632, 365] on div at bounding box center [441, 379] width 646 height 28
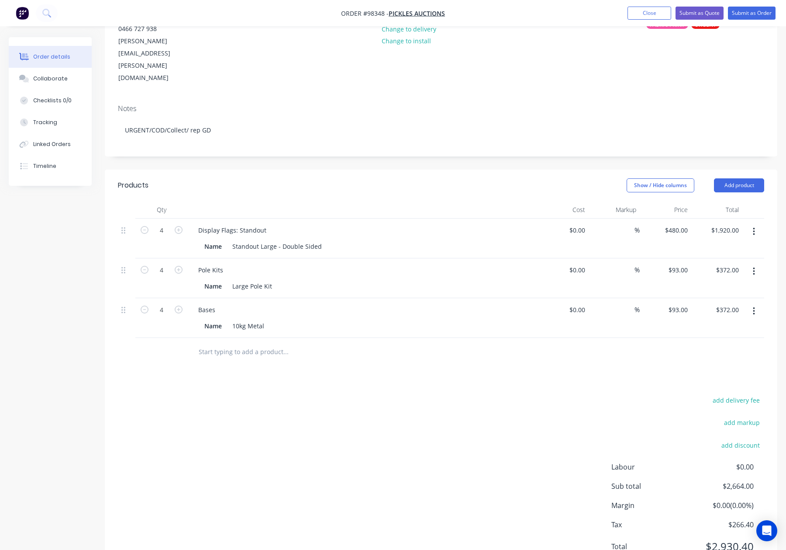
scroll to position [114, 0]
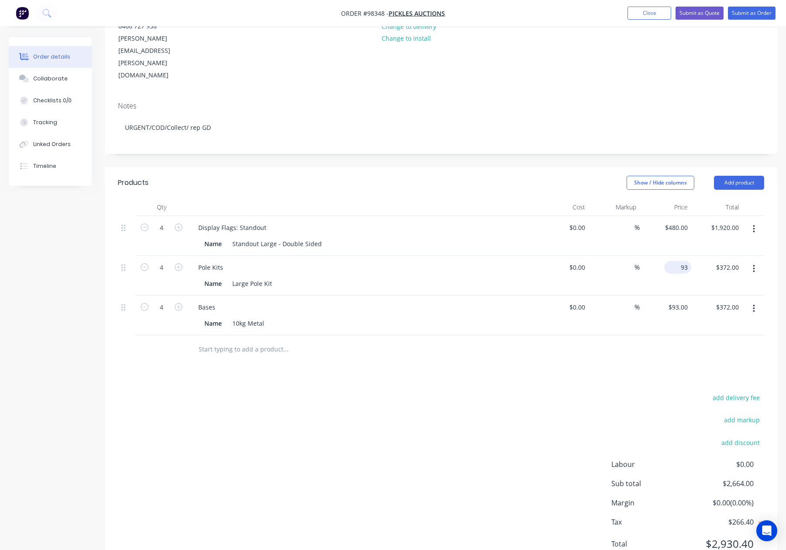
click at [677, 261] on div "93 $93.00" at bounding box center [677, 267] width 27 height 13
type input "$80.00"
type input "$320.00"
click at [674, 295] on div "93 $93.00" at bounding box center [666, 315] width 52 height 40
type input "$80.00"
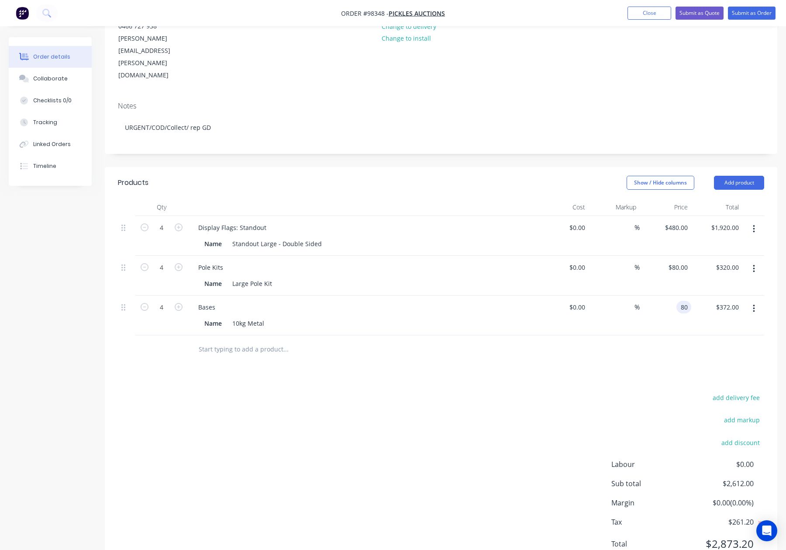
type input "$320.00"
click at [651, 335] on div at bounding box center [441, 349] width 646 height 28
click at [677, 221] on input "480" at bounding box center [684, 227] width 15 height 13
type input "$482.00"
type input "$1,928.00"
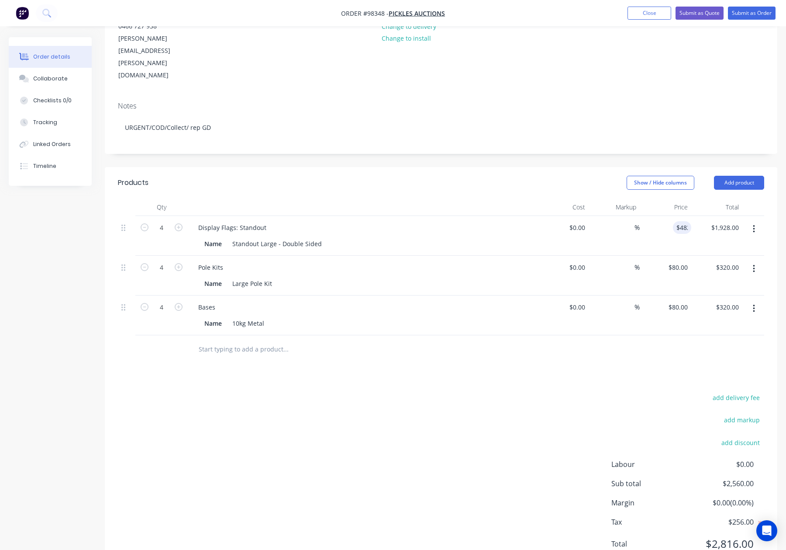
click at [529, 167] on header "Products Show / Hide columns Add product" at bounding box center [441, 182] width 673 height 31
click at [675, 221] on div "482 $482.00" at bounding box center [676, 227] width 31 height 13
click at [514, 167] on header "Products Show / Hide columns Add product" at bounding box center [441, 182] width 673 height 31
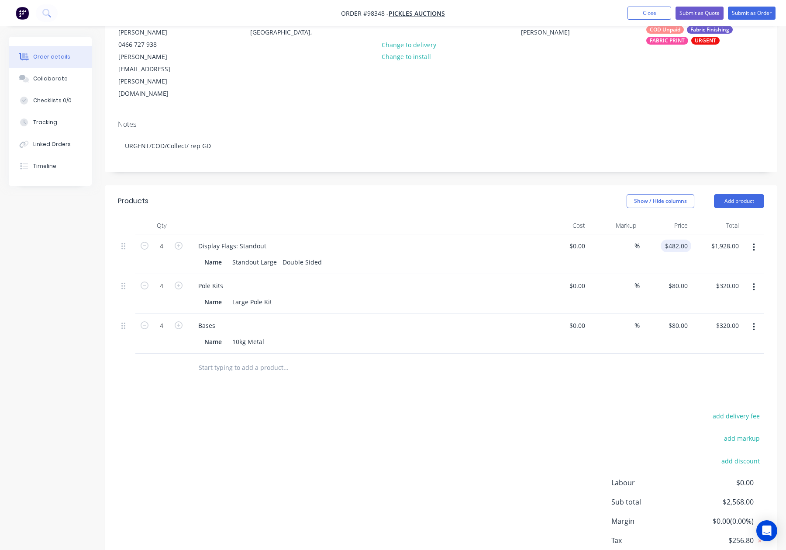
scroll to position [94, 0]
click at [673, 241] on div "482 482" at bounding box center [682, 247] width 18 height 13
type input "$480.00"
type input "$1,920.00"
click at [433, 187] on header "Products Show / Hide columns Add product" at bounding box center [441, 202] width 673 height 31
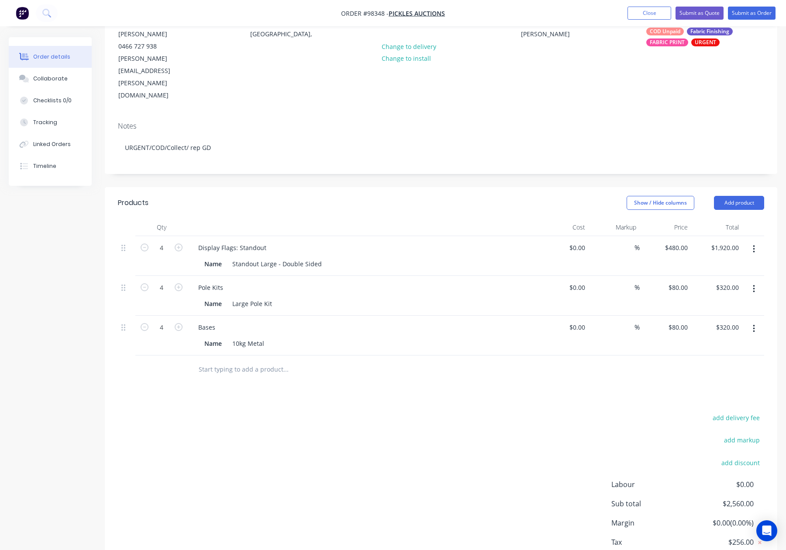
scroll to position [114, 0]
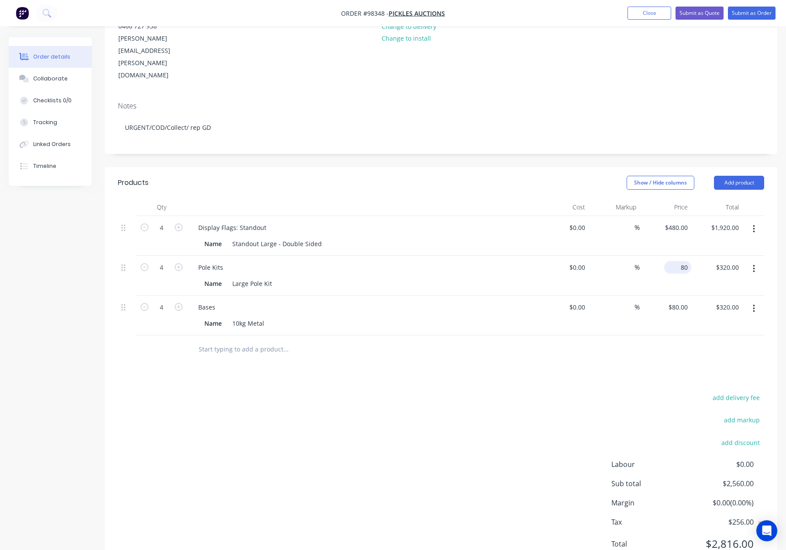
click at [677, 261] on div "80 $80.00" at bounding box center [677, 267] width 27 height 13
type input "$90.00"
type input "$360.00"
click at [677, 295] on div "80 80" at bounding box center [666, 315] width 52 height 40
type input "$90.00"
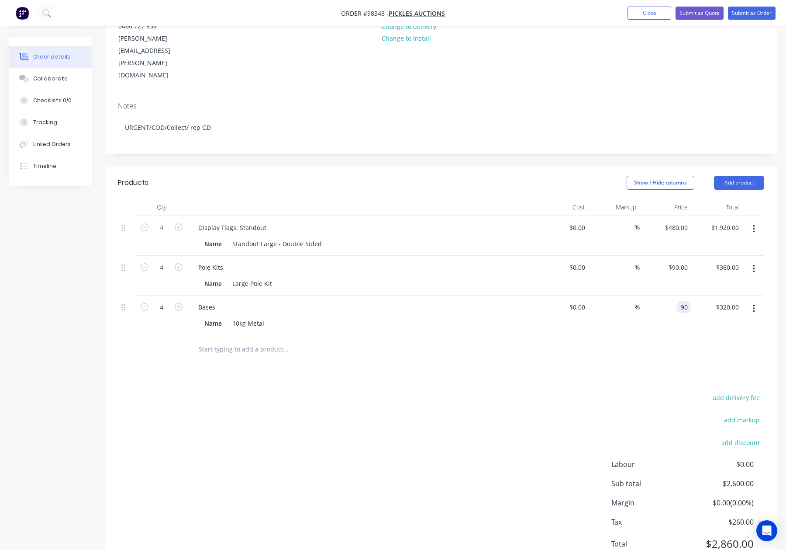
type input "$360.00"
click at [615, 391] on div "add delivery fee add markup add discount Labour $0.00 Sub total $2,600.00 Margi…" at bounding box center [441, 475] width 646 height 169
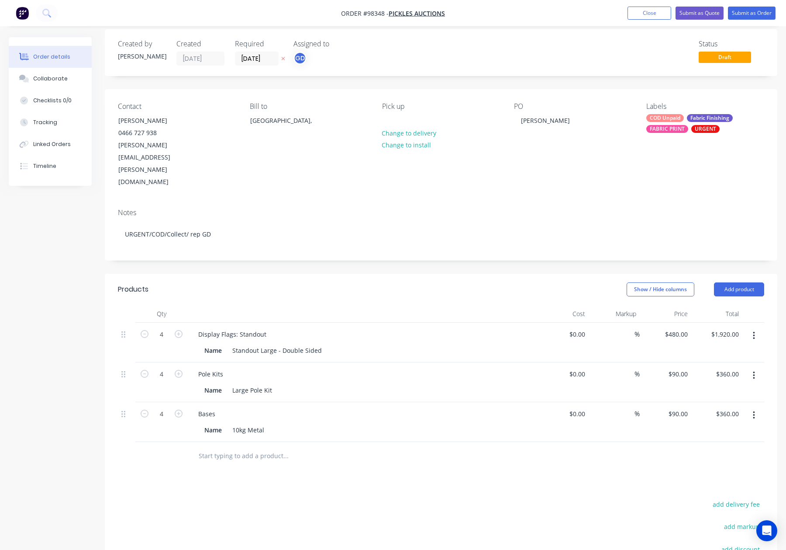
scroll to position [0, 0]
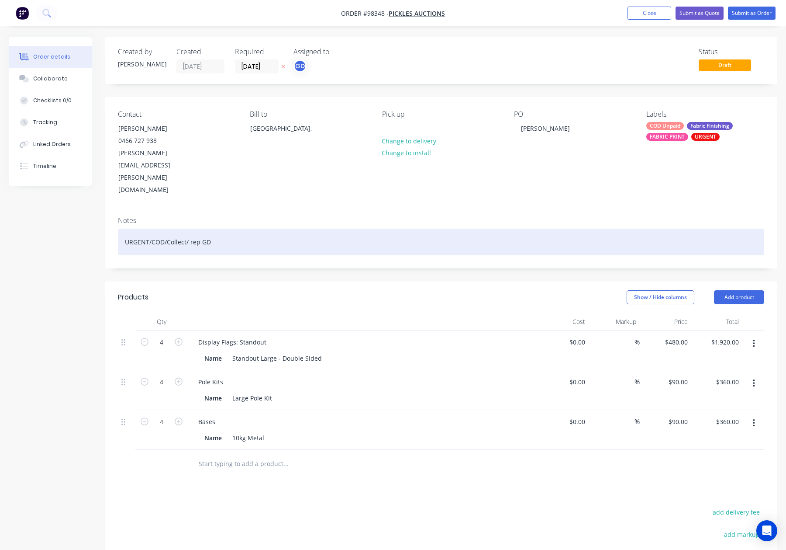
click at [268, 228] on div "URGENT/COD/Collect/ rep GD" at bounding box center [441, 241] width 646 height 27
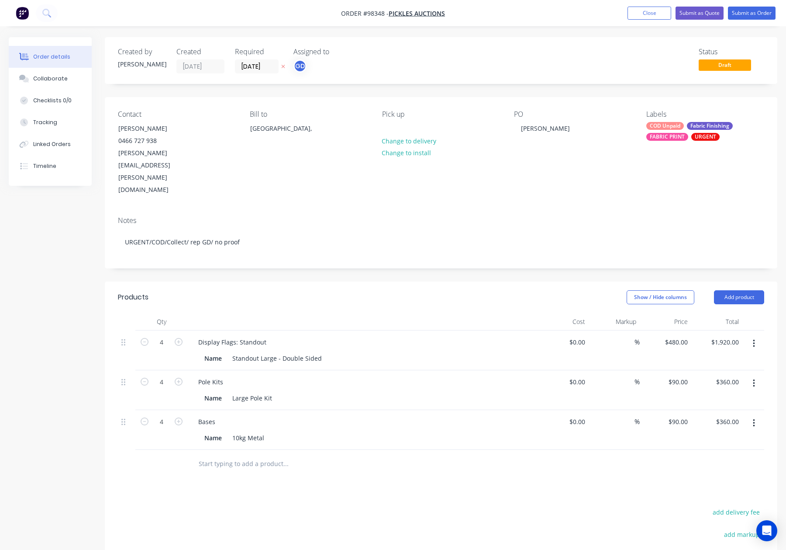
click at [669, 127] on div "COD Unpaid" at bounding box center [665, 126] width 38 height 8
click at [393, 126] on div at bounding box center [389, 128] width 14 height 13
click at [764, 281] on header "Products Show / Hide columns Add product" at bounding box center [441, 296] width 673 height 31
click at [747, 290] on button "Add product" at bounding box center [739, 297] width 50 height 14
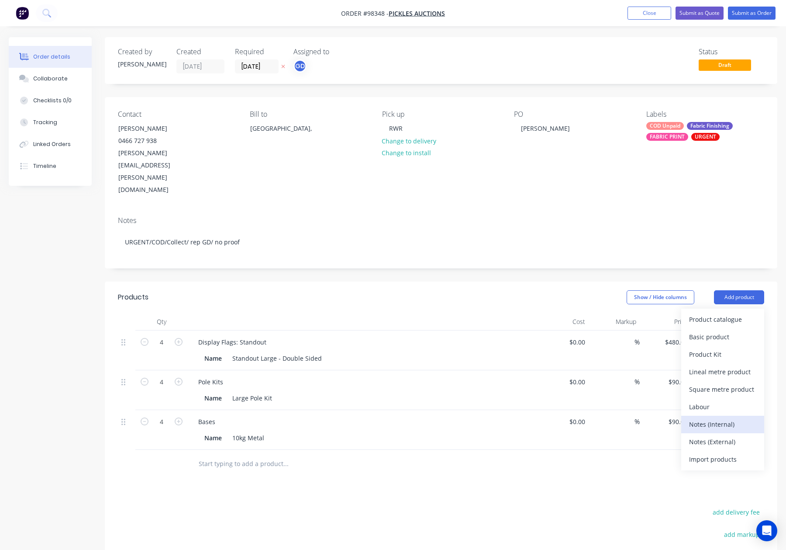
click at [716, 418] on div "Notes (Internal)" at bounding box center [722, 424] width 67 height 13
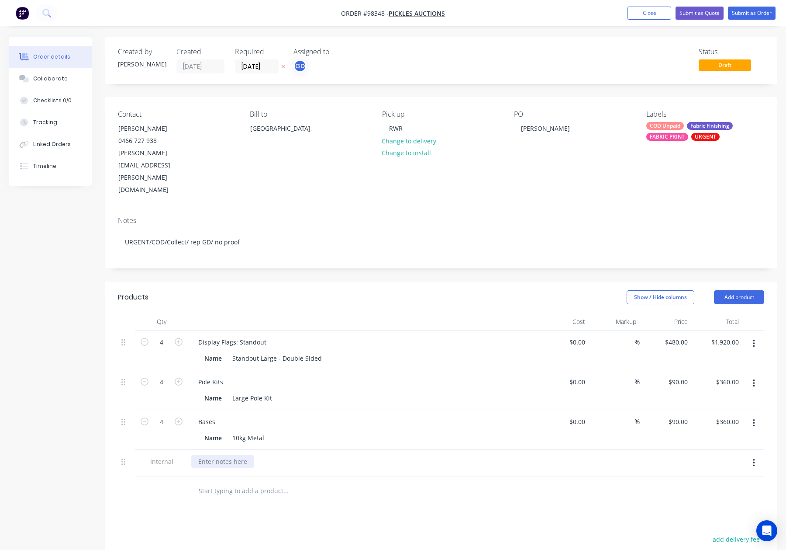
drag, startPoint x: 221, startPoint y: 420, endPoint x: 230, endPoint y: 421, distance: 9.3
click at [224, 455] on div at bounding box center [222, 461] width 63 height 13
click at [405, 477] on div "Products Show / Hide columns Add product Qty Cost Markup Price Total 4 Display …" at bounding box center [441, 497] width 673 height 433
click at [709, 121] on div "Labels COD Unpaid Fabric Finishing FABRIC PRINT URGENT" at bounding box center [705, 153] width 118 height 86
click at [685, 135] on div "FABRIC PRINT" at bounding box center [667, 137] width 42 height 8
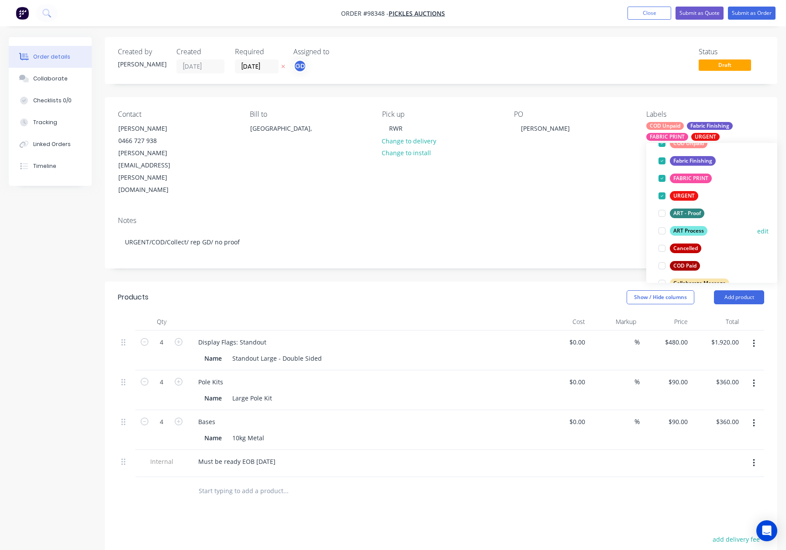
scroll to position [70, 0]
drag, startPoint x: 687, startPoint y: 229, endPoint x: 693, endPoint y: 222, distance: 9.3
click at [687, 229] on div "ART Process" at bounding box center [689, 230] width 38 height 10
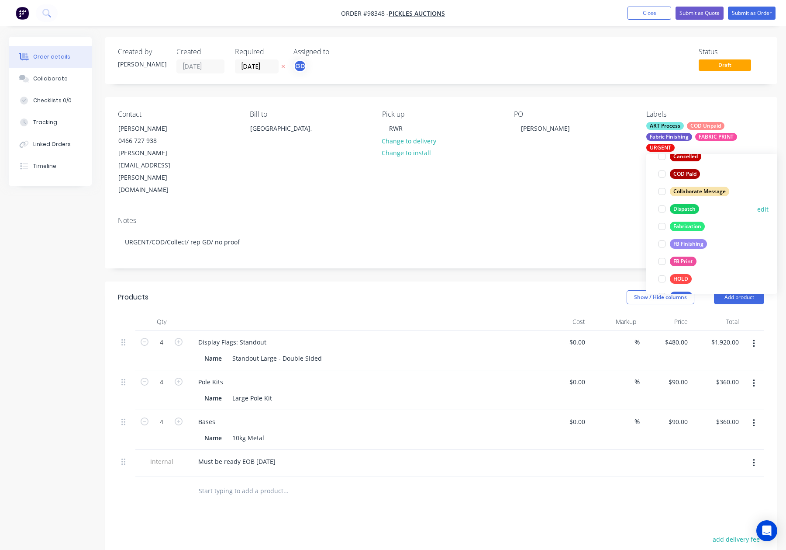
click at [689, 207] on div "Dispatch" at bounding box center [684, 209] width 29 height 10
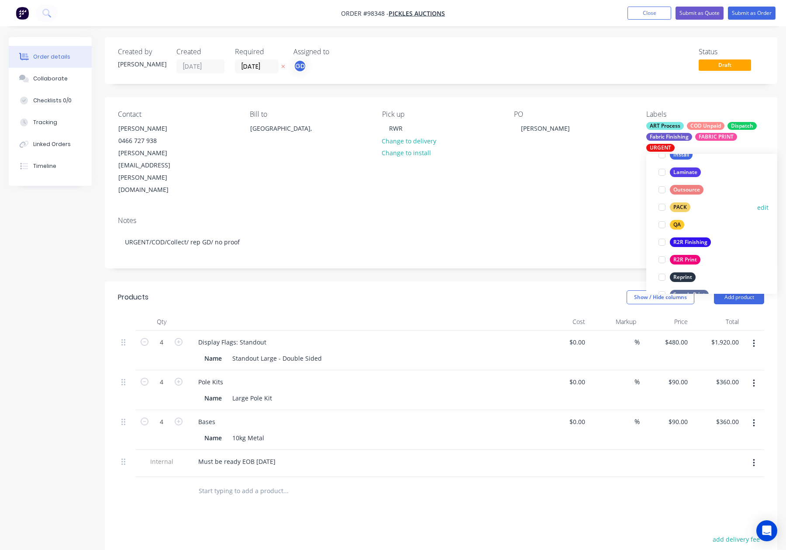
click at [688, 205] on div "PACK" at bounding box center [680, 207] width 21 height 10
click at [677, 222] on div "QA" at bounding box center [677, 227] width 14 height 10
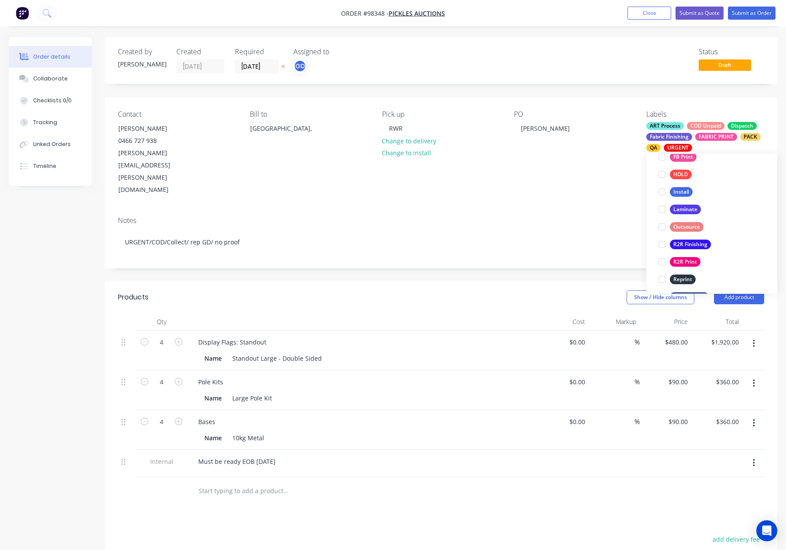
scroll to position [102, 0]
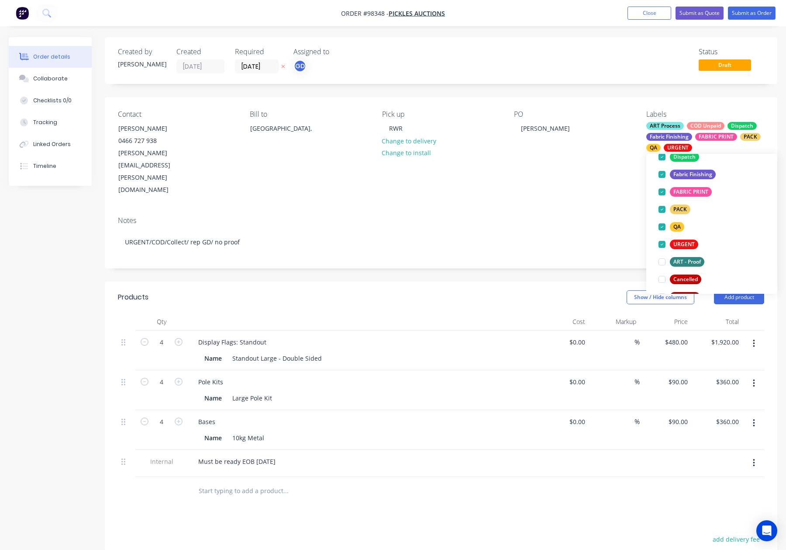
click at [594, 165] on div "Contact Cassandra Brooke 0466 727 938 Cassandra.Brooke@pickles.com.au Bill to A…" at bounding box center [441, 153] width 673 height 112
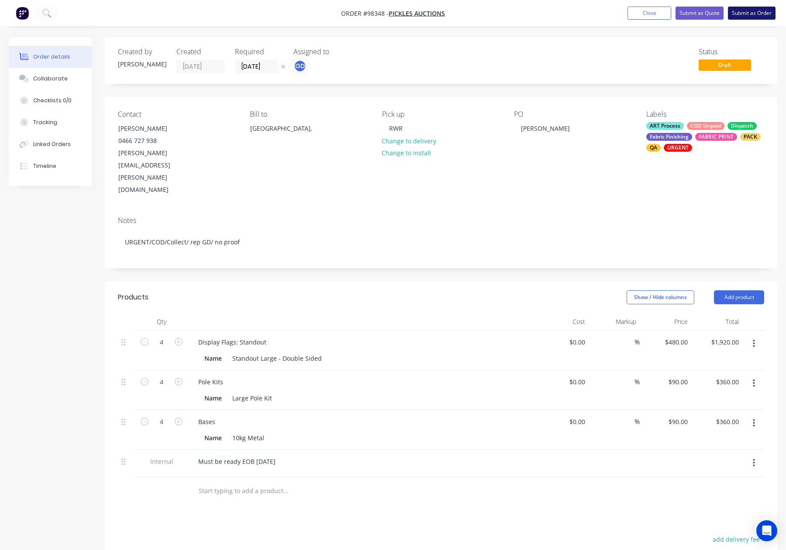
click at [749, 9] on button "Submit as Order" at bounding box center [752, 13] width 48 height 13
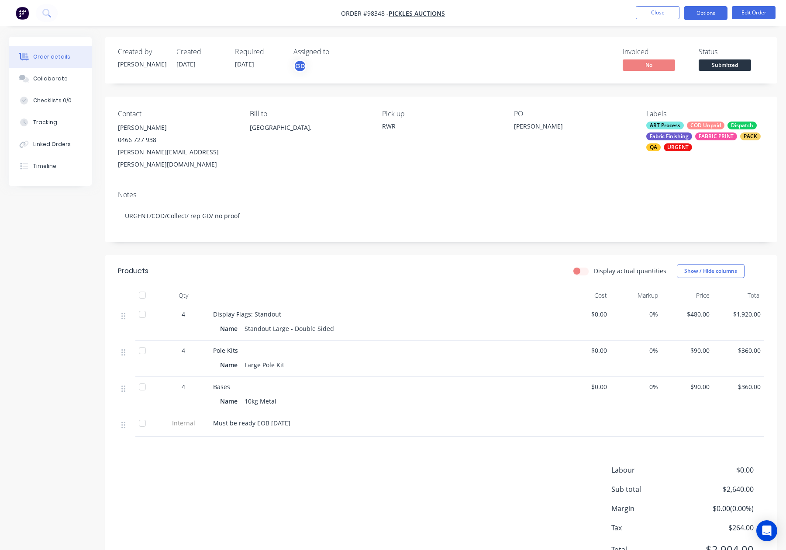
click at [701, 10] on button "Options" at bounding box center [706, 13] width 44 height 14
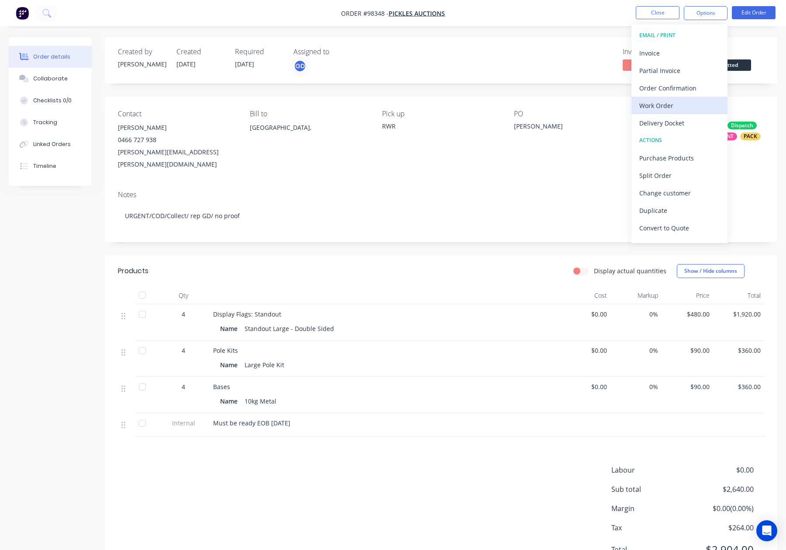
click at [690, 97] on button "Work Order" at bounding box center [680, 105] width 96 height 17
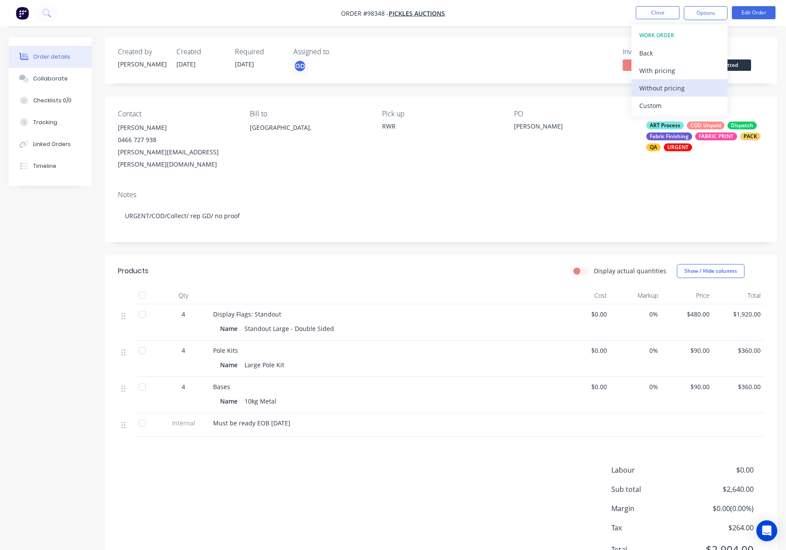
click at [691, 89] on div "Without pricing" at bounding box center [679, 88] width 80 height 13
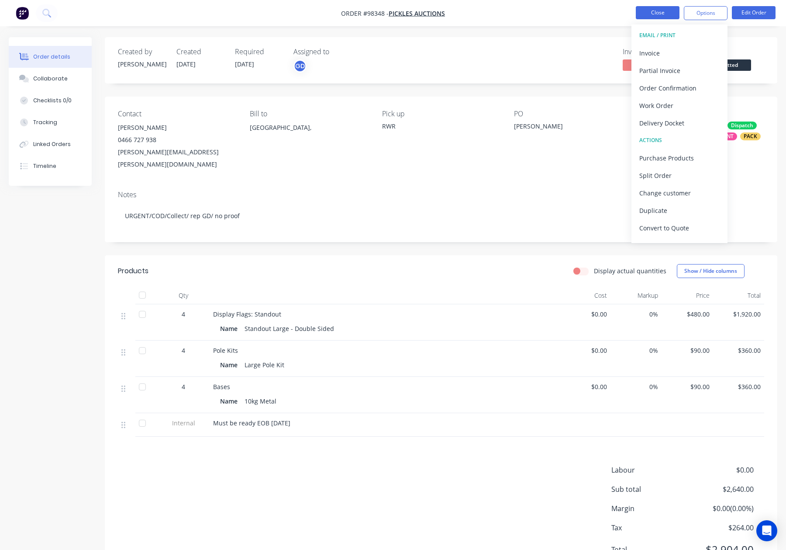
click at [643, 13] on button "Close" at bounding box center [658, 12] width 44 height 13
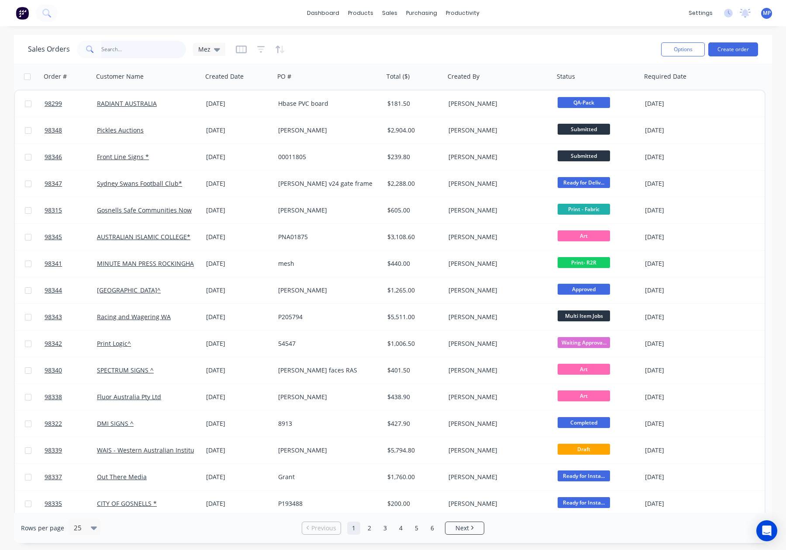
click at [121, 47] on input "text" at bounding box center [143, 49] width 85 height 17
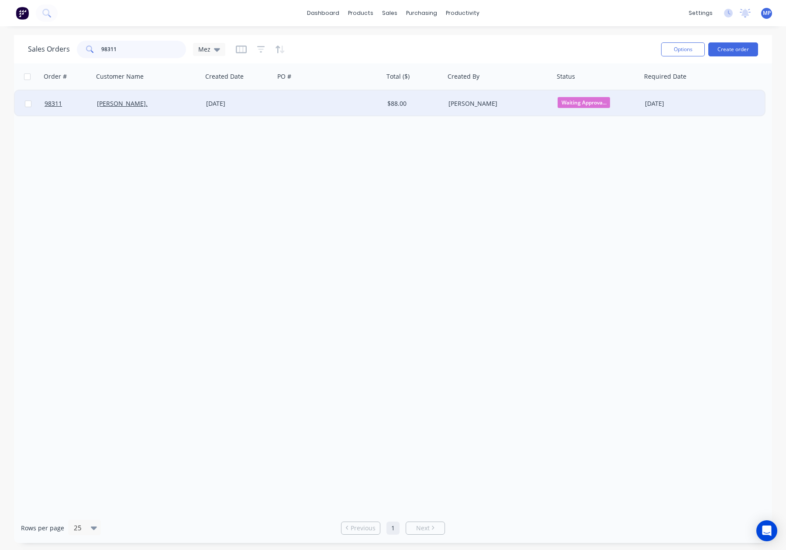
type input "98311"
click at [290, 100] on div at bounding box center [329, 103] width 109 height 26
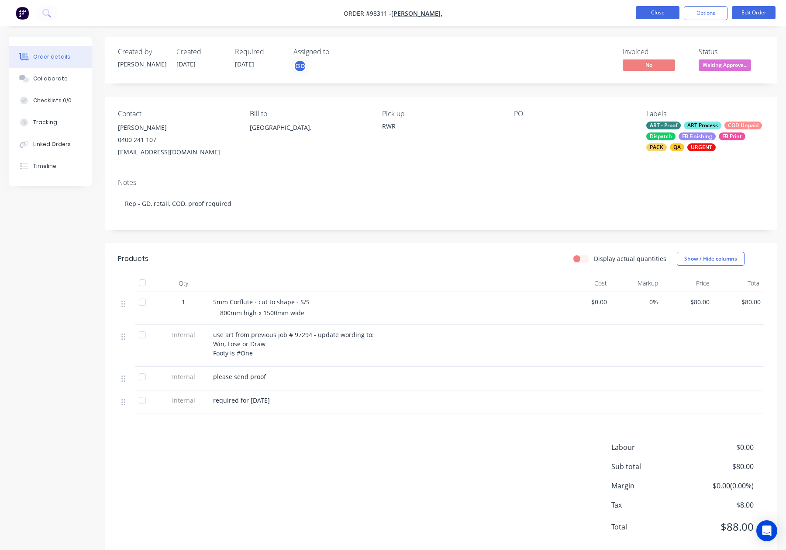
click at [648, 12] on button "Close" at bounding box center [658, 12] width 44 height 13
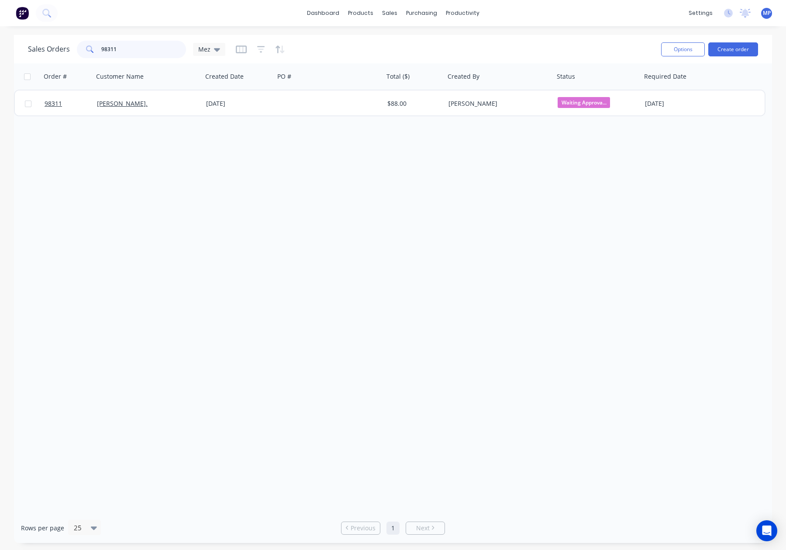
click at [143, 52] on input "98311" at bounding box center [143, 49] width 85 height 17
drag, startPoint x: 142, startPoint y: 52, endPoint x: 100, endPoint y: 52, distance: 42.8
click at [98, 53] on div "98311" at bounding box center [131, 49] width 109 height 17
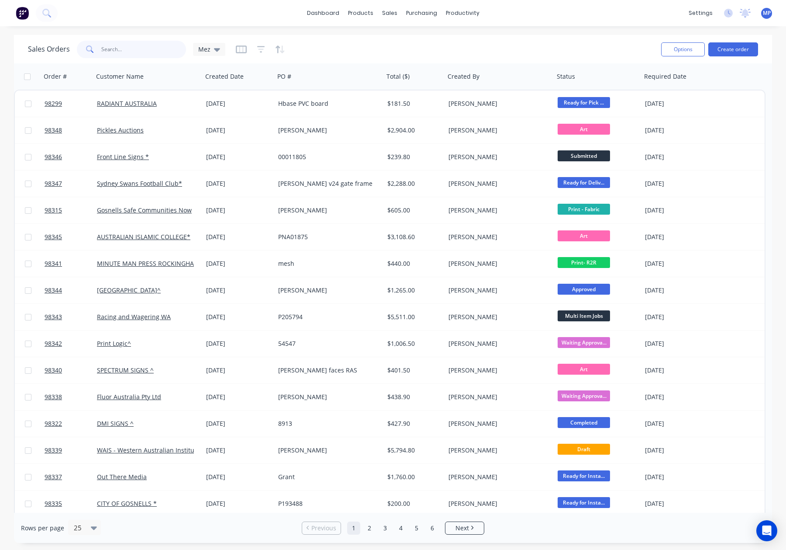
click at [118, 45] on input "text" at bounding box center [143, 49] width 85 height 17
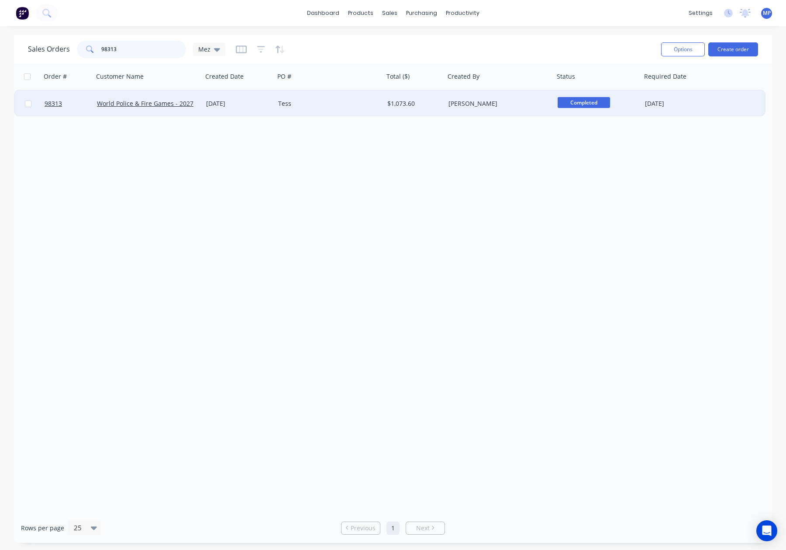
type input "98313"
click at [584, 106] on span "Completed" at bounding box center [584, 102] width 52 height 11
drag, startPoint x: 706, startPoint y: 162, endPoint x: 695, endPoint y: 137, distance: 27.8
click at [706, 162] on div "Order # Customer Name Created Date PO # Total ($) Created By Status Required Da…" at bounding box center [393, 287] width 758 height 449
click at [691, 106] on div "[DATE]" at bounding box center [679, 103] width 69 height 9
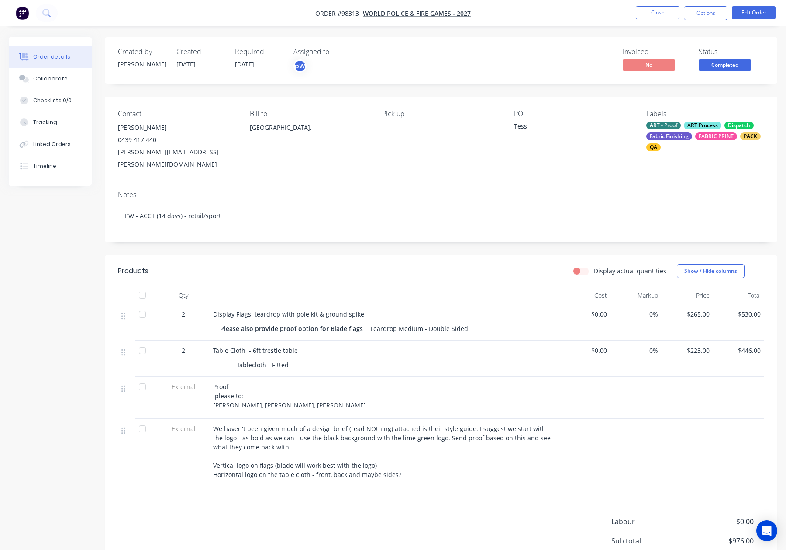
click at [702, 137] on div "FABRIC PRINT" at bounding box center [716, 136] width 42 height 8
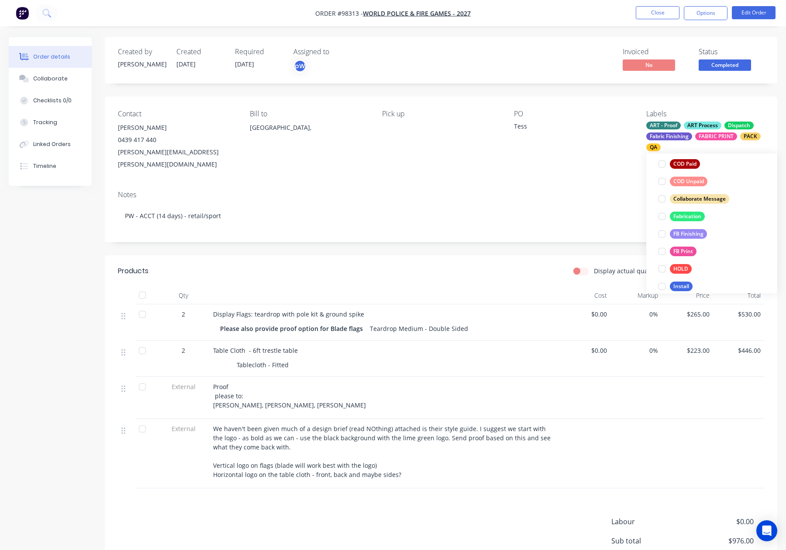
scroll to position [419, 0]
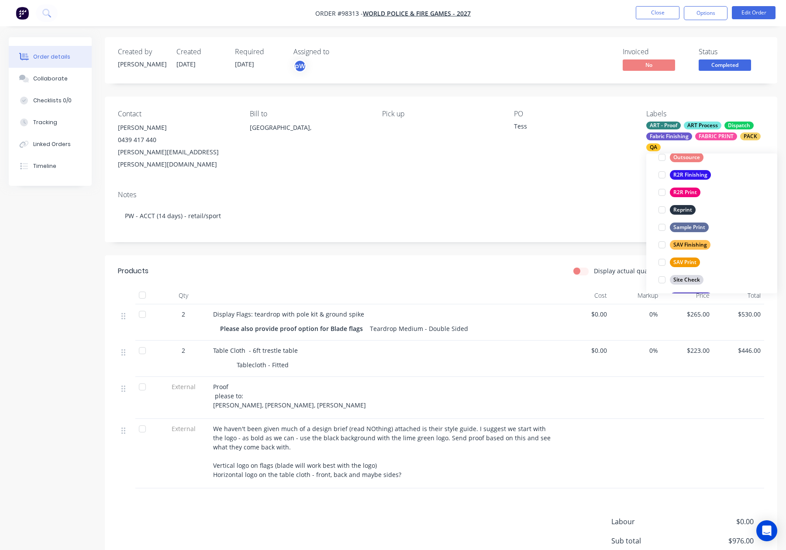
drag, startPoint x: 688, startPoint y: 211, endPoint x: 653, endPoint y: 199, distance: 36.3
click at [688, 211] on div "Reprint" at bounding box center [683, 210] width 26 height 10
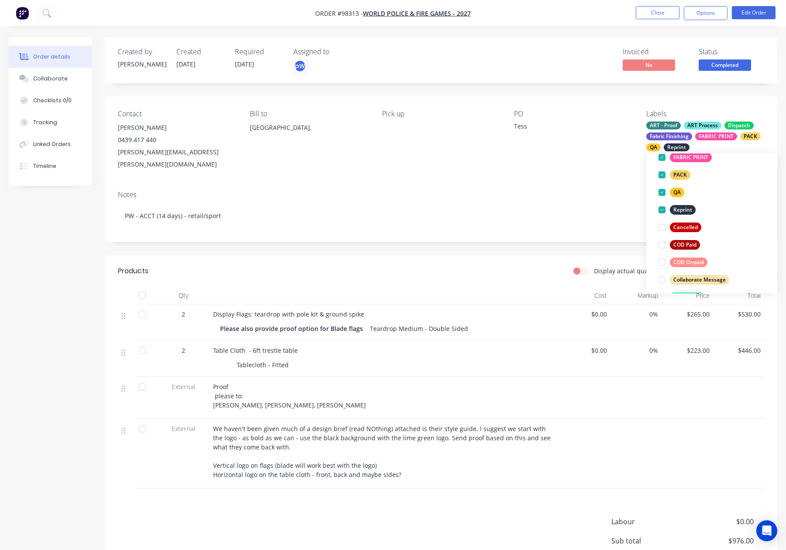
click at [590, 190] on div "Notes" at bounding box center [441, 194] width 646 height 8
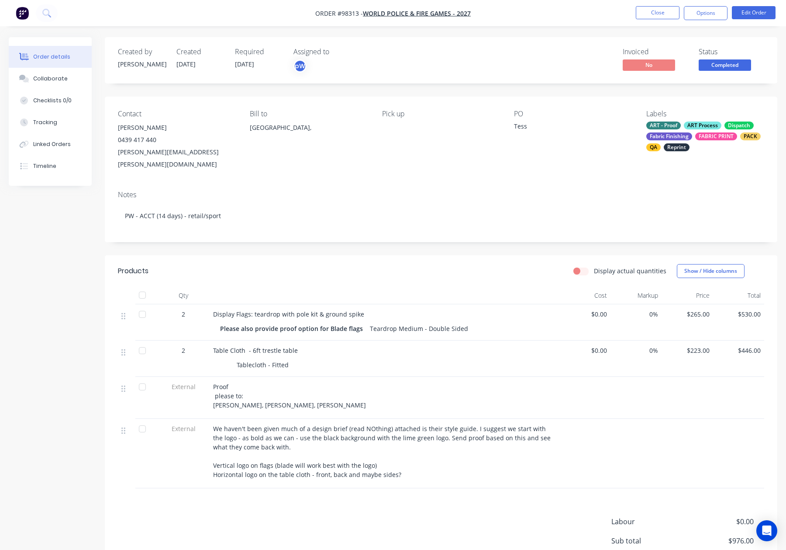
click at [710, 66] on span "Completed" at bounding box center [725, 64] width 52 height 11
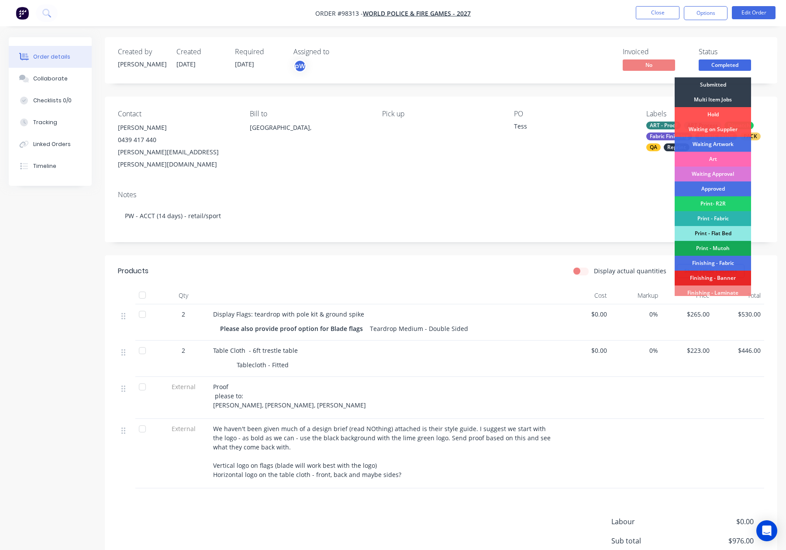
click at [713, 159] on div "Art" at bounding box center [713, 159] width 76 height 15
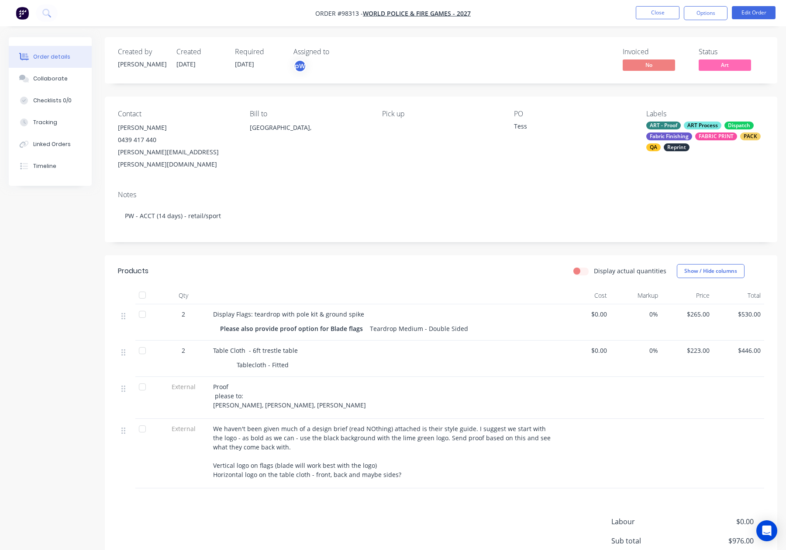
click at [567, 183] on div "Notes PW - ACCT (14 days) - retail/sport" at bounding box center [441, 212] width 673 height 59
click at [642, 14] on button "Close" at bounding box center [658, 12] width 44 height 13
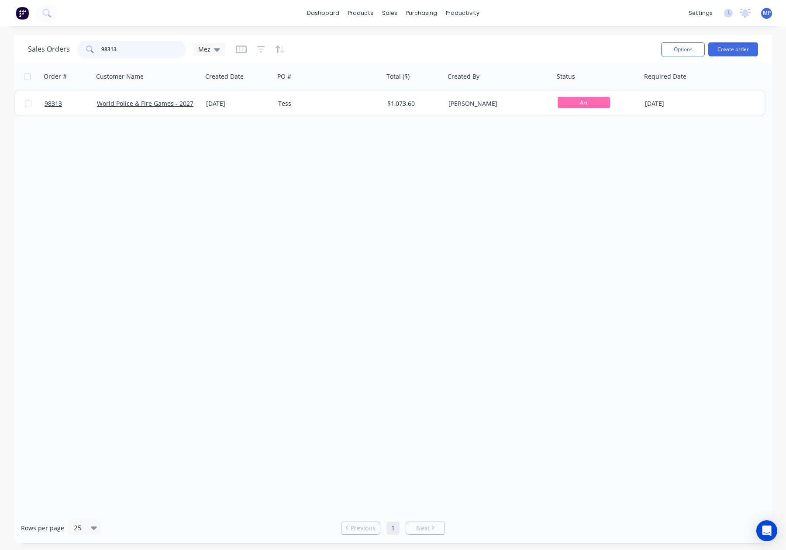
drag, startPoint x: 109, startPoint y: 49, endPoint x: 87, endPoint y: 48, distance: 21.9
click at [87, 48] on div "98313" at bounding box center [131, 49] width 109 height 17
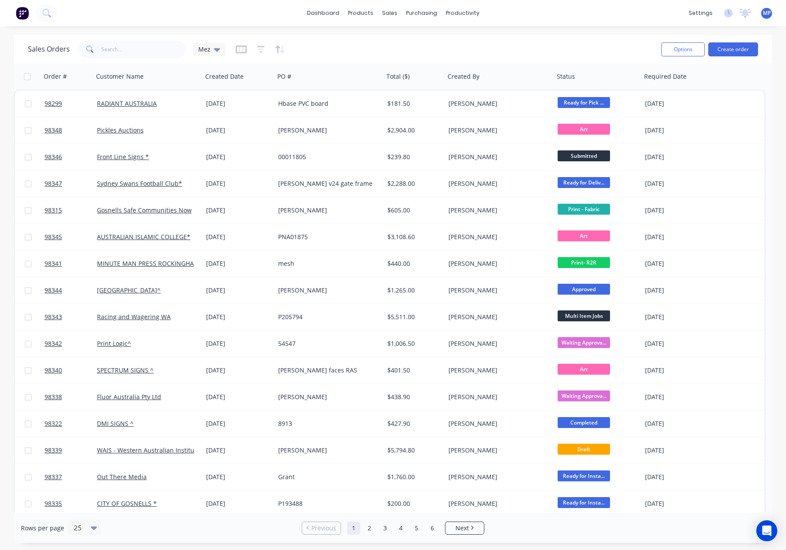
click at [539, 34] on div "dashboard products sales purchasing productivity dashboard products Product Cat…" at bounding box center [393, 275] width 786 height 550
click at [108, 50] on input "text" at bounding box center [143, 49] width 85 height 17
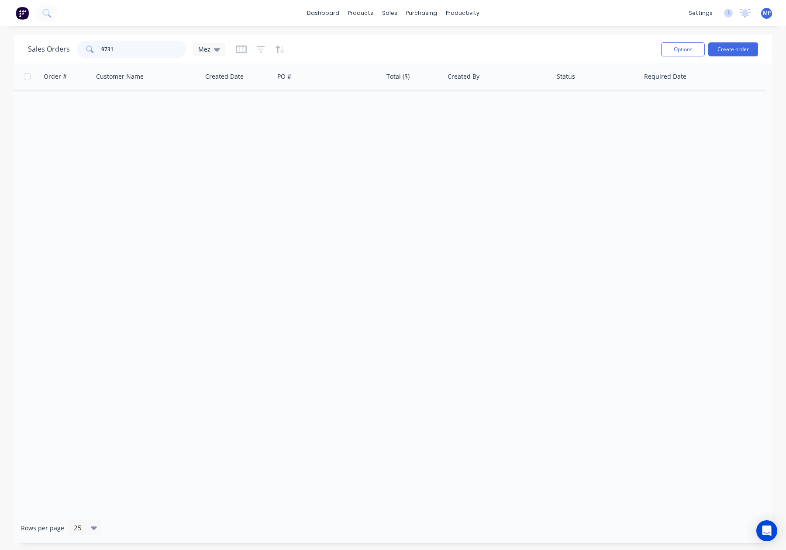
drag, startPoint x: 125, startPoint y: 47, endPoint x: 95, endPoint y: 37, distance: 31.5
click at [95, 37] on div "Sales Orders 9731 Mez Options Create order" at bounding box center [393, 49] width 758 height 28
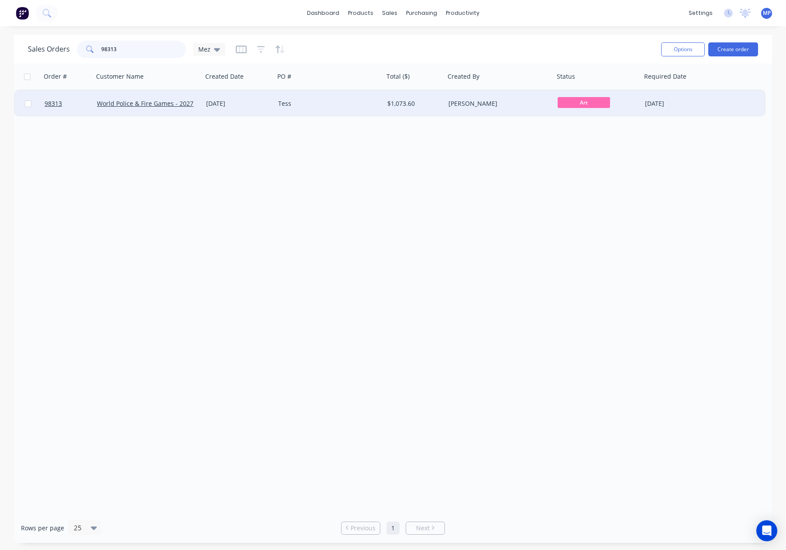
type input "98313"
click at [273, 104] on div "[DATE]" at bounding box center [239, 103] width 72 height 26
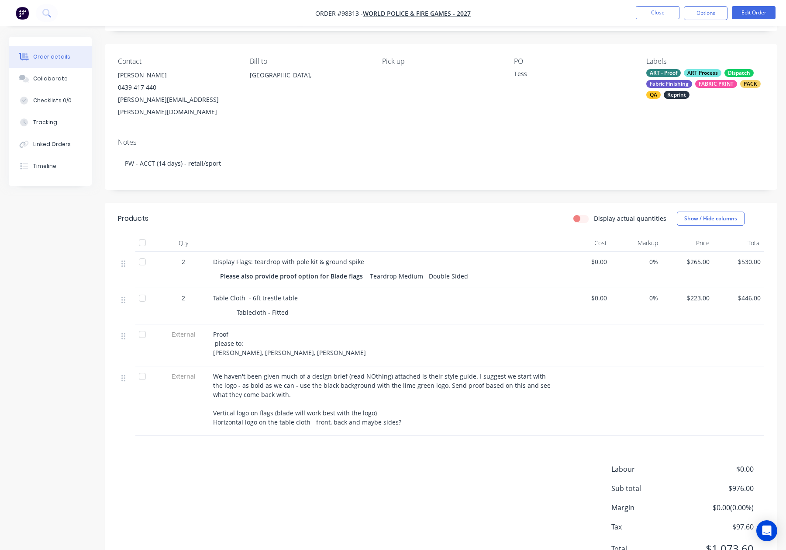
scroll to position [52, 0]
click at [32, 78] on button "Collaborate" at bounding box center [50, 79] width 83 height 22
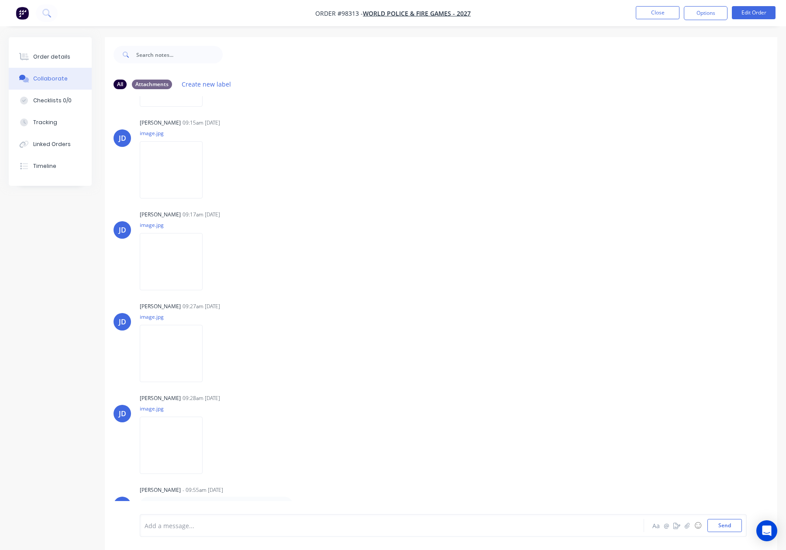
scroll to position [13, 0]
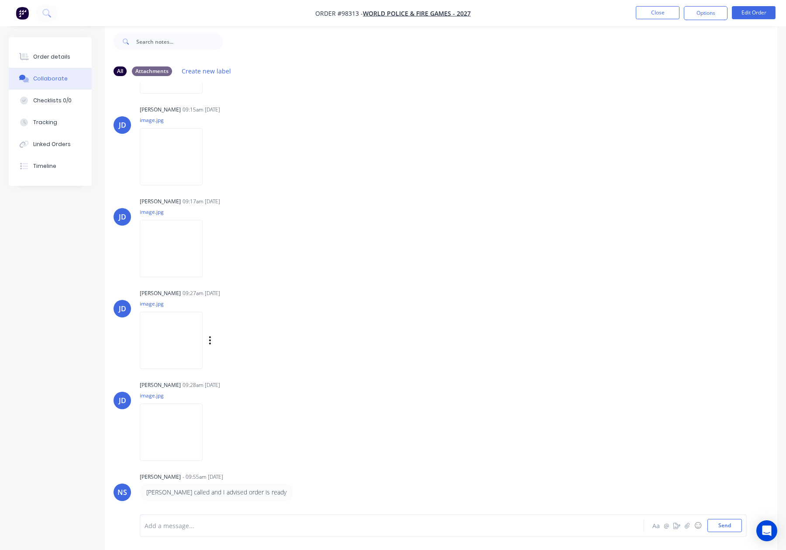
click at [178, 332] on img at bounding box center [171, 339] width 63 height 57
click at [180, 260] on img at bounding box center [171, 248] width 63 height 57
click at [664, 14] on button "Close" at bounding box center [658, 12] width 44 height 13
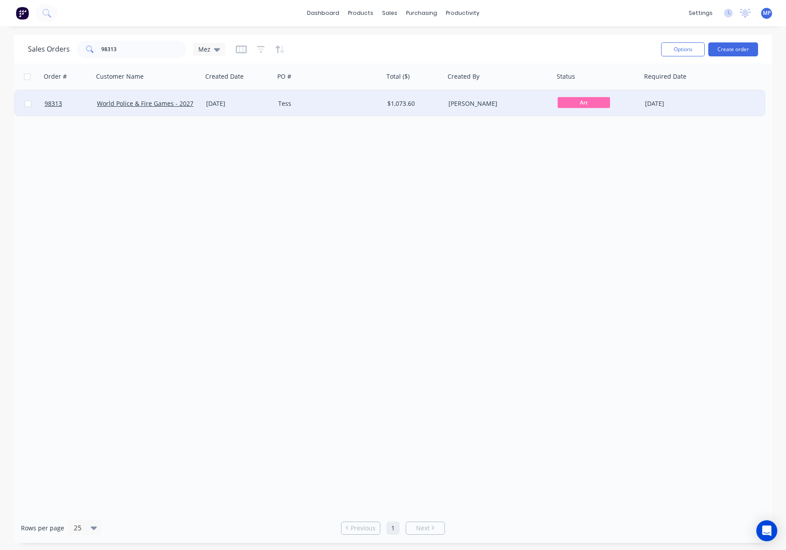
click at [318, 101] on div "Tess" at bounding box center [326, 103] width 97 height 9
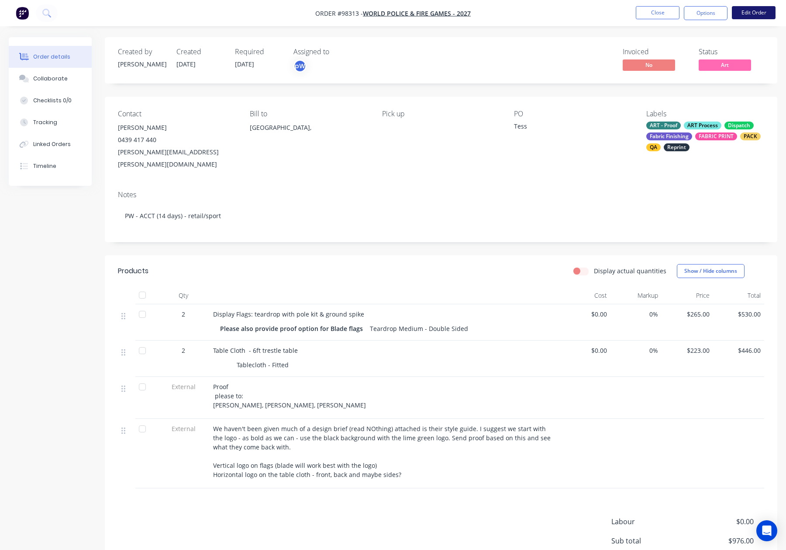
click at [759, 12] on button "Edit Order" at bounding box center [754, 12] width 44 height 13
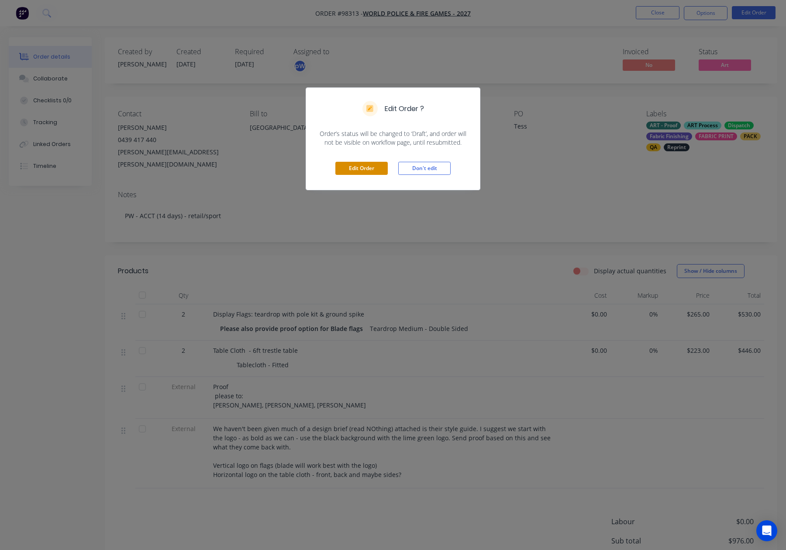
click at [351, 169] on button "Edit Order" at bounding box center [361, 168] width 52 height 13
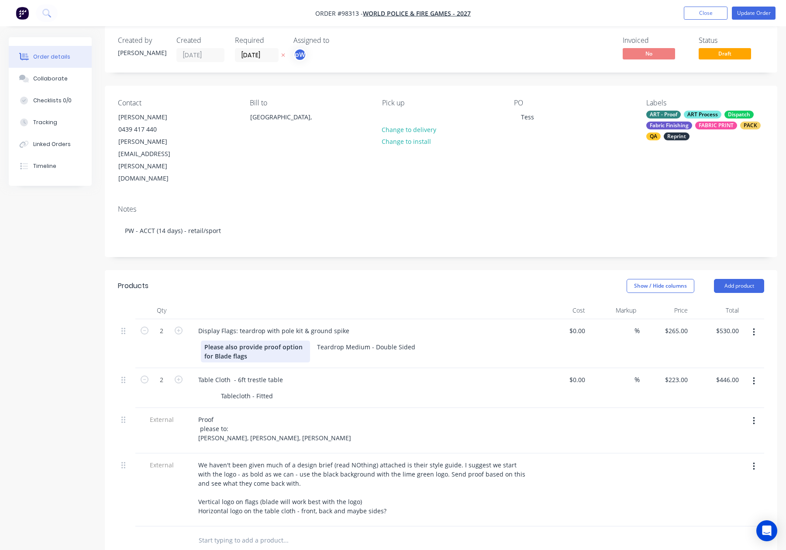
scroll to position [12, 0]
drag, startPoint x: 230, startPoint y: 316, endPoint x: 201, endPoint y: 310, distance: 29.9
click at [201, 339] on div "Please also provide proof option for Blade flags" at bounding box center [255, 350] width 109 height 22
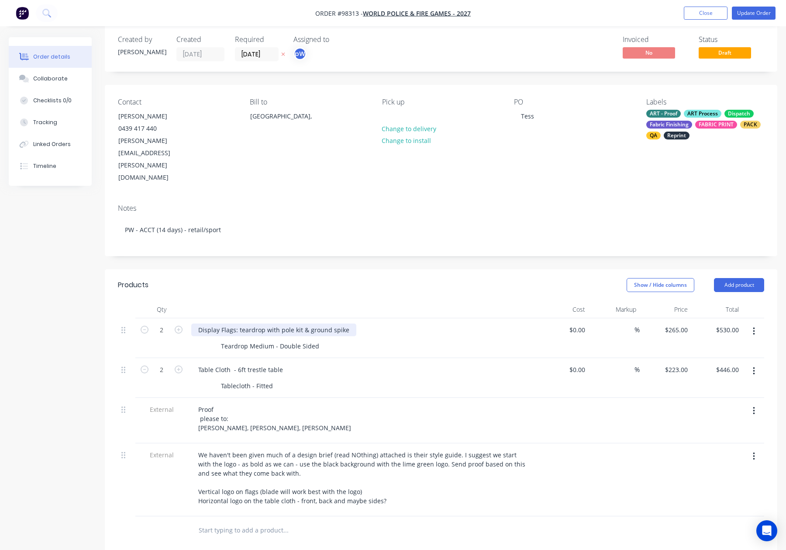
drag, startPoint x: 241, startPoint y: 293, endPoint x: 253, endPoint y: 295, distance: 12.0
click at [241, 323] on div "Display Flags: teardrop with pole kit & ground spike" at bounding box center [273, 329] width 165 height 13
click at [209, 339] on div at bounding box center [207, 345] width 13 height 13
click at [254, 269] on header "Products Show / Hide columns Add product" at bounding box center [441, 284] width 673 height 31
click at [208, 339] on div at bounding box center [207, 345] width 13 height 13
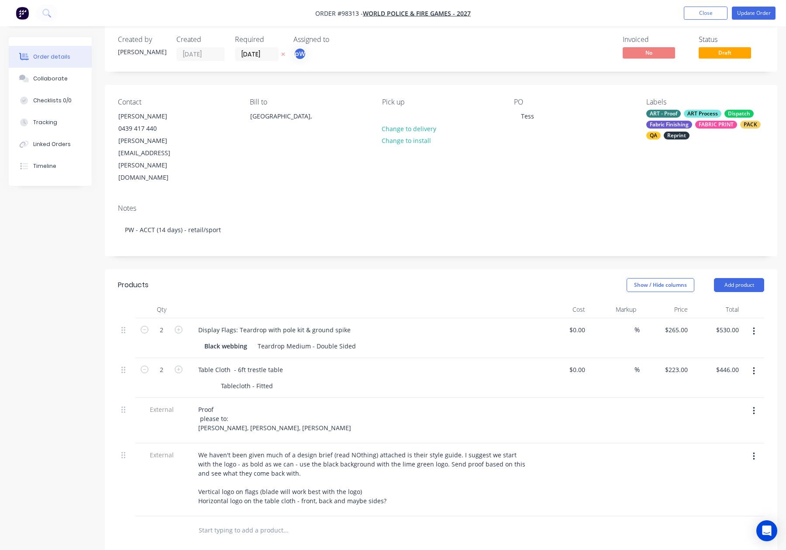
click at [258, 269] on header "Products Show / Hide columns Add product" at bounding box center [441, 284] width 673 height 31
click at [760, 7] on button "Update Order" at bounding box center [754, 13] width 44 height 13
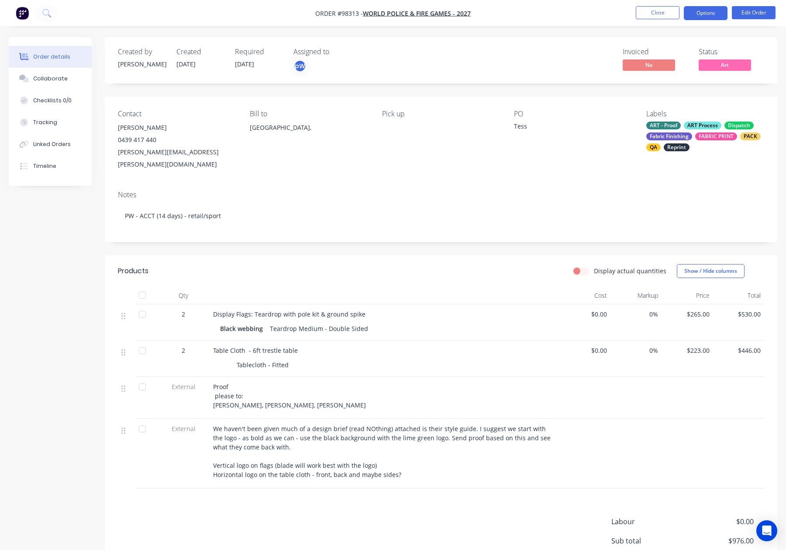
click at [715, 17] on button "Options" at bounding box center [706, 13] width 44 height 14
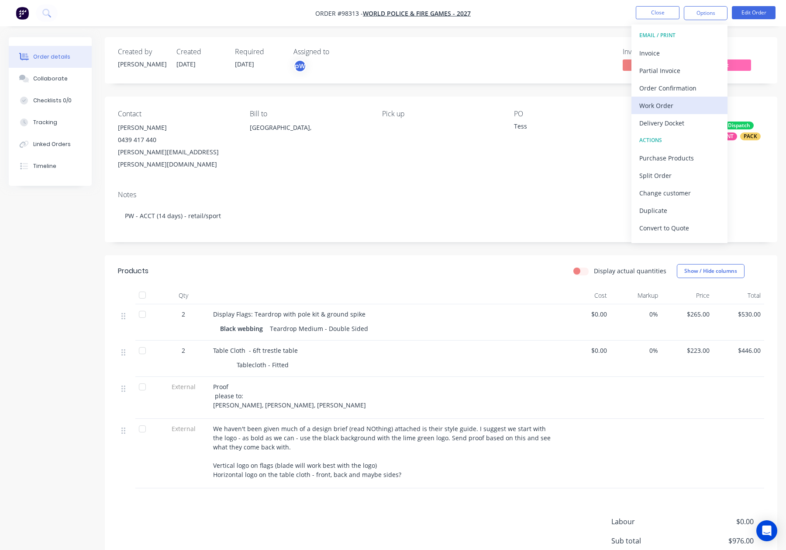
click at [688, 100] on div "Work Order" at bounding box center [679, 105] width 80 height 13
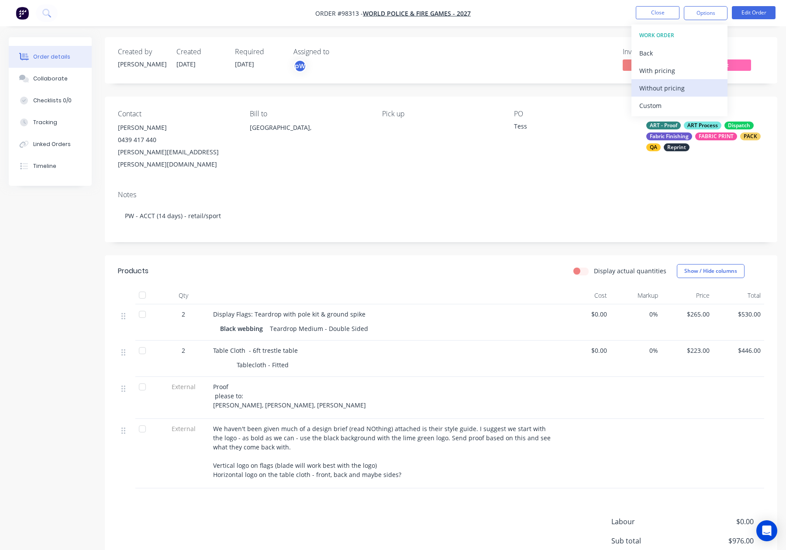
click at [689, 86] on div "Without pricing" at bounding box center [679, 88] width 80 height 13
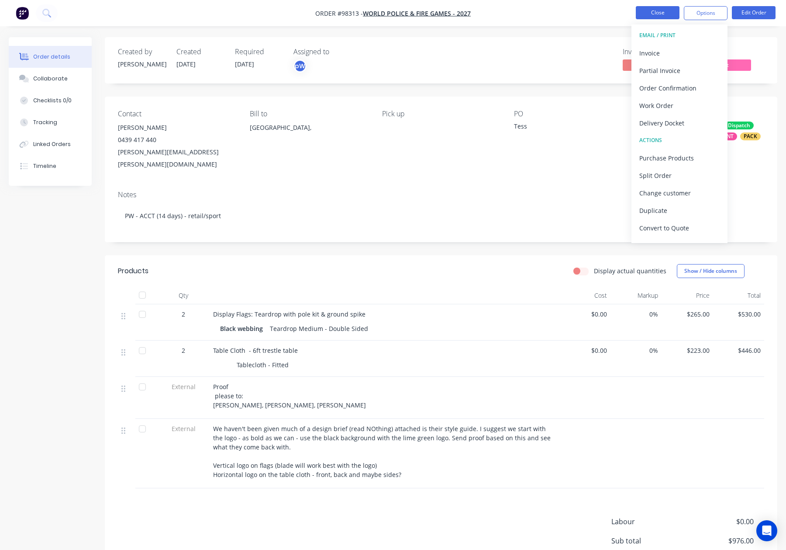
click at [648, 14] on button "Close" at bounding box center [658, 12] width 44 height 13
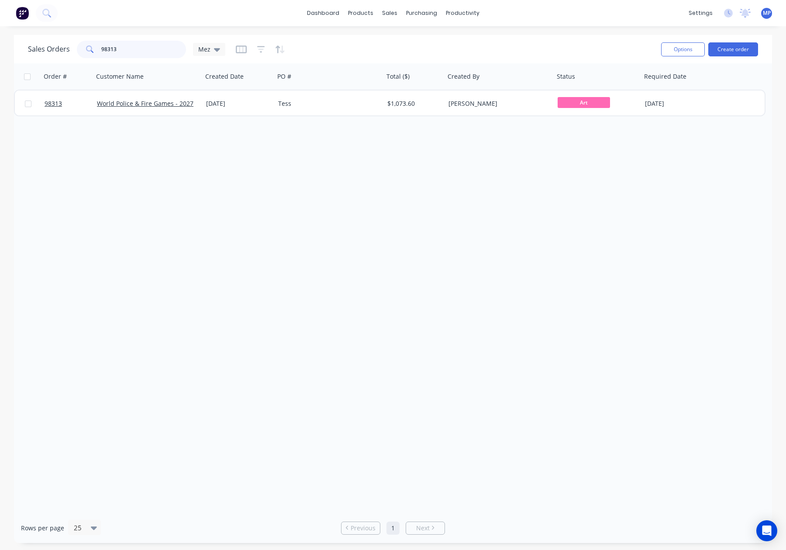
drag, startPoint x: 133, startPoint y: 49, endPoint x: 80, endPoint y: 48, distance: 52.9
click at [80, 48] on div "98313" at bounding box center [131, 49] width 109 height 17
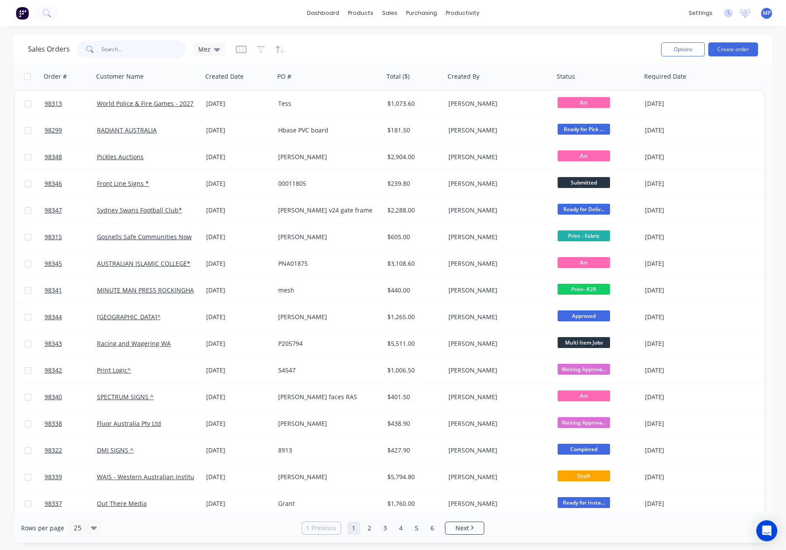
click at [119, 50] on input "text" at bounding box center [143, 49] width 85 height 17
type input "agwest"
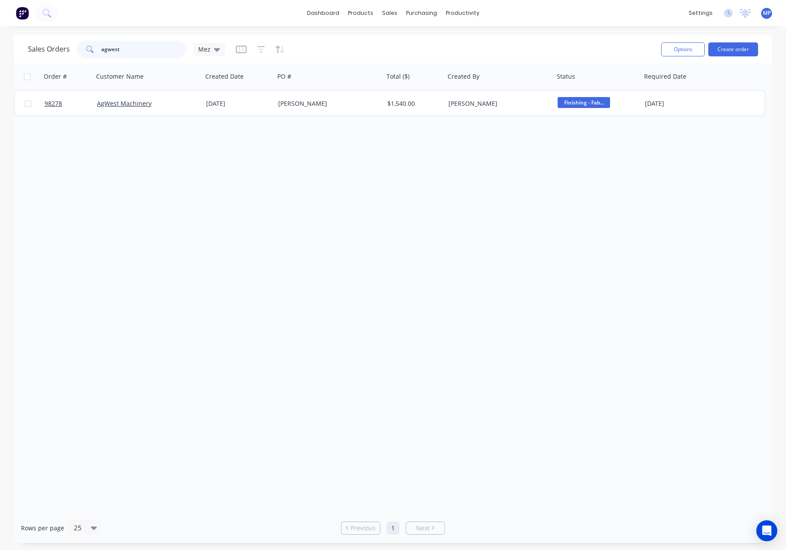
drag, startPoint x: 137, startPoint y: 50, endPoint x: 77, endPoint y: 52, distance: 60.3
click at [77, 52] on div "agwest" at bounding box center [131, 49] width 109 height 17
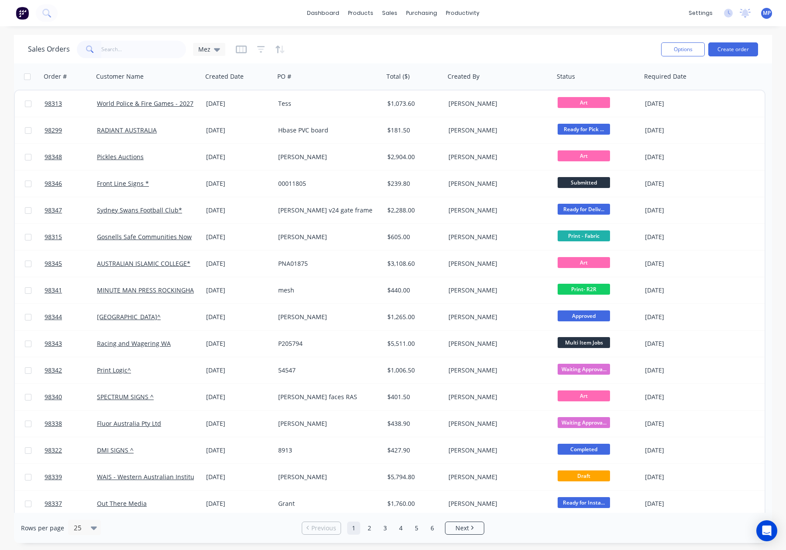
click at [478, 43] on div "Sales Orders Mez" at bounding box center [341, 48] width 626 height 21
click at [130, 48] on input "text" at bounding box center [143, 49] width 85 height 17
type input "98244"
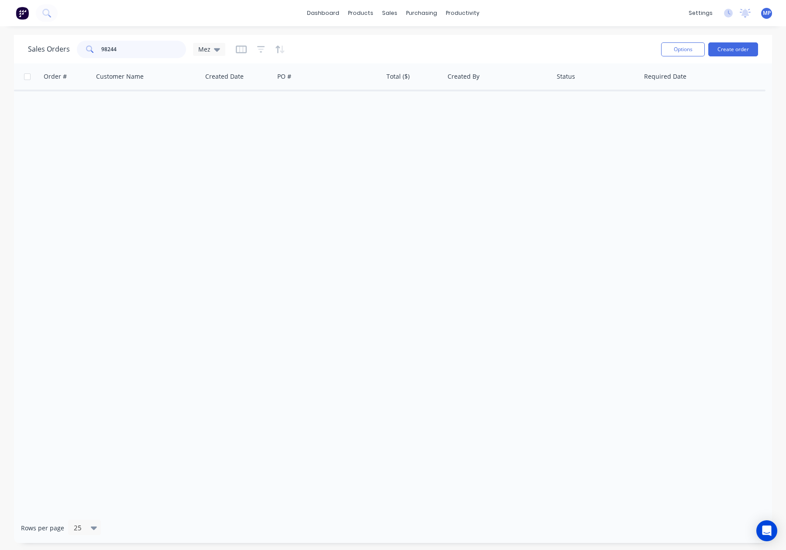
drag, startPoint x: 141, startPoint y: 48, endPoint x: 86, endPoint y: 48, distance: 55.0
click at [86, 48] on div "98244" at bounding box center [131, 49] width 109 height 17
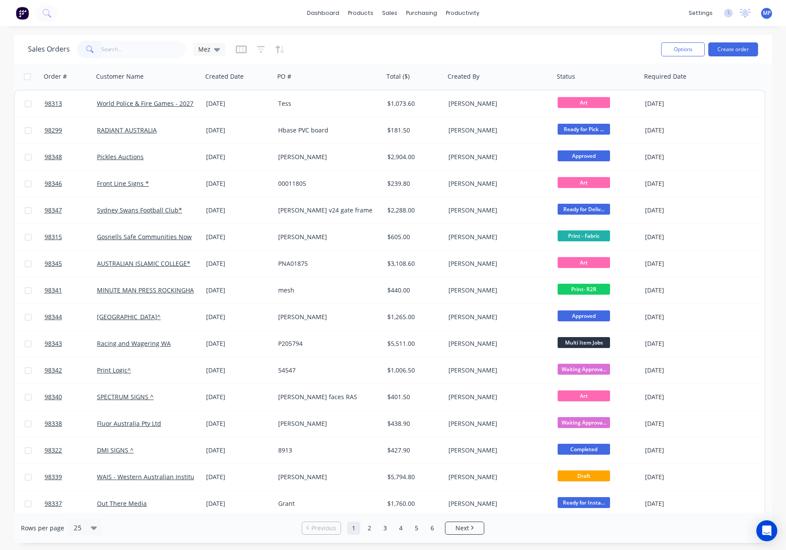
drag, startPoint x: 260, startPoint y: 48, endPoint x: 264, endPoint y: 51, distance: 4.7
click at [260, 48] on icon "button" at bounding box center [261, 49] width 8 height 9
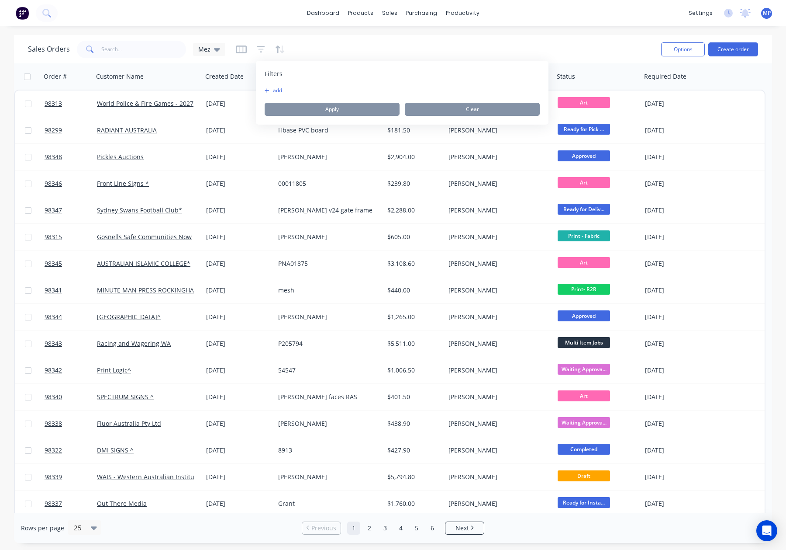
click at [273, 87] on button "add" at bounding box center [276, 90] width 22 height 7
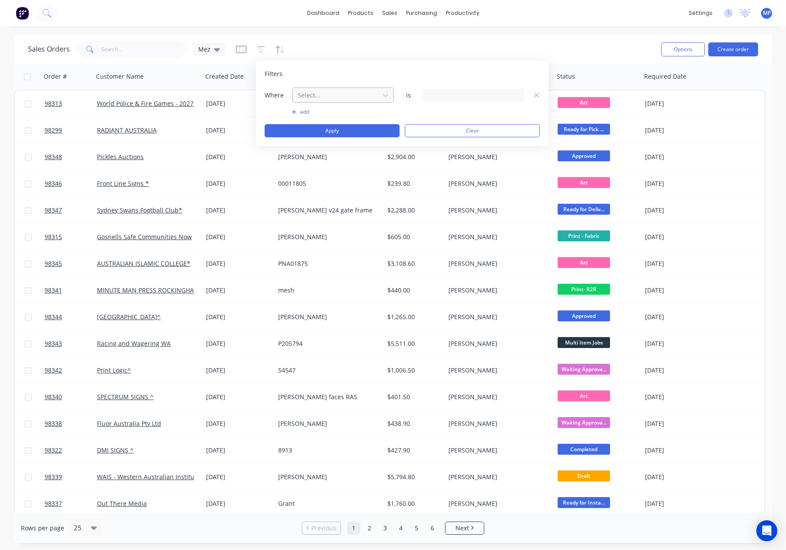
click at [312, 94] on div at bounding box center [336, 95] width 78 height 11
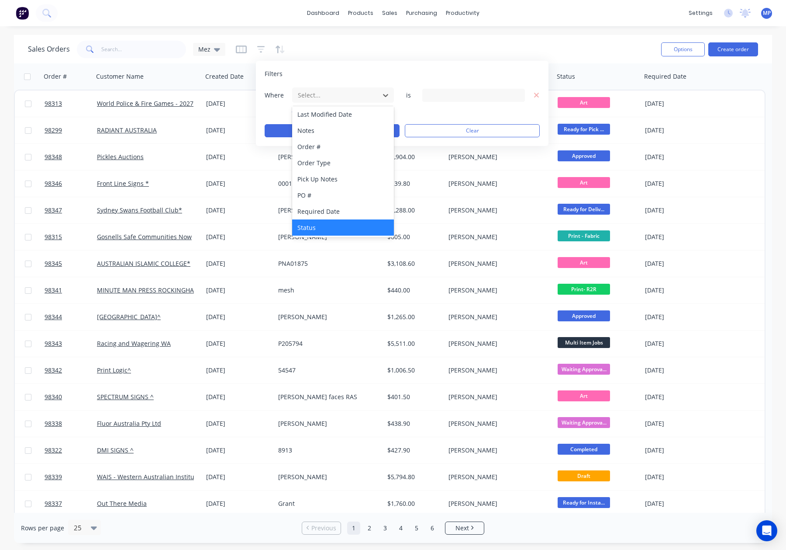
click at [343, 224] on div "Status" at bounding box center [343, 227] width 102 height 16
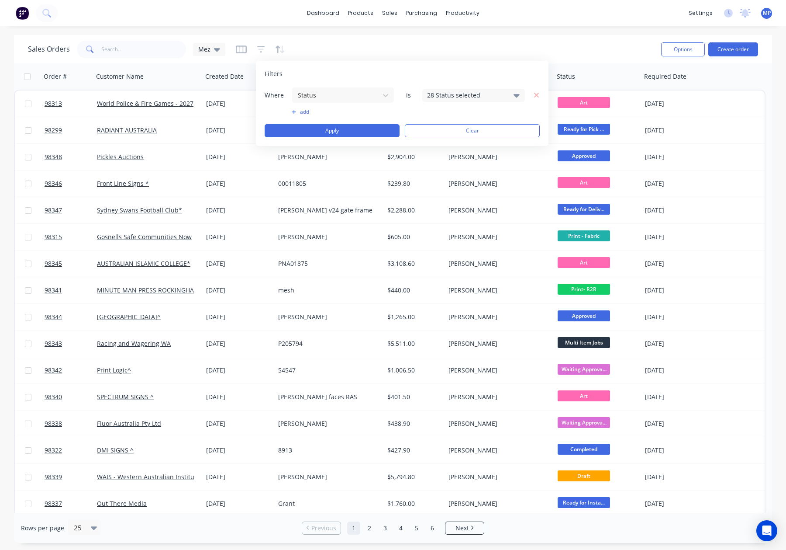
click at [435, 98] on div "28 Status selected" at bounding box center [466, 94] width 79 height 9
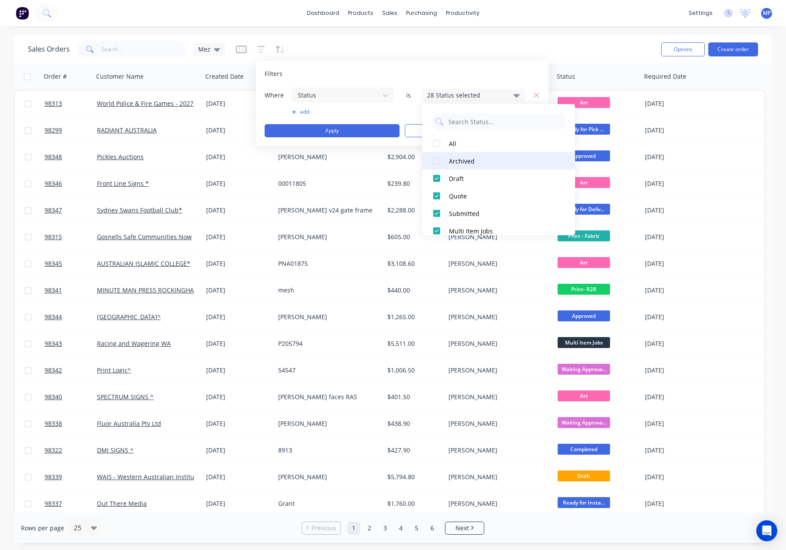
click at [437, 162] on div at bounding box center [436, 160] width 17 height 17
click at [368, 129] on button "Apply" at bounding box center [332, 130] width 135 height 13
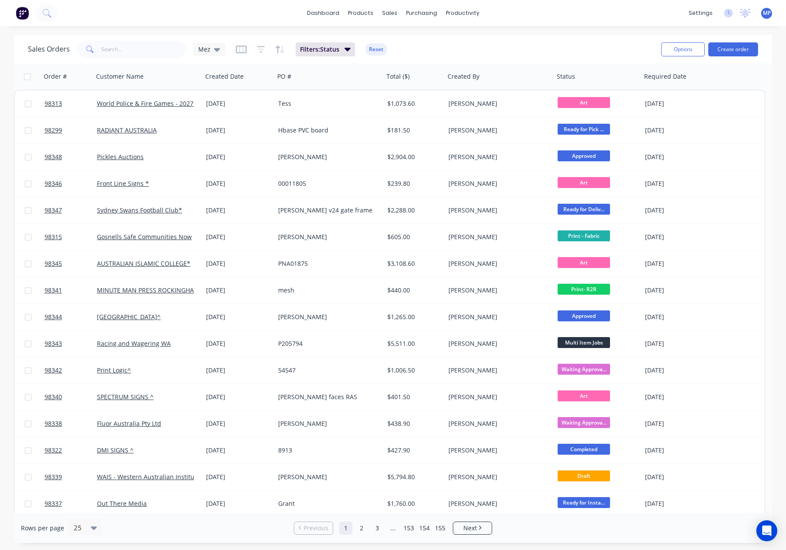
drag, startPoint x: 96, startPoint y: 47, endPoint x: 112, endPoint y: 49, distance: 16.3
click at [96, 47] on span at bounding box center [89, 49] width 24 height 17
click at [114, 49] on input "text" at bounding box center [143, 49] width 85 height 17
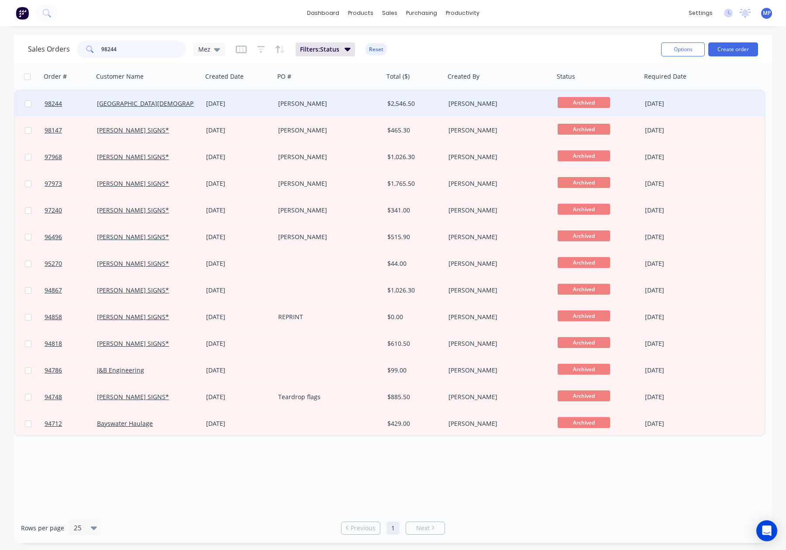
type input "98244"
click at [359, 101] on div "Heather Pitman" at bounding box center [326, 103] width 97 height 9
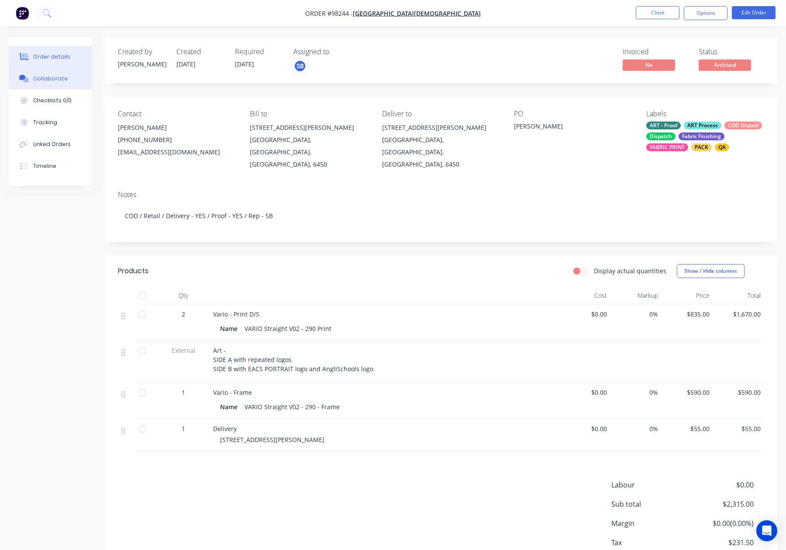
click at [55, 79] on div "Collaborate" at bounding box center [50, 79] width 35 height 8
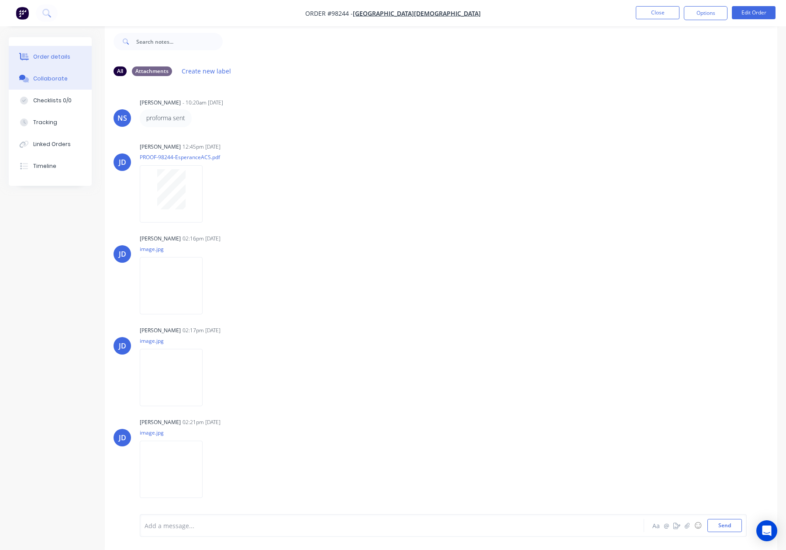
click at [63, 55] on div "Order details" at bounding box center [51, 57] width 37 height 8
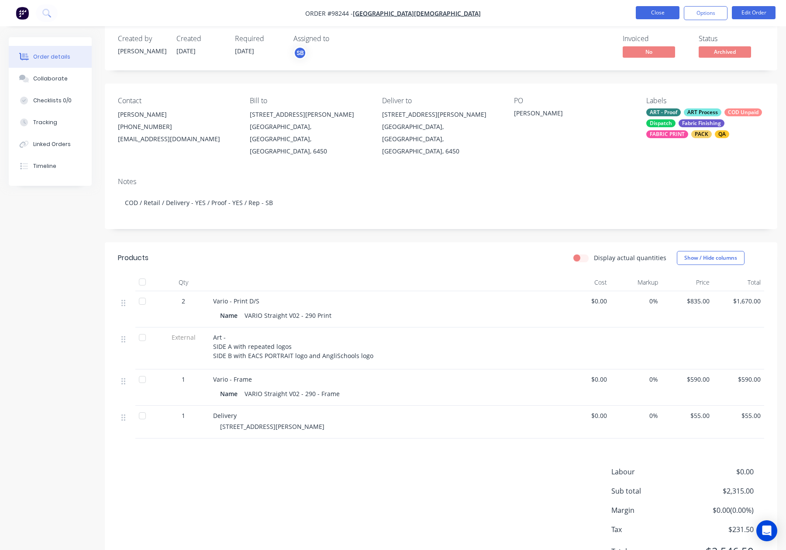
click at [647, 10] on button "Close" at bounding box center [658, 12] width 44 height 13
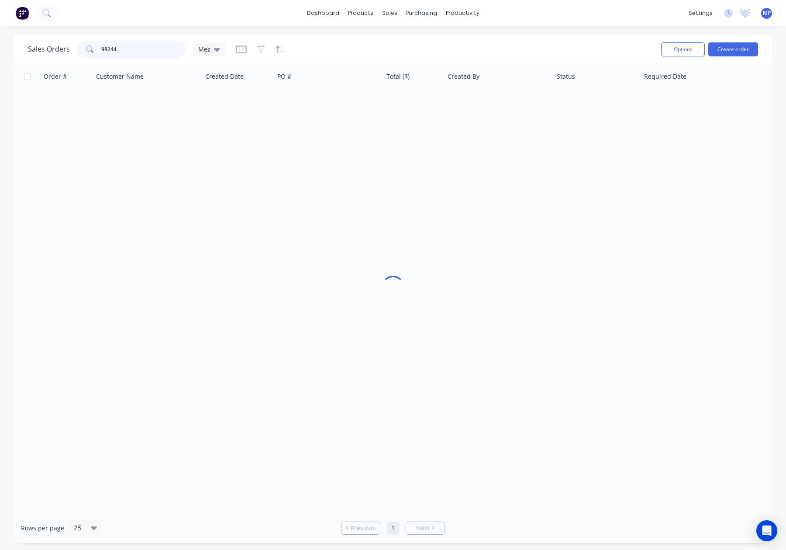
drag, startPoint x: 135, startPoint y: 45, endPoint x: 146, endPoint y: 52, distance: 12.5
click at [136, 46] on input "98244" at bounding box center [143, 49] width 85 height 17
drag, startPoint x: 146, startPoint y: 52, endPoint x: 72, endPoint y: 48, distance: 74.4
click at [72, 48] on div "Sales Orders 98244 Mez" at bounding box center [126, 49] width 197 height 17
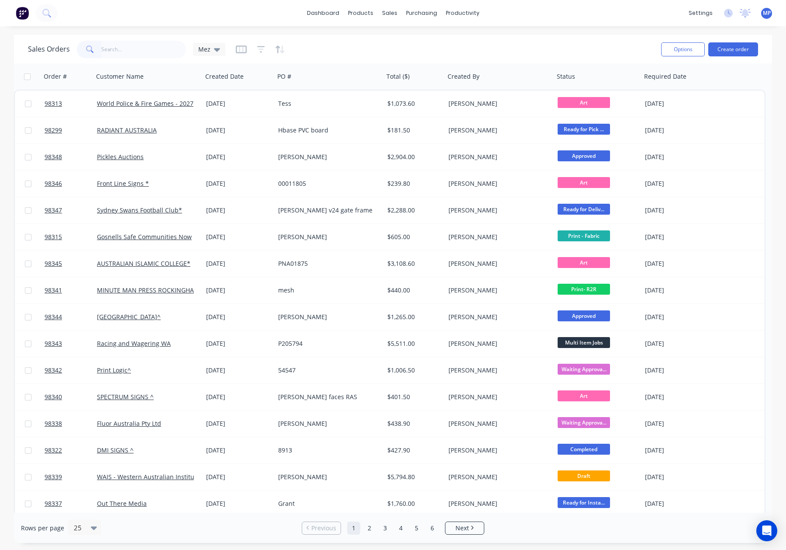
click at [547, 46] on div "Sales Orders Mez" at bounding box center [341, 48] width 626 height 21
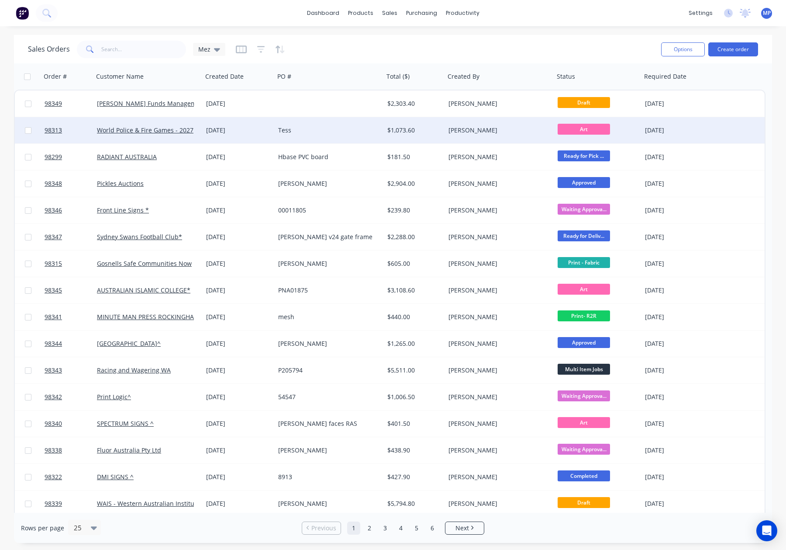
click at [332, 129] on div "Tess" at bounding box center [326, 130] width 97 height 9
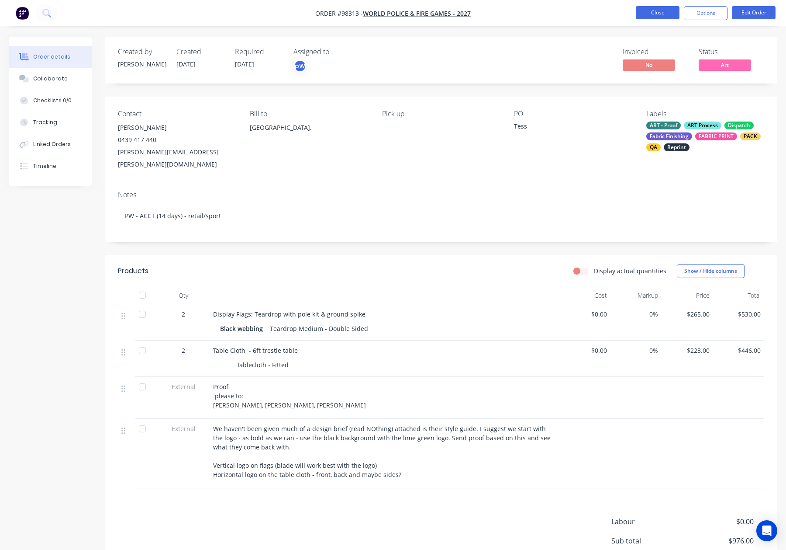
click at [653, 14] on button "Close" at bounding box center [658, 12] width 44 height 13
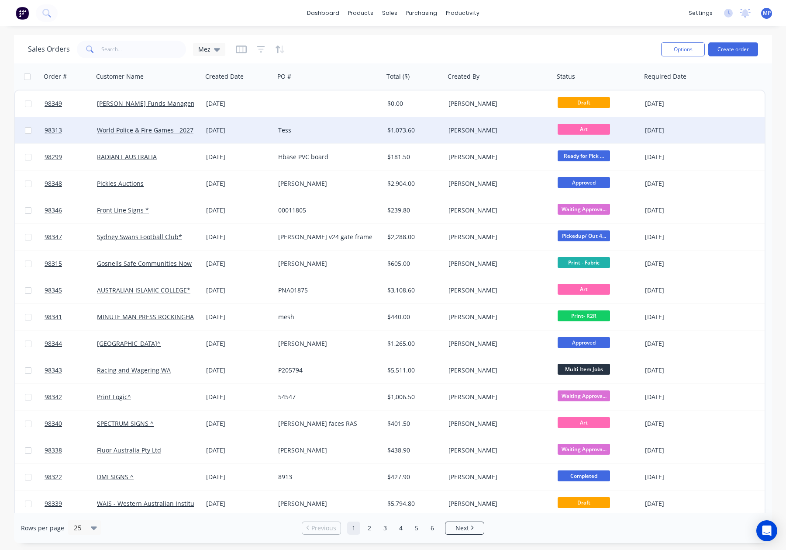
click at [347, 127] on div "Tess" at bounding box center [326, 130] width 97 height 9
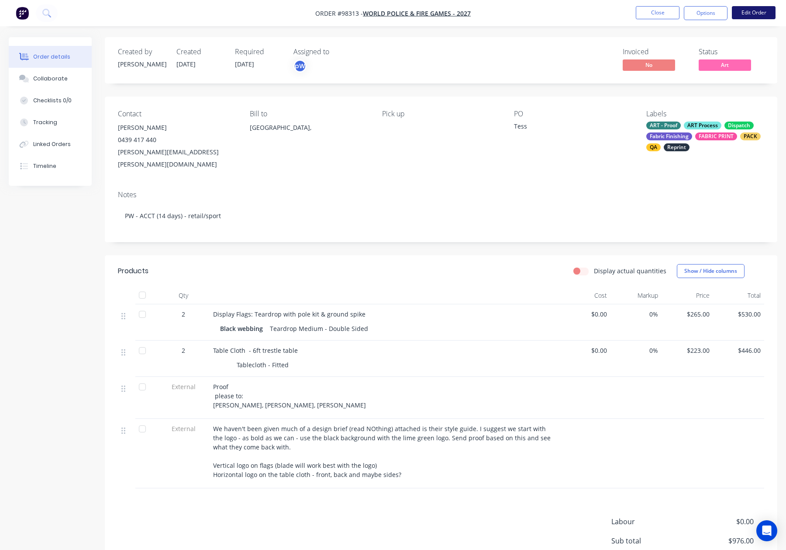
click at [751, 14] on button "Edit Order" at bounding box center [754, 12] width 44 height 13
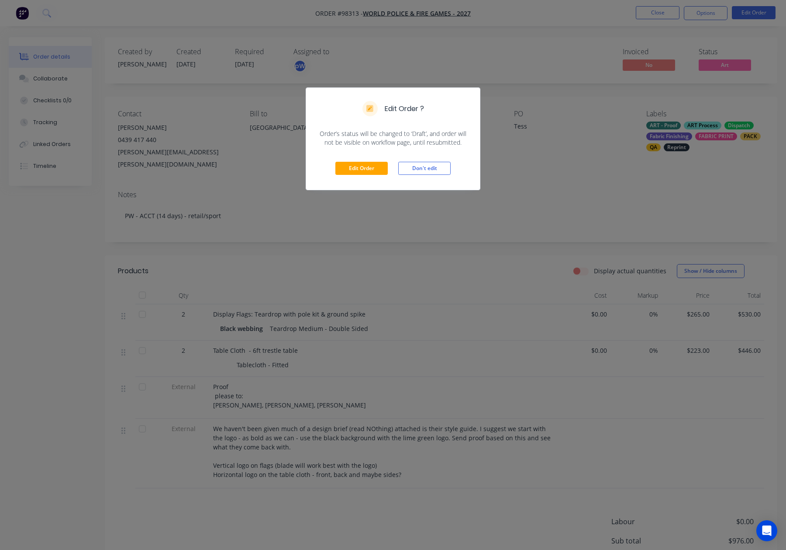
click at [364, 158] on div "Edit Order Don't edit" at bounding box center [393, 168] width 174 height 43
click at [365, 163] on button "Edit Order" at bounding box center [361, 168] width 52 height 13
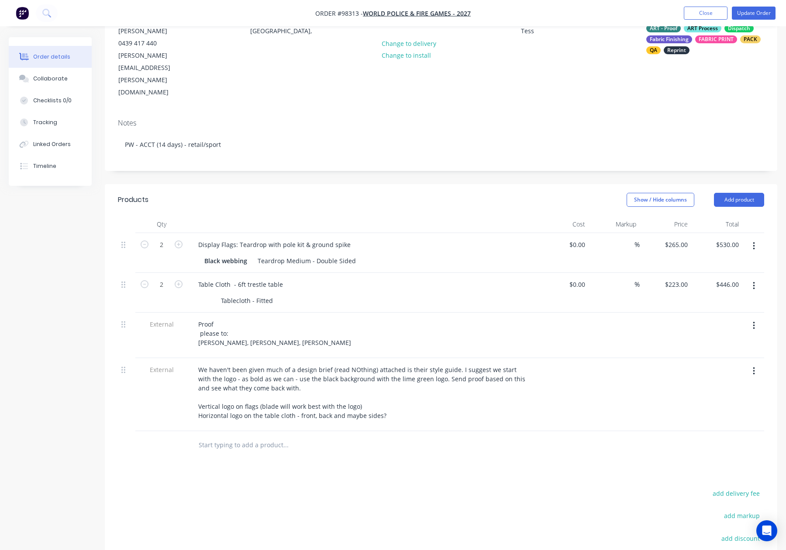
scroll to position [98, 0]
drag, startPoint x: 229, startPoint y: 430, endPoint x: 226, endPoint y: 422, distance: 8.7
click at [228, 429] on div "Products Show / Hide columns Add product Qty Cost Markup Price Total 2 Display …" at bounding box center [441, 425] width 673 height 485
click at [222, 435] on input "text" at bounding box center [285, 443] width 175 height 17
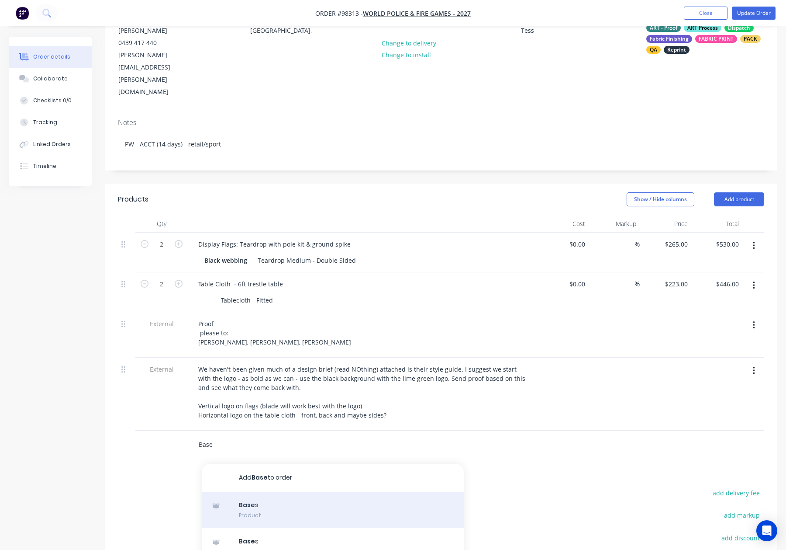
type input "Base"
click at [308, 491] on div "Base s Product" at bounding box center [333, 509] width 262 height 37
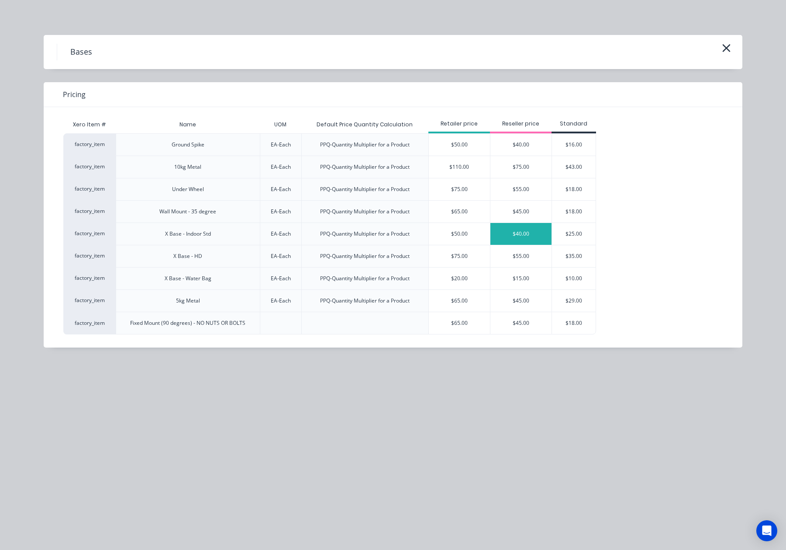
click at [520, 234] on div "$40.00" at bounding box center [521, 234] width 61 height 22
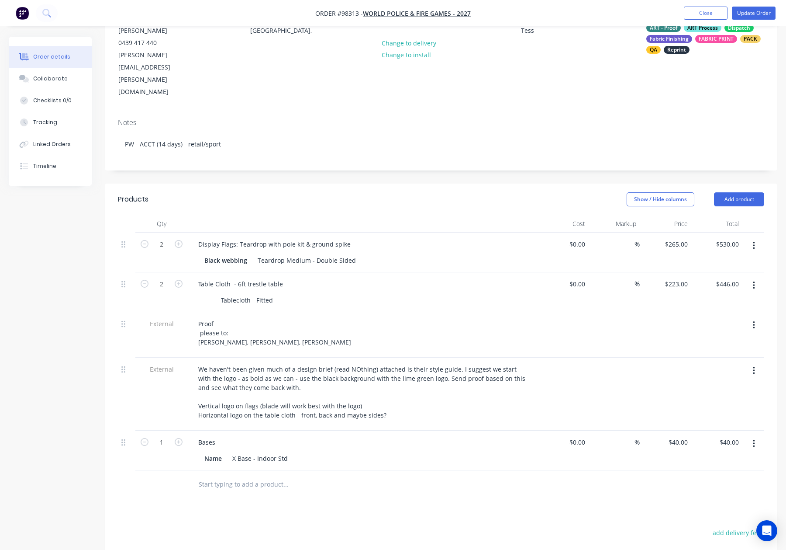
drag, startPoint x: 180, startPoint y: 405, endPoint x: 243, endPoint y: 386, distance: 66.6
click at [180, 438] on icon "button" at bounding box center [179, 442] width 8 height 8
type input "2"
type input "$80.00"
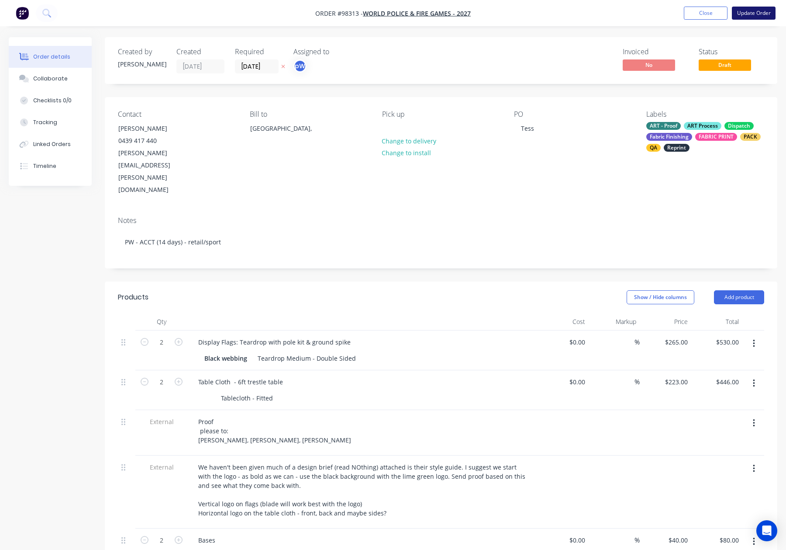
click at [745, 11] on button "Update Order" at bounding box center [754, 13] width 44 height 13
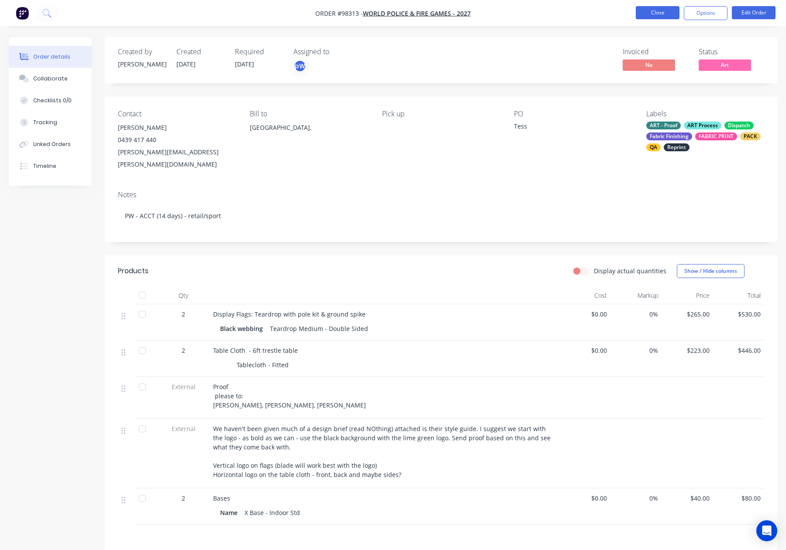
click at [656, 14] on button "Close" at bounding box center [658, 12] width 44 height 13
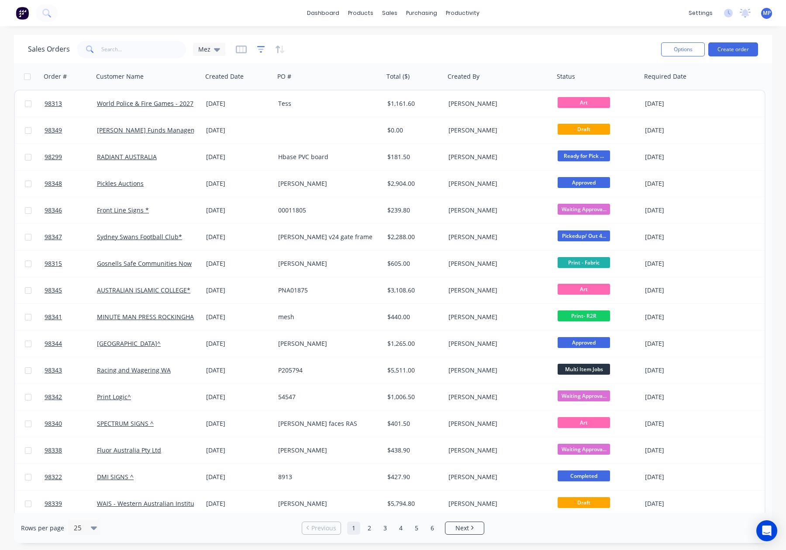
click at [257, 50] on icon "button" at bounding box center [261, 49] width 8 height 9
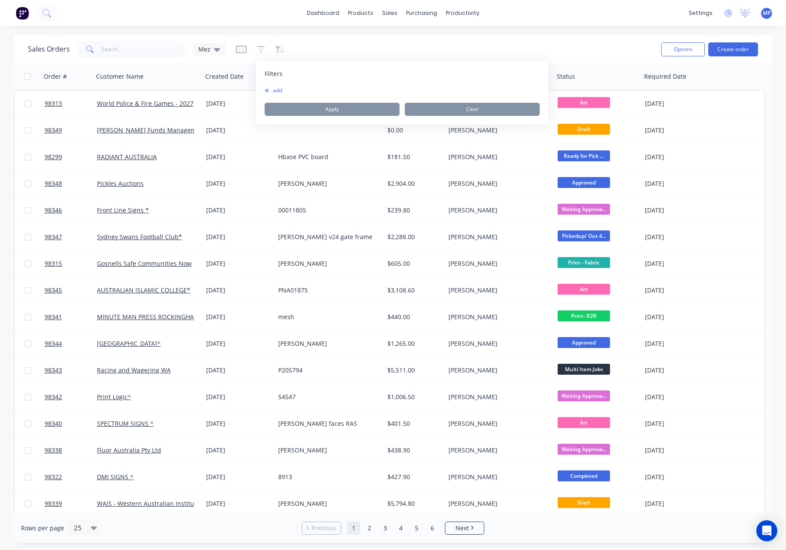
drag, startPoint x: 275, startPoint y: 83, endPoint x: 277, endPoint y: 89, distance: 5.9
click at [275, 83] on div "Filters add Apply Clear" at bounding box center [402, 93] width 293 height 64
click at [277, 89] on button "add" at bounding box center [276, 90] width 22 height 7
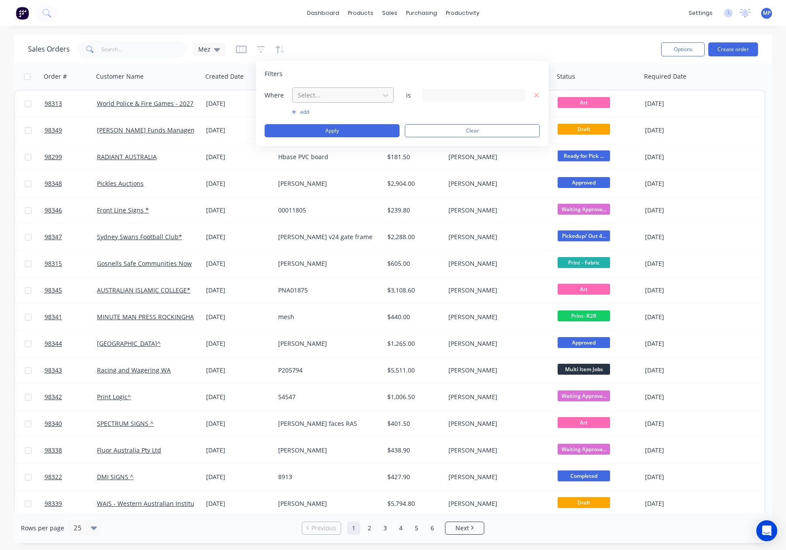
click at [342, 93] on div at bounding box center [336, 95] width 78 height 11
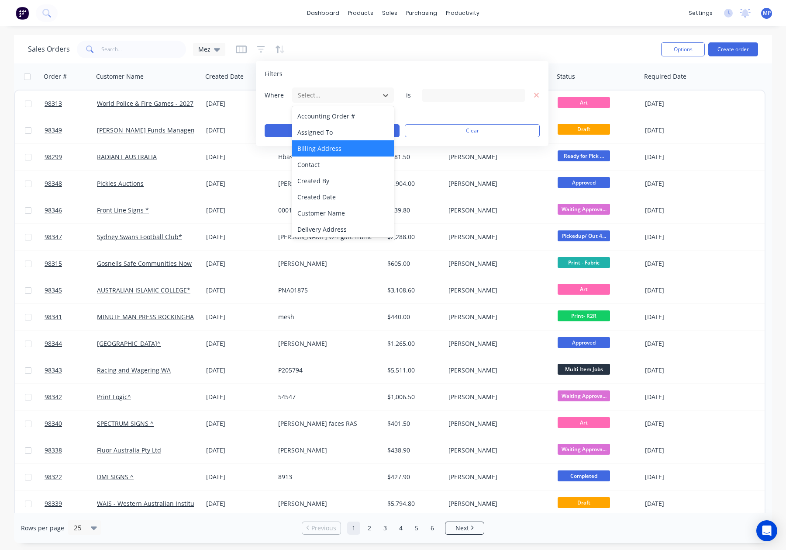
scroll to position [196, 0]
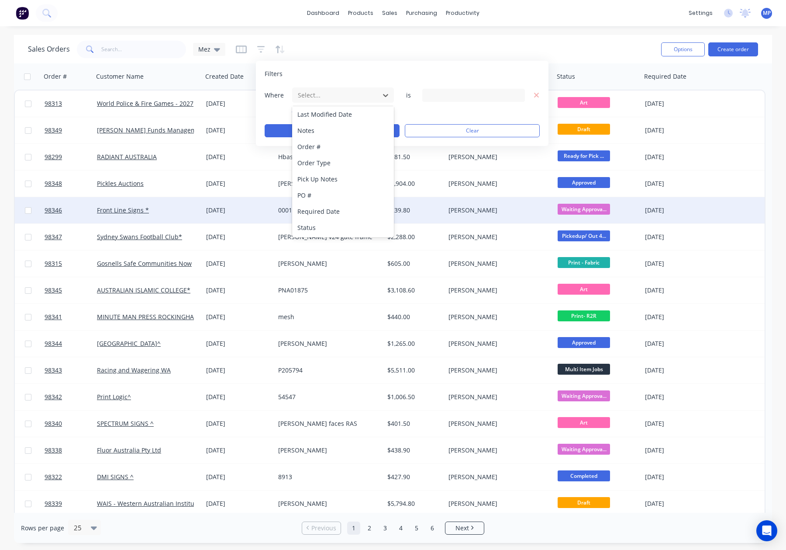
drag, startPoint x: 314, startPoint y: 231, endPoint x: 330, endPoint y: 222, distance: 18.0
click at [314, 231] on div "Status" at bounding box center [343, 227] width 102 height 16
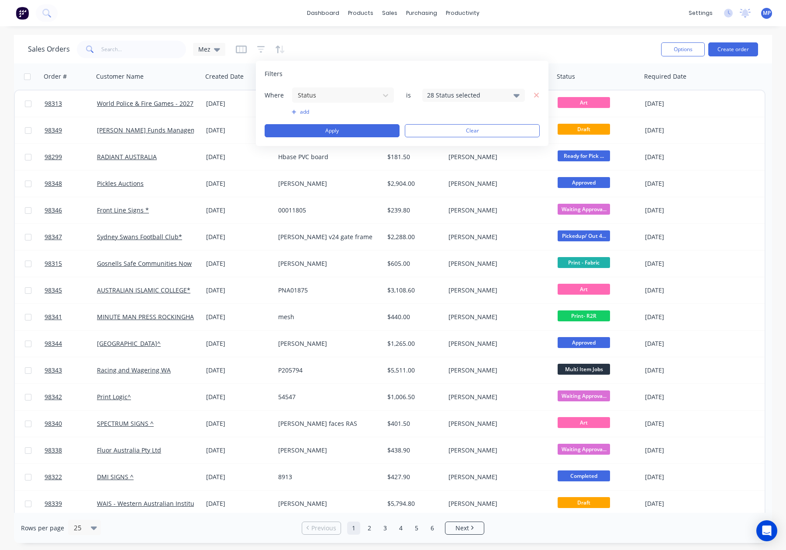
click at [466, 89] on div "28 Status selected" at bounding box center [473, 95] width 103 height 13
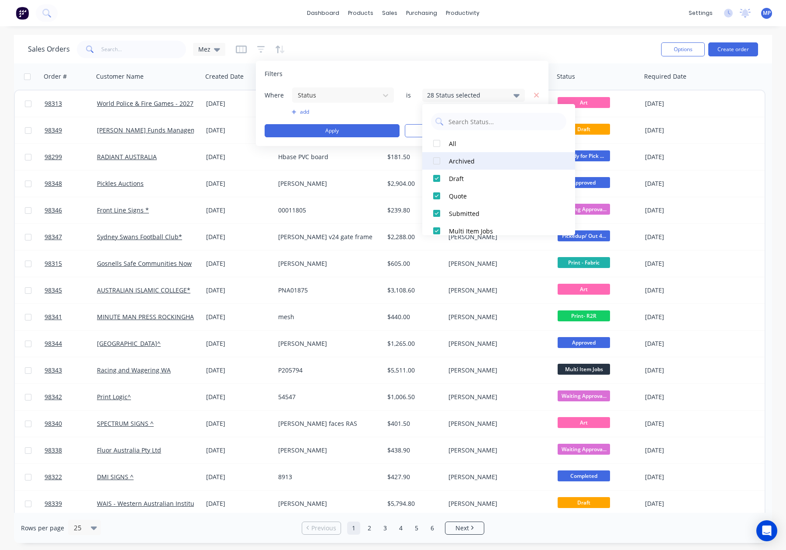
click at [457, 162] on div "Archived" at bounding box center [501, 160] width 105 height 9
click at [337, 128] on button "Apply" at bounding box center [332, 130] width 135 height 13
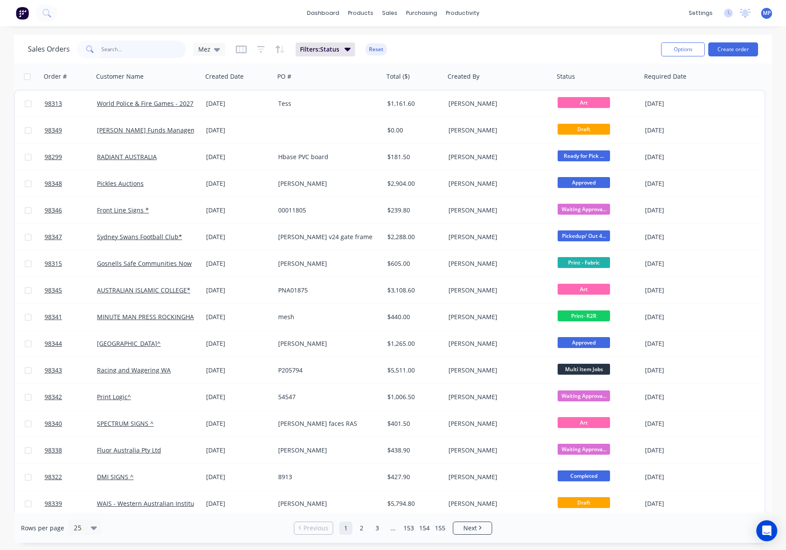
click at [136, 52] on input "text" at bounding box center [143, 49] width 85 height 17
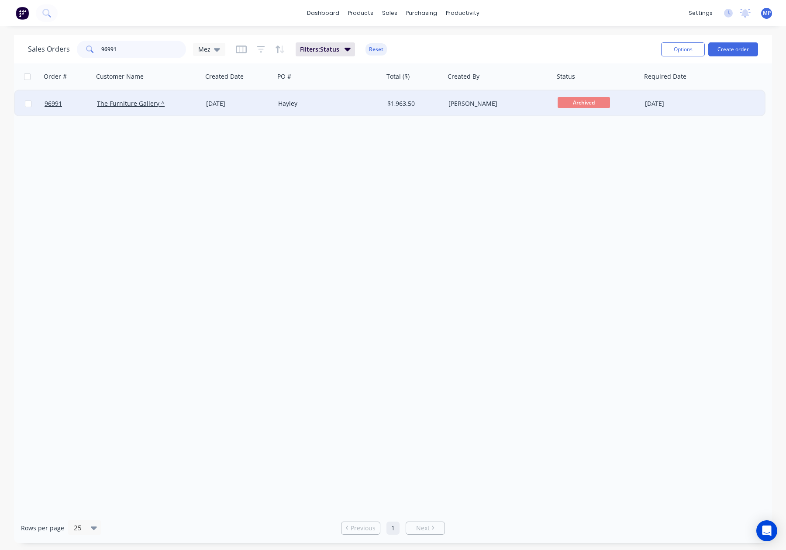
type input "96991"
click at [173, 98] on div "The Furniture Gallery ^" at bounding box center [147, 103] width 109 height 26
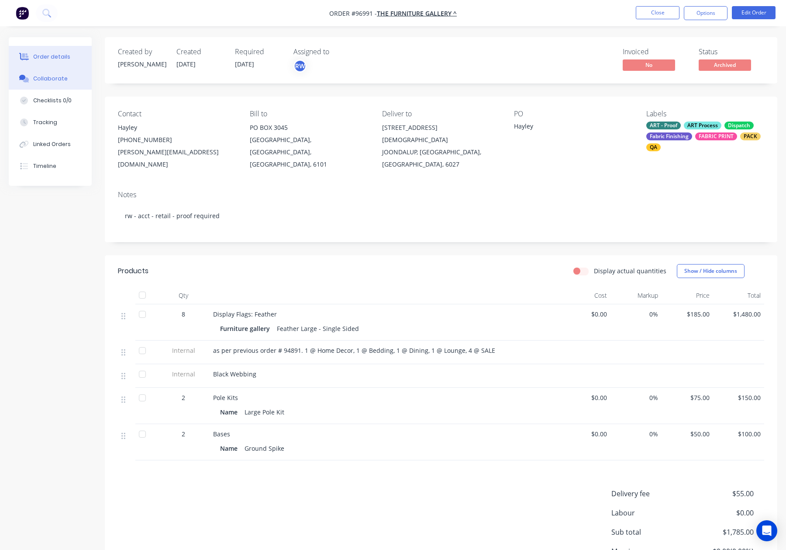
click at [56, 77] on div "Collaborate" at bounding box center [50, 79] width 35 height 8
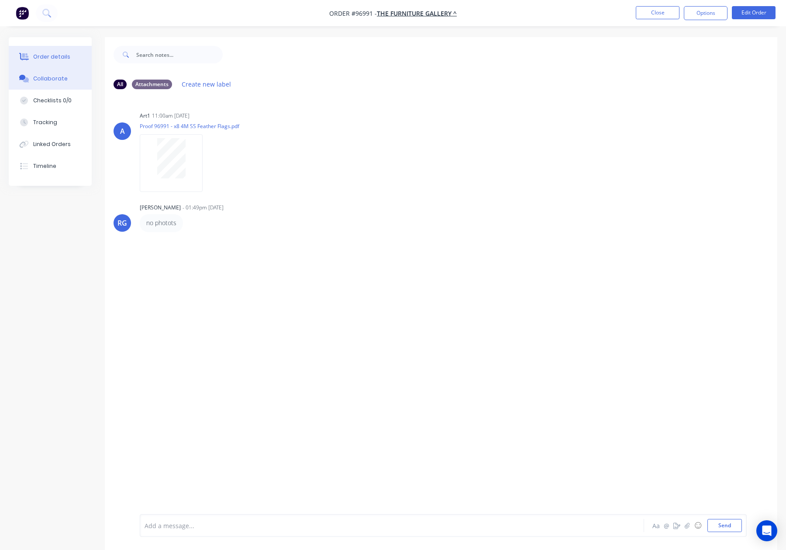
click at [40, 53] on div "Order details" at bounding box center [51, 57] width 37 height 8
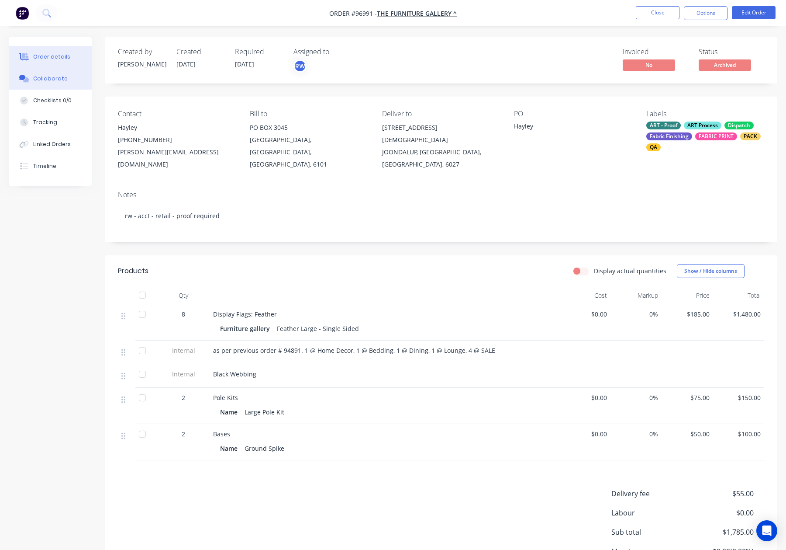
drag, startPoint x: 76, startPoint y: 78, endPoint x: 88, endPoint y: 79, distance: 12.3
click at [76, 78] on button "Collaborate" at bounding box center [50, 79] width 83 height 22
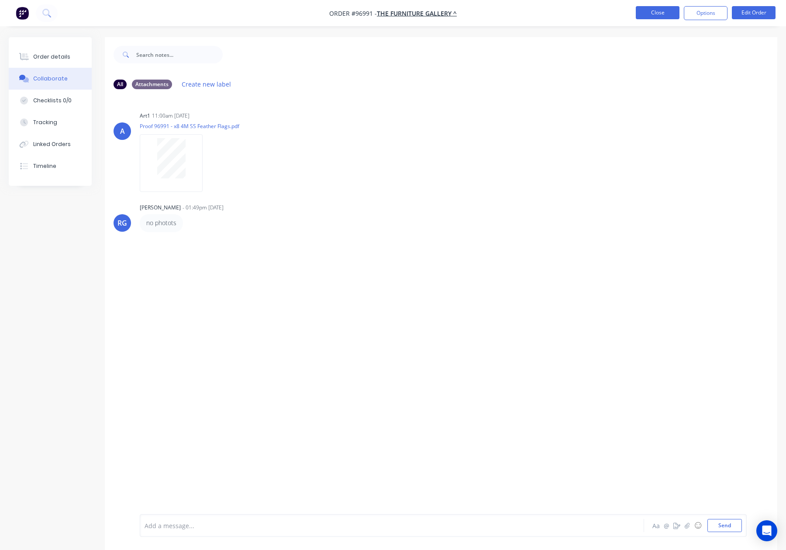
click at [655, 12] on button "Close" at bounding box center [658, 12] width 44 height 13
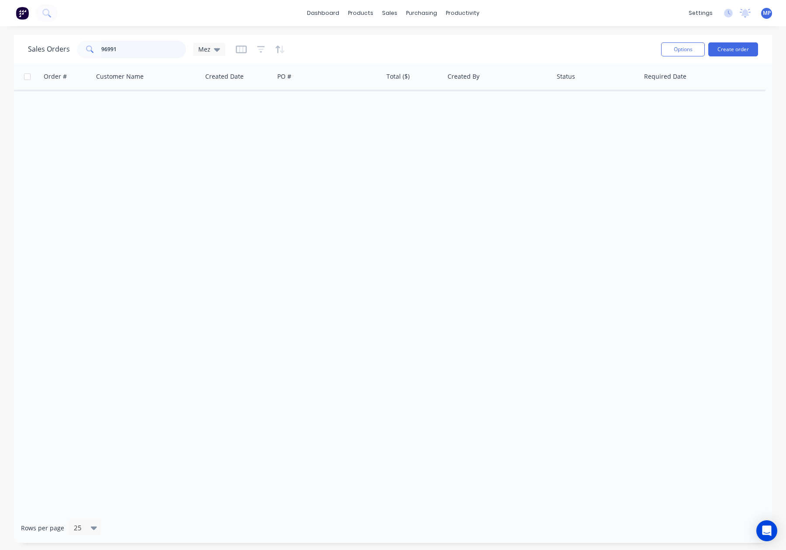
click at [134, 47] on input "96991" at bounding box center [143, 49] width 85 height 17
drag, startPoint x: 149, startPoint y: 48, endPoint x: 38, endPoint y: 46, distance: 110.5
click at [38, 46] on div "Sales Orders 96991 Mez" at bounding box center [126, 49] width 197 height 17
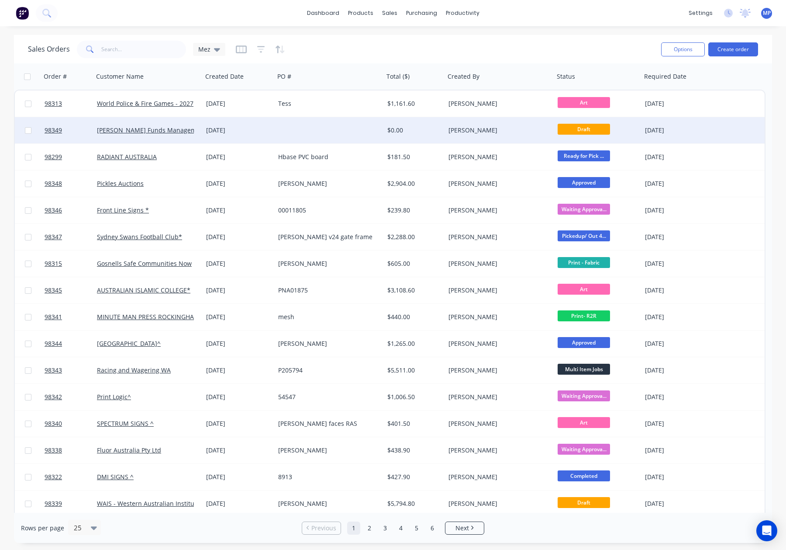
click at [342, 134] on div at bounding box center [329, 130] width 109 height 26
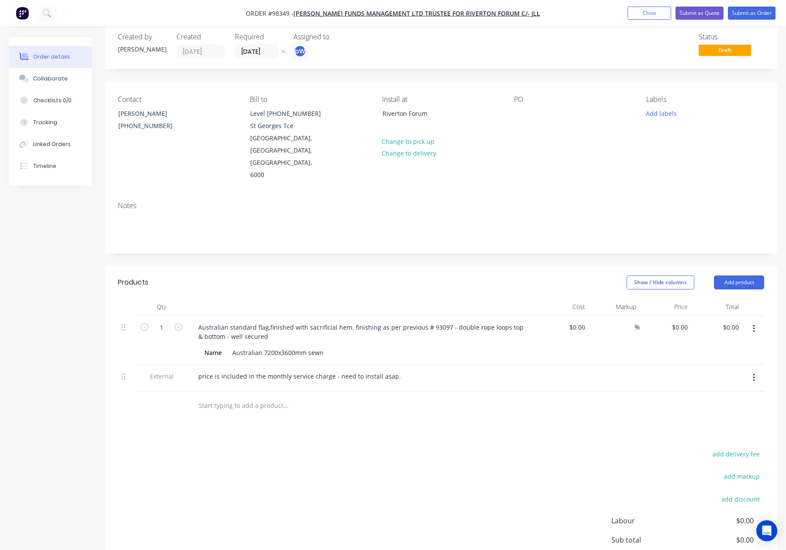
scroll to position [19, 0]
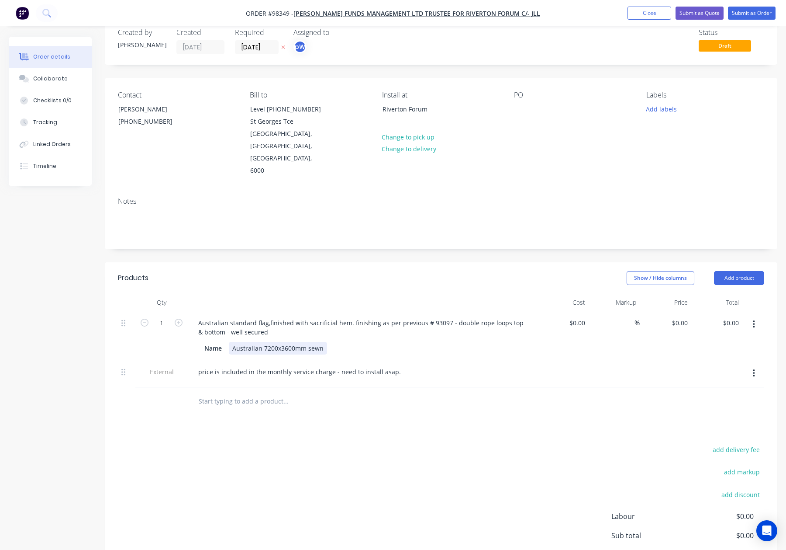
click at [309, 342] on div "Australian 7200x3600mm sewn" at bounding box center [278, 348] width 98 height 13
click at [377, 387] on div at bounding box center [345, 401] width 315 height 28
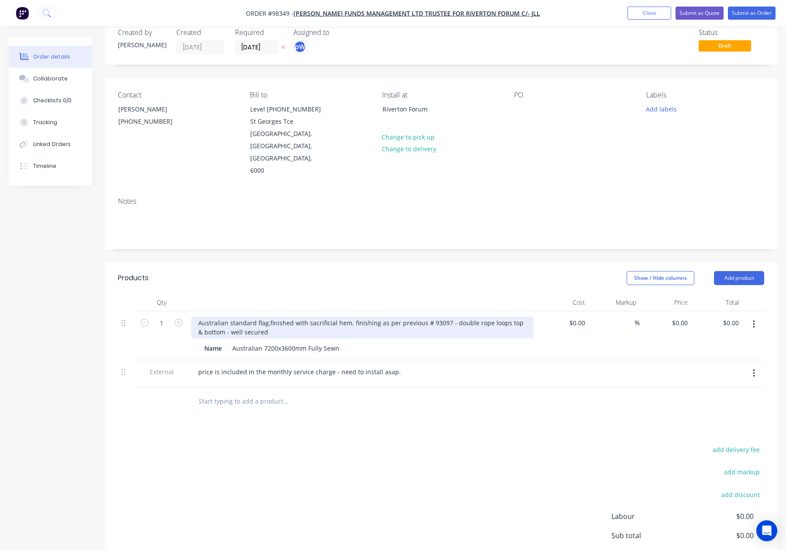
click at [266, 316] on div "Australian standard flag,finished with sacrificial hem. finishing as per previo…" at bounding box center [362, 327] width 342 height 22
drag, startPoint x: 353, startPoint y: 297, endPoint x: 370, endPoint y: 302, distance: 17.3
click at [353, 316] on div "Australian standard flag - finished with sacrificial hem. finishing as per prev…" at bounding box center [362, 327] width 342 height 22
drag, startPoint x: 298, startPoint y: 308, endPoint x: 440, endPoint y: 305, distance: 142.0
click at [440, 316] on div "Australian standard flag - finished with sacrificial hem. finishing as per prev…" at bounding box center [362, 327] width 342 height 22
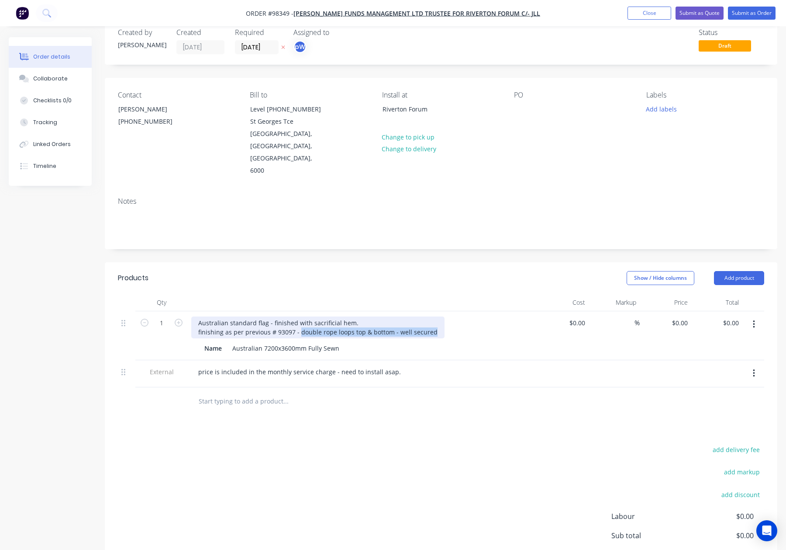
copy div "double rope loops top & bottom - well secured"
click at [370, 316] on div "Australian standard flag - finished with sacrificial hem. finishing as per prev…" at bounding box center [317, 327] width 253 height 22
drag, startPoint x: 439, startPoint y: 307, endPoint x: 304, endPoint y: 308, distance: 134.5
click at [294, 316] on div "Australian standard flag - finished with sacrificial hem - double rope loops to…" at bounding box center [348, 327] width 315 height 22
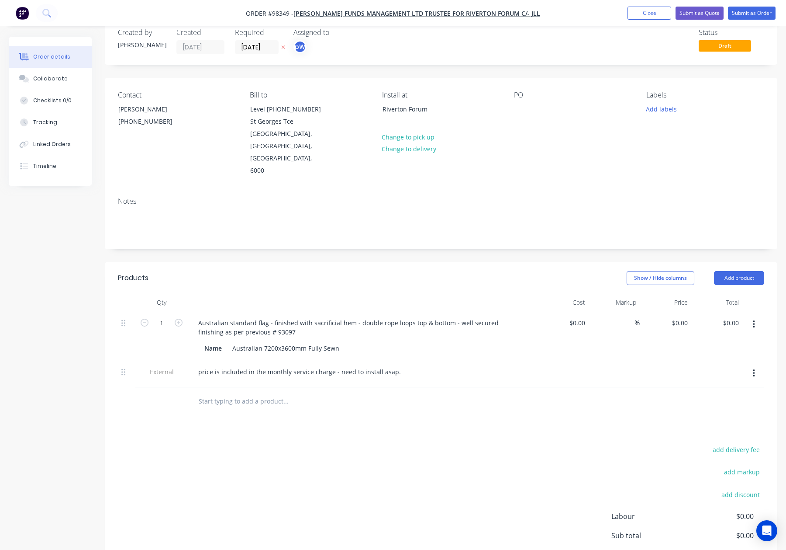
click at [343, 266] on header "Products Show / Hide columns Add product" at bounding box center [441, 277] width 673 height 31
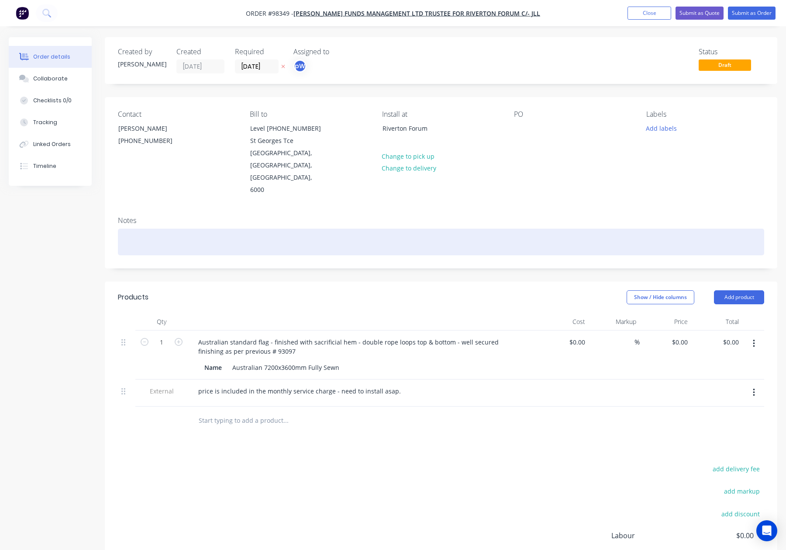
click at [159, 228] on div at bounding box center [441, 241] width 646 height 27
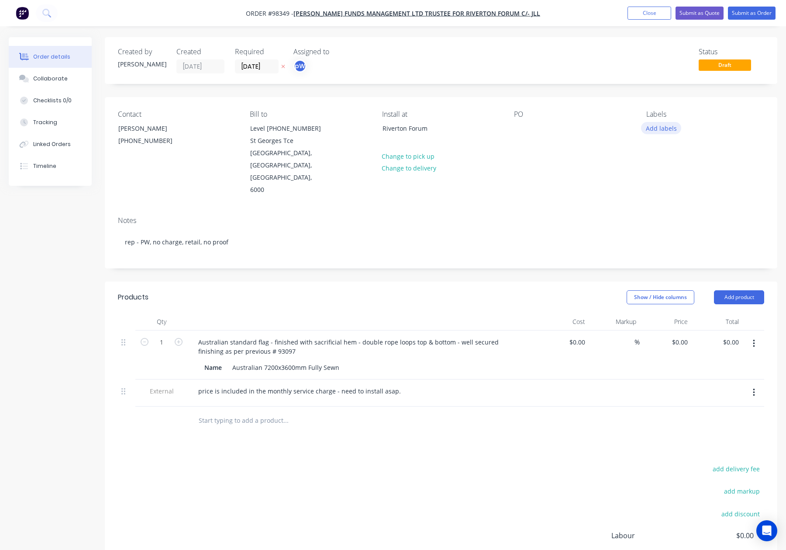
click at [664, 126] on button "Add labels" at bounding box center [661, 128] width 40 height 12
click at [695, 222] on div "ART Process" at bounding box center [689, 224] width 38 height 10
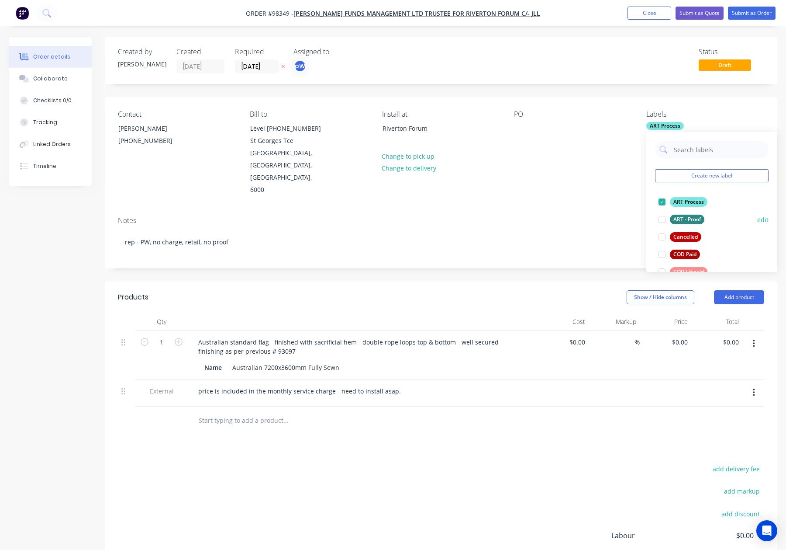
click at [685, 198] on div "ART Process" at bounding box center [689, 202] width 38 height 10
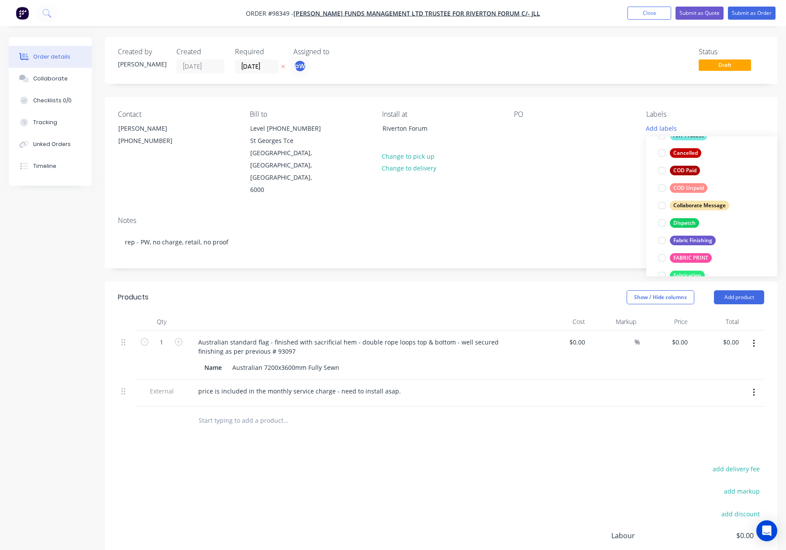
scroll to position [90, 0]
click at [688, 216] on div "Dispatch" at bounding box center [684, 221] width 29 height 10
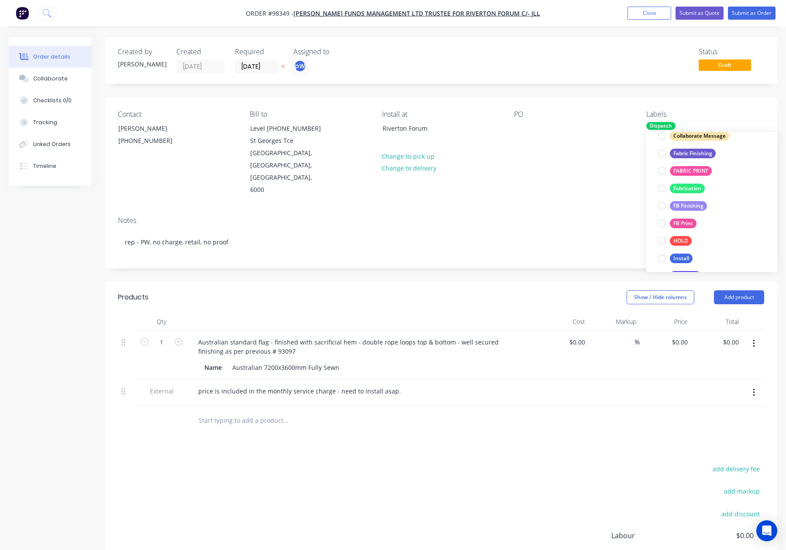
scroll to position [174, 0]
click at [688, 150] on div "Fabric Finishing" at bounding box center [693, 150] width 46 height 10
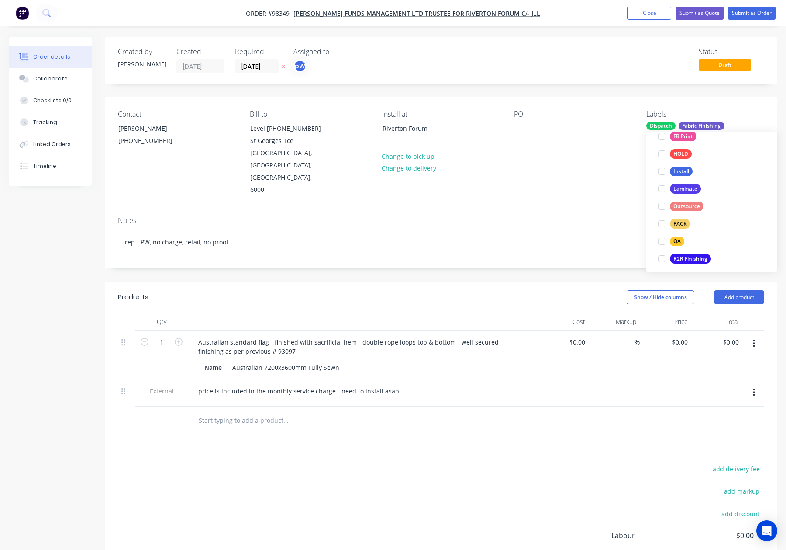
click at [686, 221] on div "PACK" at bounding box center [680, 224] width 21 height 10
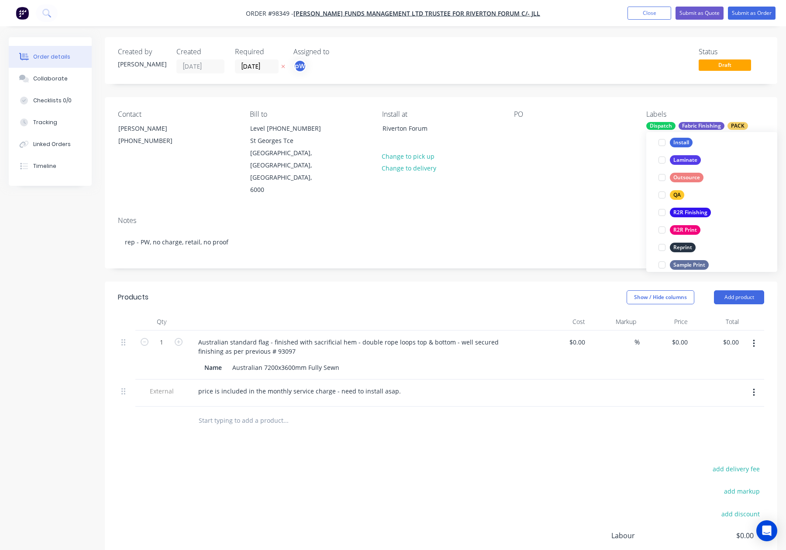
drag, startPoint x: 676, startPoint y: 192, endPoint x: 691, endPoint y: 188, distance: 15.4
click at [676, 192] on div "QA" at bounding box center [677, 195] width 14 height 10
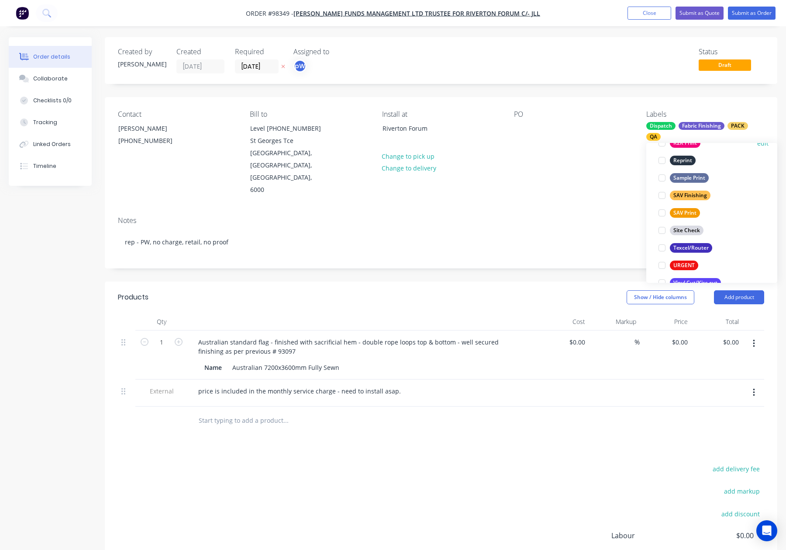
scroll to position [419, 0]
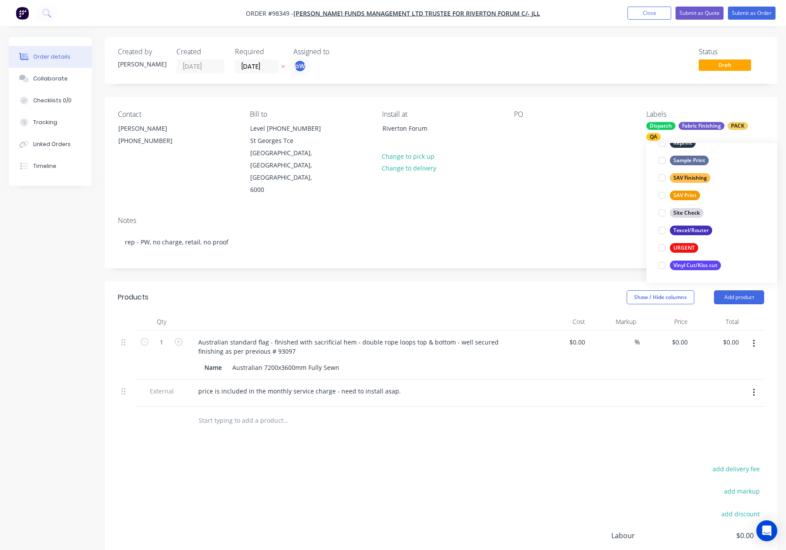
click at [566, 169] on div "PO" at bounding box center [573, 153] width 118 height 86
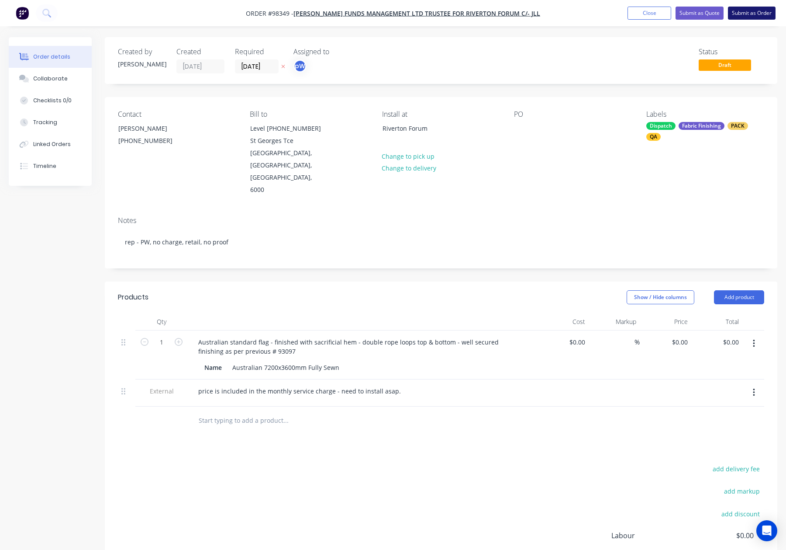
click at [743, 17] on button "Submit as Order" at bounding box center [752, 13] width 48 height 13
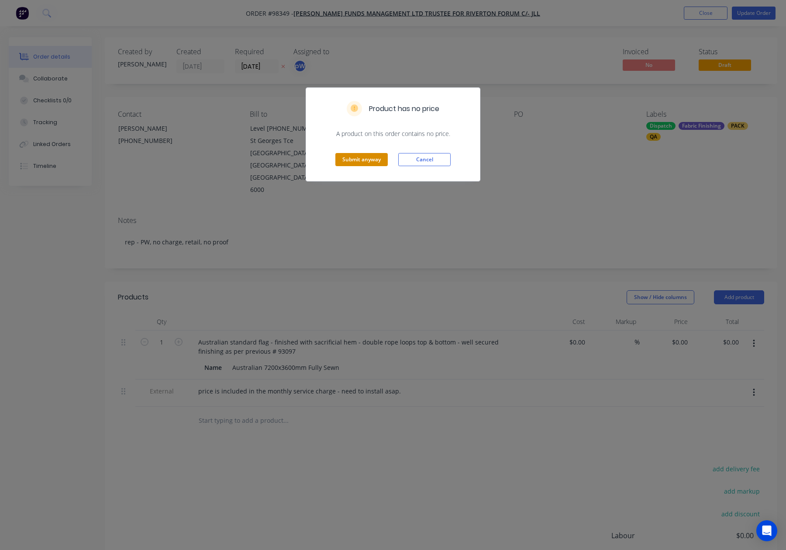
click at [359, 155] on button "Submit anyway" at bounding box center [361, 159] width 52 height 13
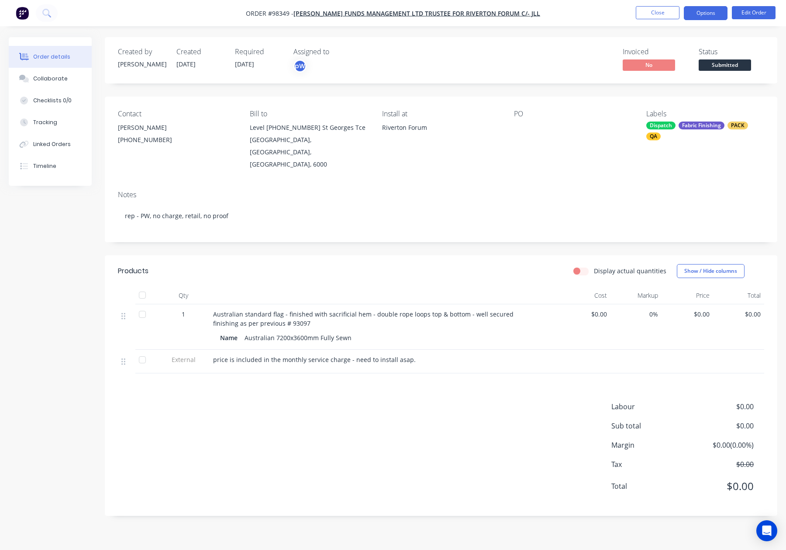
click at [706, 12] on button "Options" at bounding box center [706, 13] width 44 height 14
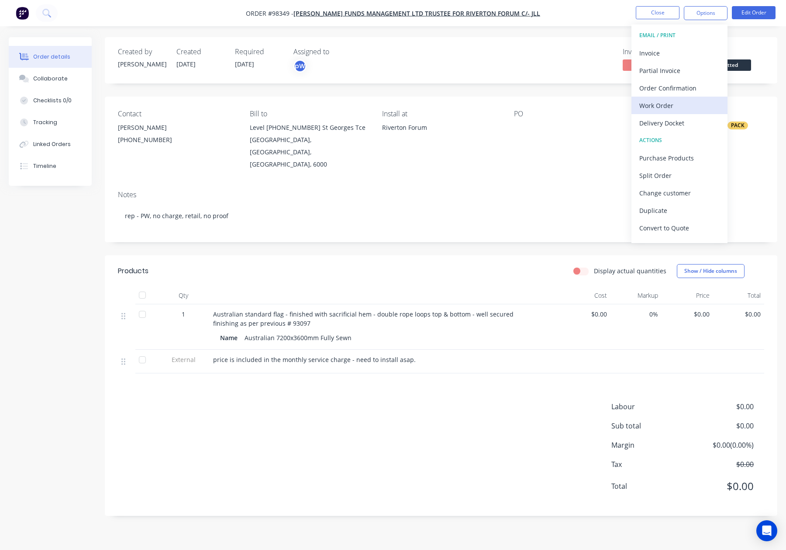
click at [685, 104] on div "Work Order" at bounding box center [679, 105] width 80 height 13
click at [688, 92] on div "Without pricing" at bounding box center [679, 88] width 80 height 13
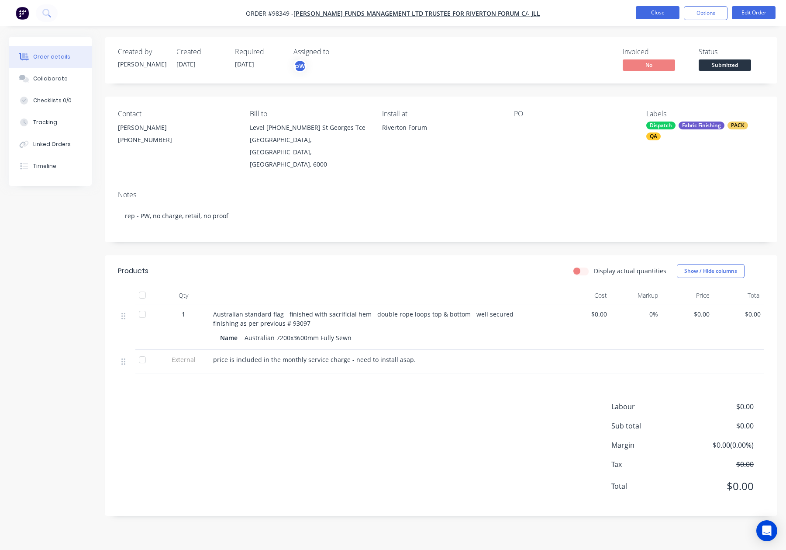
click at [655, 17] on button "Close" at bounding box center [658, 12] width 44 height 13
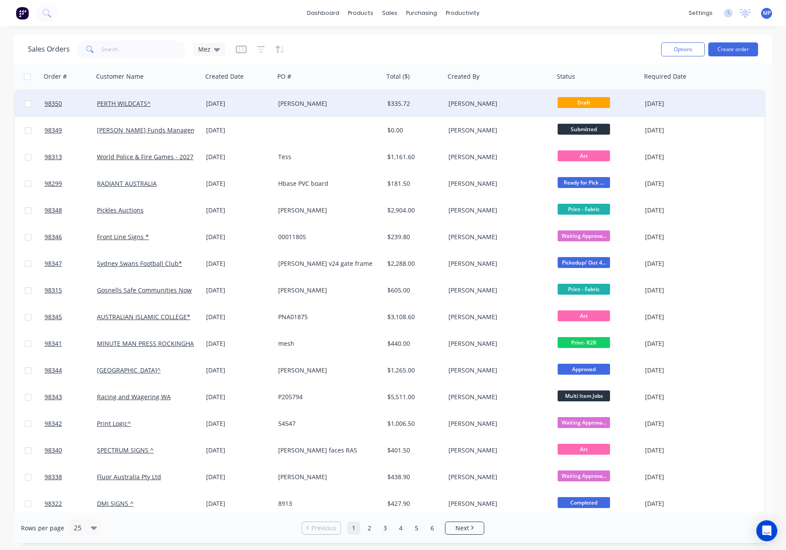
click at [336, 100] on div "[PERSON_NAME]" at bounding box center [326, 103] width 97 height 9
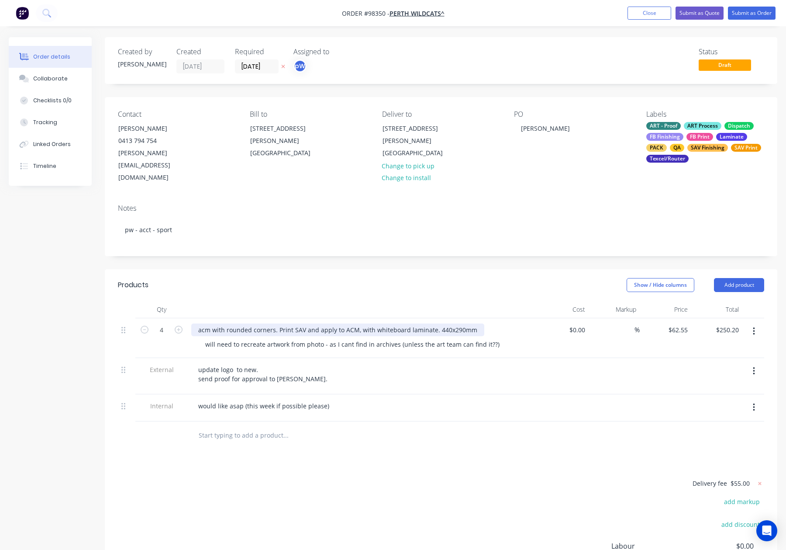
click at [209, 323] on div "acm with rounded corners. Print SAV and apply to ACM, with whiteboard laminate.…" at bounding box center [337, 329] width 293 height 13
drag, startPoint x: 315, startPoint y: 307, endPoint x: 329, endPoint y: 314, distance: 15.8
click at [316, 323] on div "ACM Signage with rounded corners. Print SAV and apply to ACM, with whiteboard l…" at bounding box center [350, 329] width 319 height 13
click at [375, 272] on header "Products Show / Hide columns Add product" at bounding box center [441, 284] width 673 height 31
click at [756, 278] on button "Add product" at bounding box center [739, 285] width 50 height 14
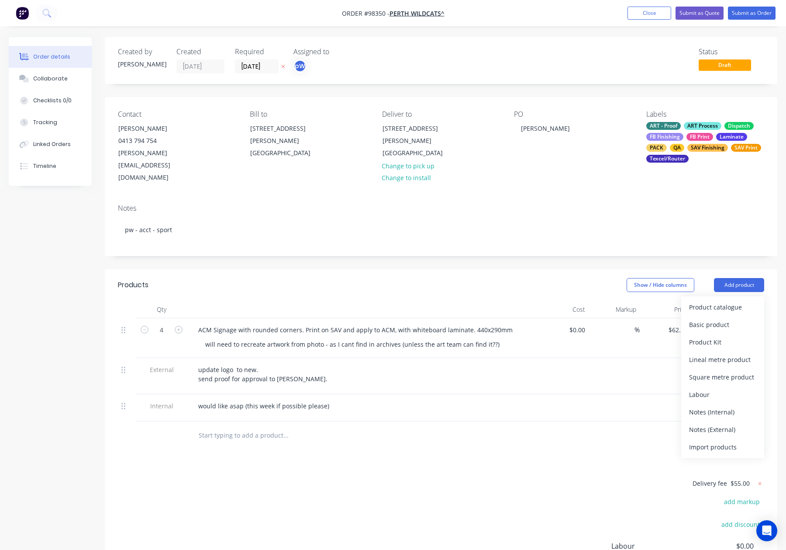
click at [720, 405] on div "Notes (Internal)" at bounding box center [722, 411] width 67 height 13
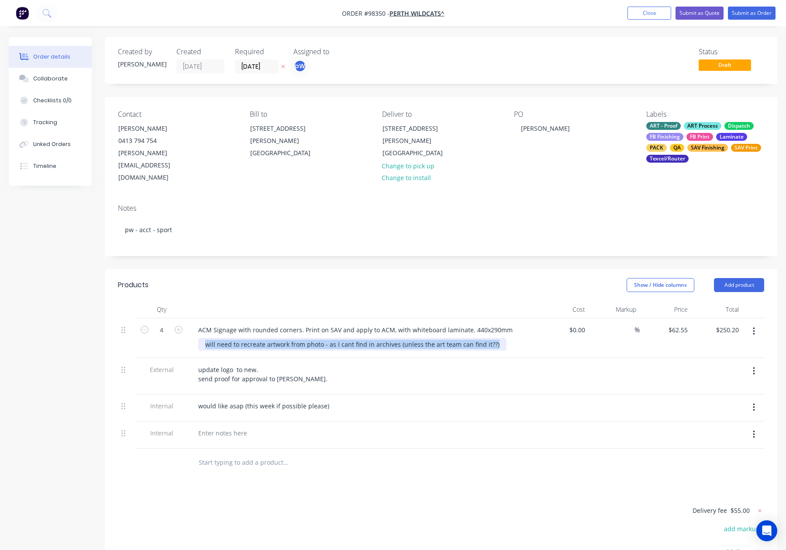
drag, startPoint x: 492, startPoint y: 323, endPoint x: 193, endPoint y: 324, distance: 299.2
click at [193, 324] on div "ACM Signage with rounded corners. Print on SAV and apply to ACM, with whiteboar…" at bounding box center [362, 338] width 349 height 40
copy div "will need to recreate artwork from photo - as I cant find in archives (unless t…"
click at [220, 426] on div at bounding box center [222, 432] width 63 height 13
paste div
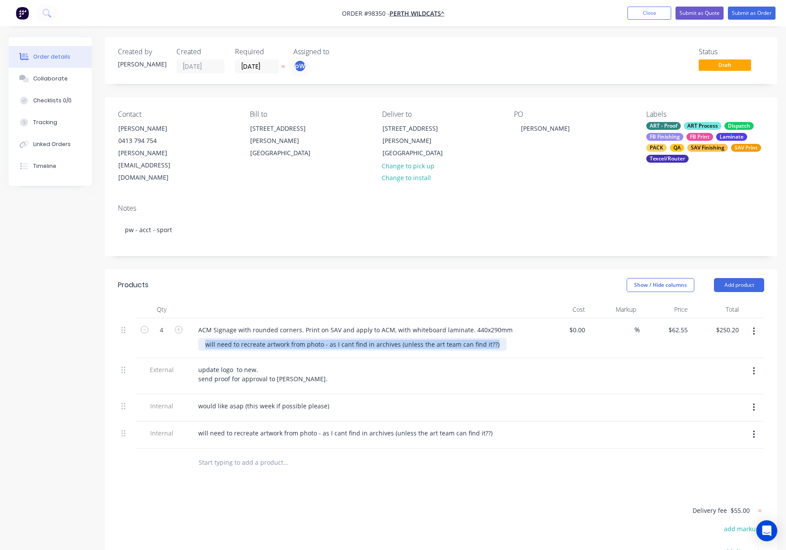
drag, startPoint x: 206, startPoint y: 323, endPoint x: 539, endPoint y: 324, distance: 333.3
click at [539, 324] on div "4 ACM Signage with rounded corners. Print on SAV and apply to ACM, with whitebo…" at bounding box center [441, 338] width 646 height 40
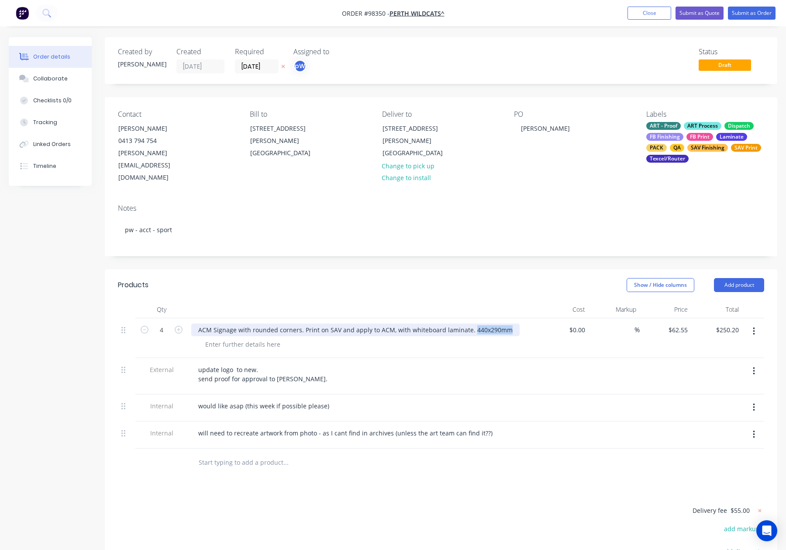
drag, startPoint x: 479, startPoint y: 307, endPoint x: 519, endPoint y: 306, distance: 40.2
click at [519, 323] on div "ACM Signage with rounded corners. Print on SAV and apply to ACM, with whiteboar…" at bounding box center [362, 329] width 342 height 13
click at [213, 338] on div at bounding box center [242, 344] width 89 height 13
drag, startPoint x: 468, startPoint y: 307, endPoint x: 519, endPoint y: 307, distance: 51.1
click at [519, 323] on div "ACM Signage with rounded corners. Print on SAV and apply to ACM, with whiteboar…" at bounding box center [362, 329] width 342 height 13
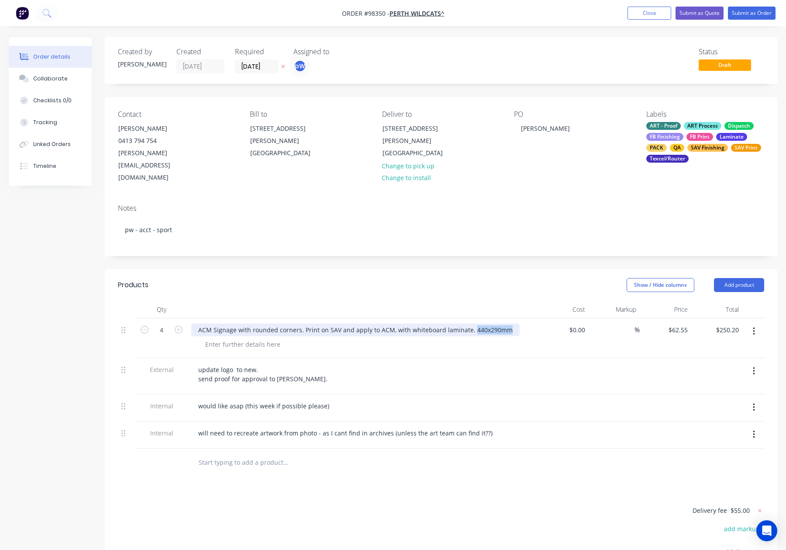
copy div "440x290mm"
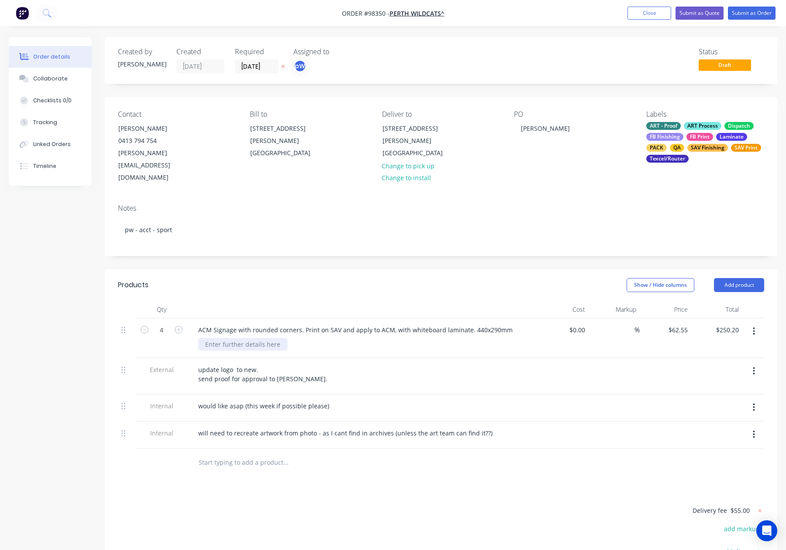
click at [230, 338] on div at bounding box center [242, 344] width 89 height 13
click at [218, 338] on div at bounding box center [242, 344] width 89 height 13
drag, startPoint x: 469, startPoint y: 308, endPoint x: 534, endPoint y: 307, distance: 65.1
click at [534, 318] on div "ACM Signage with rounded corners. Print on SAV and apply to ACM, with whiteboar…" at bounding box center [362, 338] width 349 height 40
click at [537, 279] on header "Products Show / Hide columns Add product" at bounding box center [441, 284] width 673 height 31
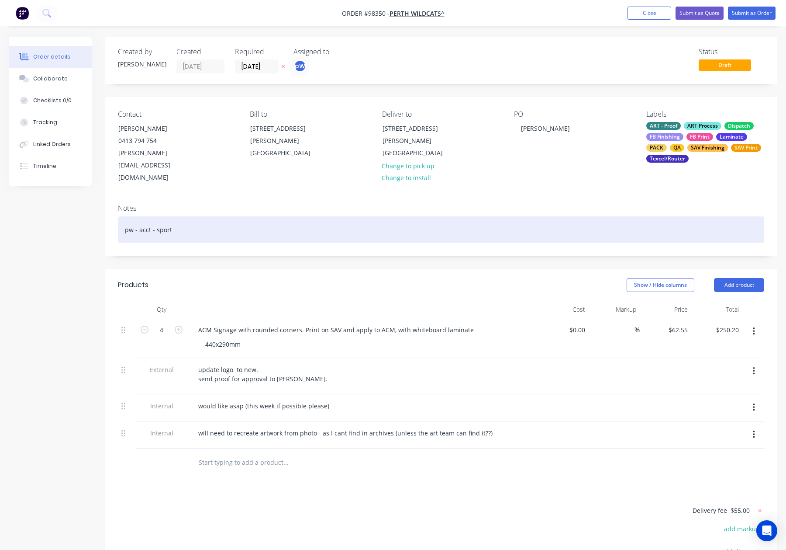
click at [245, 216] on div "pw - acct - sport" at bounding box center [441, 229] width 646 height 27
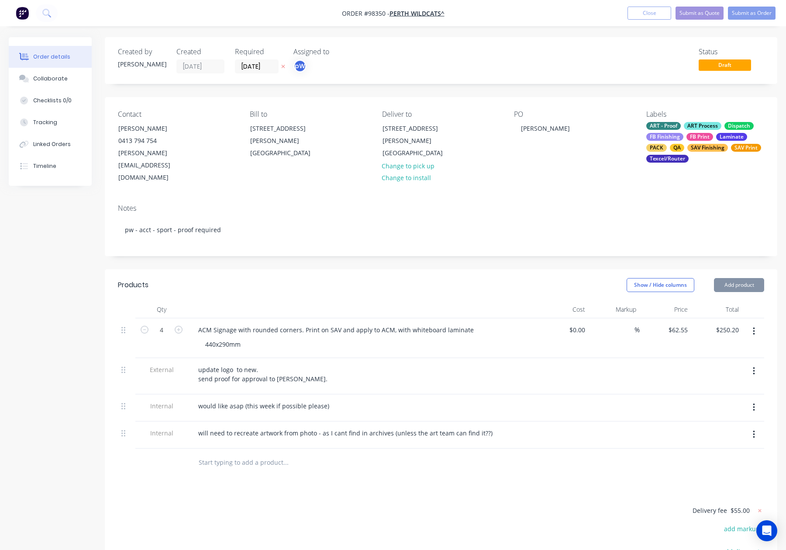
click at [321, 278] on div "Show / Hide columns Add product" at bounding box center [510, 285] width 509 height 14
click at [751, 10] on button "Submit as Order" at bounding box center [752, 13] width 48 height 13
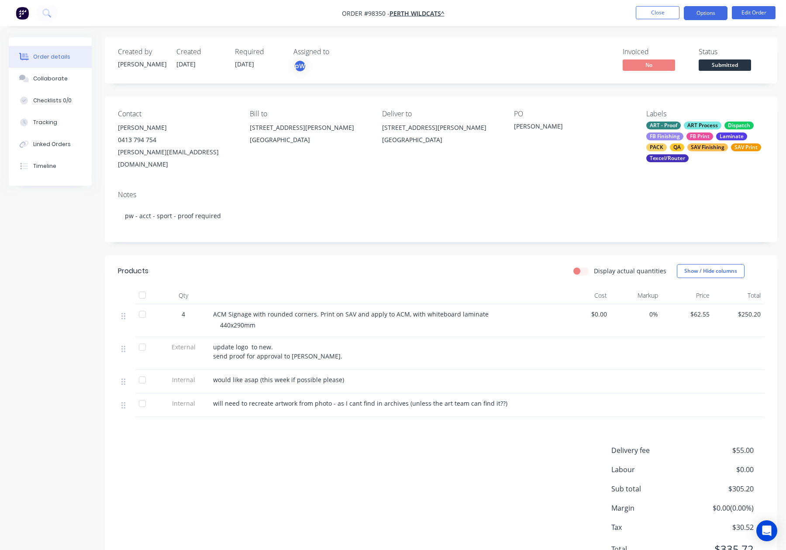
click at [701, 13] on button "Options" at bounding box center [706, 13] width 44 height 14
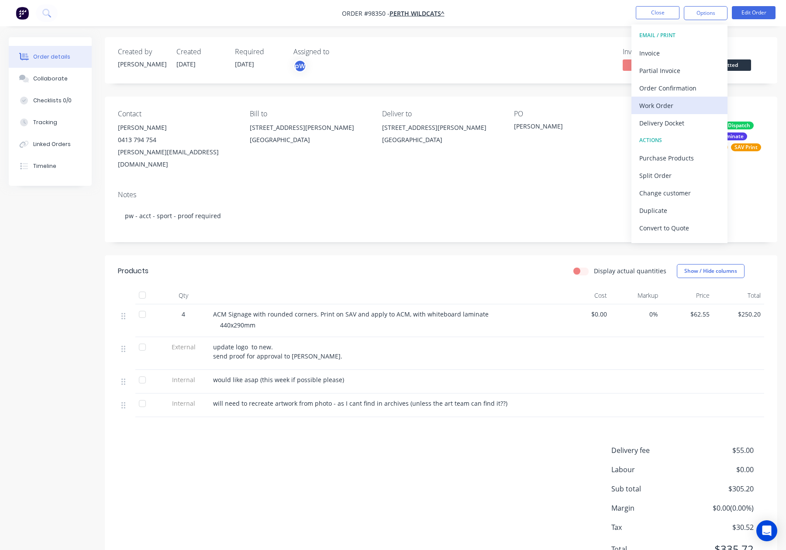
click at [679, 106] on div "Work Order" at bounding box center [679, 105] width 80 height 13
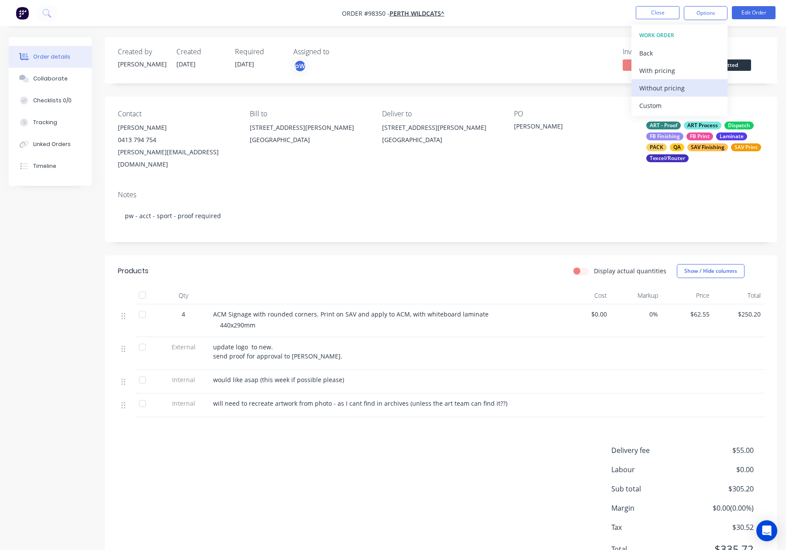
click at [681, 86] on div "Without pricing" at bounding box center [679, 88] width 80 height 13
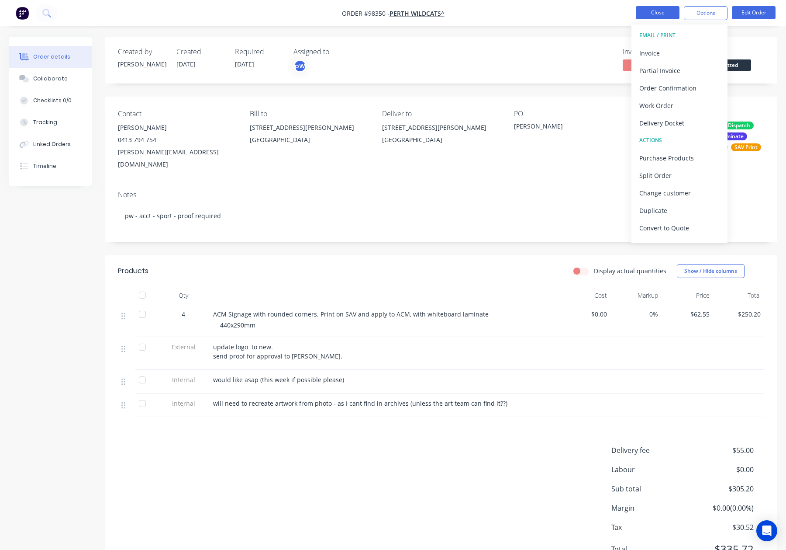
click at [657, 16] on button "Close" at bounding box center [658, 12] width 44 height 13
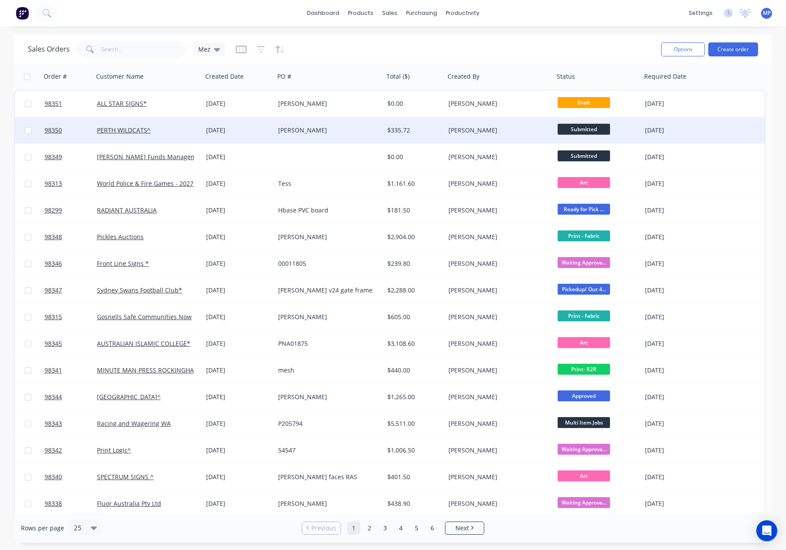
click at [508, 133] on div "[PERSON_NAME]" at bounding box center [497, 130] width 97 height 9
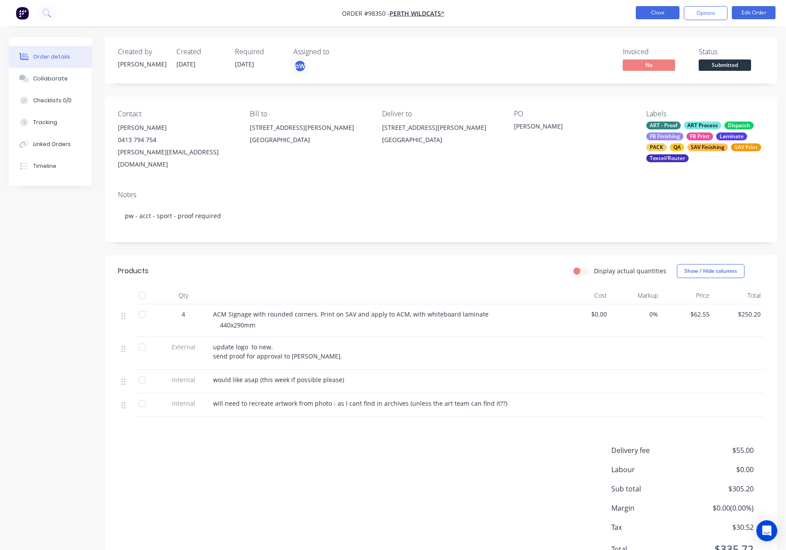
click at [655, 17] on button "Close" at bounding box center [658, 12] width 44 height 13
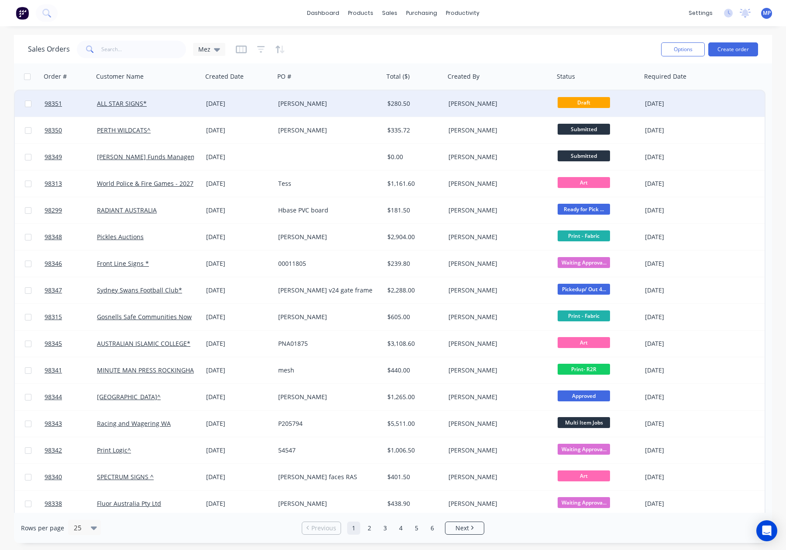
click at [327, 100] on div "[PERSON_NAME]" at bounding box center [326, 103] width 97 height 9
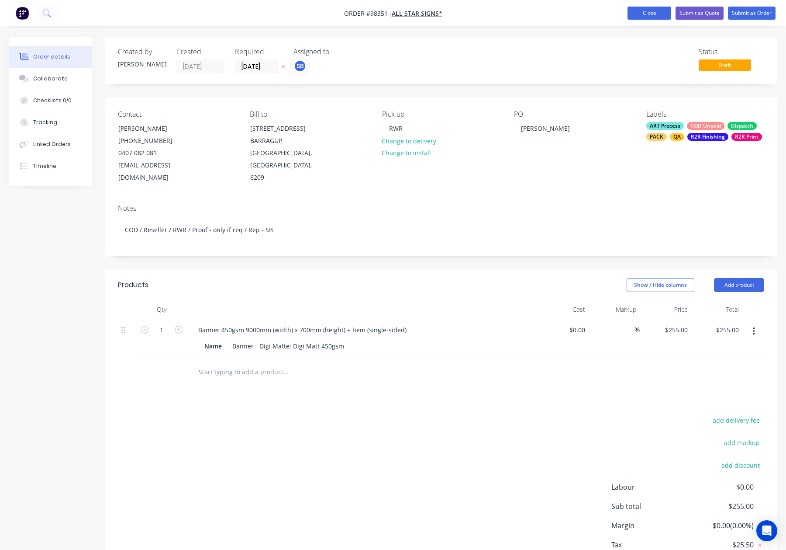
click at [639, 13] on button "Close" at bounding box center [650, 13] width 44 height 13
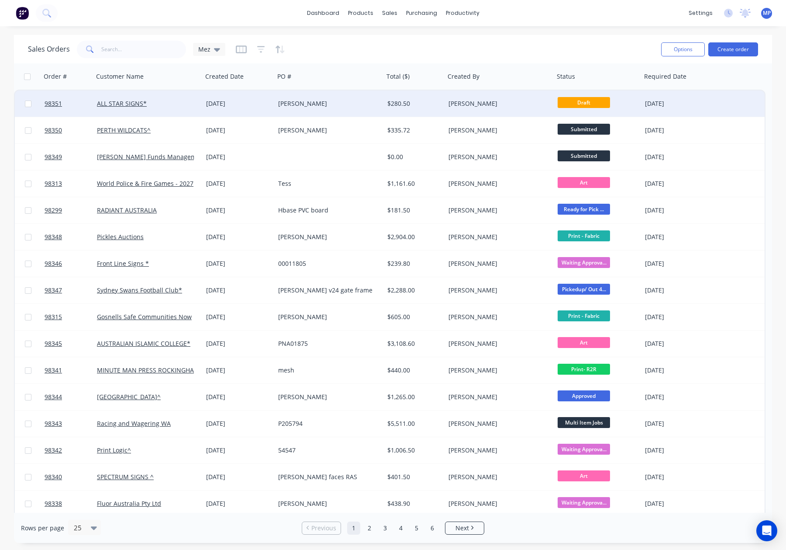
click at [342, 103] on div "[PERSON_NAME]" at bounding box center [326, 103] width 97 height 9
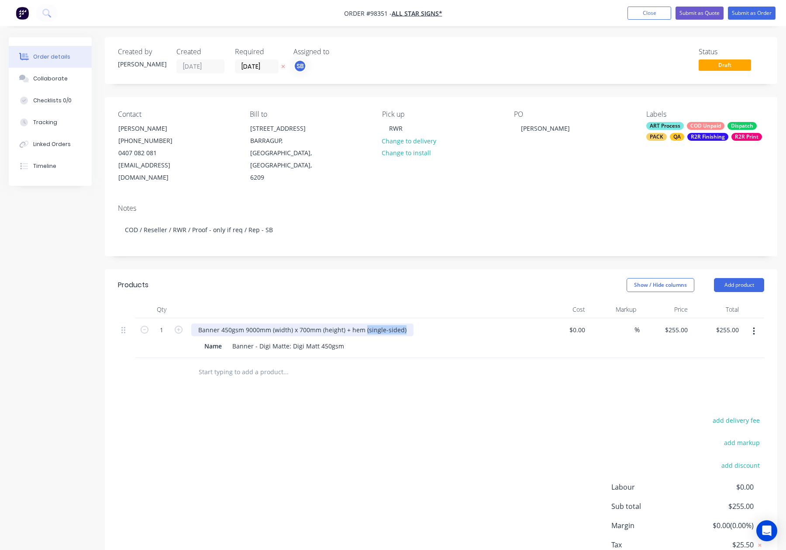
drag, startPoint x: 364, startPoint y: 317, endPoint x: 413, endPoint y: 318, distance: 49.4
click at [411, 323] on div "Banner 450gsm 9000mm (width) x 700mm (height) + hem (single-sided)" at bounding box center [362, 329] width 342 height 13
click at [262, 278] on div "Show / Hide columns Add product" at bounding box center [510, 285] width 509 height 14
click at [198, 323] on div "Banner 450gsm 9000mm (width) x 700mm (height) + hem - S/S" at bounding box center [289, 329] width 196 height 13
click at [232, 323] on div "Digi Banner 450gsm 9000mm (width) x 700mm (height) + hem - S/S" at bounding box center [295, 329] width 209 height 13
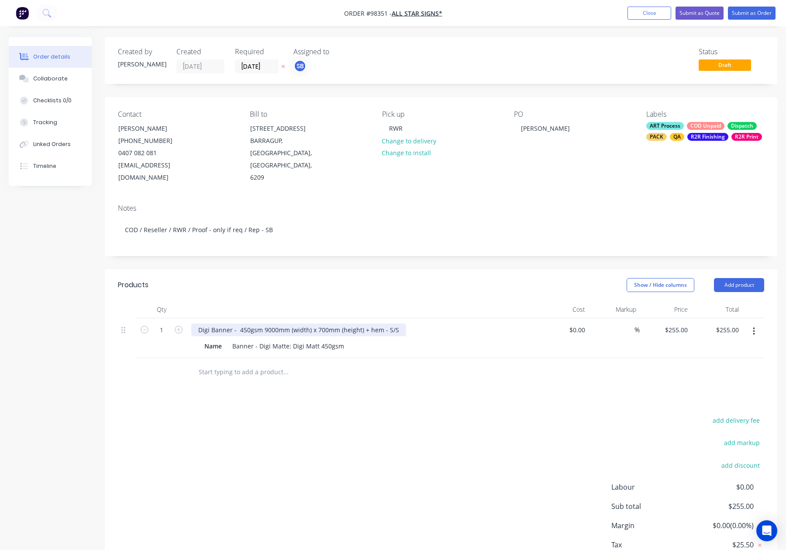
click at [262, 323] on div "Digi Banner - 450gsm 9000mm (width) x 700mm (height) + hem - S/S" at bounding box center [298, 329] width 215 height 13
click at [290, 281] on header "Products Show / Hide columns Add product" at bounding box center [441, 284] width 673 height 31
click at [747, 13] on button "Submit as Order" at bounding box center [752, 13] width 48 height 13
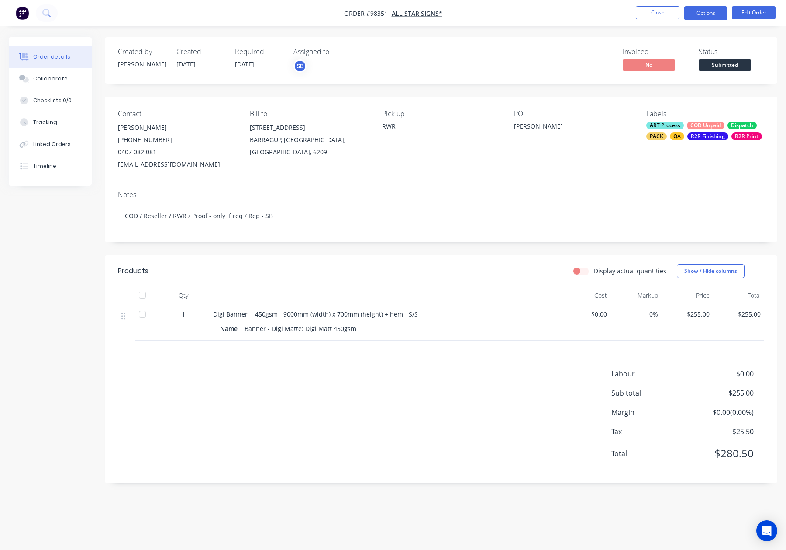
click at [703, 13] on button "Options" at bounding box center [706, 13] width 44 height 14
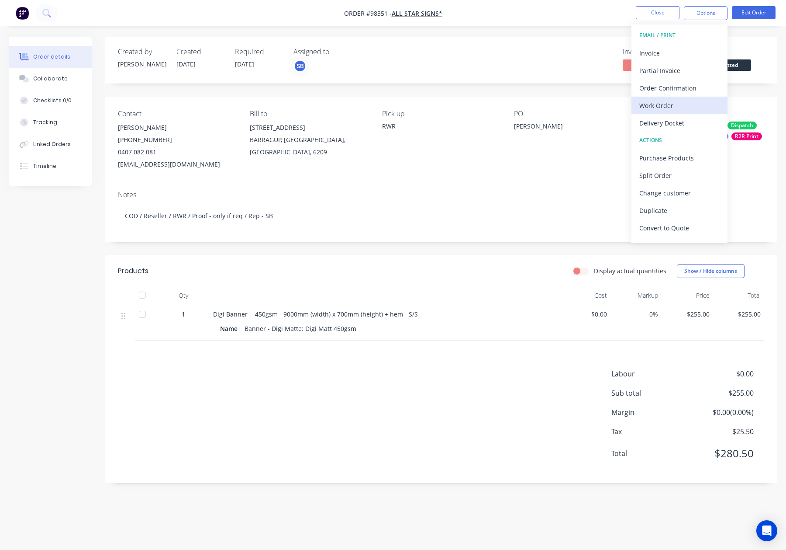
click at [687, 103] on div "Work Order" at bounding box center [679, 105] width 80 height 13
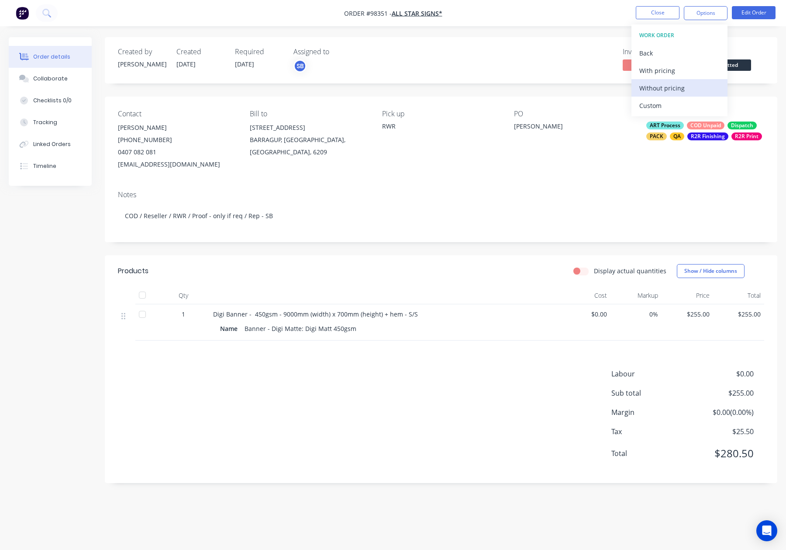
click at [684, 86] on div "Without pricing" at bounding box center [679, 88] width 80 height 13
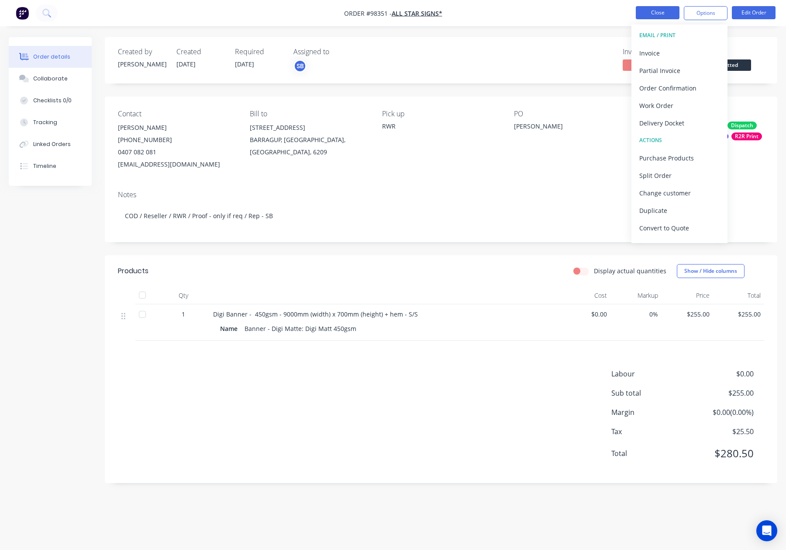
click at [660, 8] on button "Close" at bounding box center [658, 12] width 44 height 13
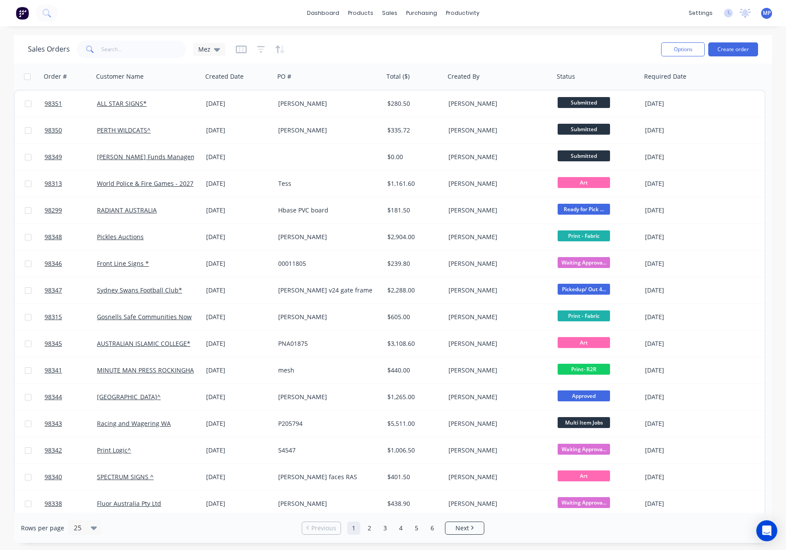
click at [217, 25] on div "dashboard products sales purchasing productivity dashboard products Product Cat…" at bounding box center [393, 13] width 786 height 26
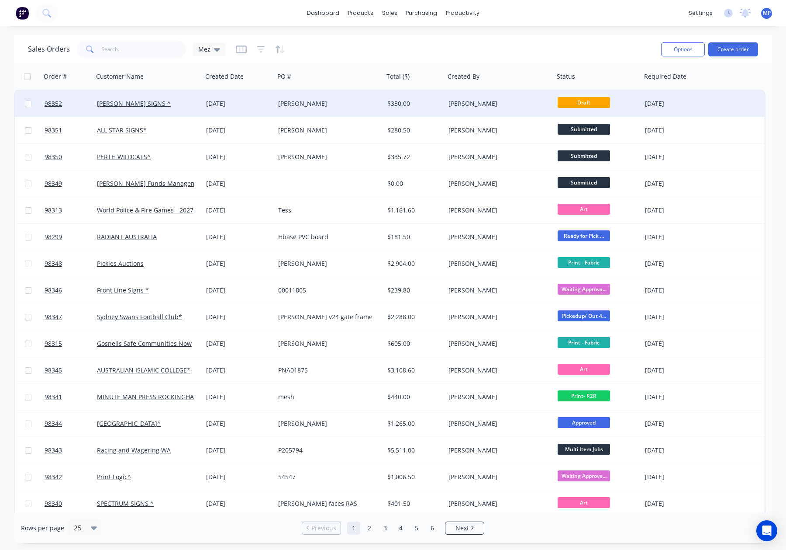
click at [359, 102] on div "[PERSON_NAME]" at bounding box center [326, 103] width 97 height 9
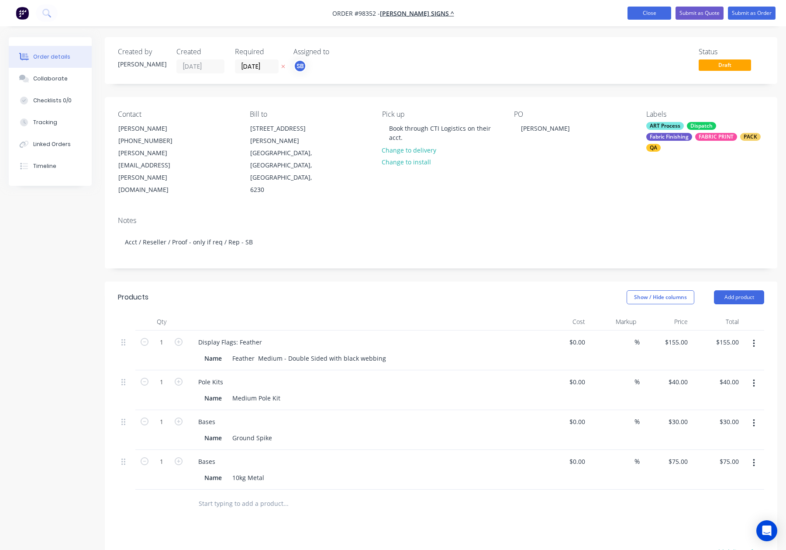
drag, startPoint x: 645, startPoint y: 28, endPoint x: 644, endPoint y: 18, distance: 9.6
click at [645, 28] on div "Order details Collaborate Checklists 0/0 Tracking Linked Orders Timeline Order …" at bounding box center [393, 370] width 786 height 740
click at [644, 16] on button "Close" at bounding box center [650, 13] width 44 height 13
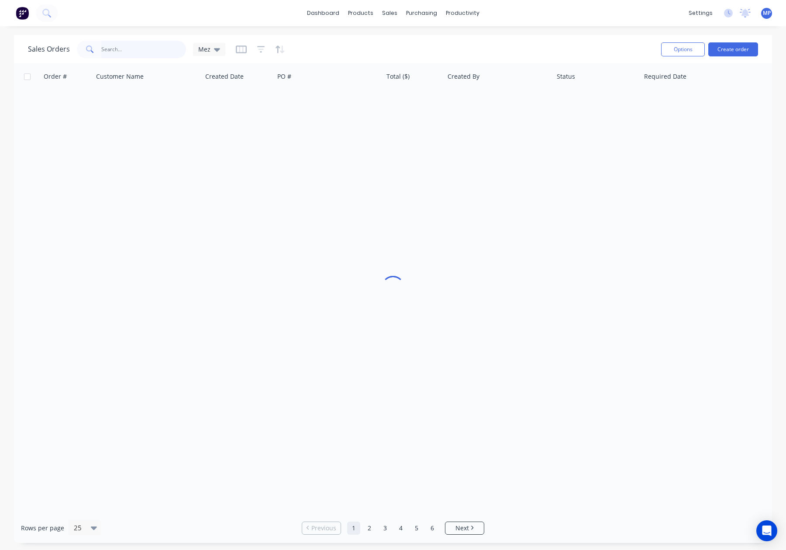
click at [114, 45] on input "text" at bounding box center [143, 49] width 85 height 17
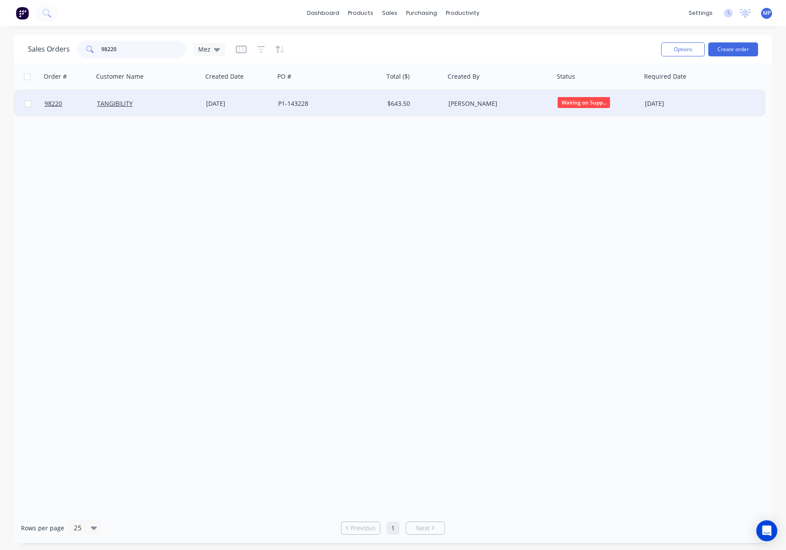
type input "98220"
click at [365, 105] on div "P1-143228" at bounding box center [326, 103] width 97 height 9
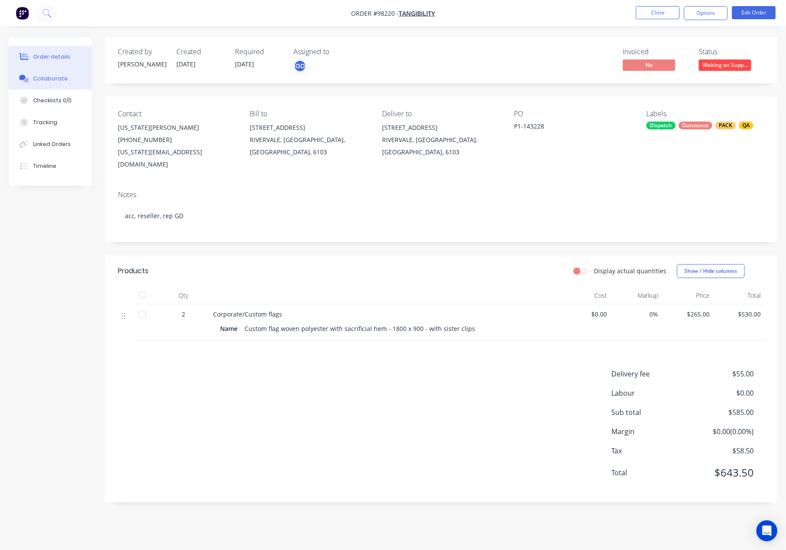
click at [28, 79] on icon at bounding box center [26, 79] width 6 height 5
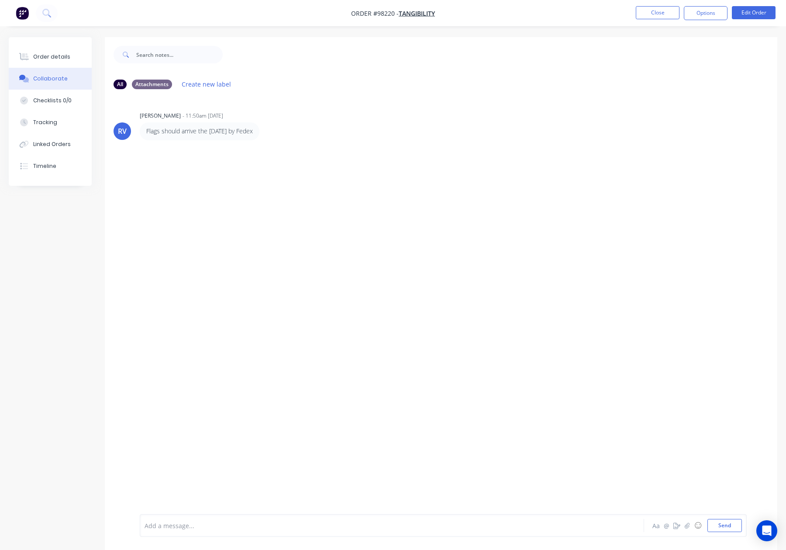
click at [211, 526] on div at bounding box center [369, 525] width 448 height 9
click at [69, 53] on button "Order details" at bounding box center [50, 57] width 83 height 22
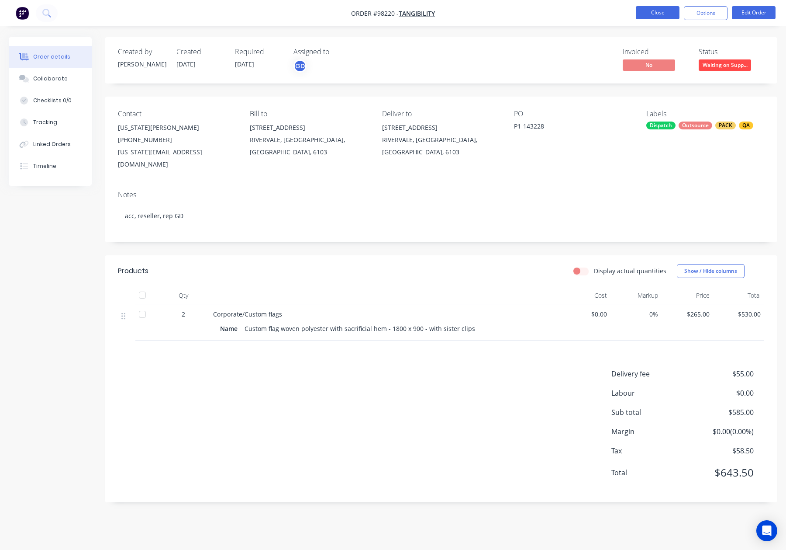
click at [643, 13] on button "Close" at bounding box center [658, 12] width 44 height 13
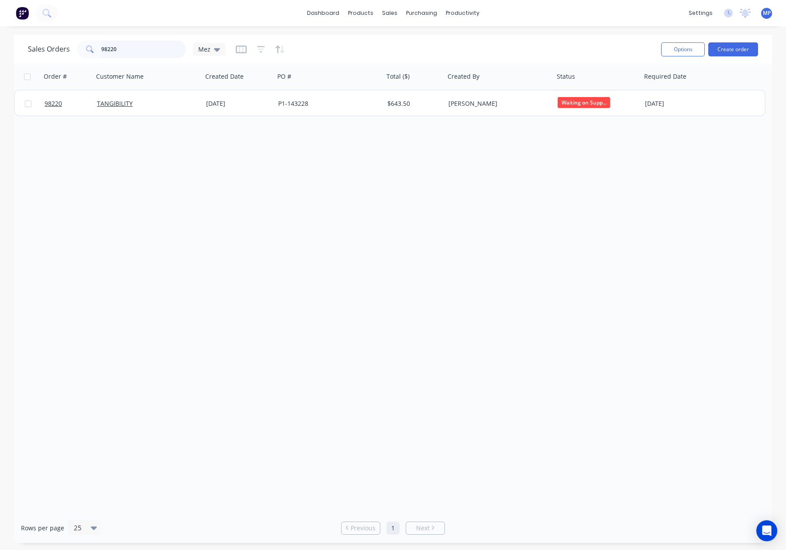
click at [125, 52] on input "98220" at bounding box center [143, 49] width 85 height 17
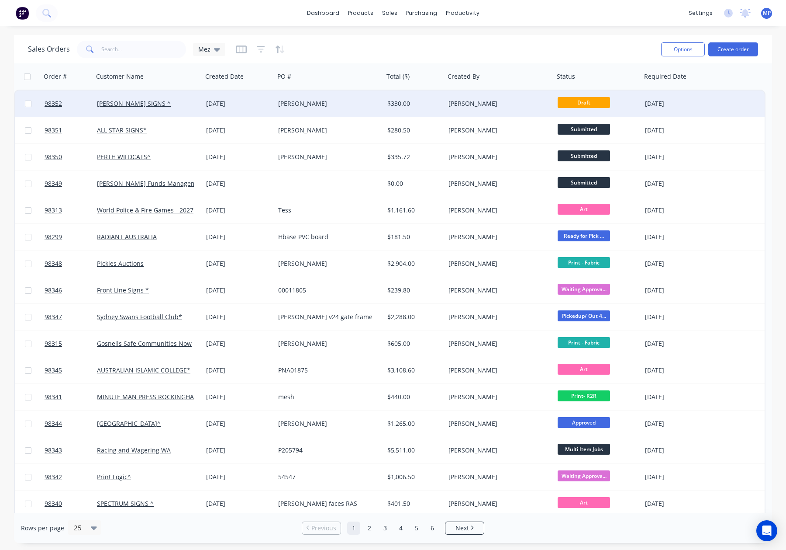
click at [346, 101] on div "[PERSON_NAME]" at bounding box center [326, 103] width 97 height 9
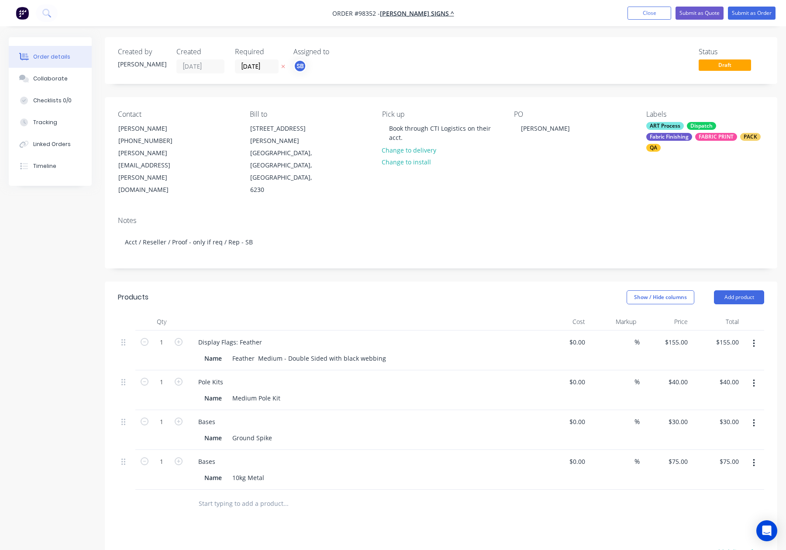
click at [592, 34] on div "Order details Collaborate Checklists 0/0 Tracking Linked Orders Timeline Order …" at bounding box center [393, 370] width 786 height 740
click at [742, 11] on button "Submit as Order" at bounding box center [752, 13] width 48 height 13
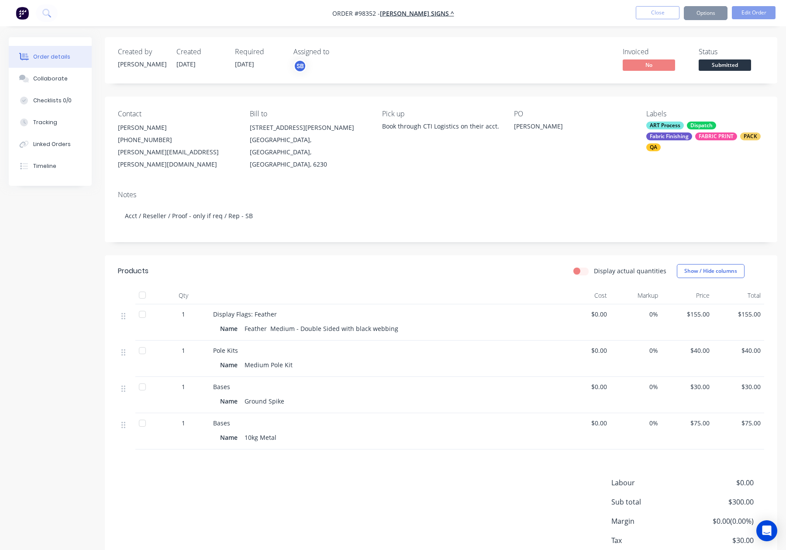
click at [700, 14] on button "Options" at bounding box center [706, 13] width 44 height 14
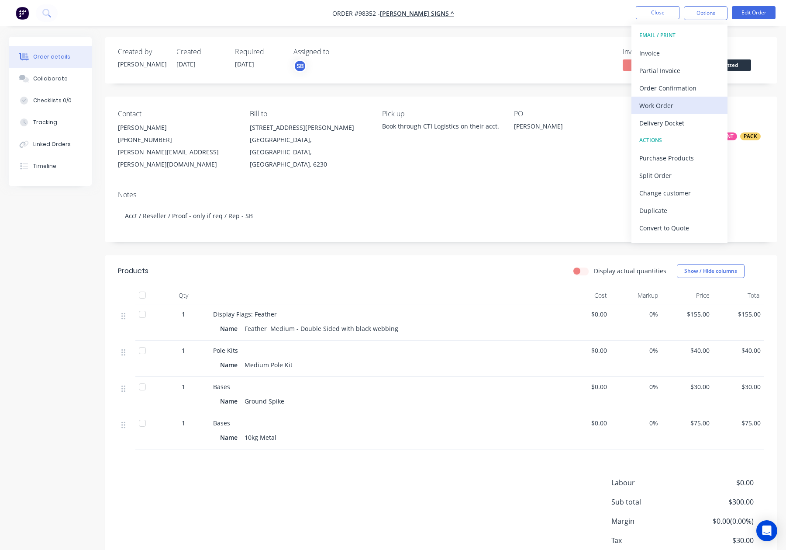
click at [682, 107] on div "Work Order" at bounding box center [679, 105] width 80 height 13
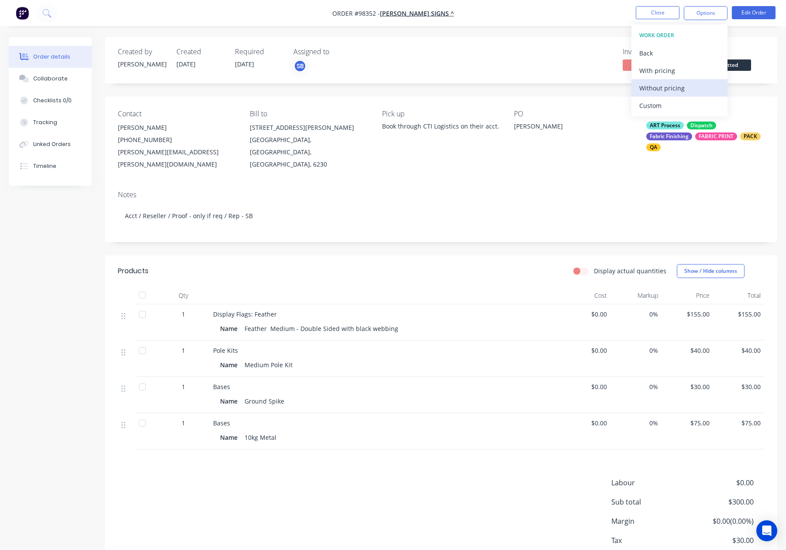
click at [683, 87] on div "Without pricing" at bounding box center [679, 88] width 80 height 13
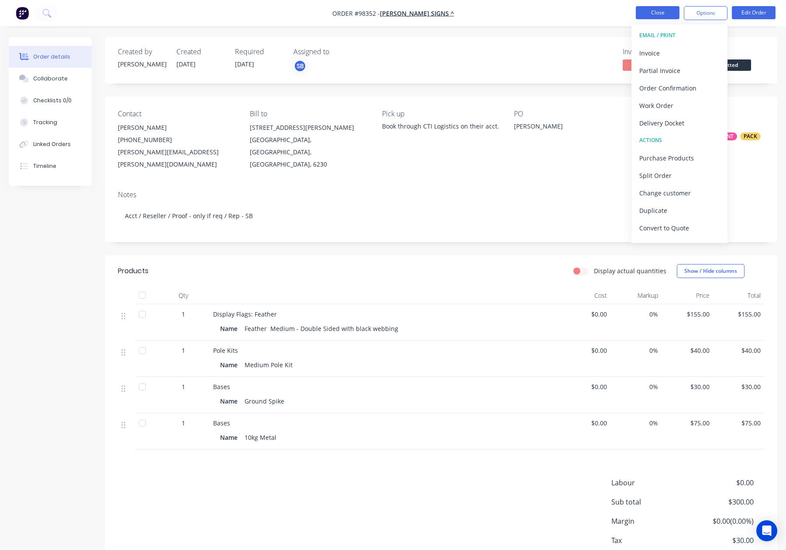
click at [653, 13] on button "Close" at bounding box center [658, 12] width 44 height 13
